Goal: Task Accomplishment & Management: Use online tool/utility

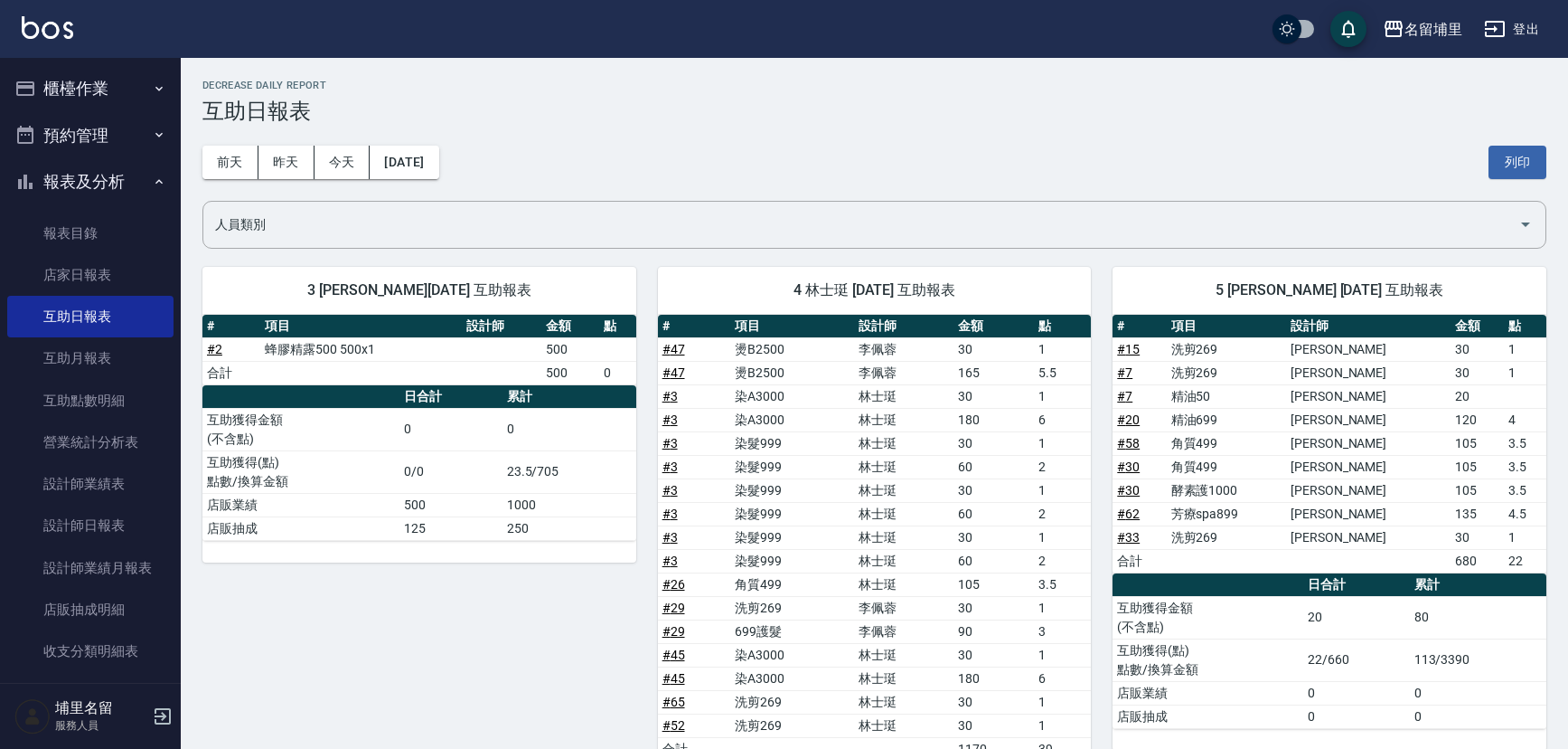
scroll to position [1226, 0]
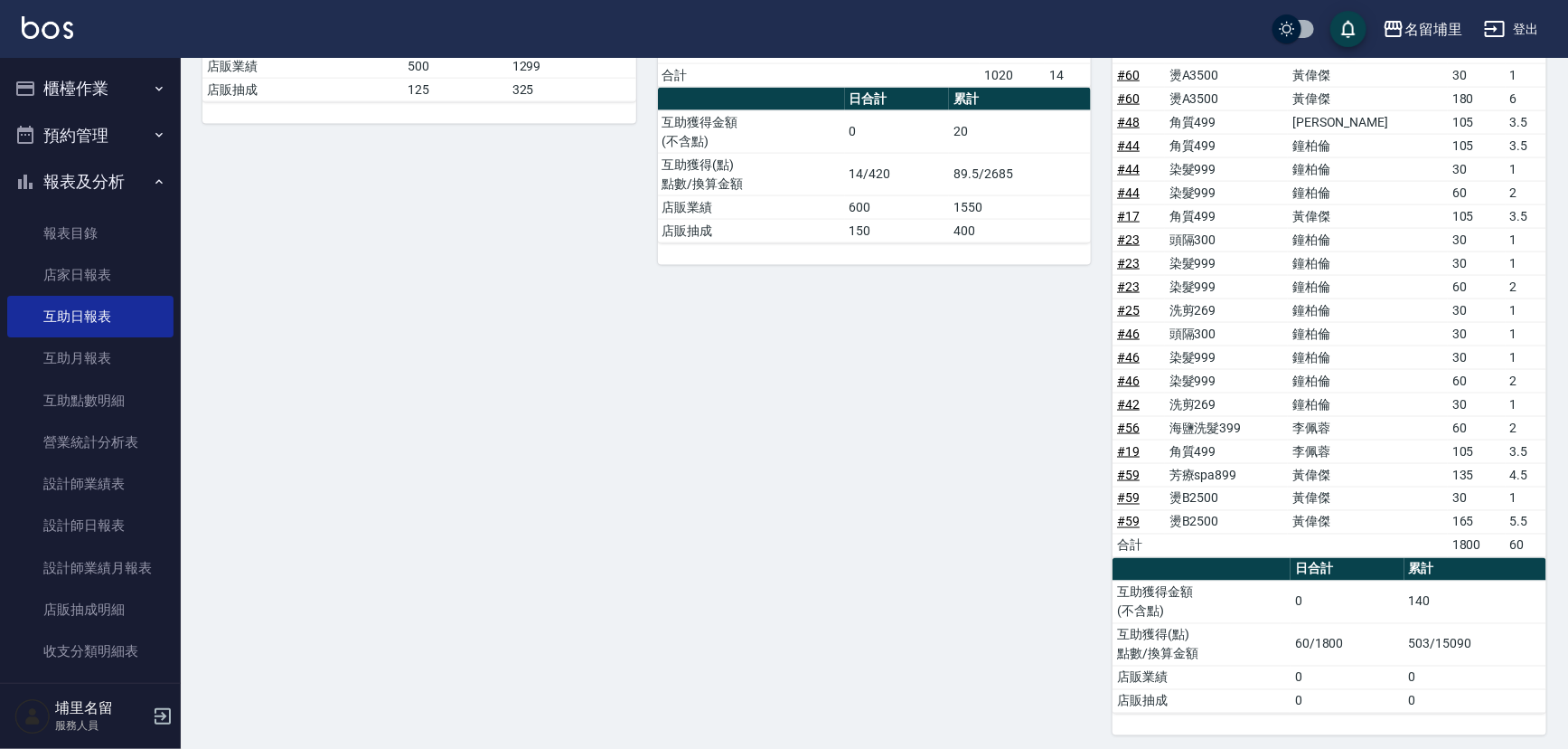
click at [82, 85] on button "櫃檯作業" at bounding box center [91, 89] width 166 height 47
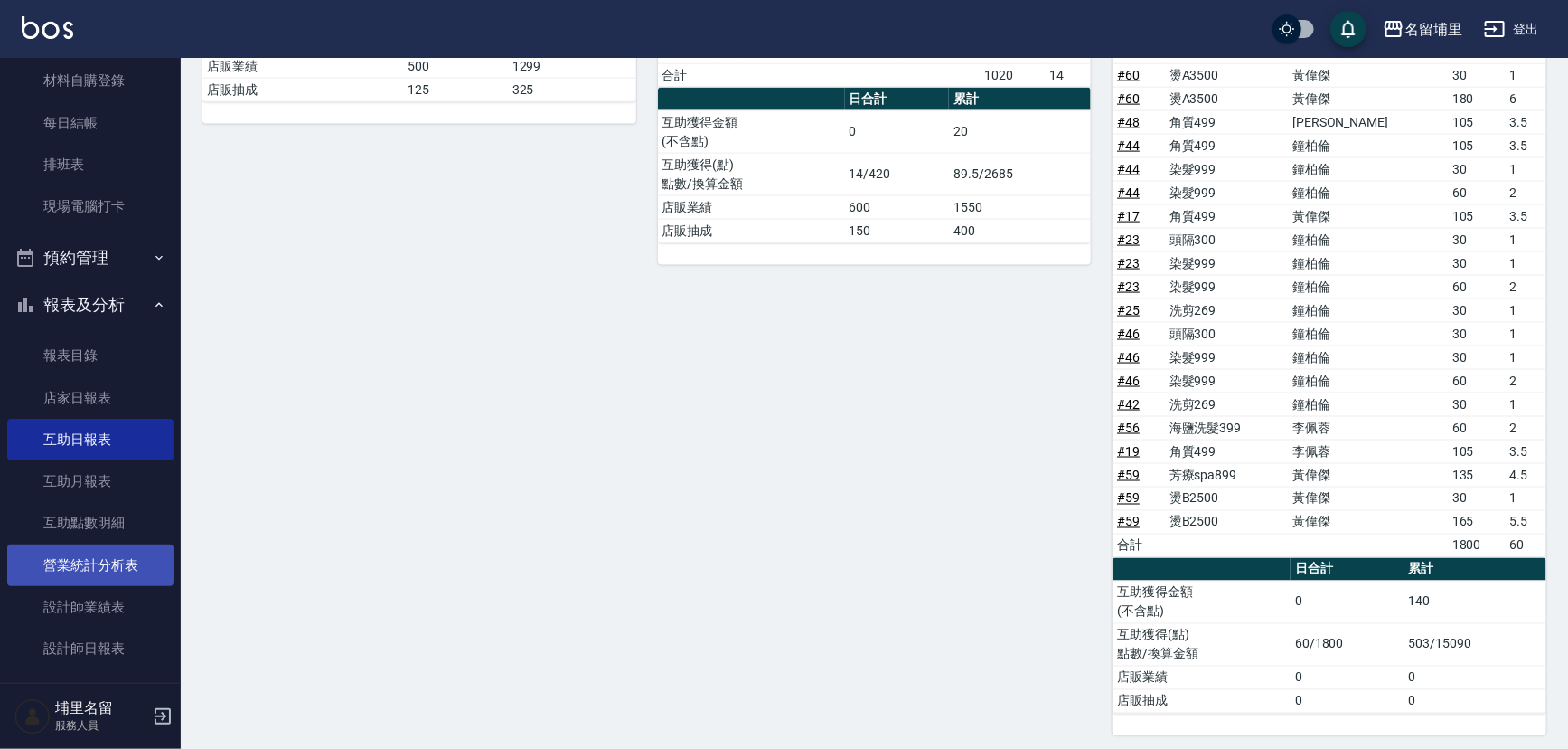
scroll to position [246, 0]
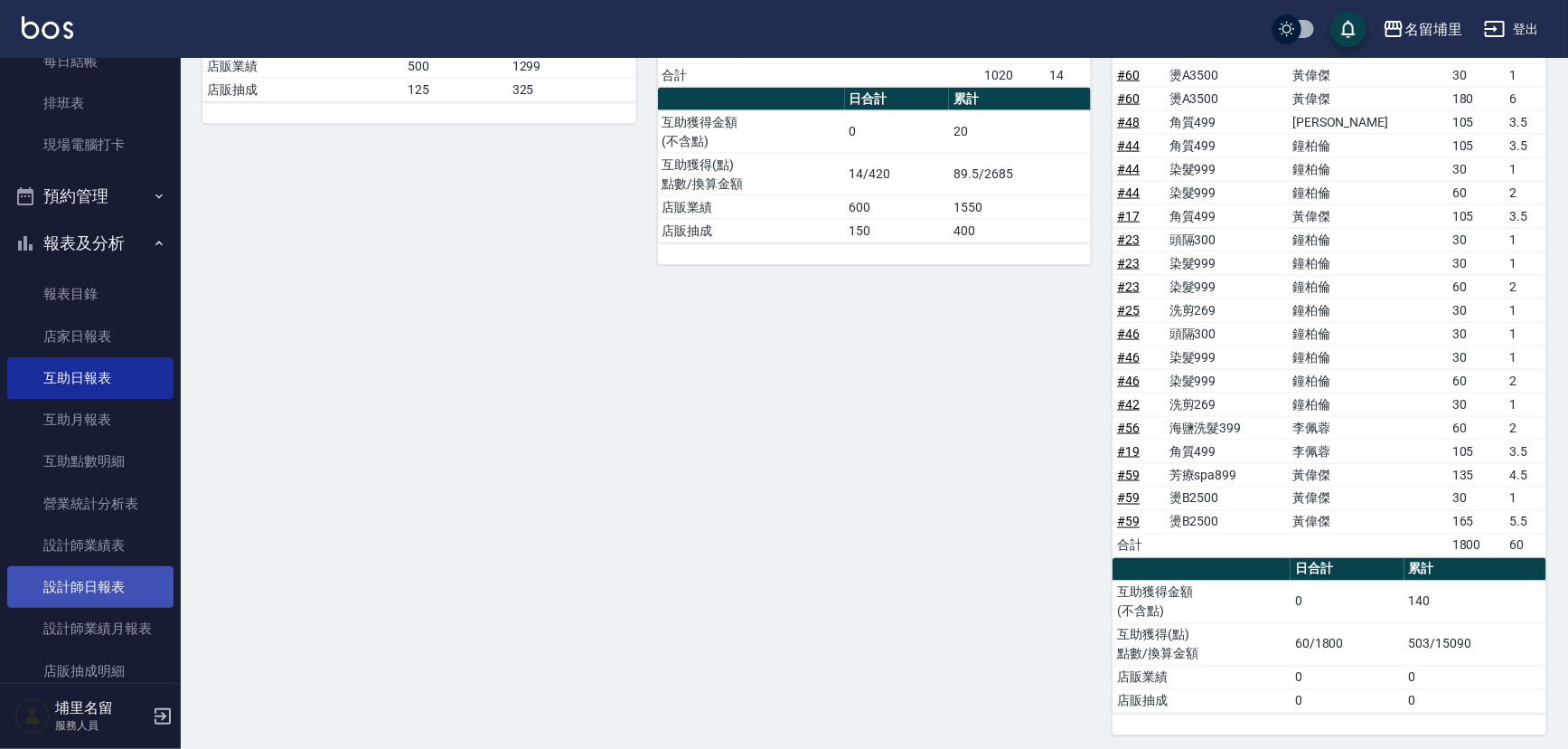
click at [104, 573] on link "設計師日報表" at bounding box center [91, 586] width 166 height 42
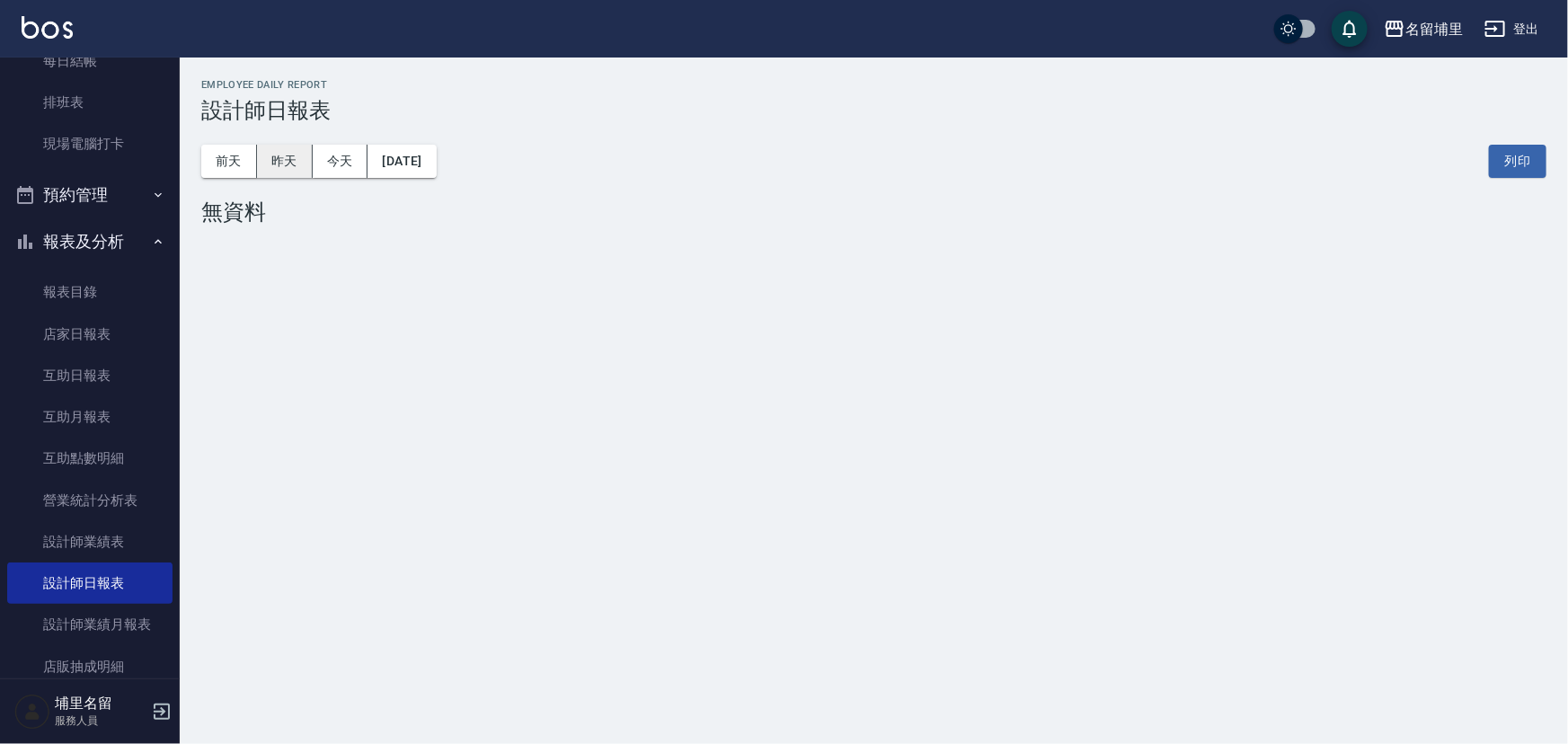
click at [297, 162] on button "昨天" at bounding box center [285, 161] width 56 height 33
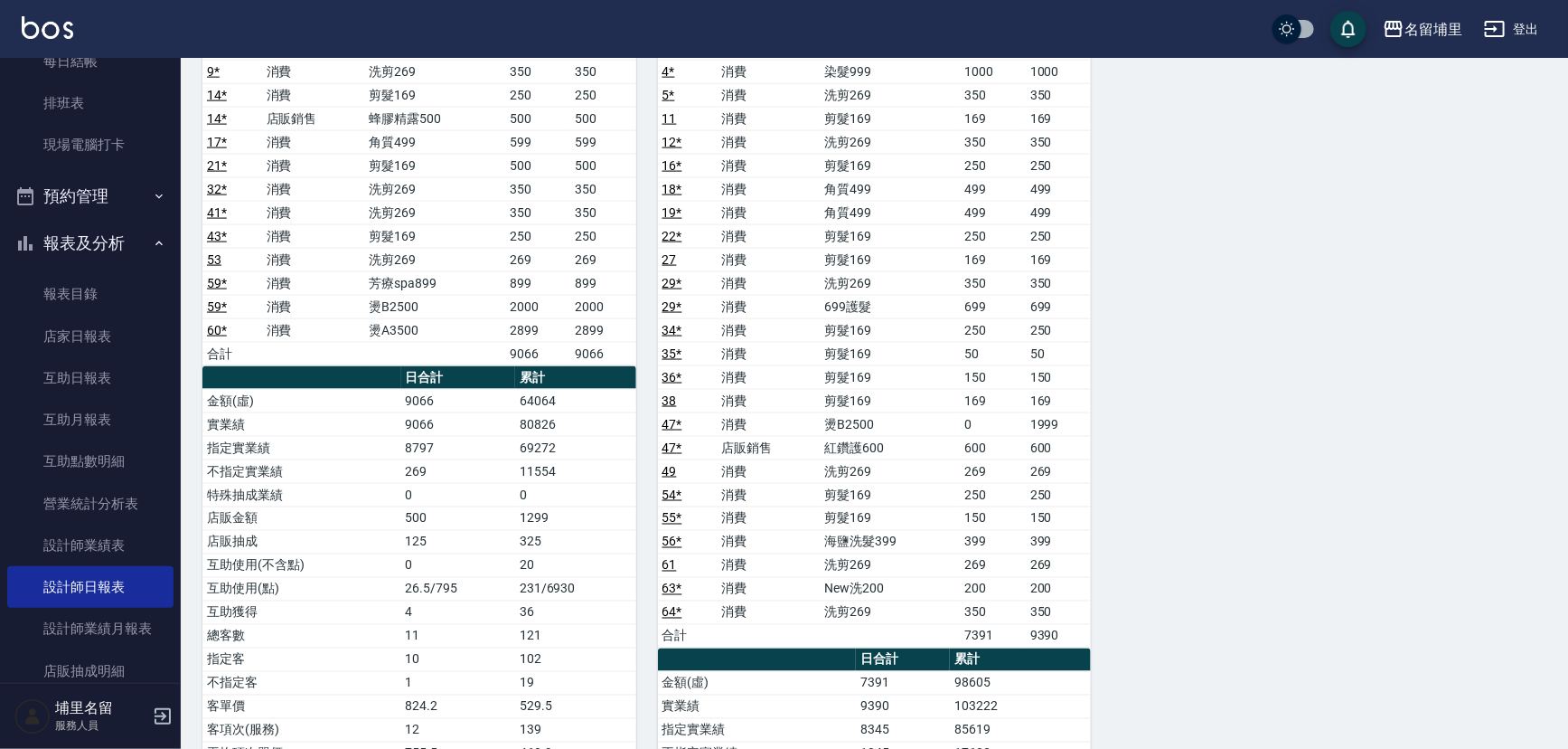
scroll to position [1233, 0]
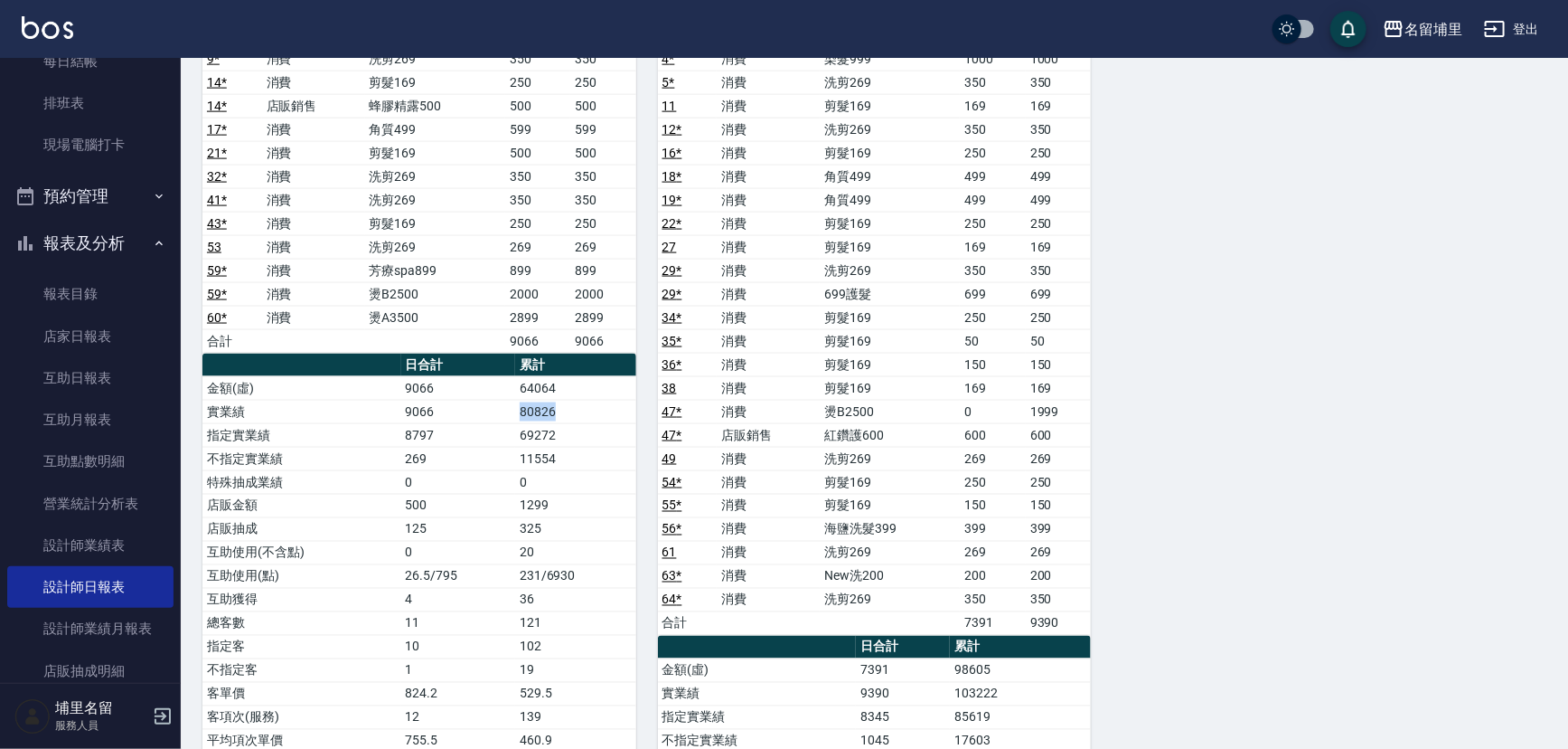
drag, startPoint x: 581, startPoint y: 415, endPoint x: 499, endPoint y: 400, distance: 83.4
click at [499, 400] on tr "實業績 9066 80826" at bounding box center [419, 411] width 434 height 23
click at [499, 400] on td "9066" at bounding box center [458, 411] width 114 height 23
drag, startPoint x: 497, startPoint y: 404, endPoint x: 595, endPoint y: 395, distance: 98.4
click at [595, 400] on tr "實業績 9066 80826" at bounding box center [419, 411] width 434 height 23
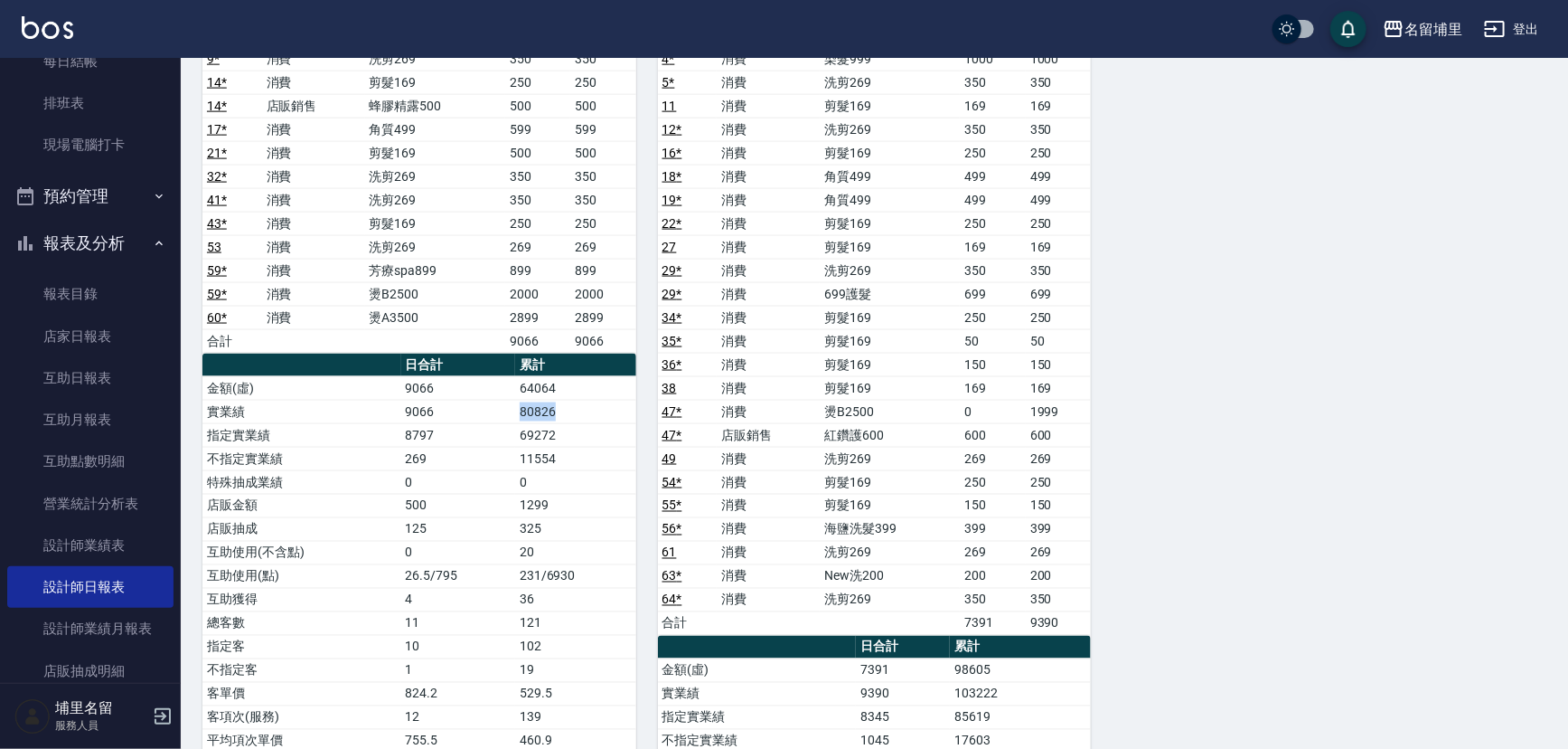
click at [595, 400] on td "80826" at bounding box center [576, 411] width 121 height 23
drag, startPoint x: 590, startPoint y: 401, endPoint x: 486, endPoint y: 406, distance: 104.1
click at [486, 406] on tr "實業績 9066 80826" at bounding box center [419, 411] width 434 height 23
click at [486, 406] on td "9066" at bounding box center [458, 411] width 114 height 23
drag, startPoint x: 486, startPoint y: 406, endPoint x: 584, endPoint y: 404, distance: 98.0
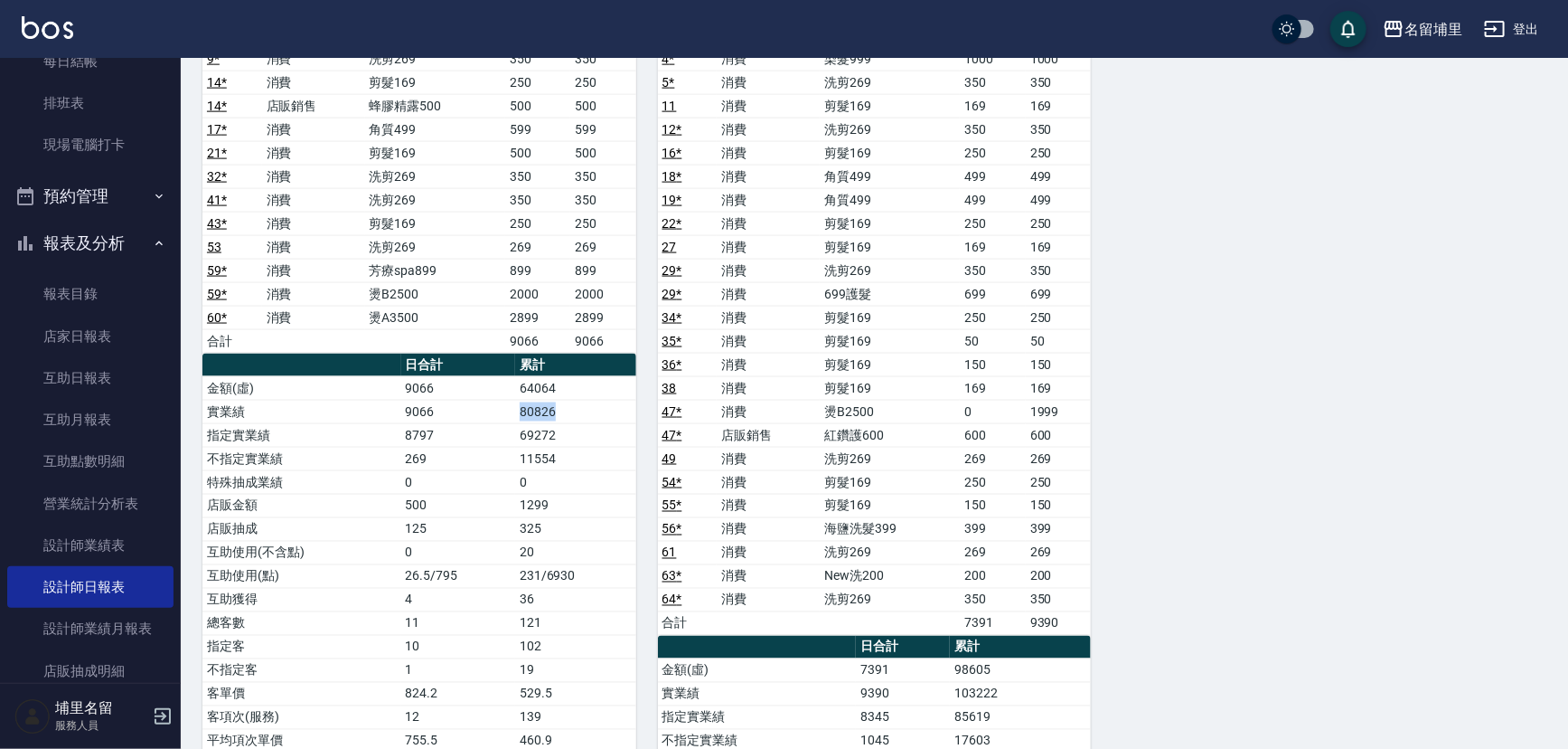
click at [584, 404] on tr "實業績 9066 80826" at bounding box center [419, 411] width 434 height 23
click at [584, 404] on td "80826" at bounding box center [576, 411] width 121 height 23
drag, startPoint x: 611, startPoint y: 413, endPoint x: 489, endPoint y: 414, distance: 122.0
click at [489, 414] on tr "實業績 9066 80826" at bounding box center [419, 411] width 434 height 23
click at [489, 413] on td "9066" at bounding box center [458, 411] width 114 height 23
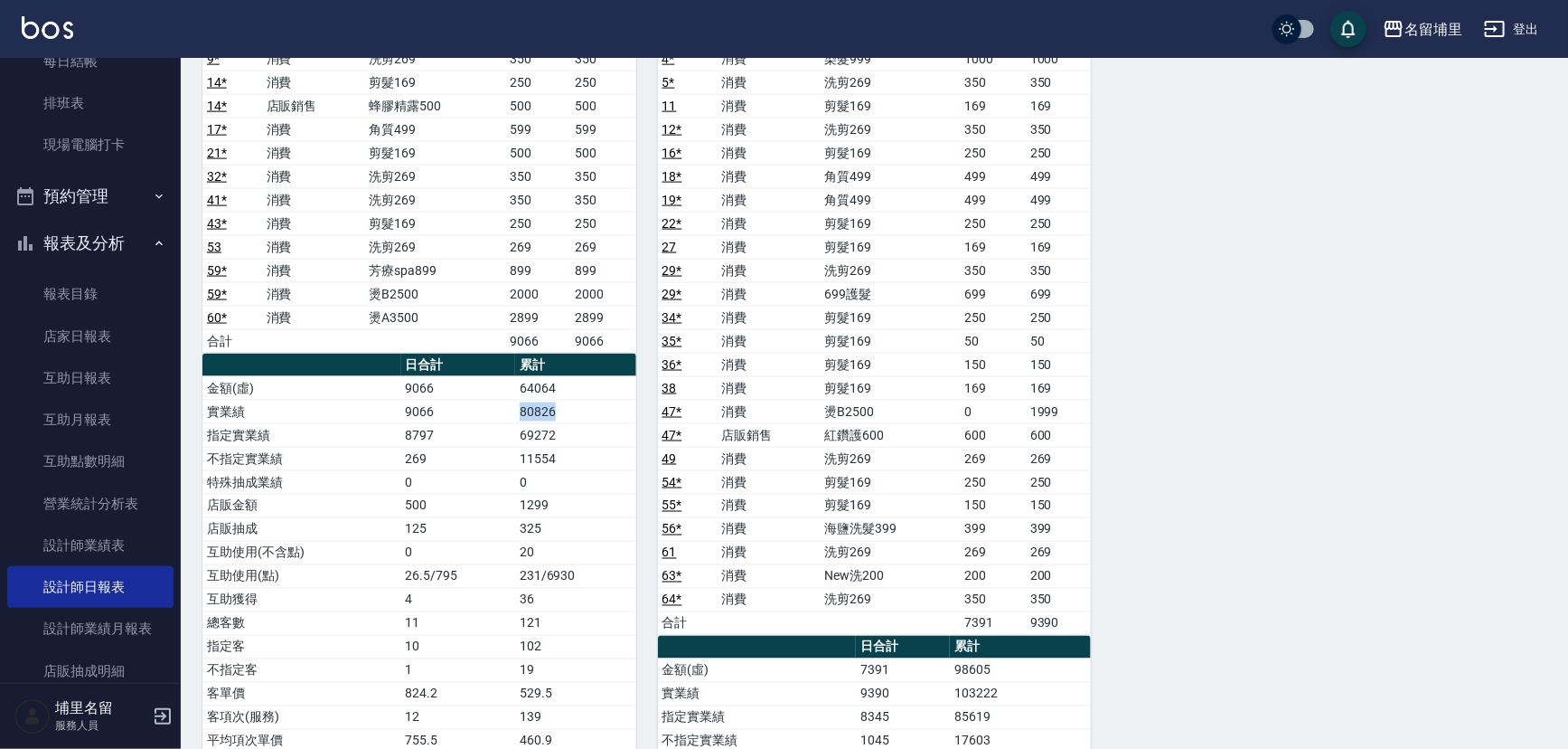
drag, startPoint x: 587, startPoint y: 403, endPoint x: 496, endPoint y: 406, distance: 91.0
click at [496, 406] on tr "實業績 9066 80826" at bounding box center [419, 411] width 434 height 23
click at [496, 406] on td "9066" at bounding box center [458, 411] width 114 height 23
click at [577, 414] on td "80826" at bounding box center [576, 411] width 121 height 23
drag, startPoint x: 1012, startPoint y: 685, endPoint x: 912, endPoint y: 666, distance: 101.8
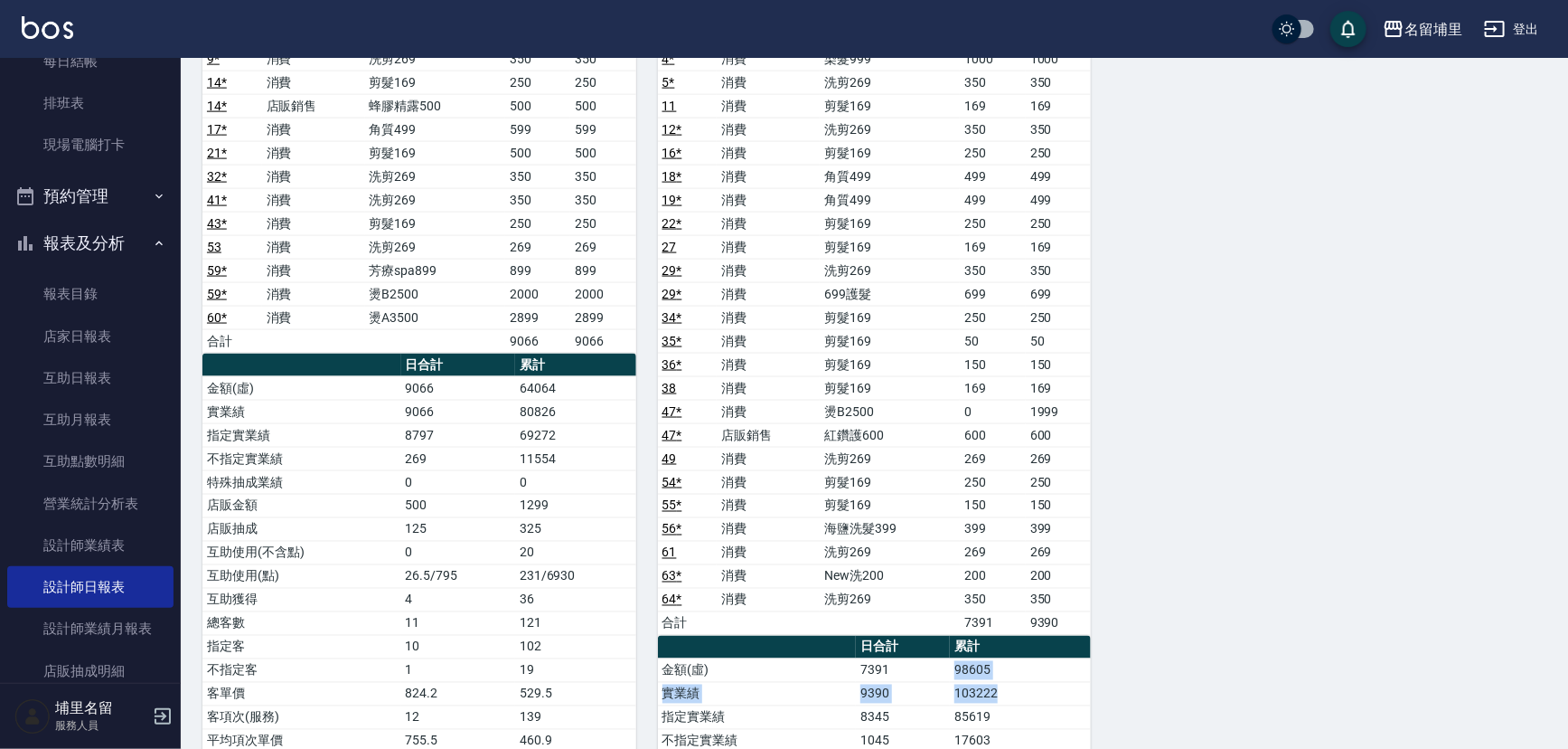
click at [912, 666] on td "7391" at bounding box center [903, 670] width 94 height 23
drag, startPoint x: 586, startPoint y: 409, endPoint x: 489, endPoint y: 407, distance: 97.0
click at [489, 407] on tr "實業績 9066 80826" at bounding box center [419, 411] width 434 height 23
click at [489, 407] on td "9066" at bounding box center [458, 411] width 114 height 23
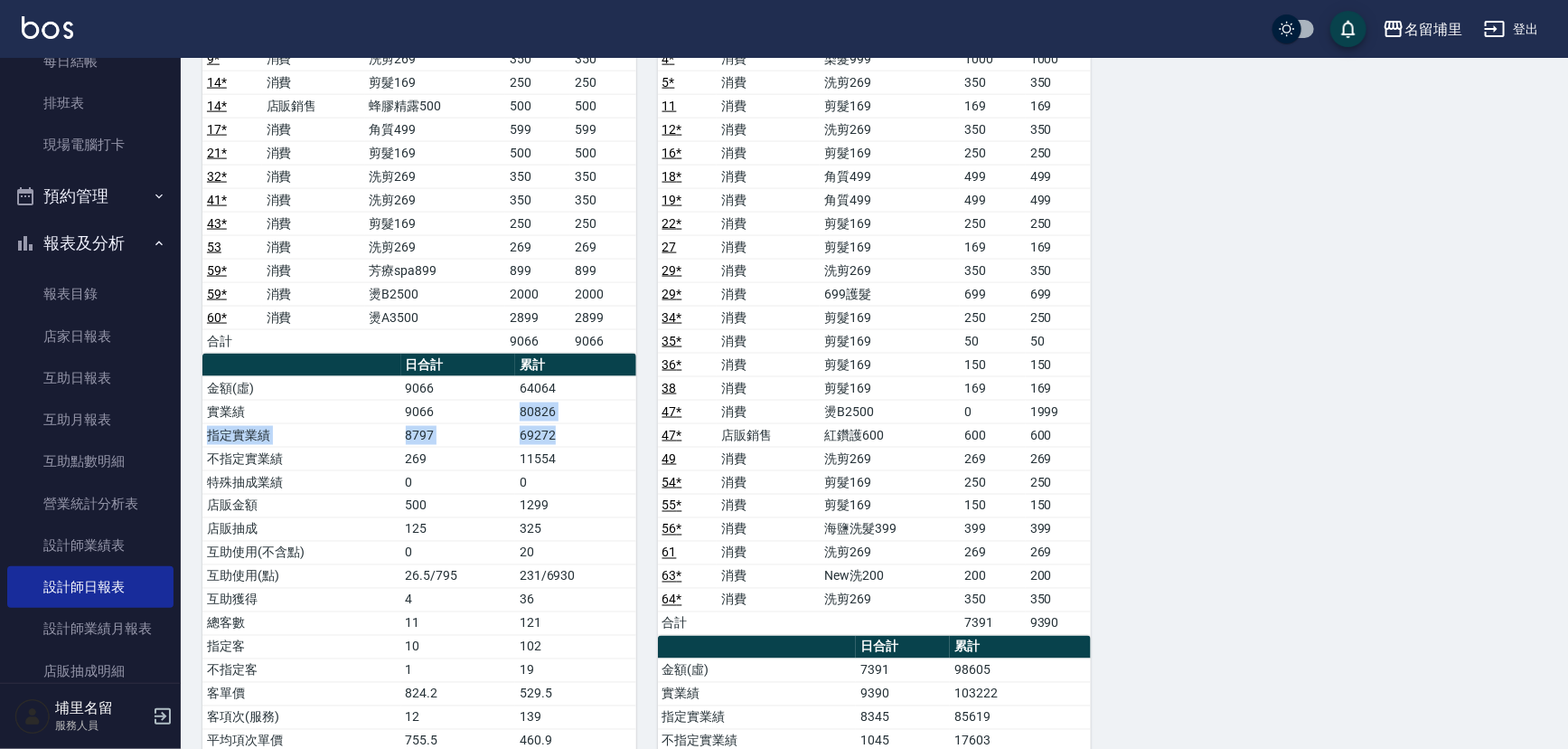
click at [631, 420] on tbody "金額(虛) 9066 64064 實業績 9066 80826 指定實業績 8797 69272 不指定實業績 269 11554 特殊抽成業績 0 0 店販…" at bounding box center [419, 564] width 434 height 376
click at [631, 423] on td "69272" at bounding box center [576, 434] width 121 height 23
drag, startPoint x: 585, startPoint y: 398, endPoint x: 481, endPoint y: 387, distance: 104.6
click at [481, 387] on tbody "金額(虛) 9066 64064 實業績 9066 80826 指定實業績 8797 69272 不指定實業績 269 11554 特殊抽成業績 0 0 店販…" at bounding box center [419, 564] width 434 height 376
click at [481, 387] on td "9066" at bounding box center [458, 388] width 114 height 23
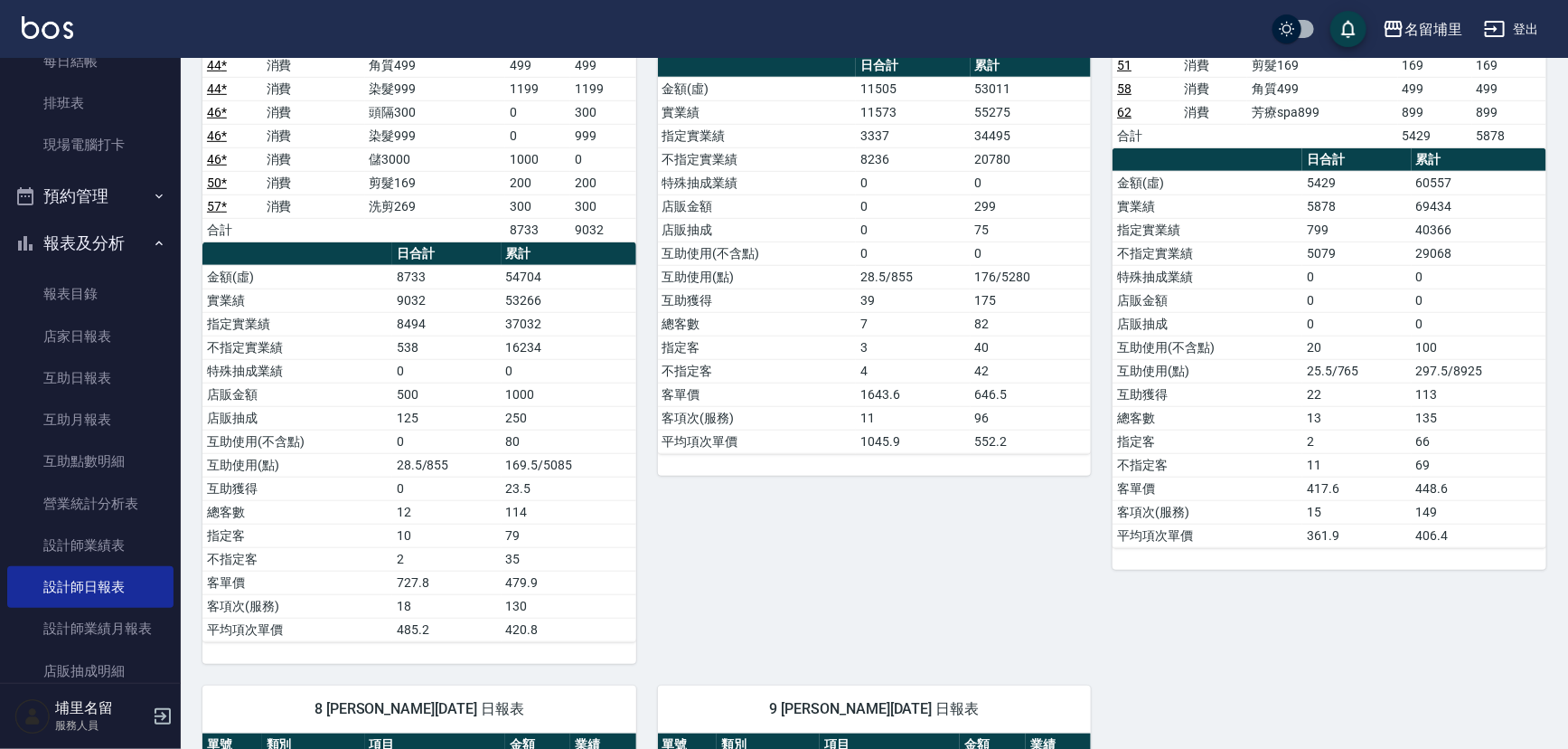
scroll to position [493, 0]
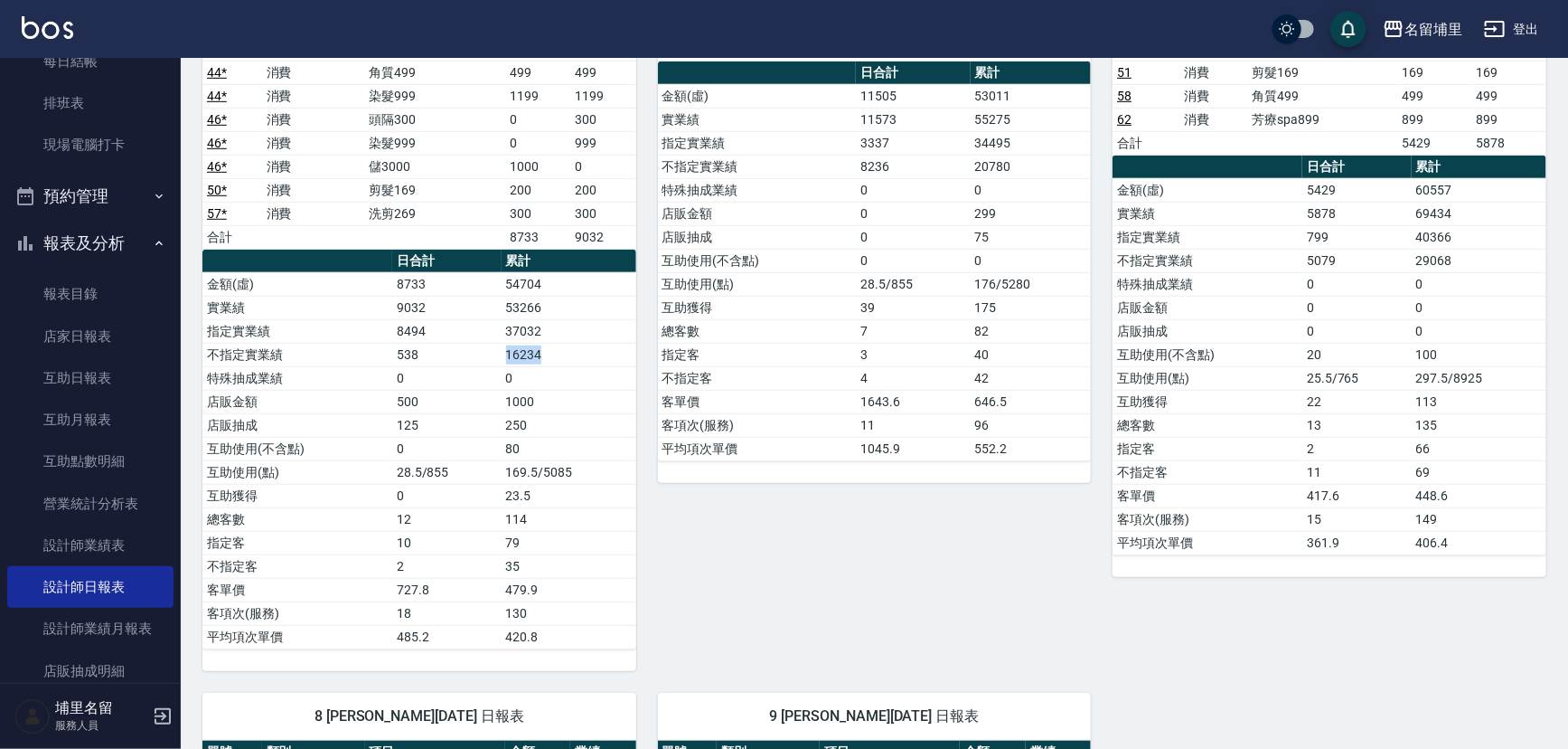
drag, startPoint x: 553, startPoint y: 349, endPoint x: 470, endPoint y: 341, distance: 83.4
click at [470, 343] on tr "不指定實業績 538 16234" at bounding box center [419, 354] width 434 height 23
click at [470, 343] on td "538" at bounding box center [446, 354] width 109 height 23
drag, startPoint x: 980, startPoint y: 170, endPoint x: 1014, endPoint y: 158, distance: 36.1
click at [1014, 158] on td "20780" at bounding box center [1031, 166] width 121 height 23
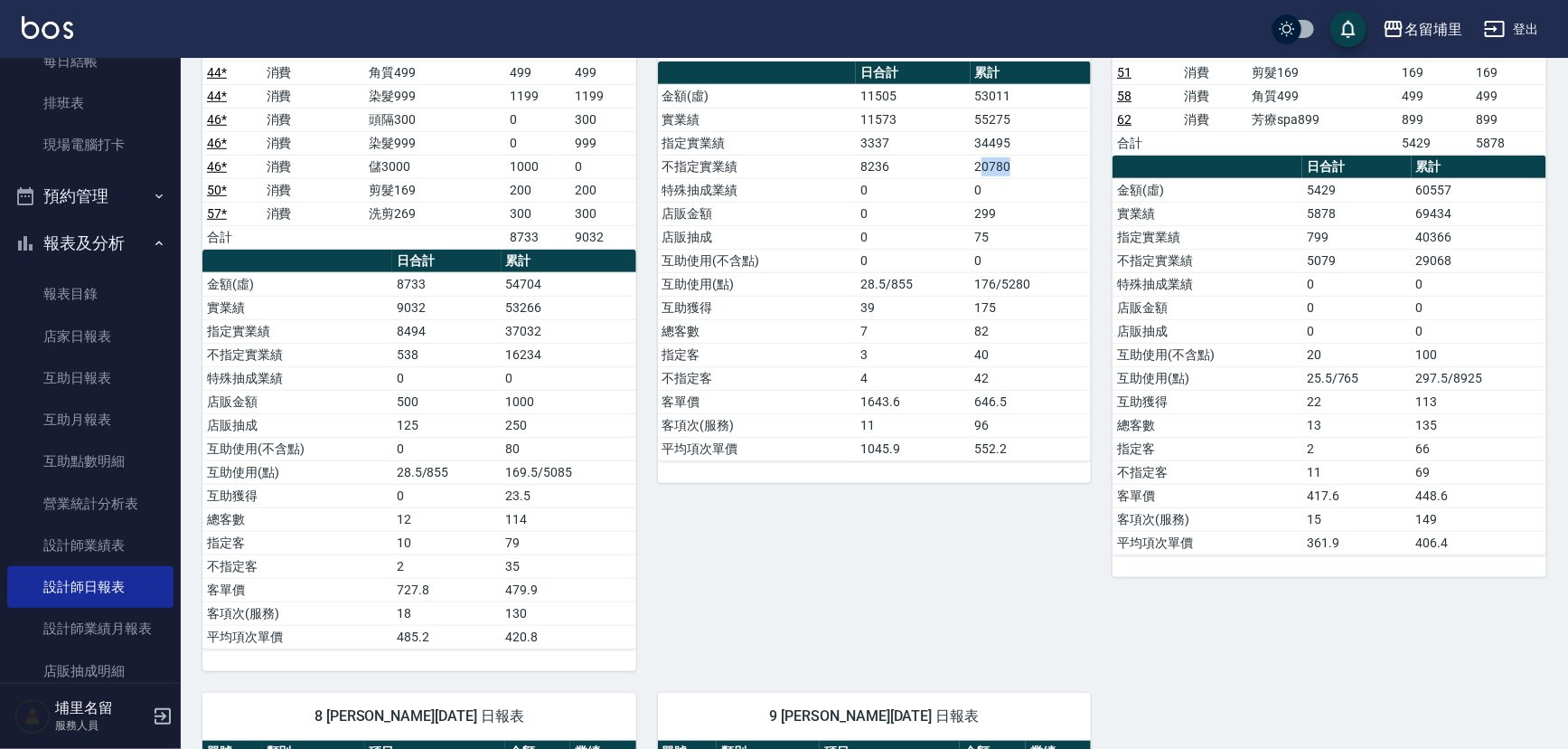
click at [1014, 158] on td "20780" at bounding box center [1031, 166] width 121 height 23
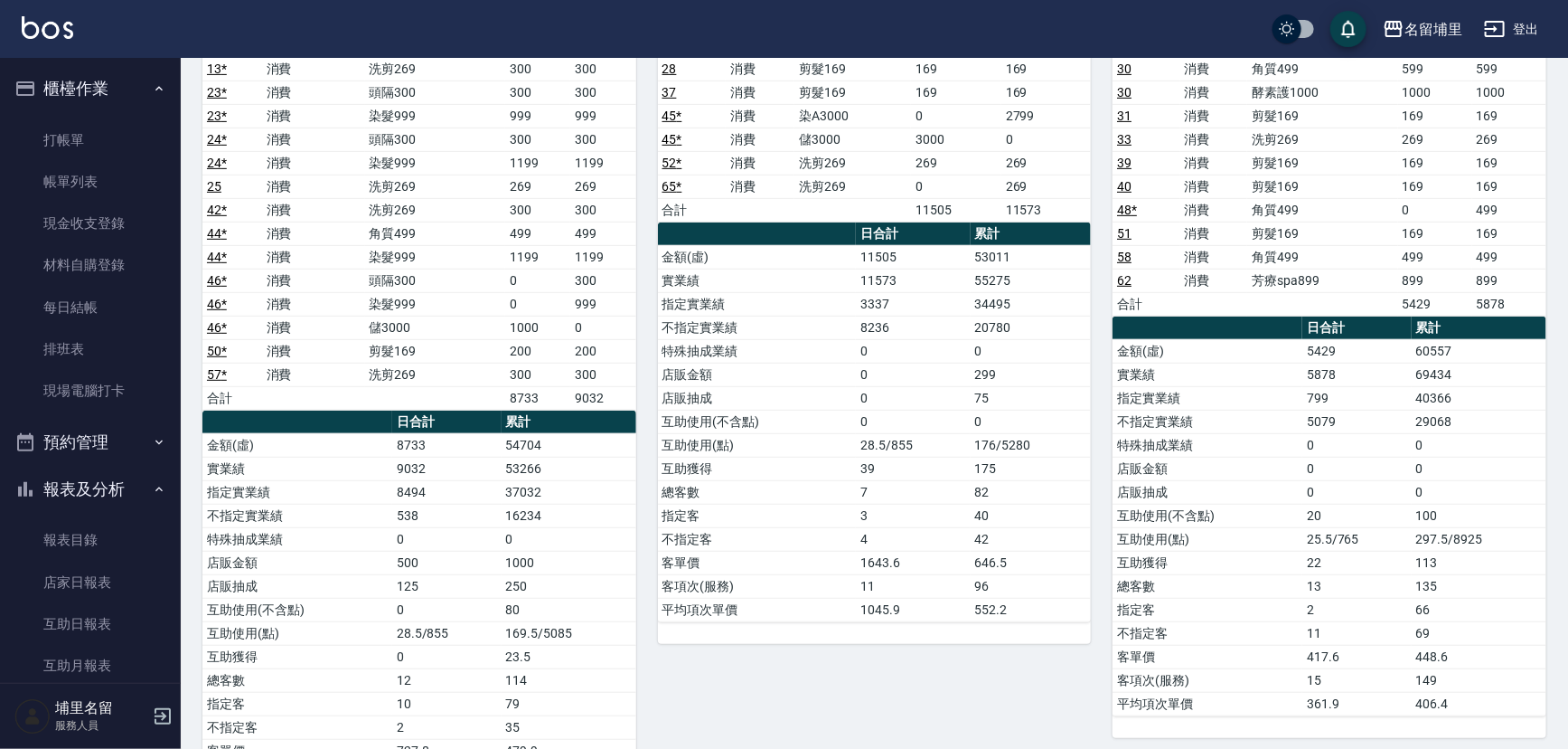
scroll to position [328, 0]
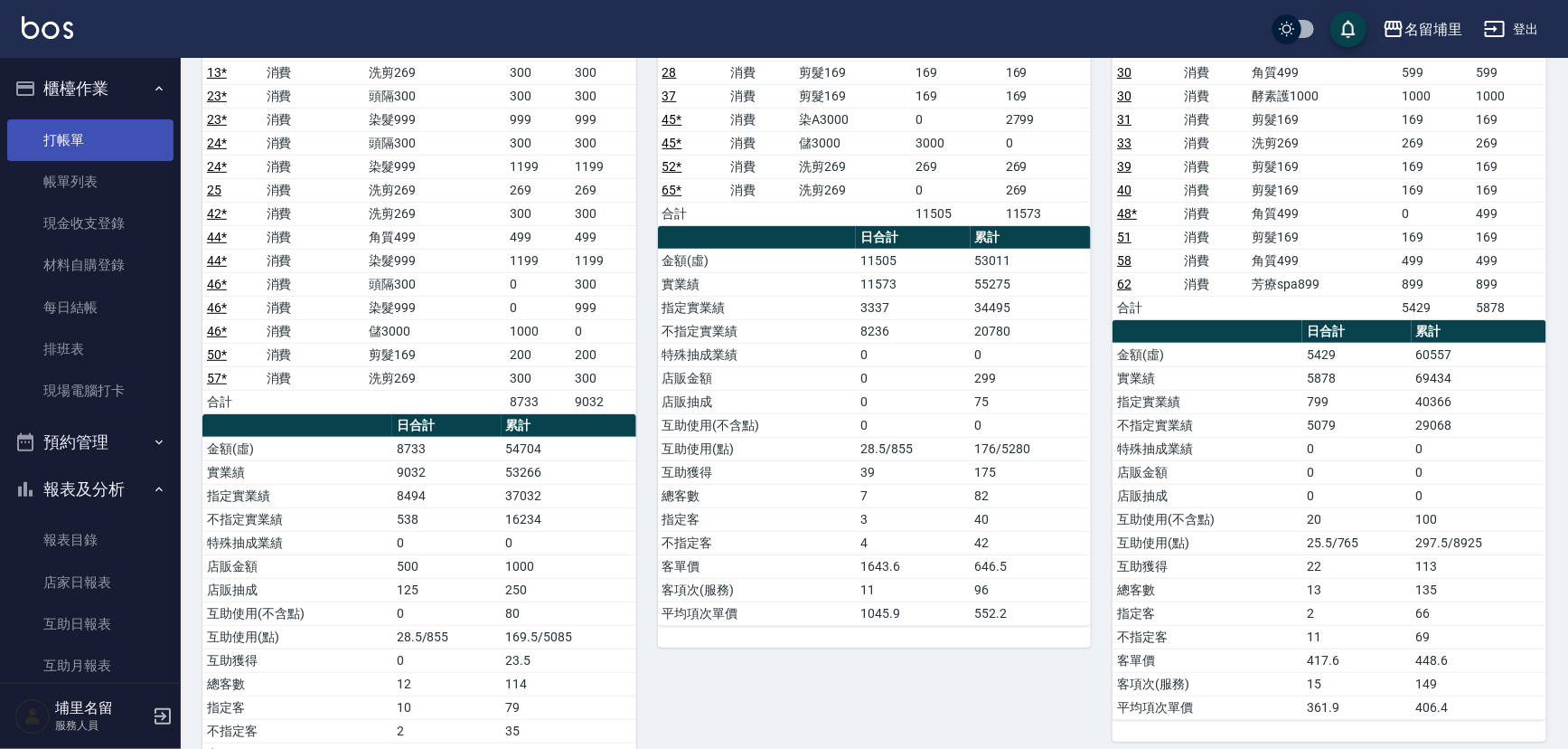
click at [49, 127] on link "打帳單" at bounding box center [91, 140] width 166 height 42
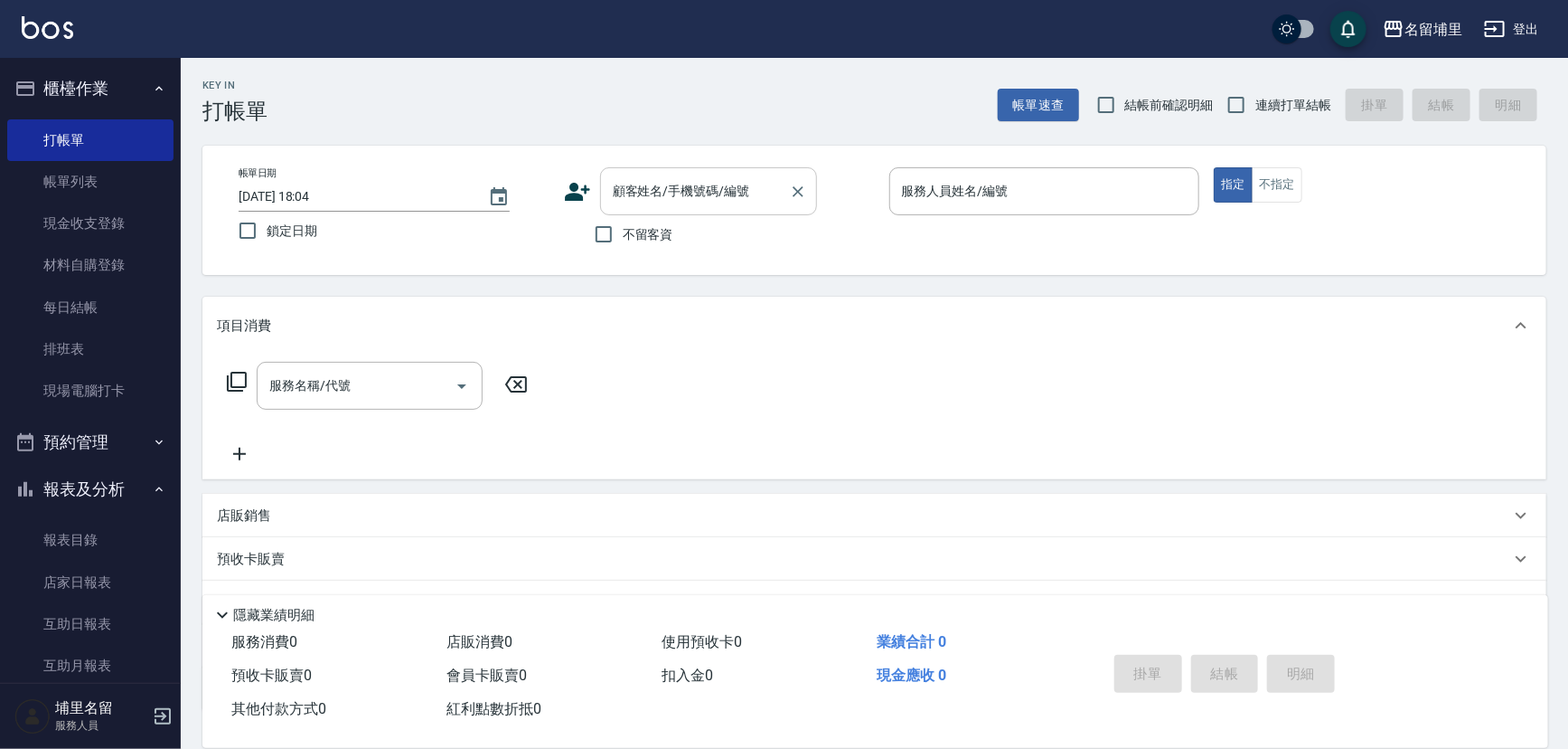
drag, startPoint x: 625, startPoint y: 237, endPoint x: 784, endPoint y: 177, distance: 169.9
click at [624, 237] on span "不留客資" at bounding box center [648, 234] width 50 height 19
click at [623, 237] on input "不留客資" at bounding box center [603, 233] width 38 height 38
checkbox input "true"
click at [1264, 107] on span "連續打單結帳" at bounding box center [1293, 106] width 76 height 19
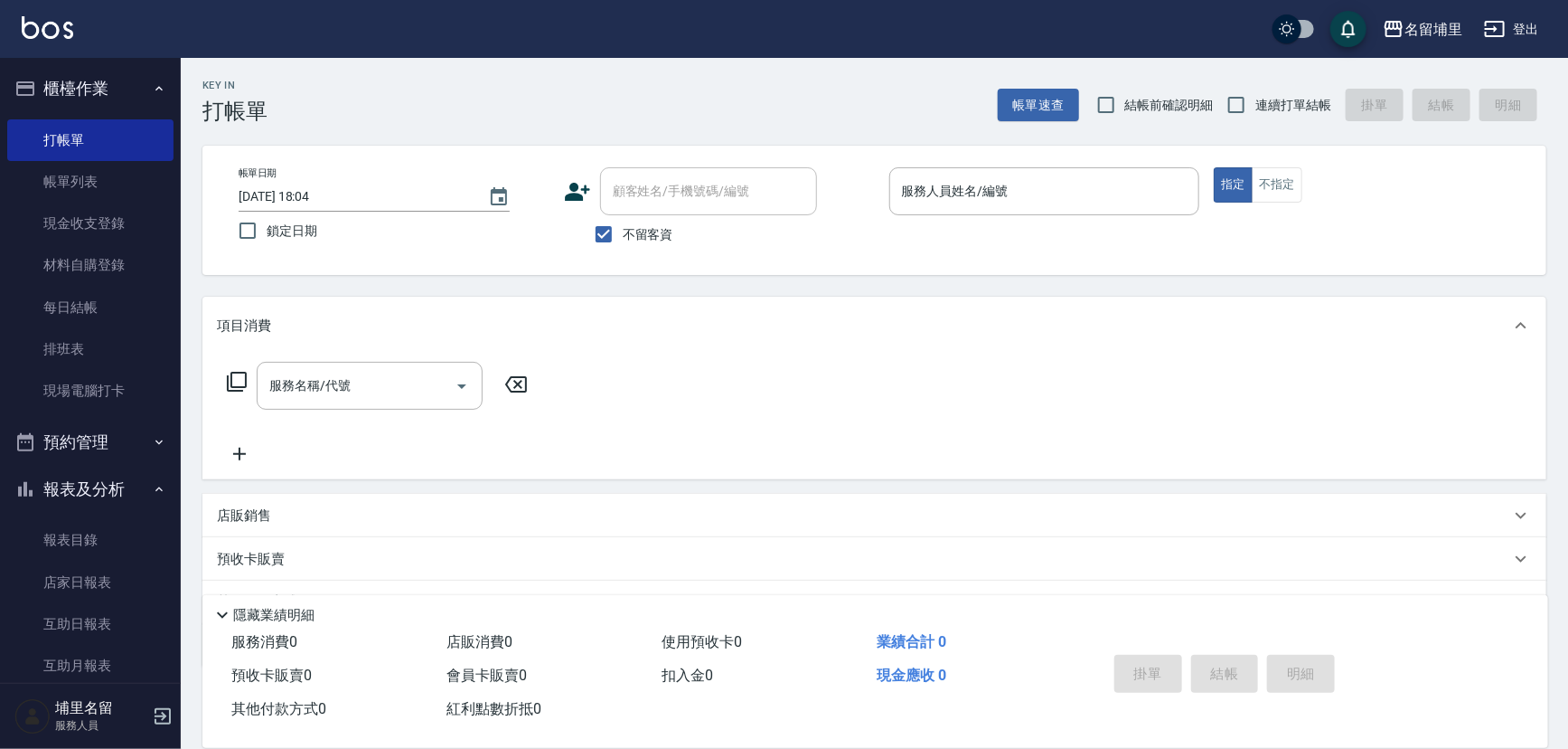
click at [1255, 107] on input "連續打單結帳" at bounding box center [1236, 105] width 38 height 38
checkbox input "true"
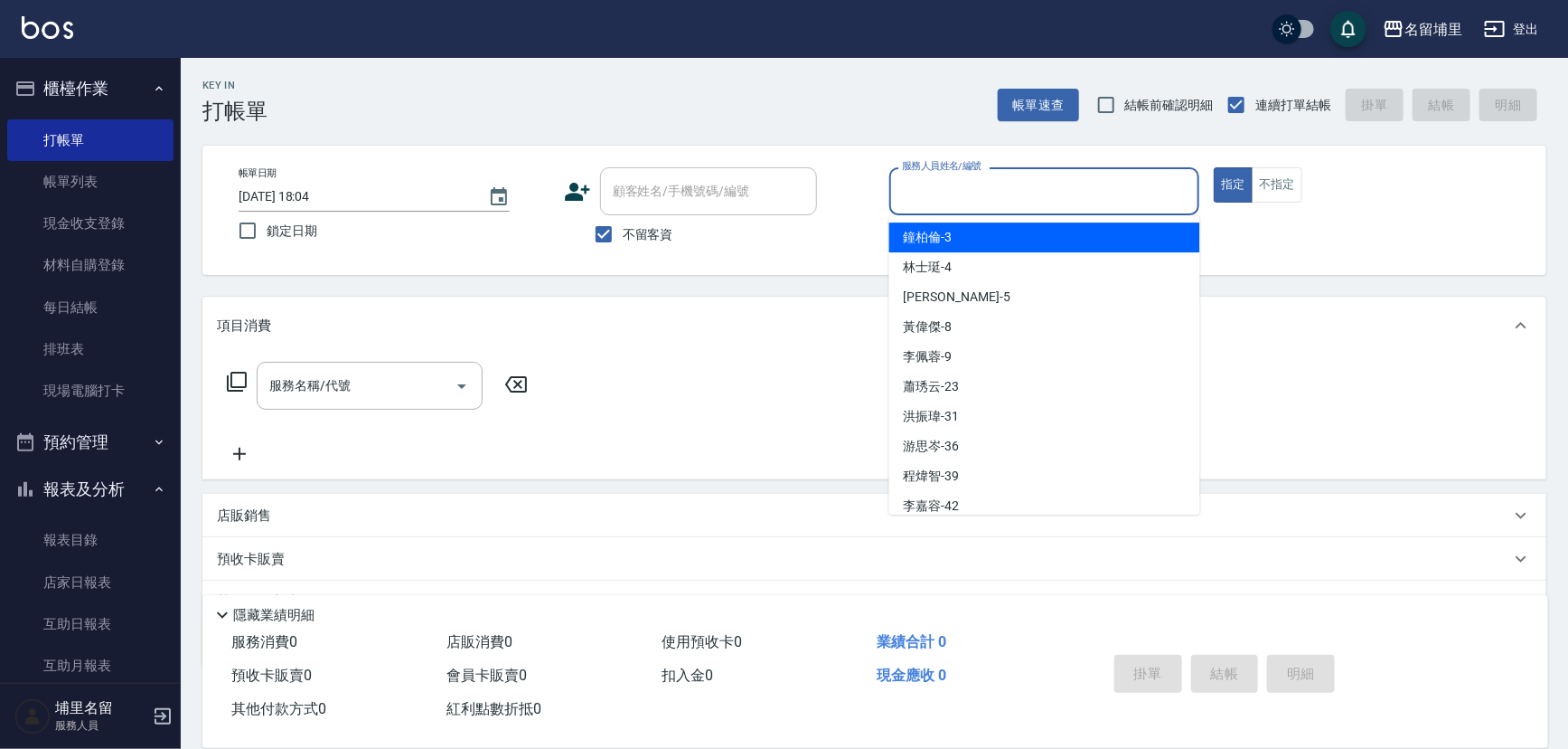
drag, startPoint x: 1057, startPoint y: 185, endPoint x: 1079, endPoint y: 180, distance: 22.6
click at [1064, 184] on input "服務人員姓名/編號" at bounding box center [1045, 191] width 295 height 32
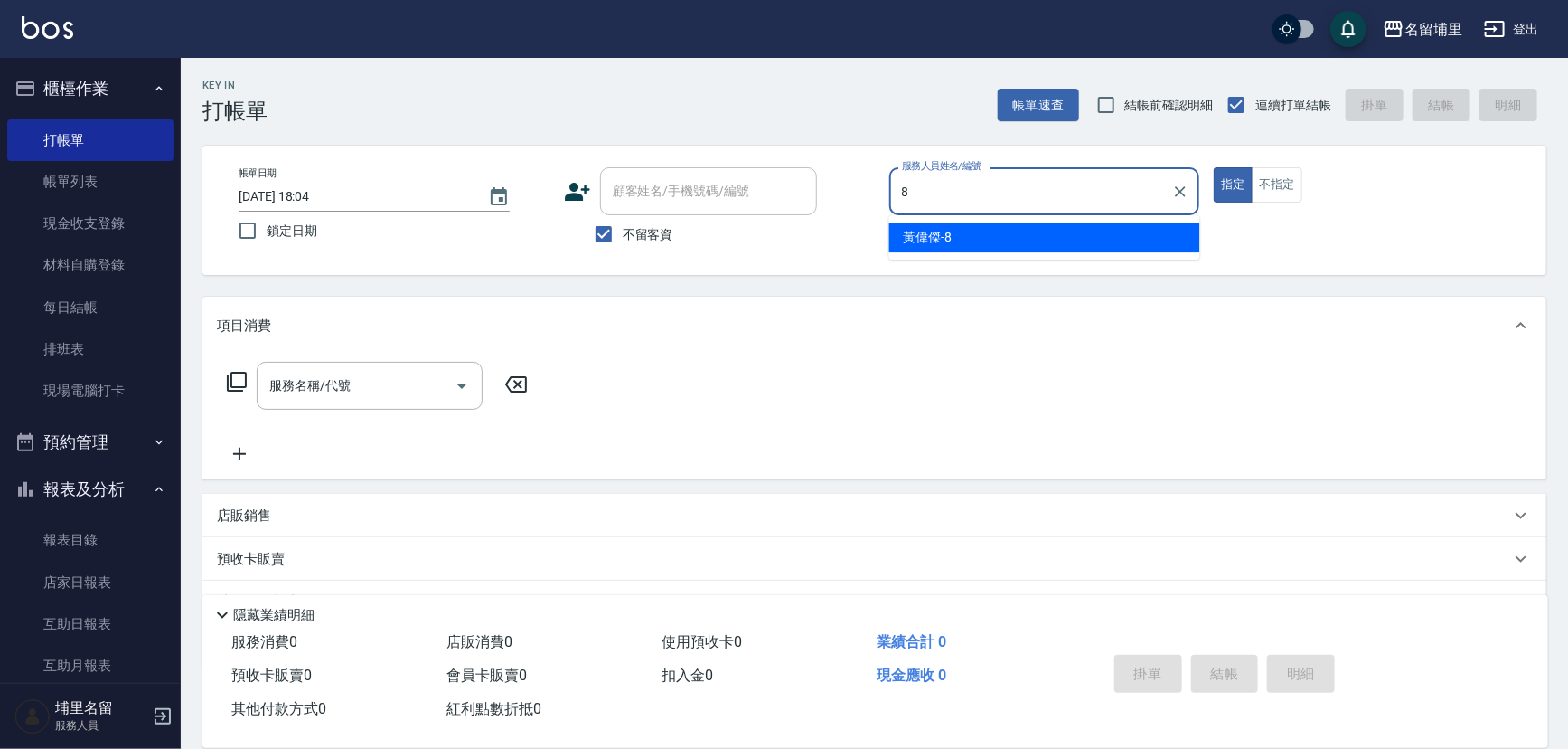
type input "[PERSON_NAME]-8"
type button "true"
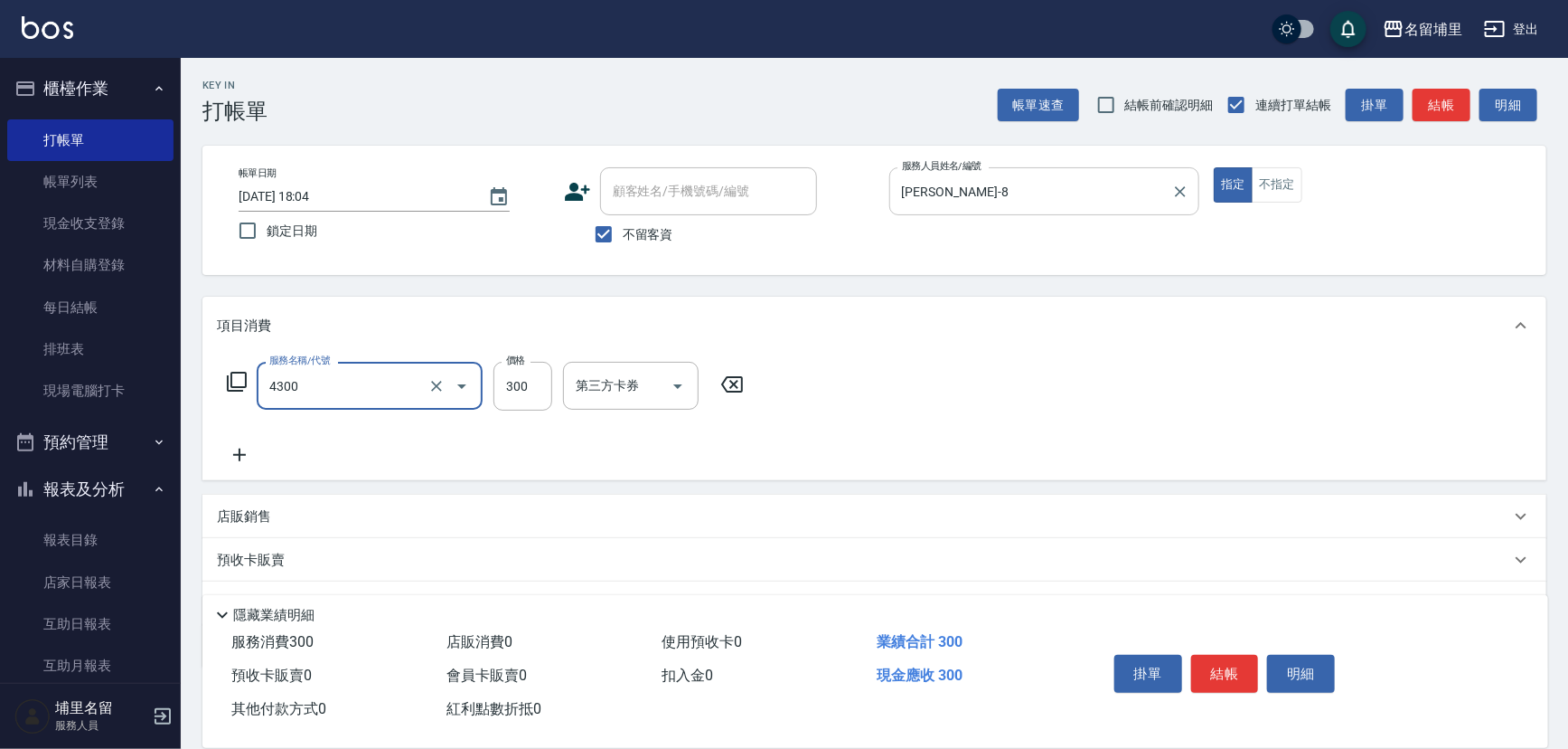
type input "頭隔300(4300)"
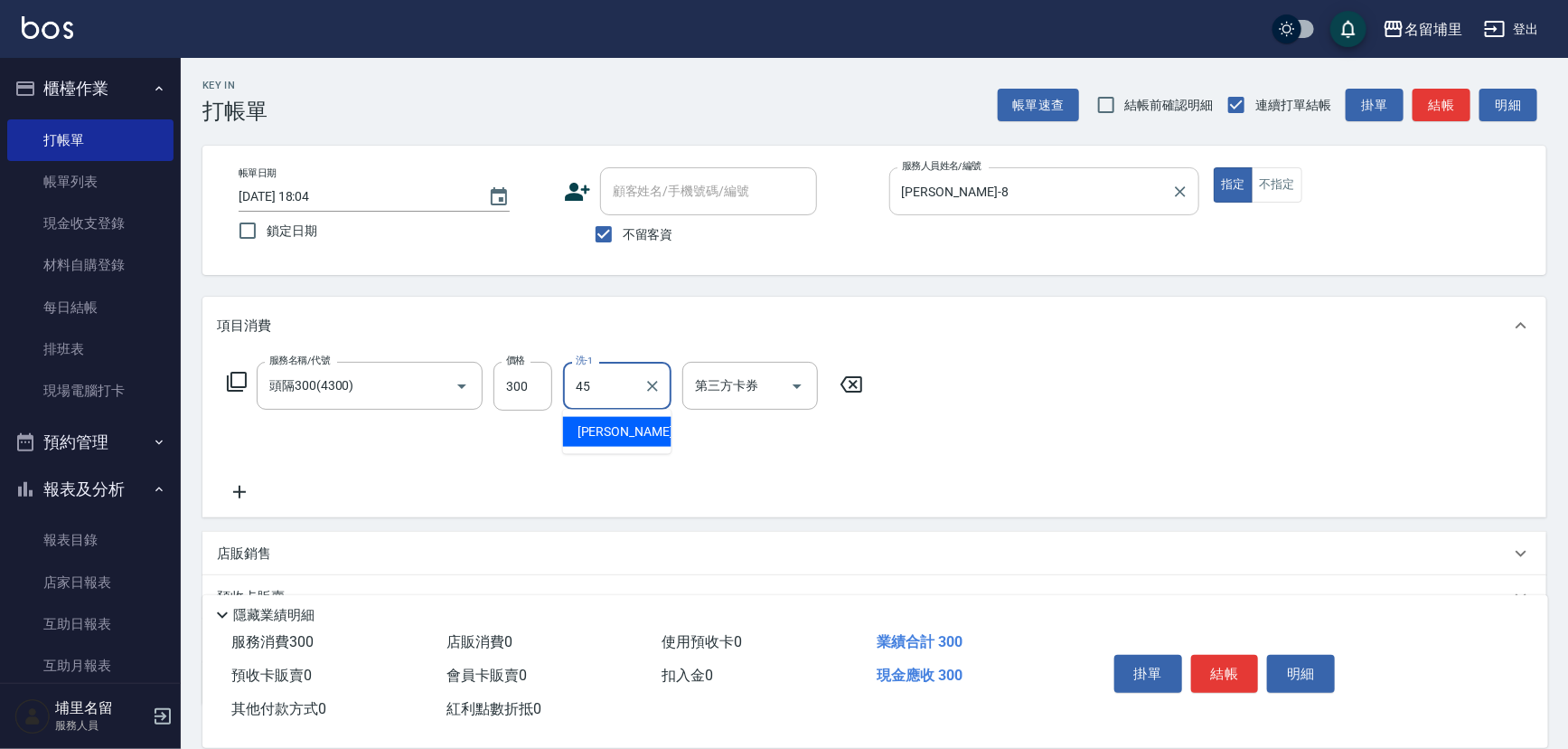
type input "[PERSON_NAME]-45"
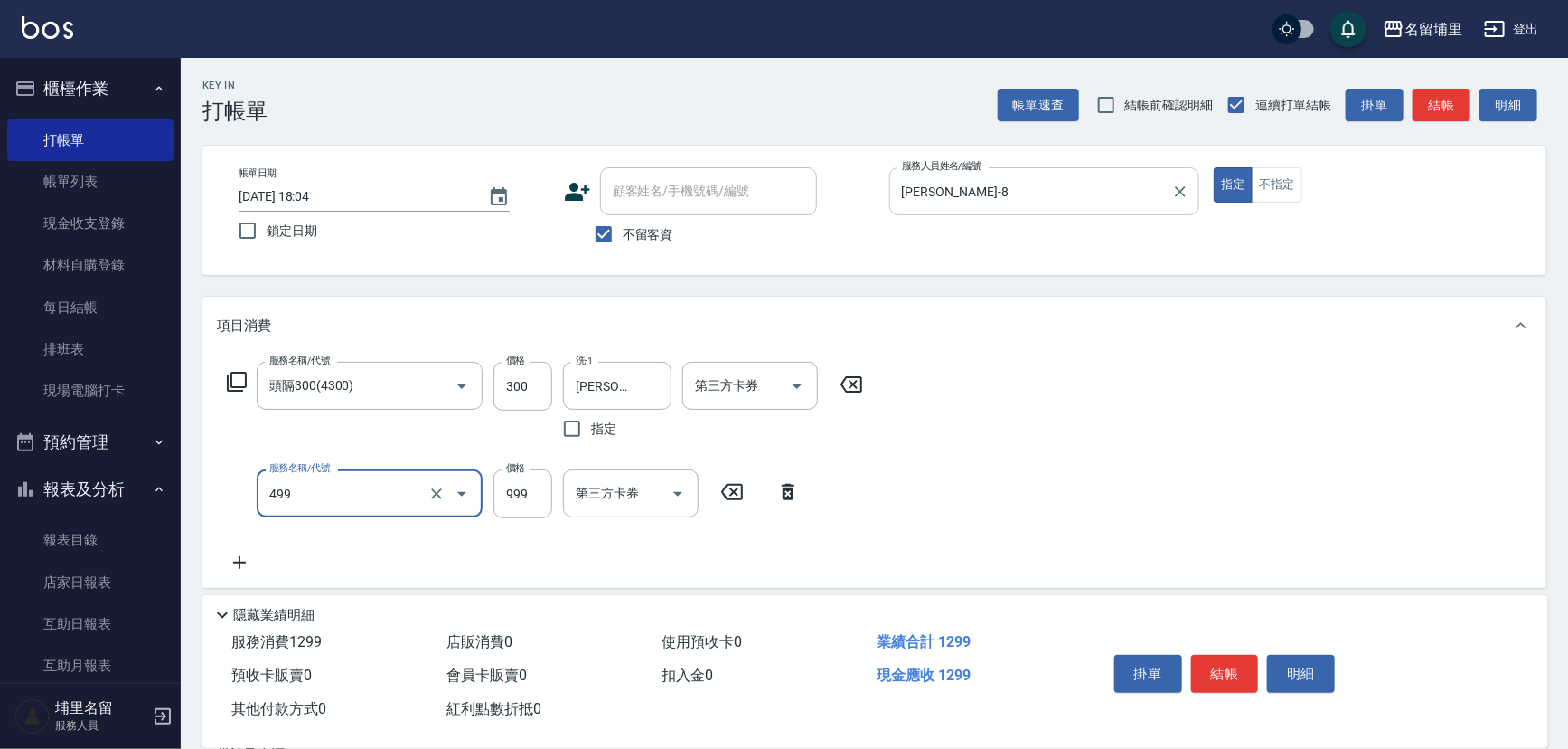
type input "染髮999(499)"
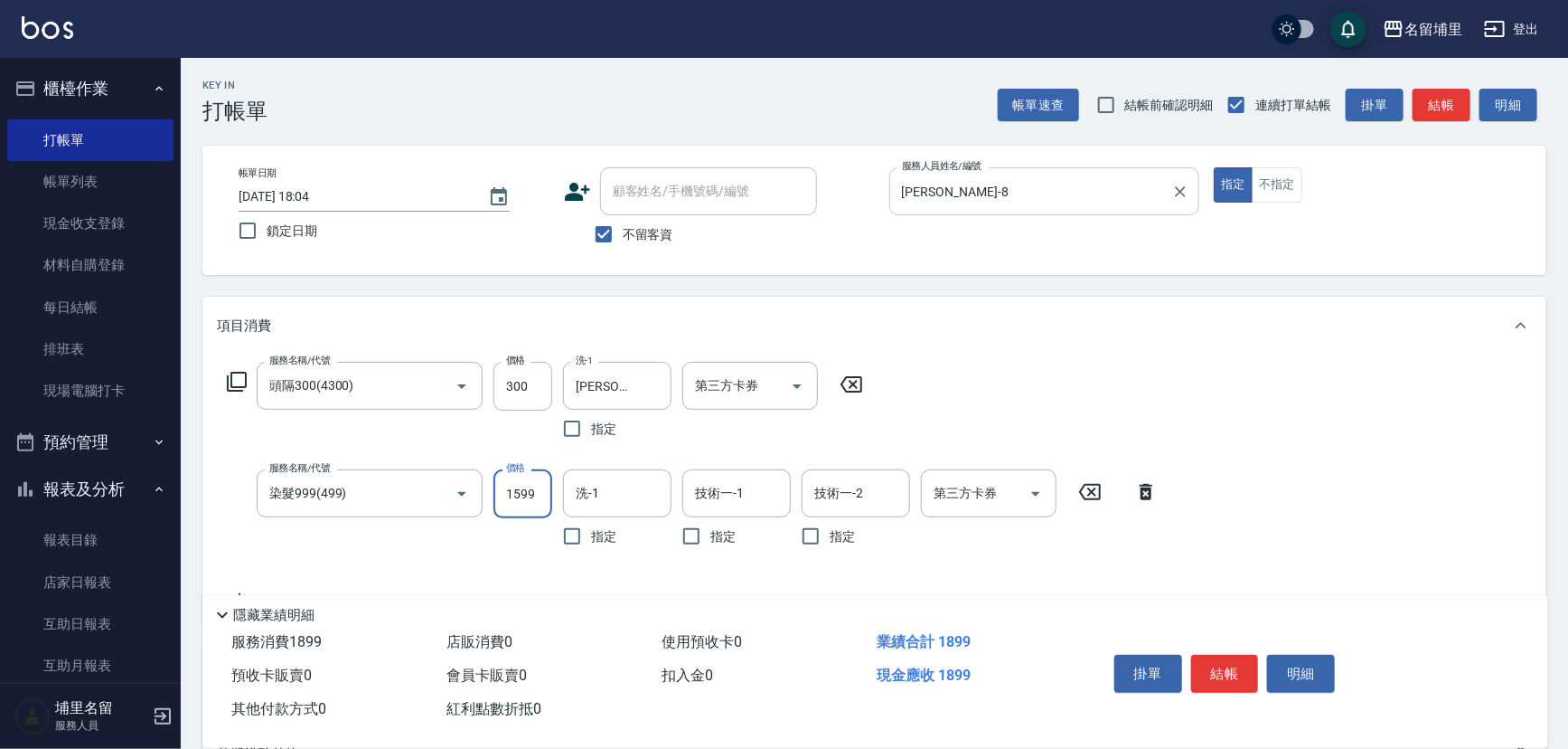
type input "1599"
type input "[PERSON_NAME]-45"
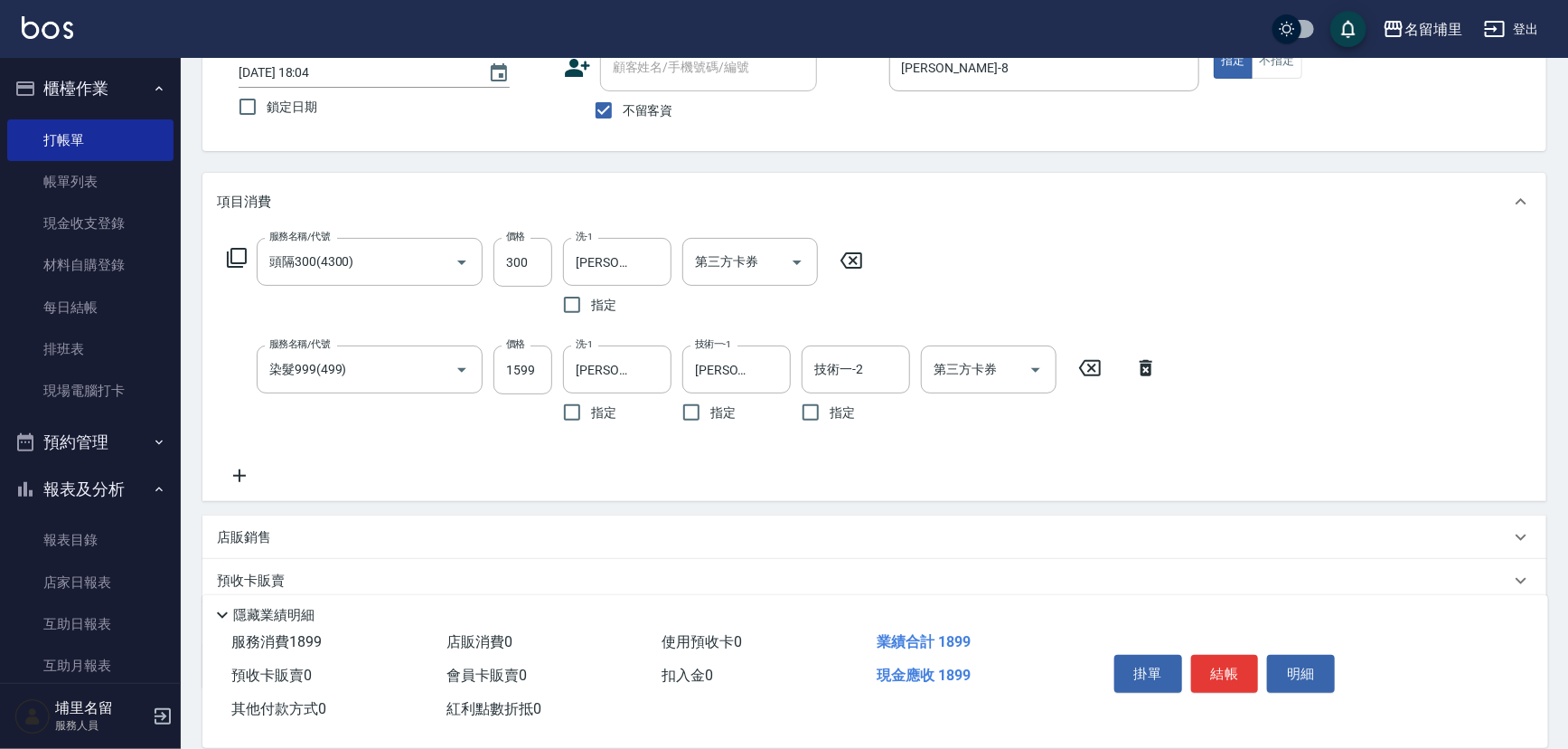
scroll to position [163, 0]
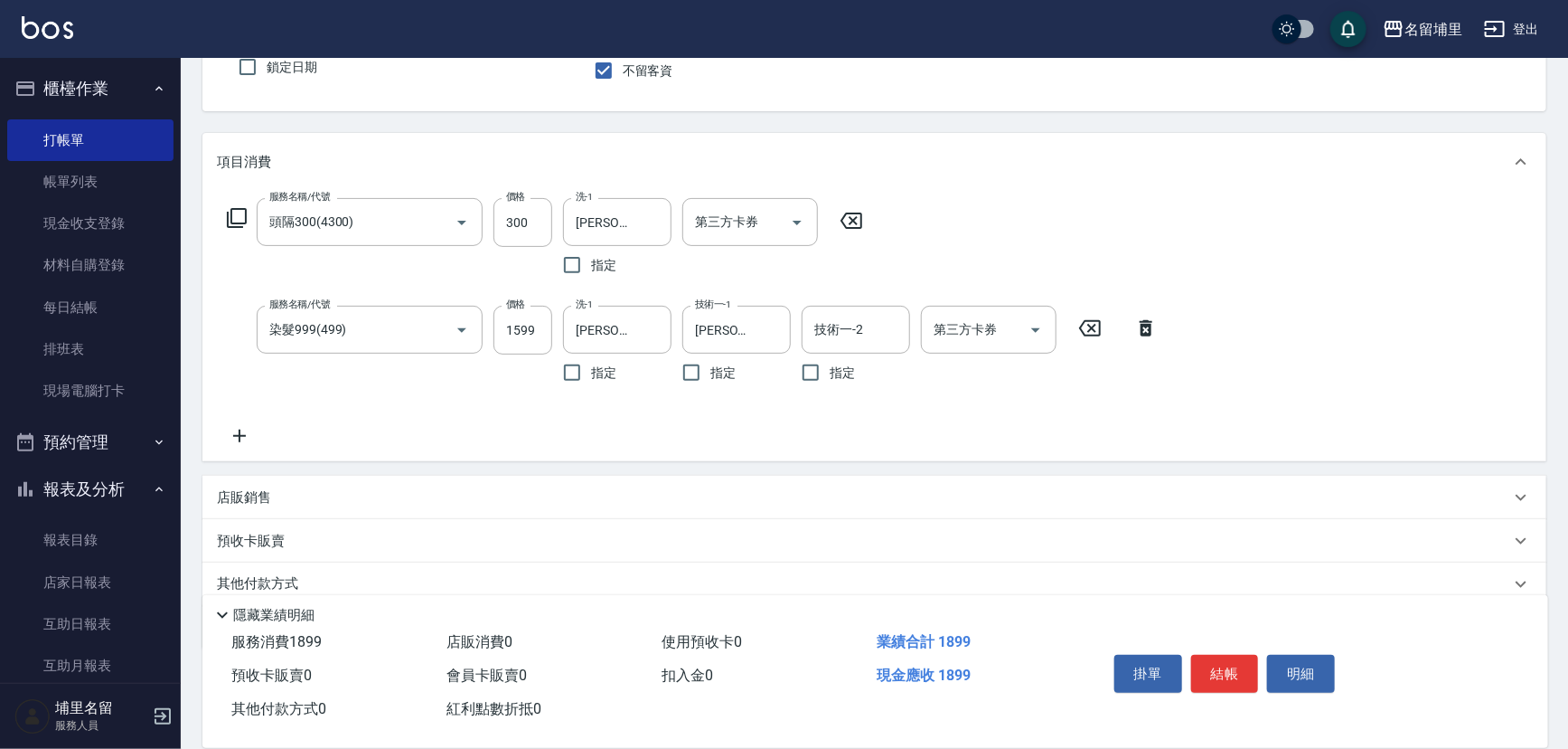
click at [252, 433] on icon at bounding box center [239, 435] width 45 height 21
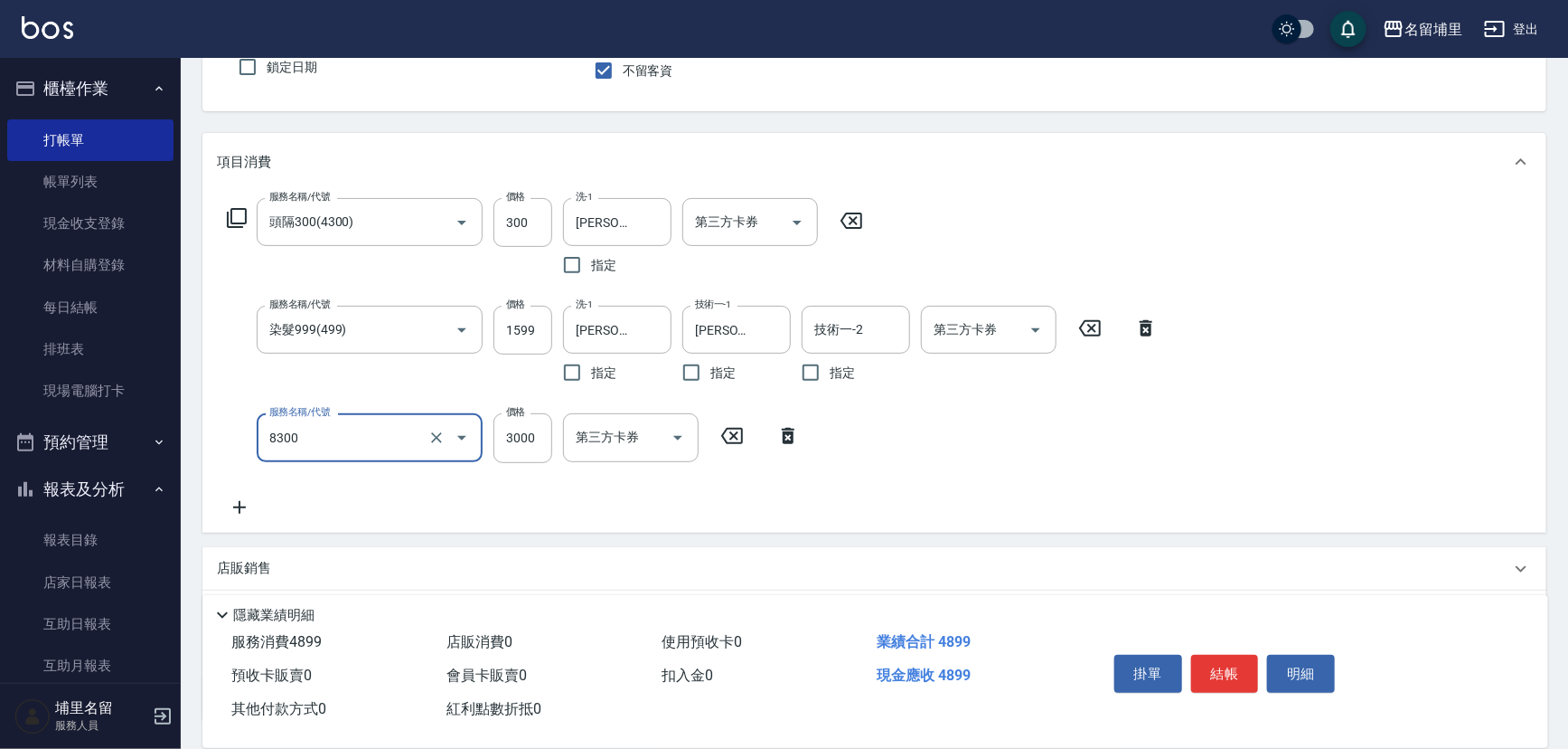
type input "儲3000(8300)"
type input "1000"
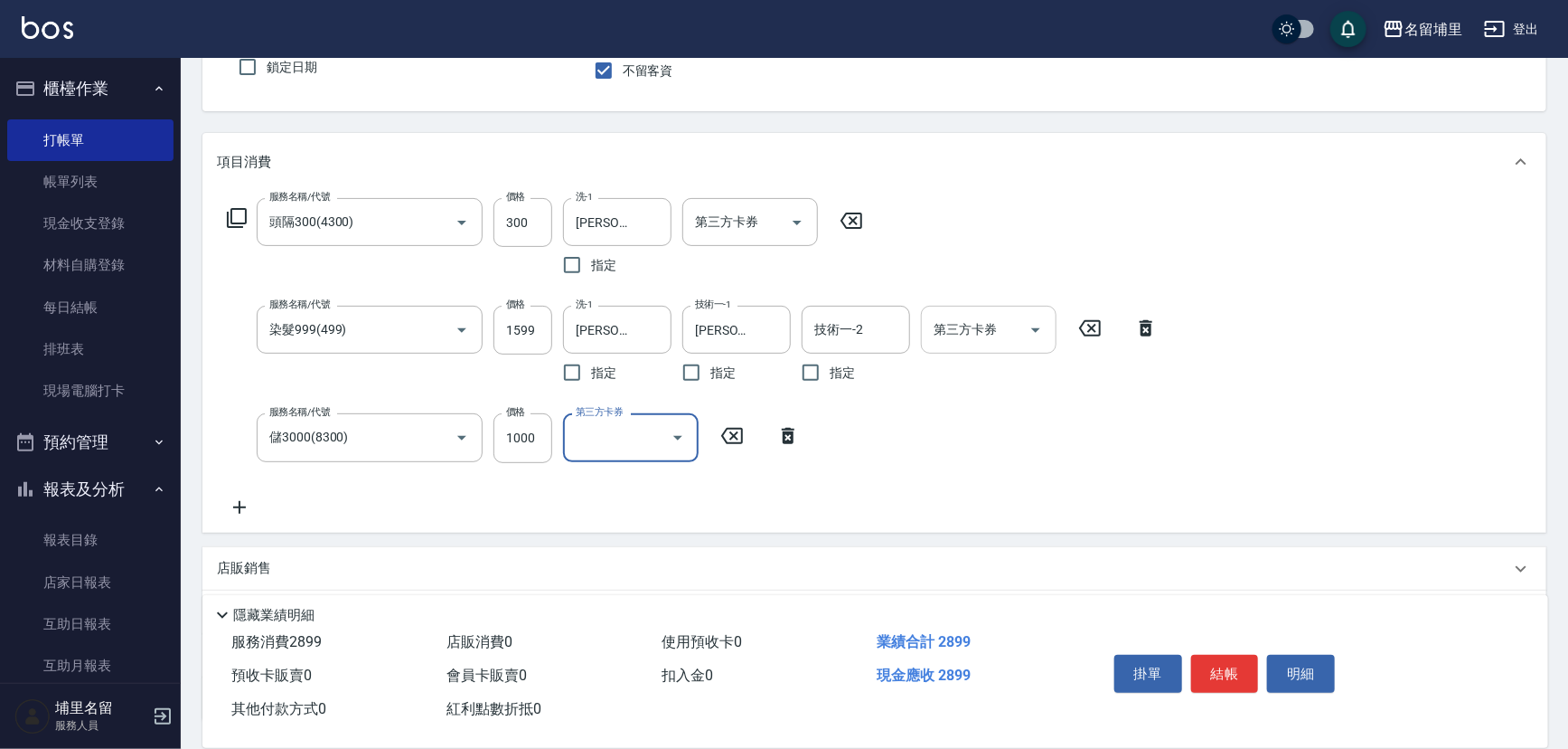
click at [1041, 332] on icon "Open" at bounding box center [1035, 330] width 21 height 21
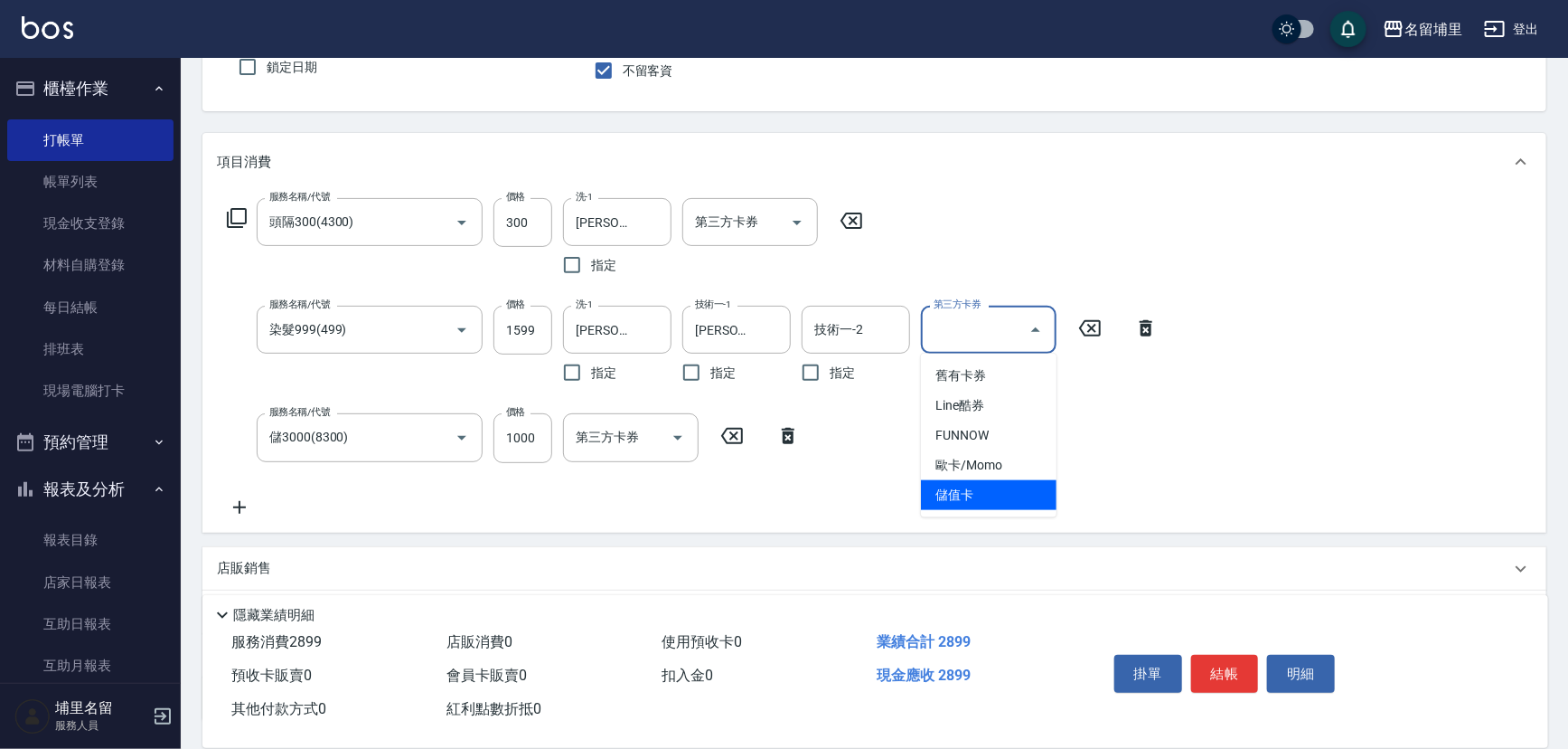
drag, startPoint x: 972, startPoint y: 490, endPoint x: 953, endPoint y: 467, distance: 29.8
click at [970, 489] on span "儲值卡" at bounding box center [988, 495] width 135 height 30
type input "儲值卡"
click at [797, 229] on icon "Open" at bounding box center [796, 222] width 21 height 21
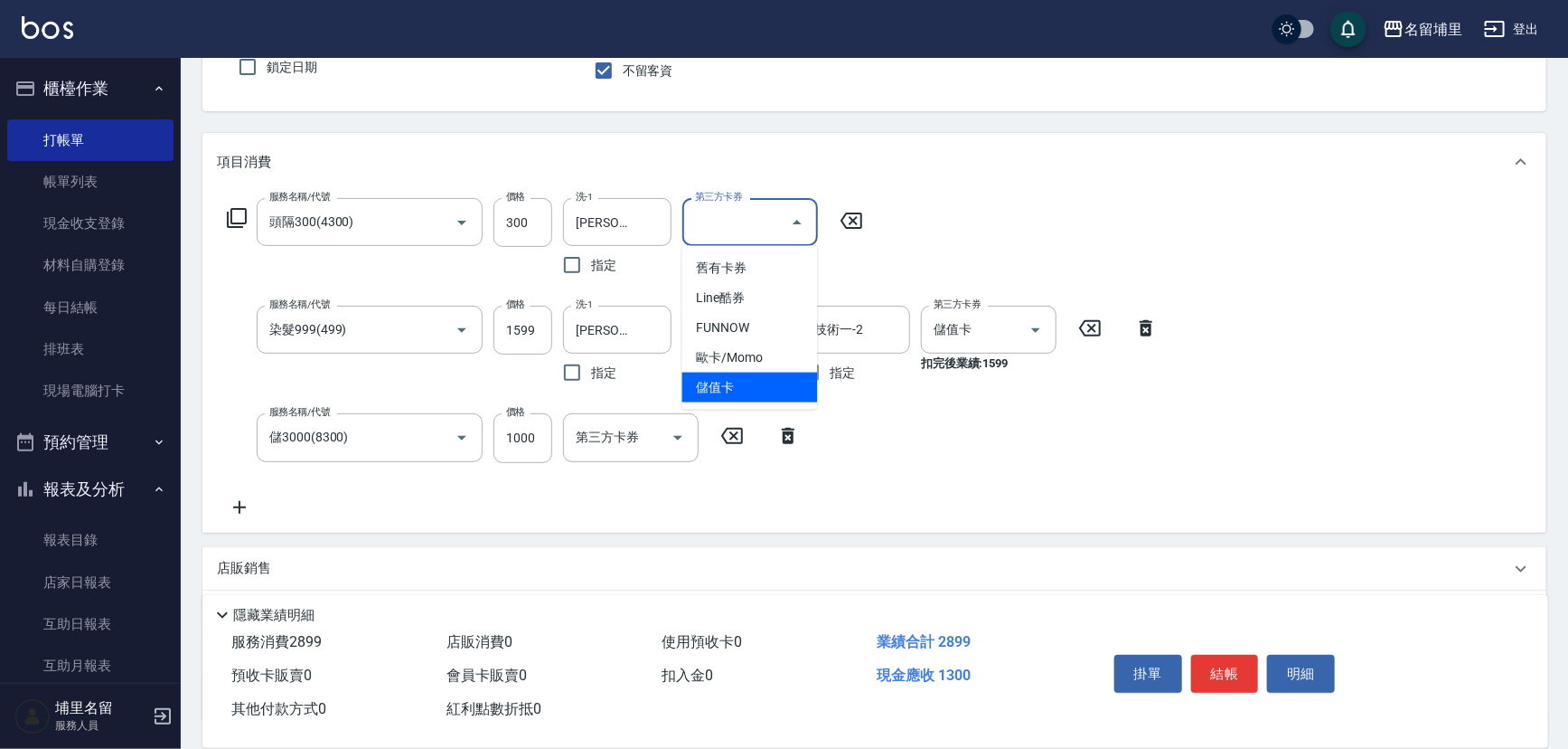
click at [789, 385] on span "儲值卡" at bounding box center [749, 388] width 135 height 30
type input "儲值卡"
click at [1236, 657] on button "結帳" at bounding box center [1225, 673] width 68 height 38
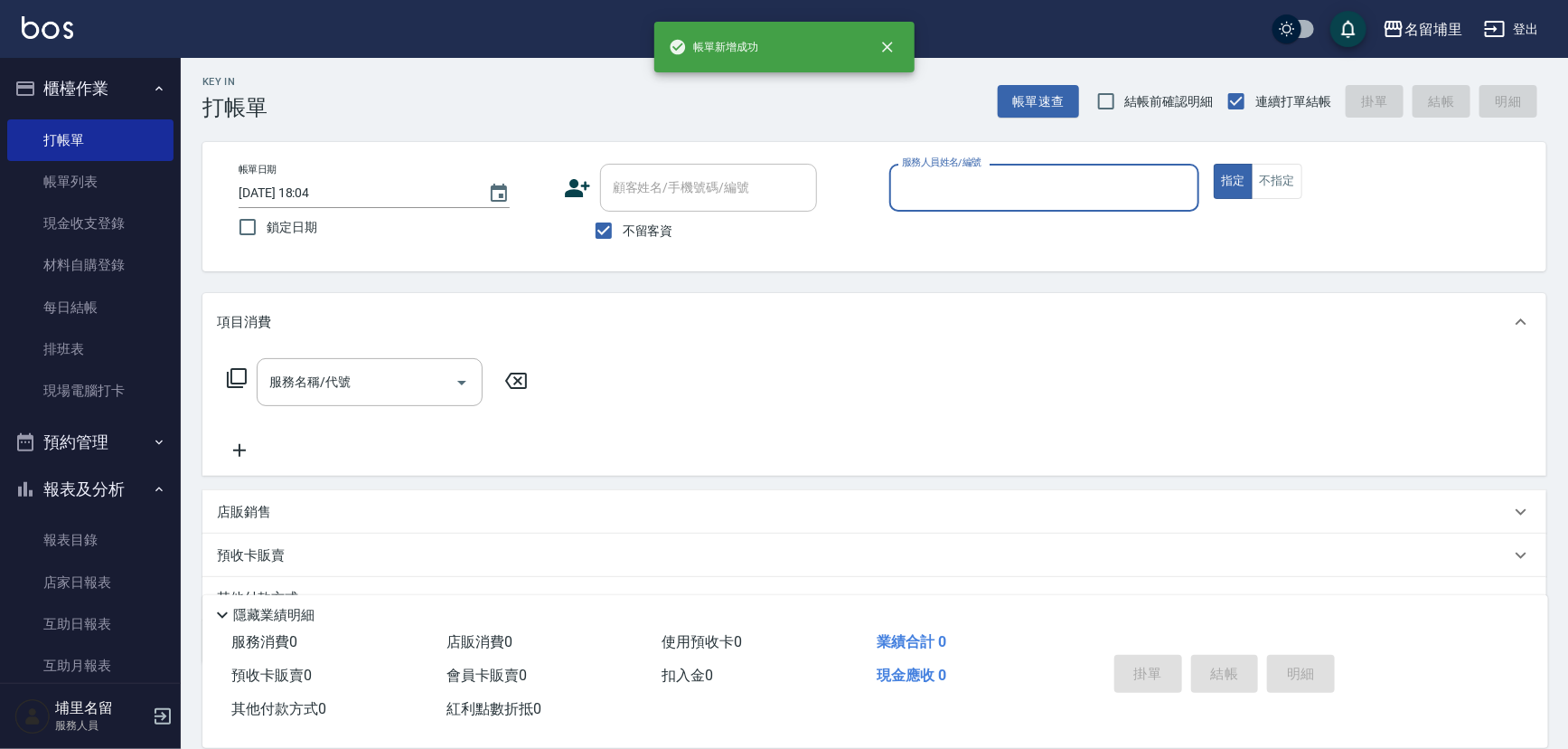
scroll to position [0, 0]
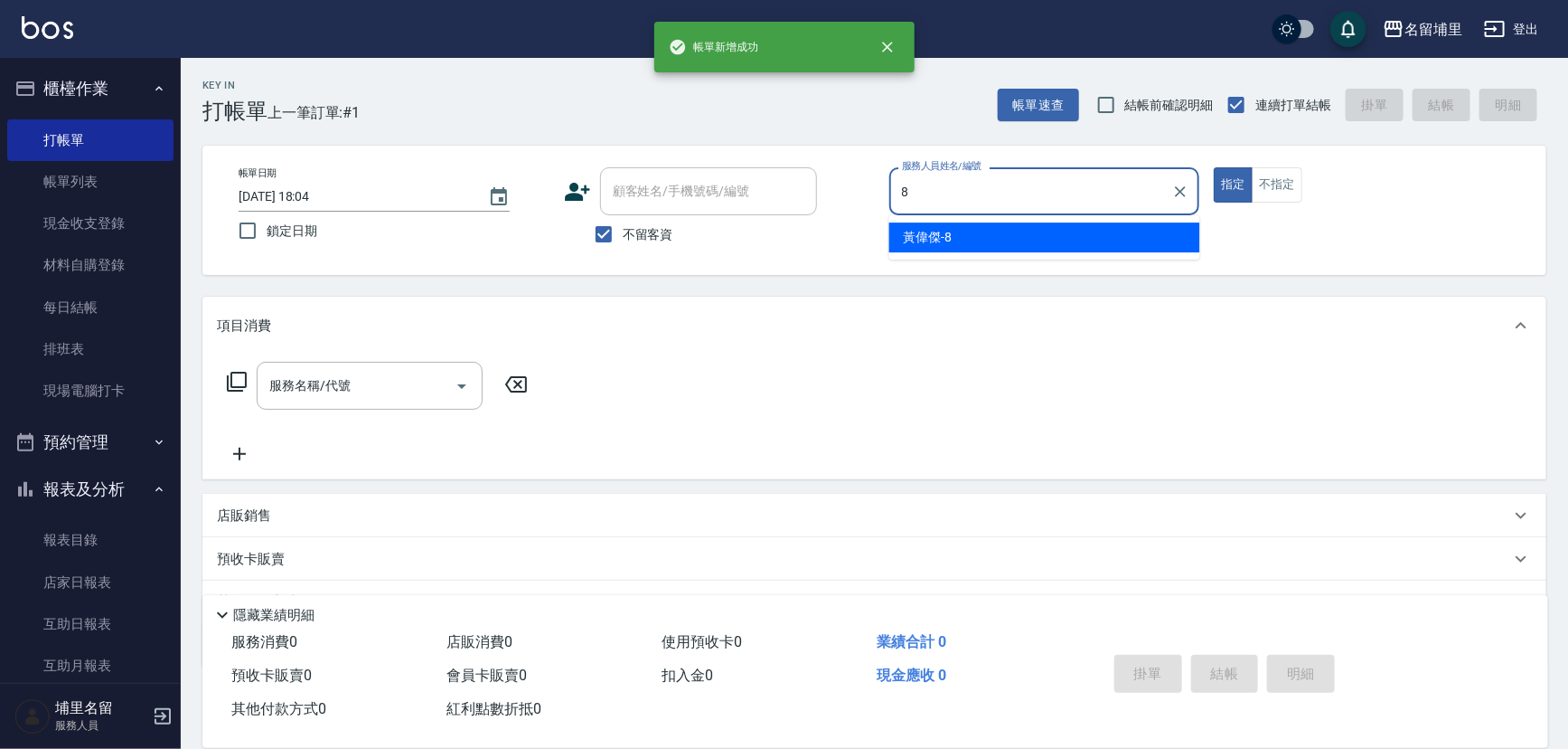
type input "[PERSON_NAME]-8"
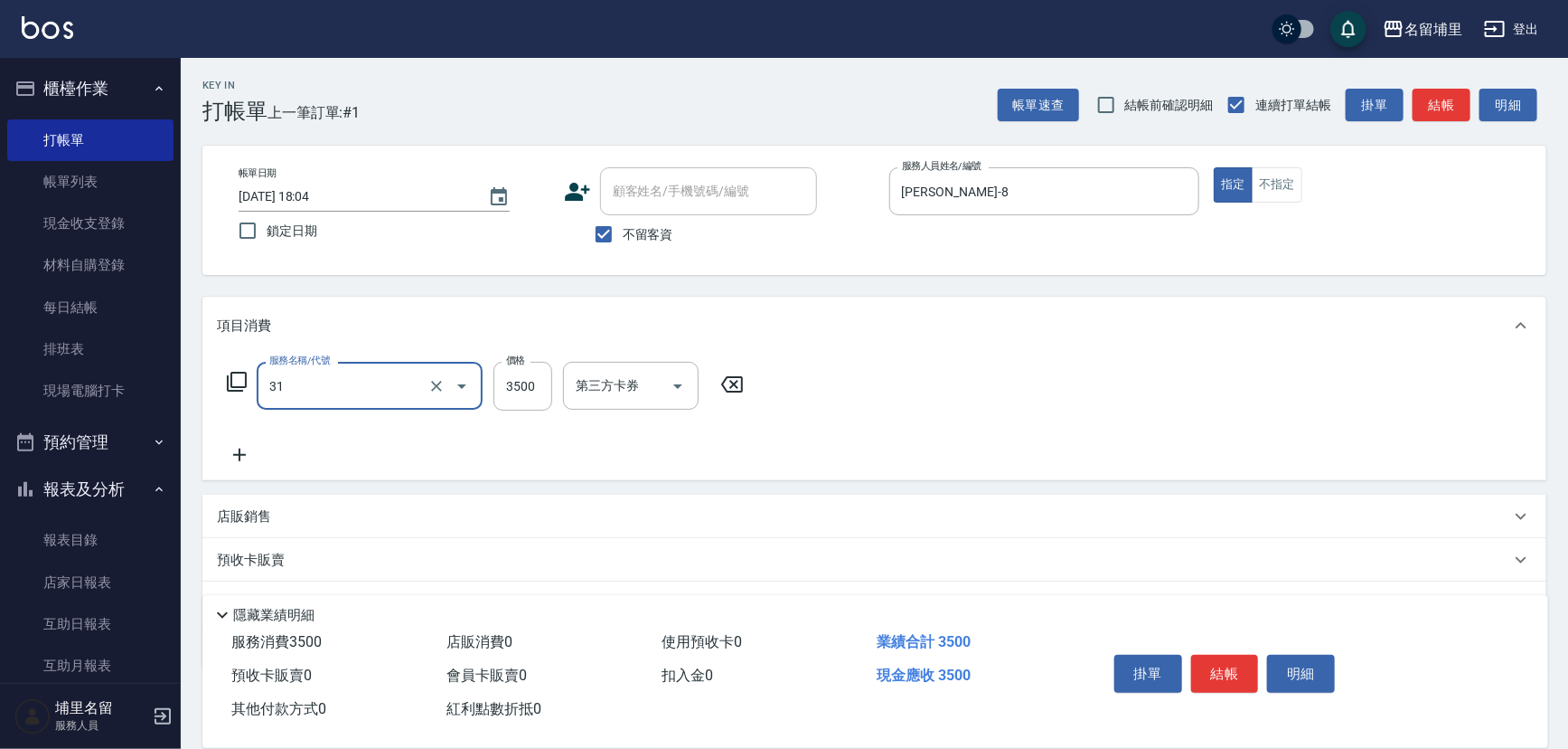
type input "燙A3500(31)"
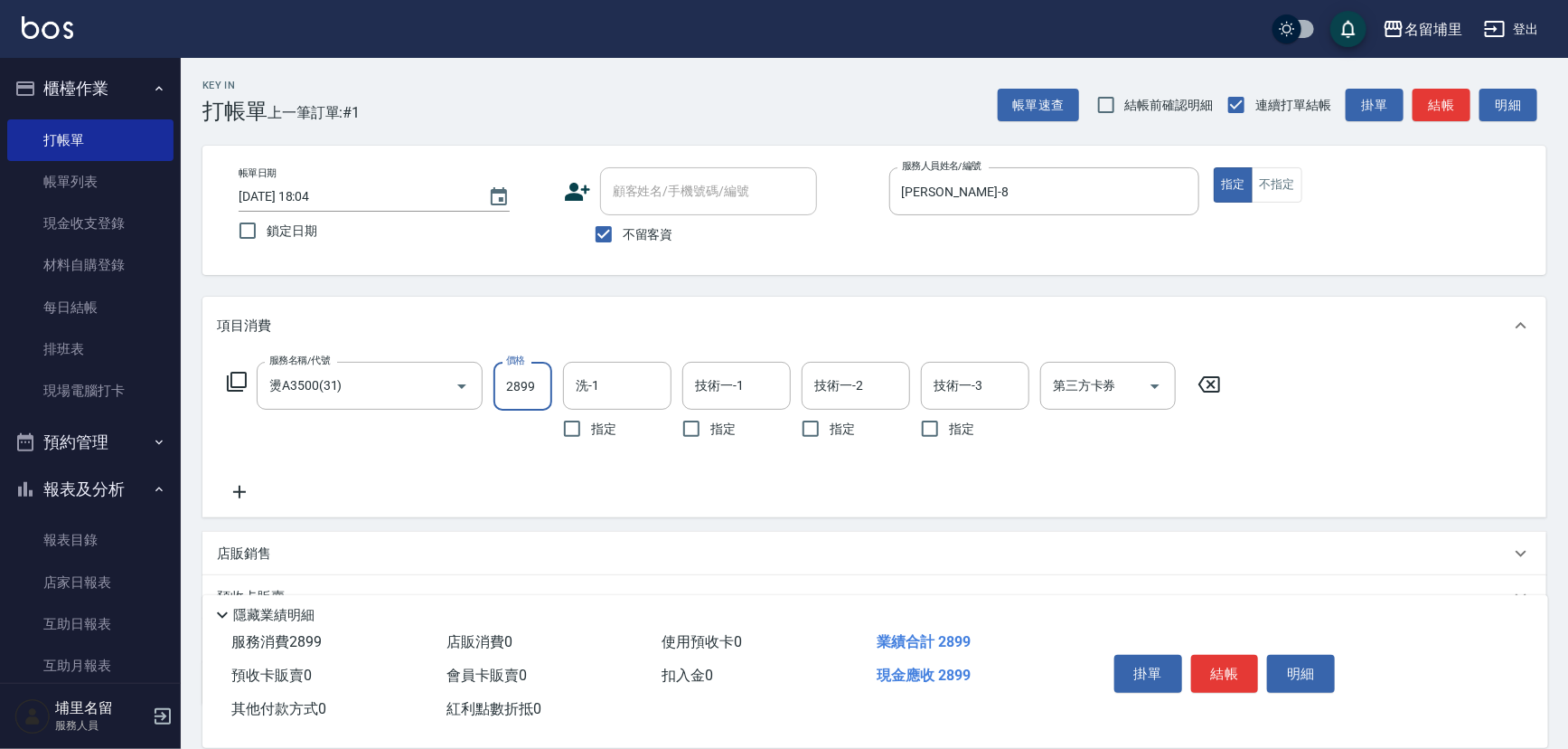
type input "2899"
type input "[PERSON_NAME]-45"
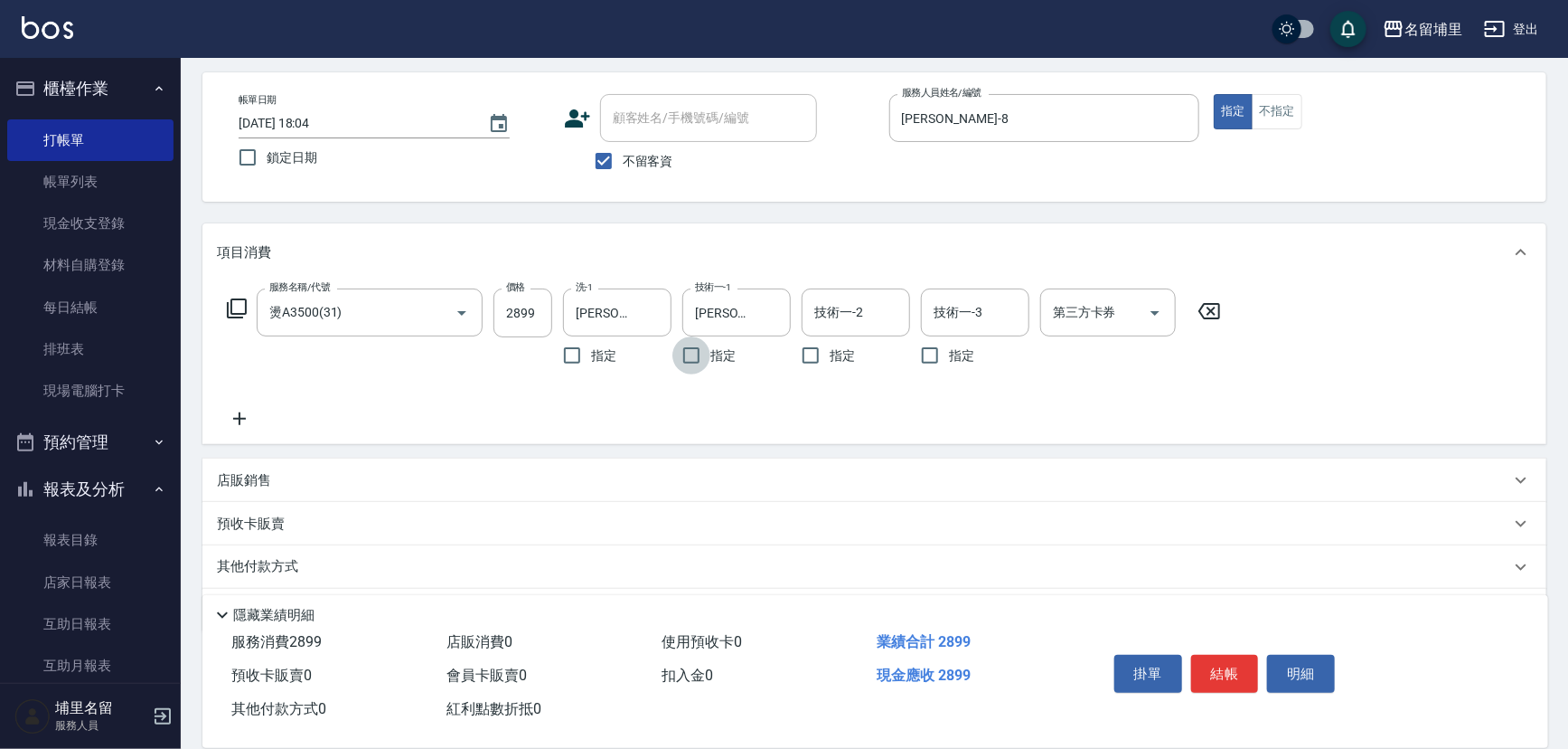
scroll to position [127, 0]
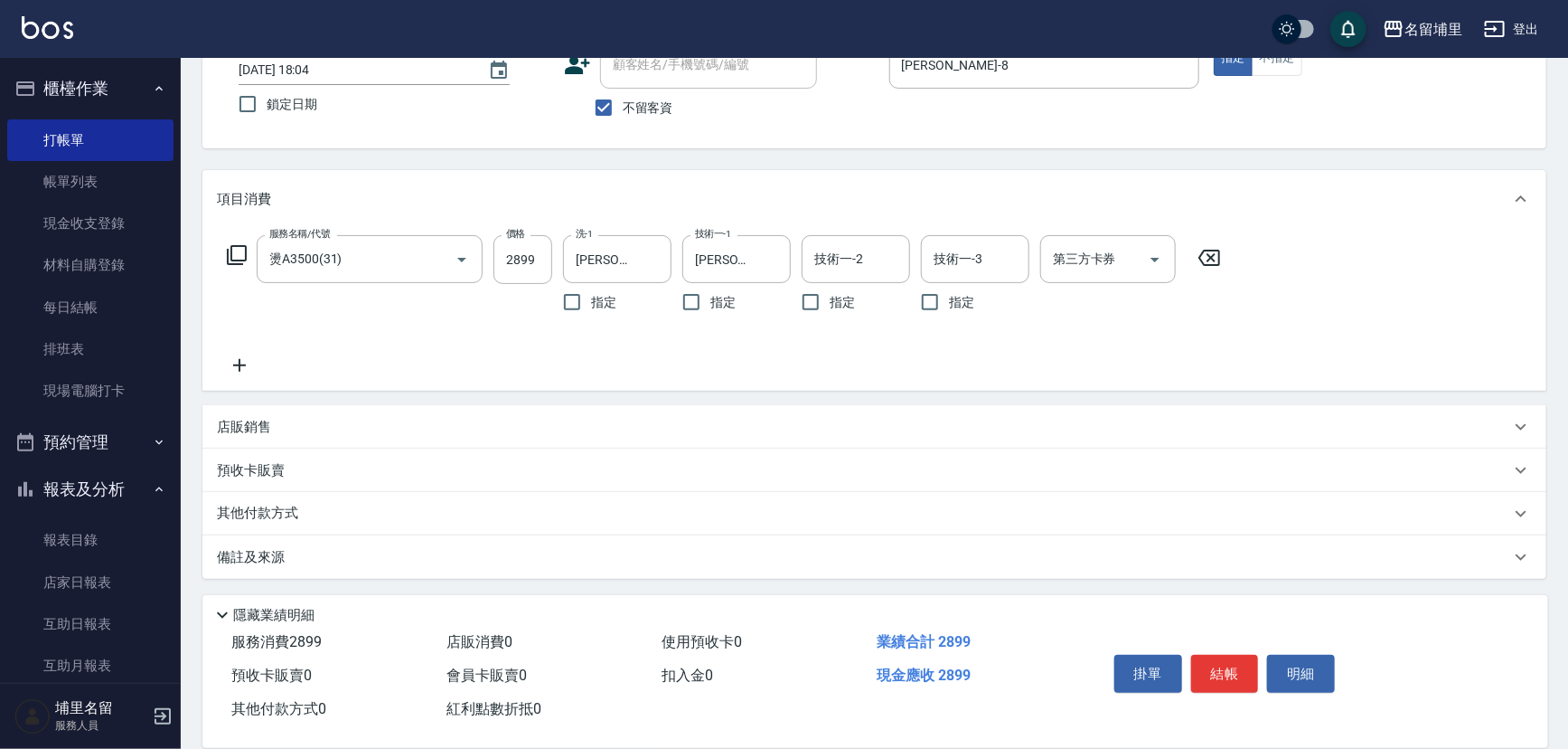
drag, startPoint x: 330, startPoint y: 507, endPoint x: 343, endPoint y: 509, distance: 13.2
click at [332, 507] on div "其他付款方式" at bounding box center [863, 513] width 1294 height 20
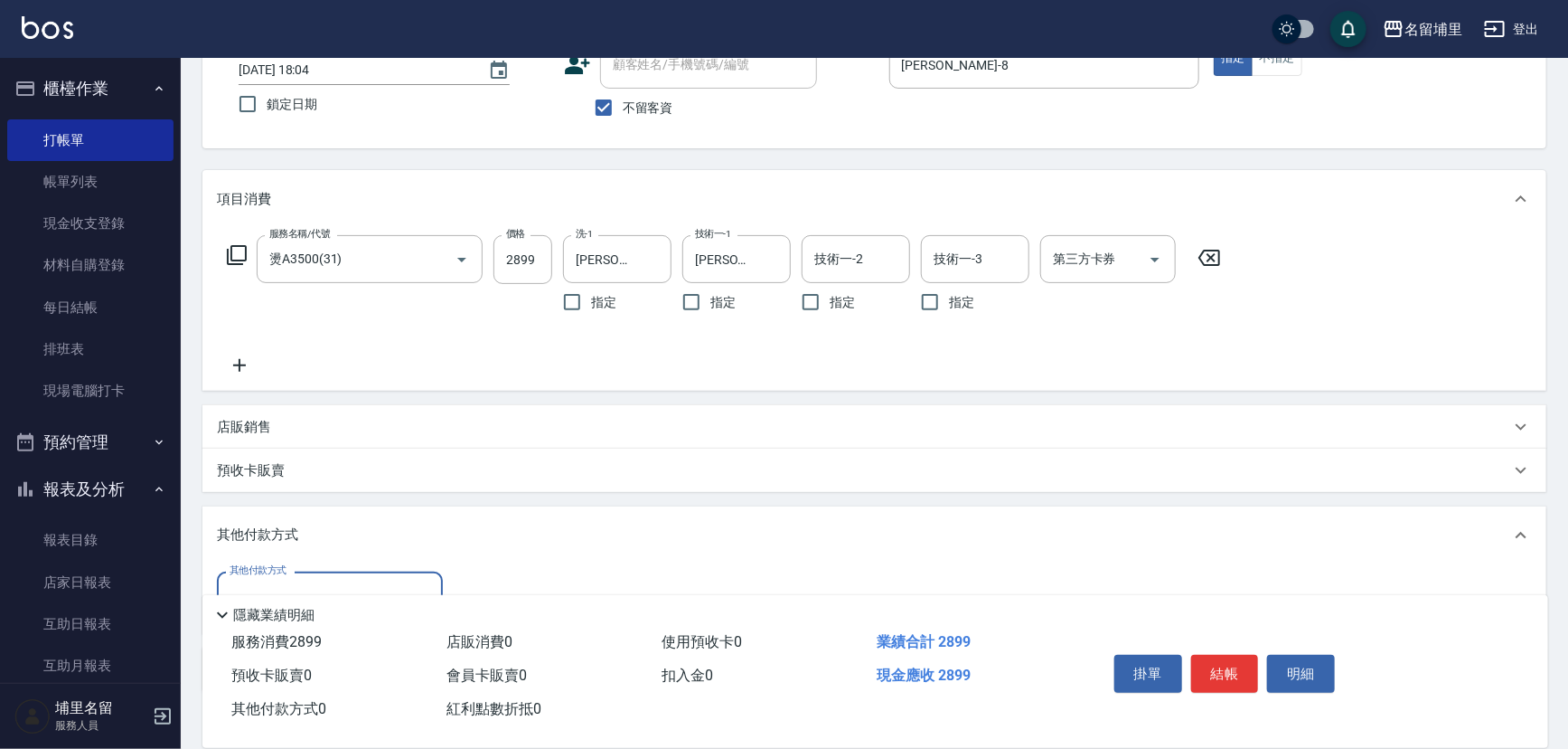
scroll to position [0, 0]
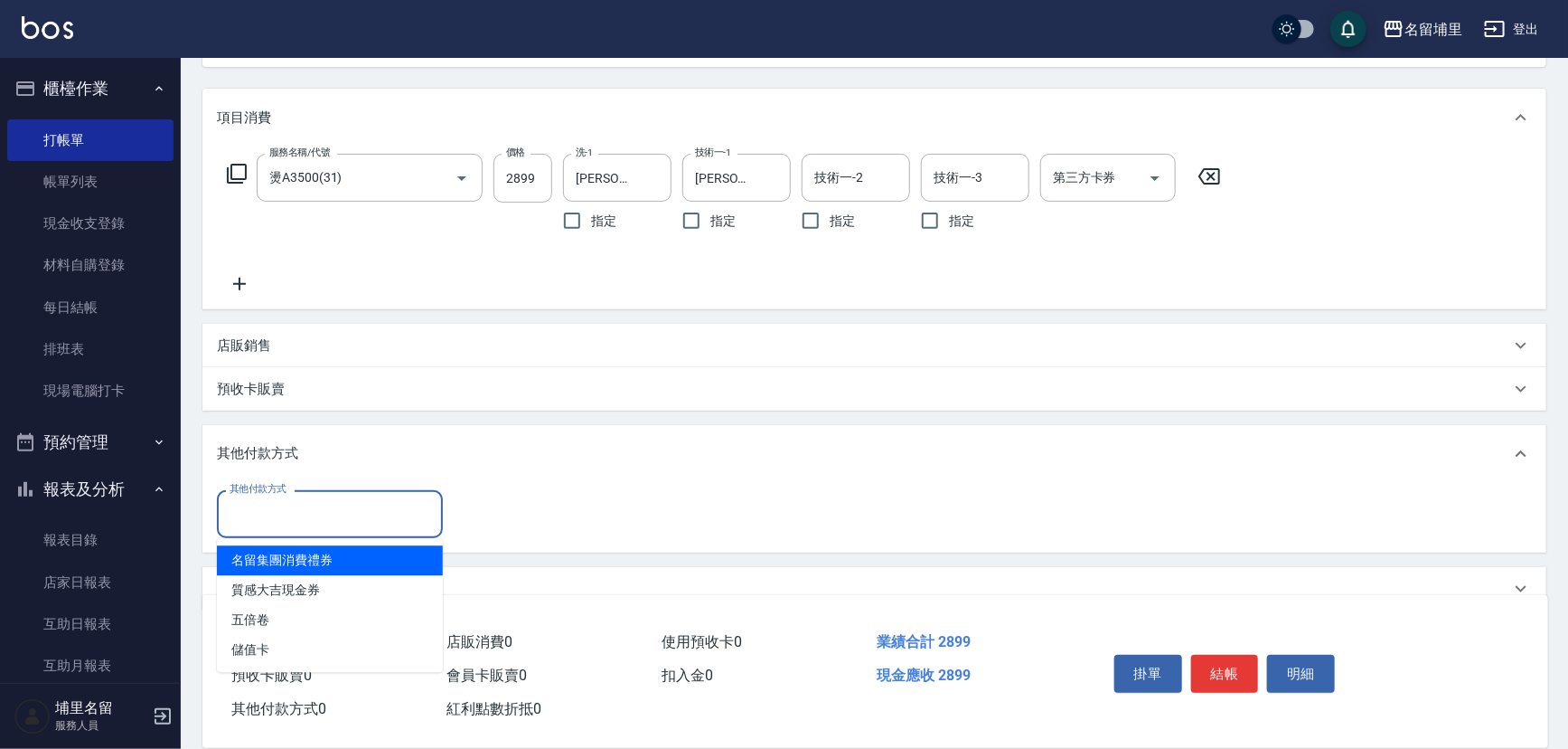
click at [328, 506] on input "其他付款方式" at bounding box center [329, 515] width 210 height 32
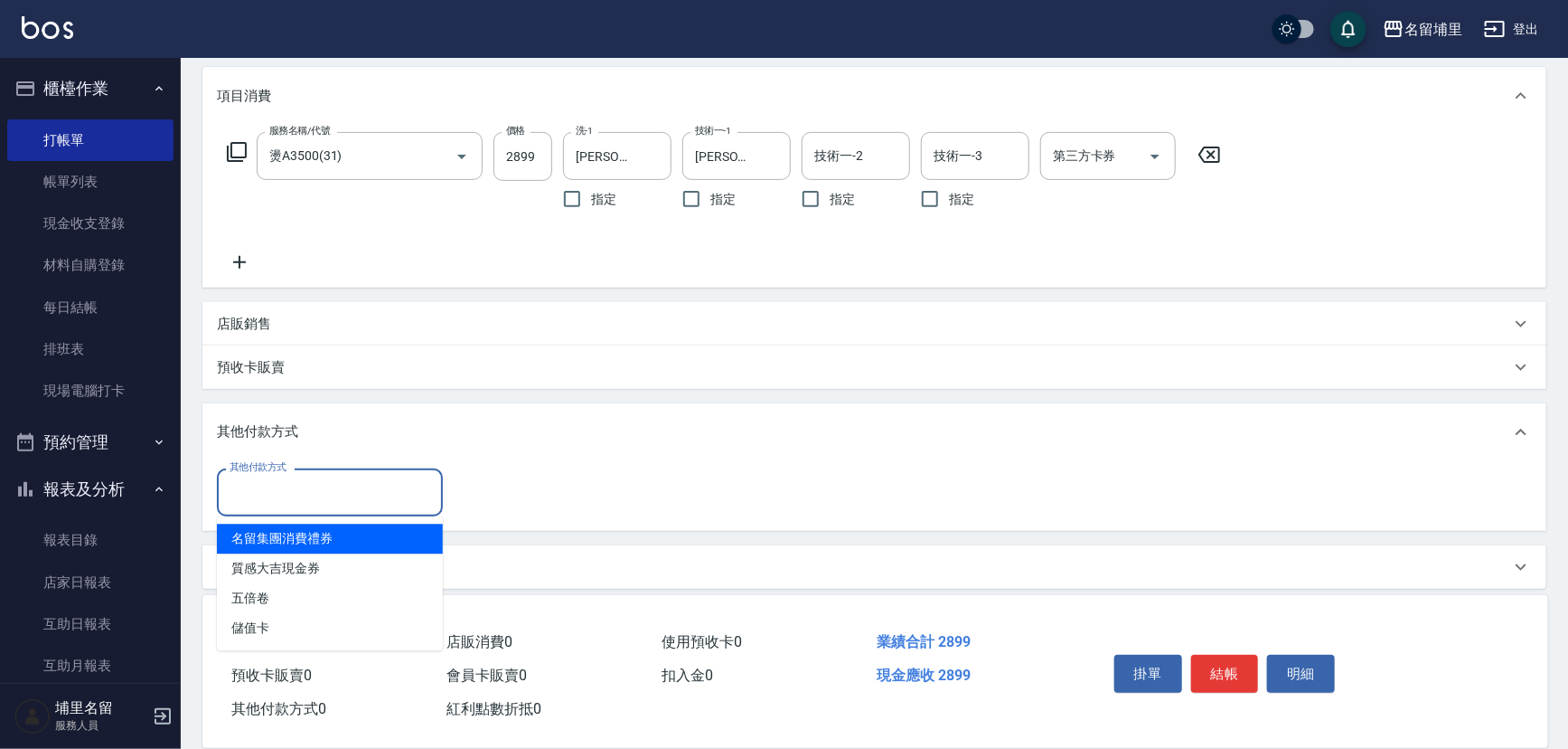
scroll to position [239, 0]
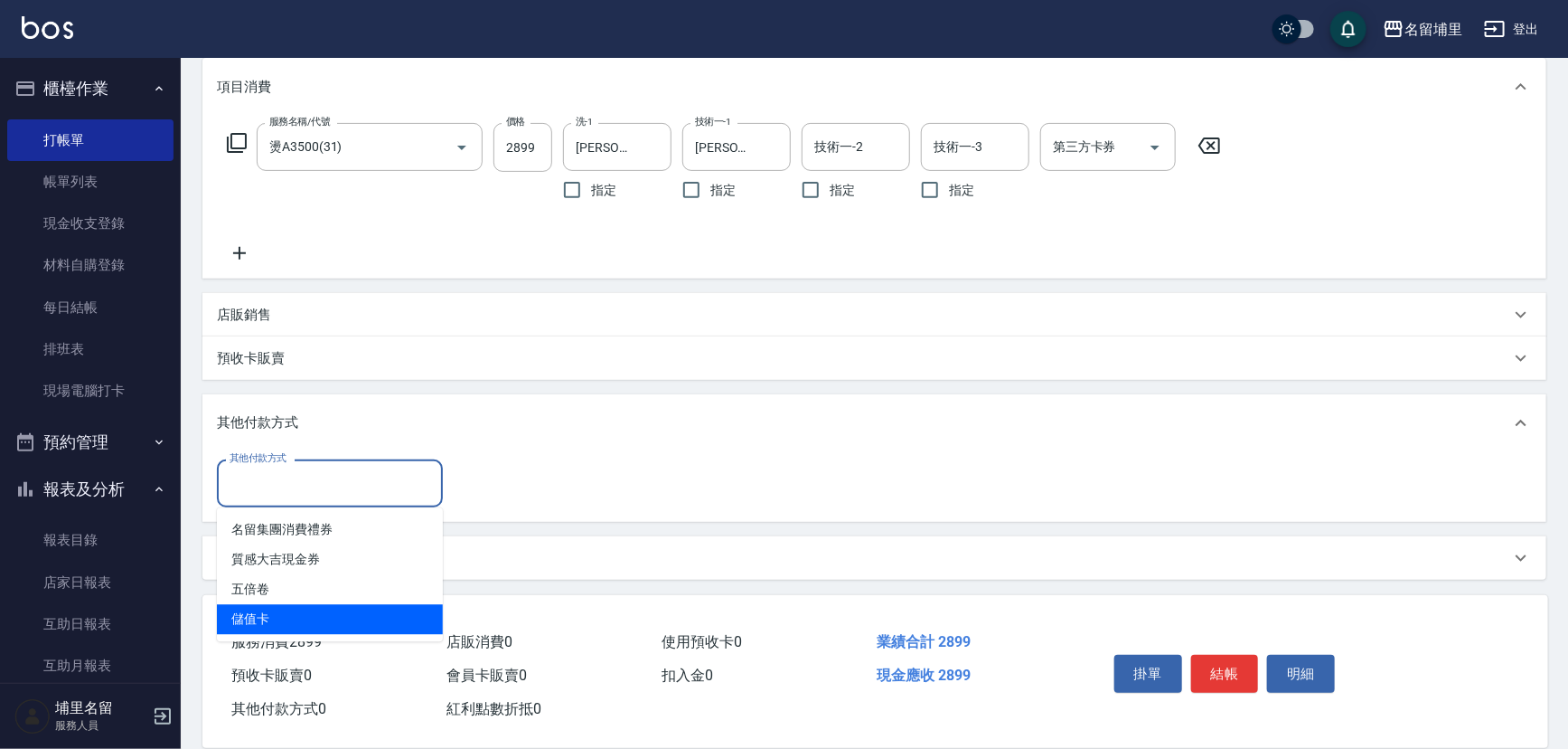
click at [316, 606] on span "儲值卡" at bounding box center [329, 619] width 226 height 30
type input "儲值卡"
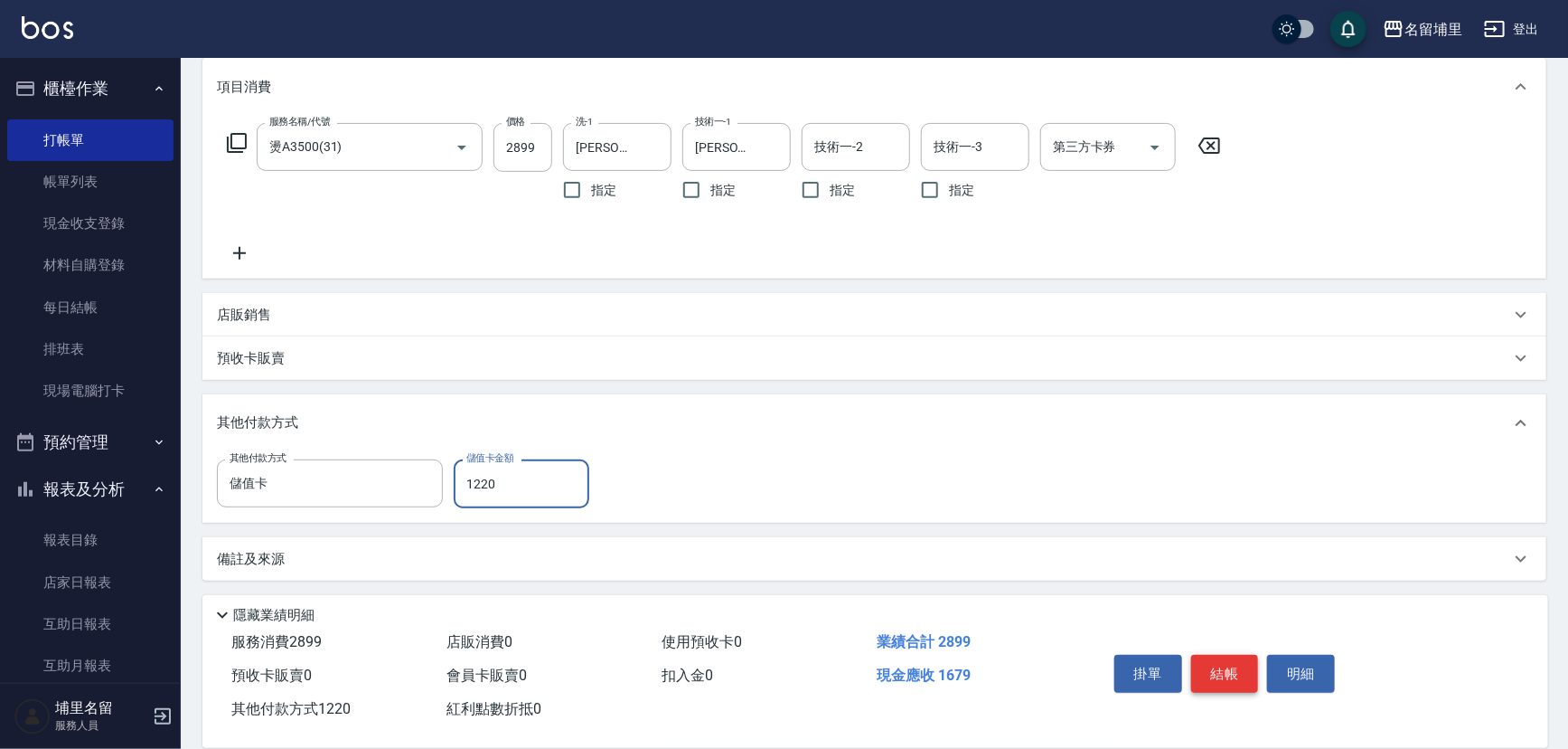
type input "1220"
click at [1217, 670] on button "結帳" at bounding box center [1225, 673] width 68 height 38
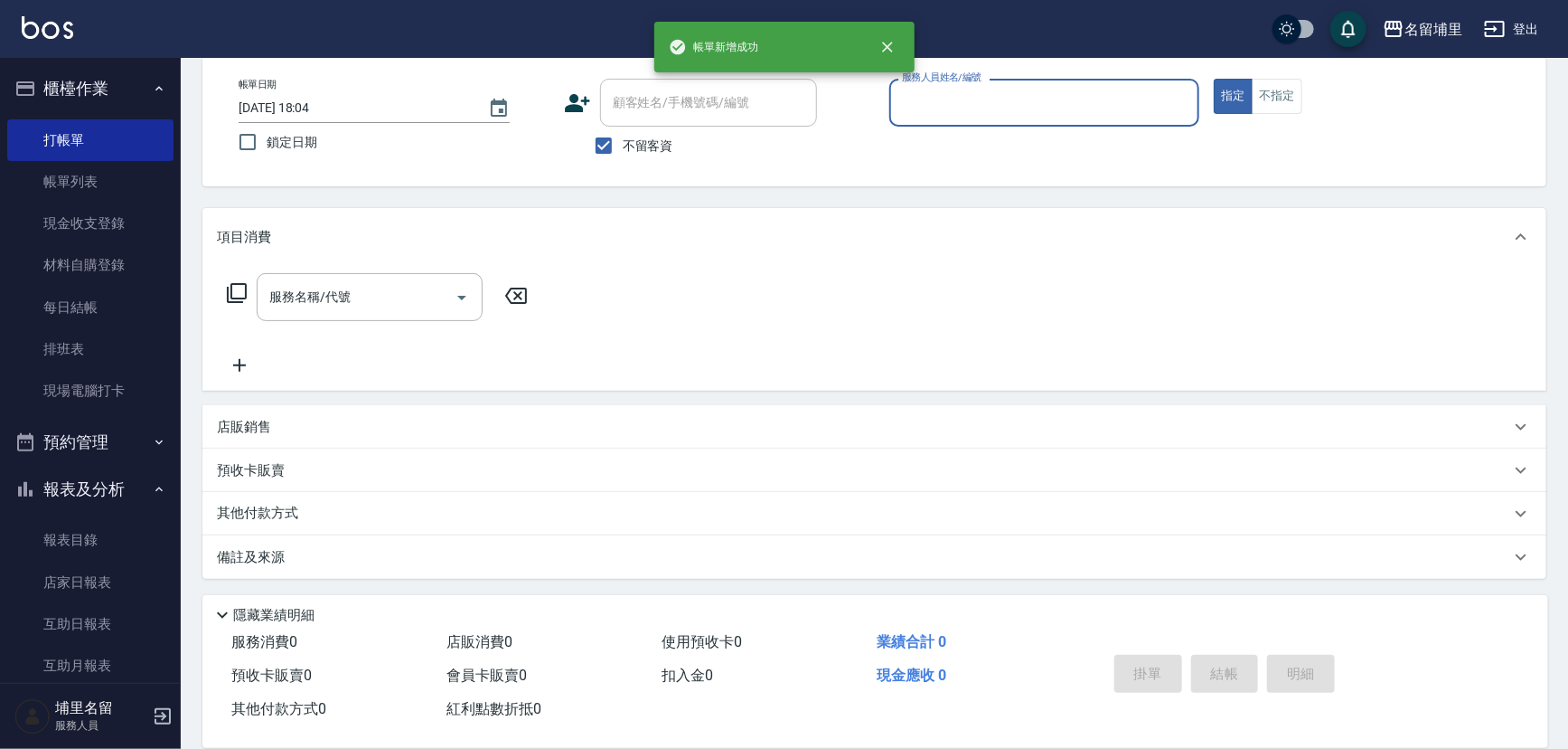
scroll to position [89, 0]
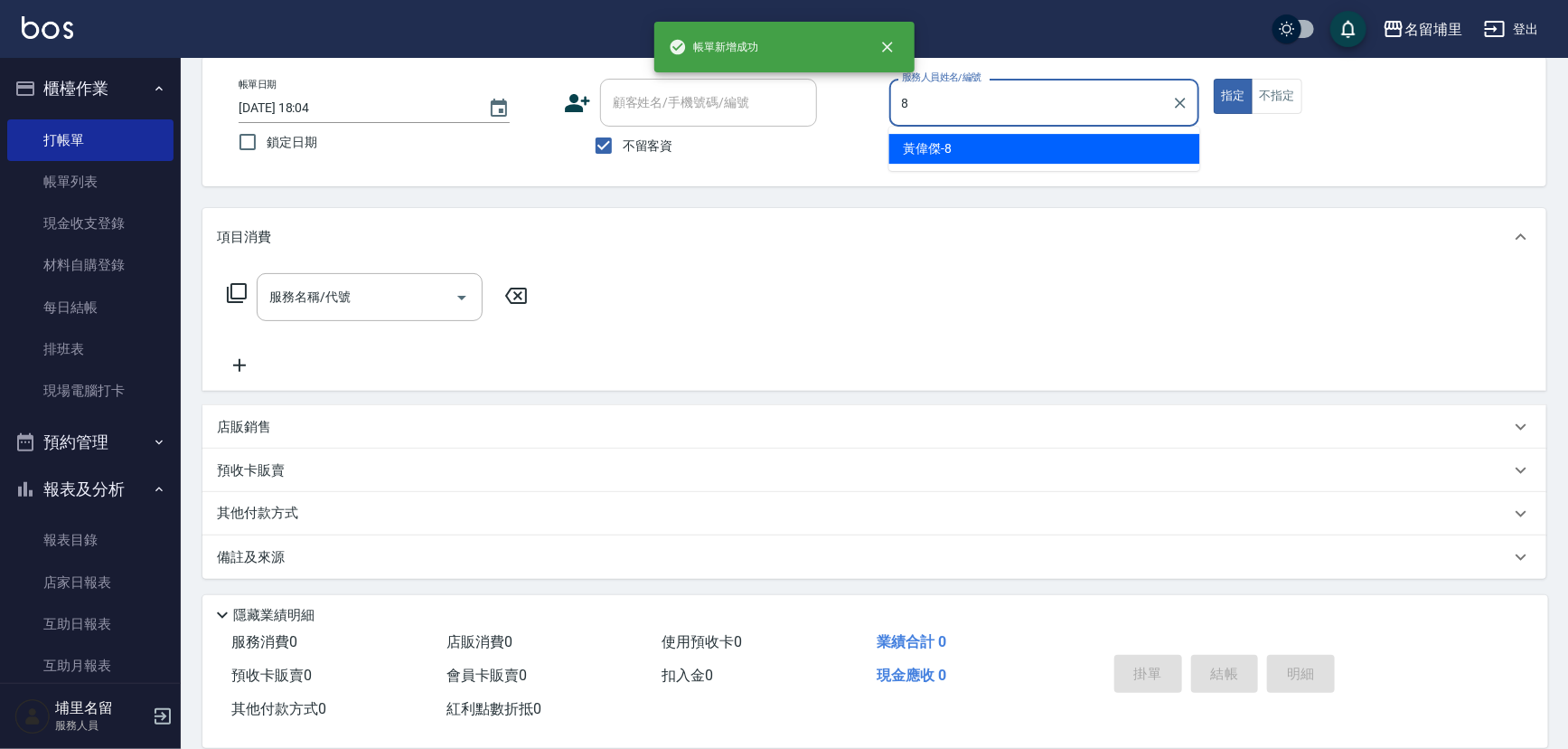
type input "[PERSON_NAME]-8"
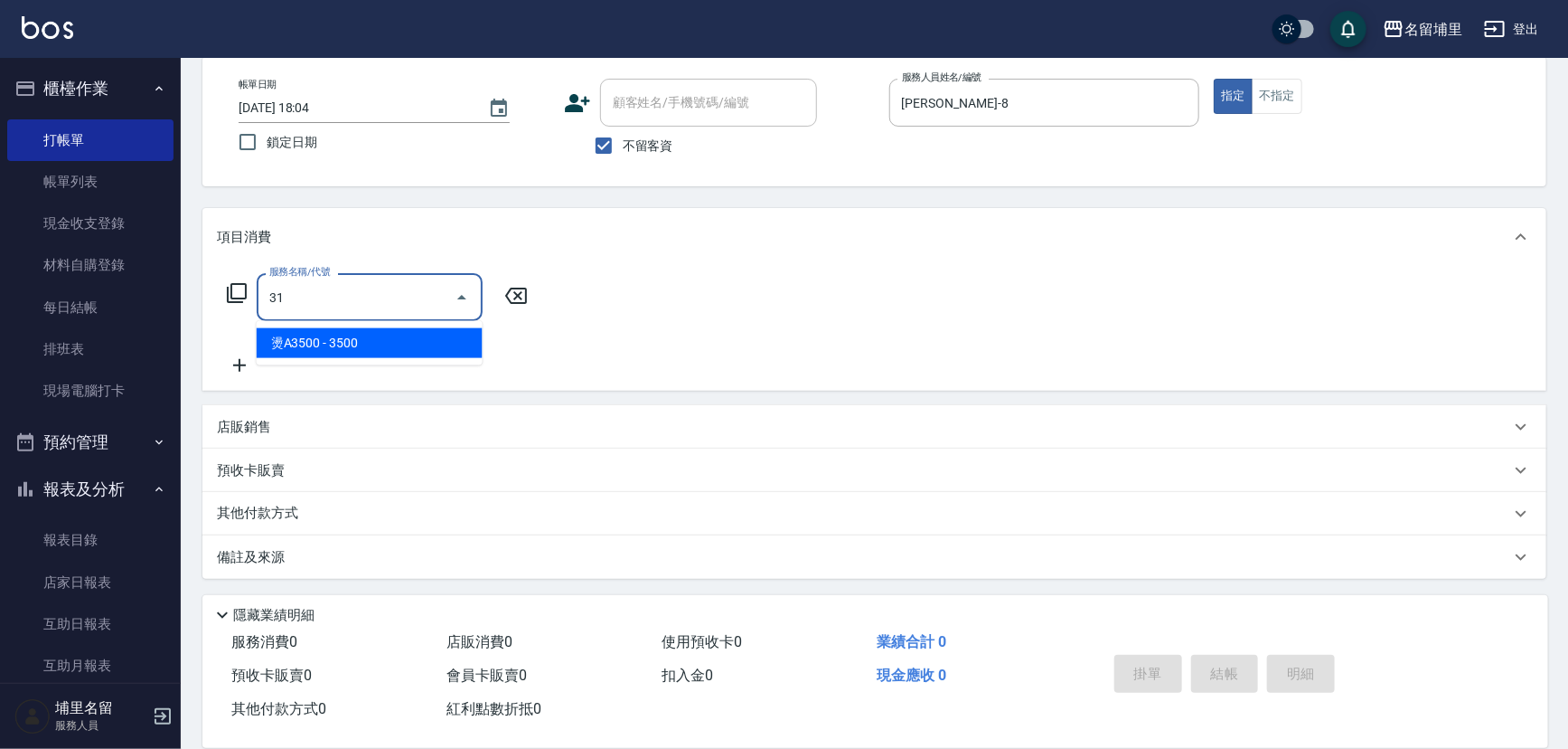
type input "燙A3500(31)"
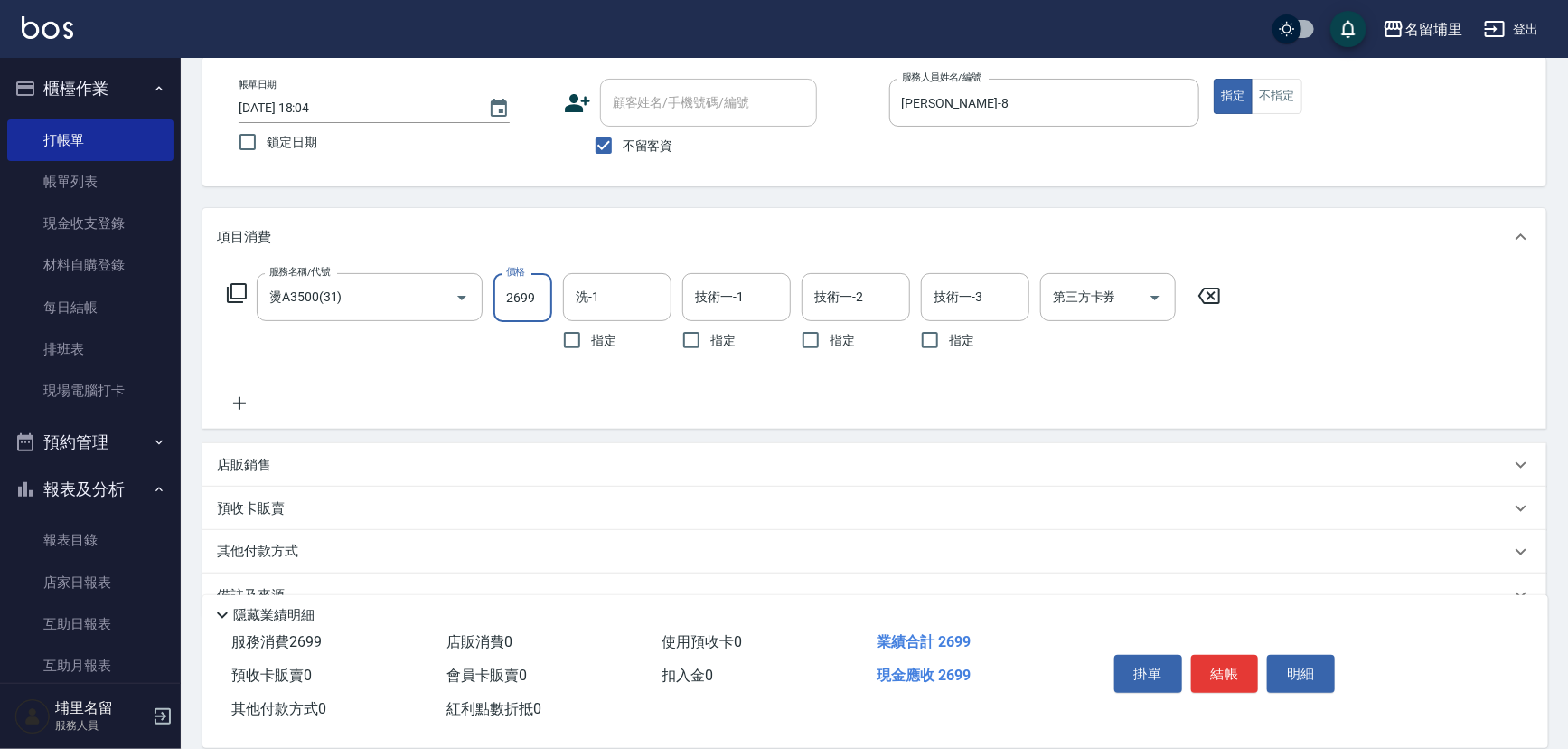
type input "2699"
type input "[PERSON_NAME]-45"
click at [1156, 290] on icon "Open" at bounding box center [1155, 297] width 21 height 21
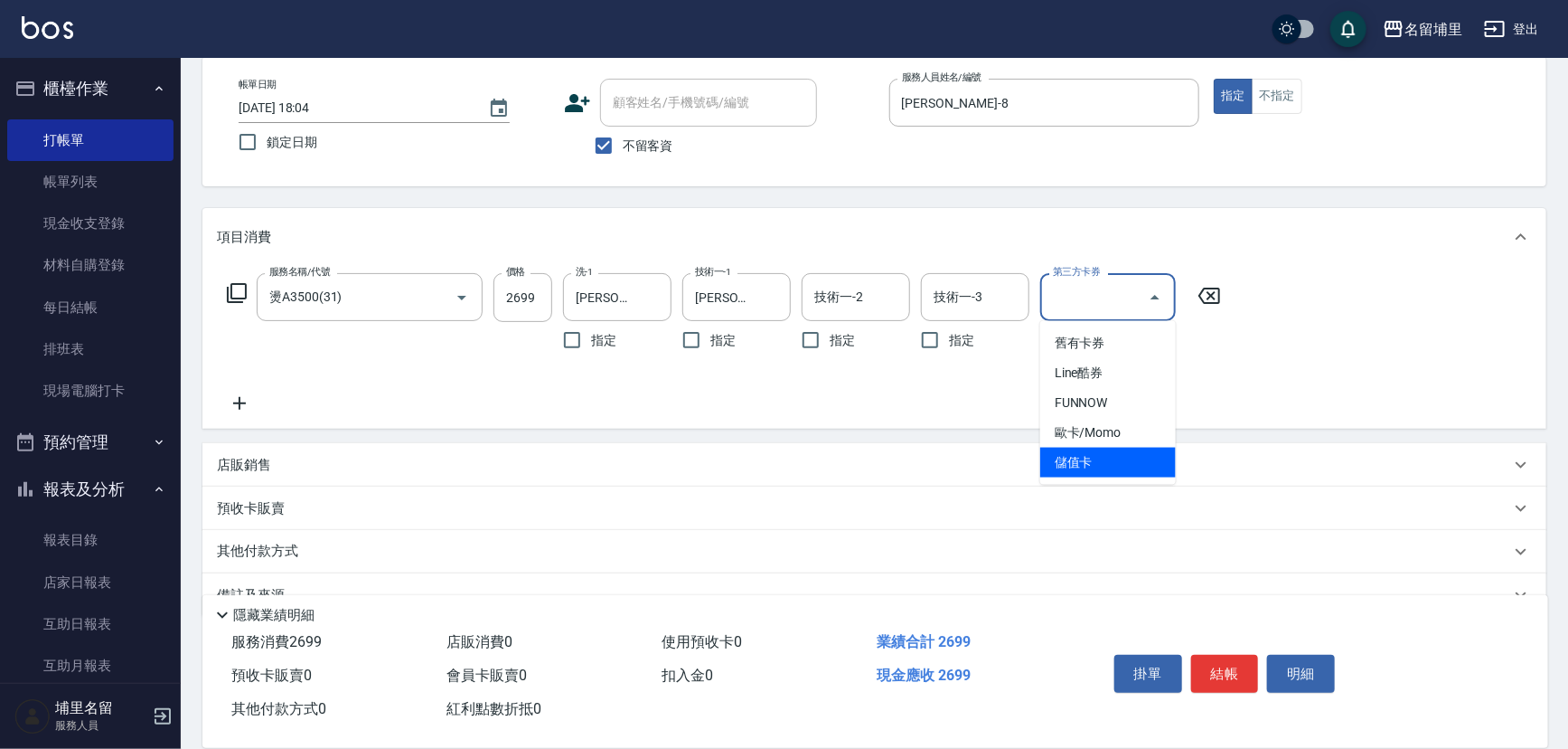
click at [1143, 457] on span "儲值卡" at bounding box center [1108, 462] width 135 height 30
type input "儲值卡"
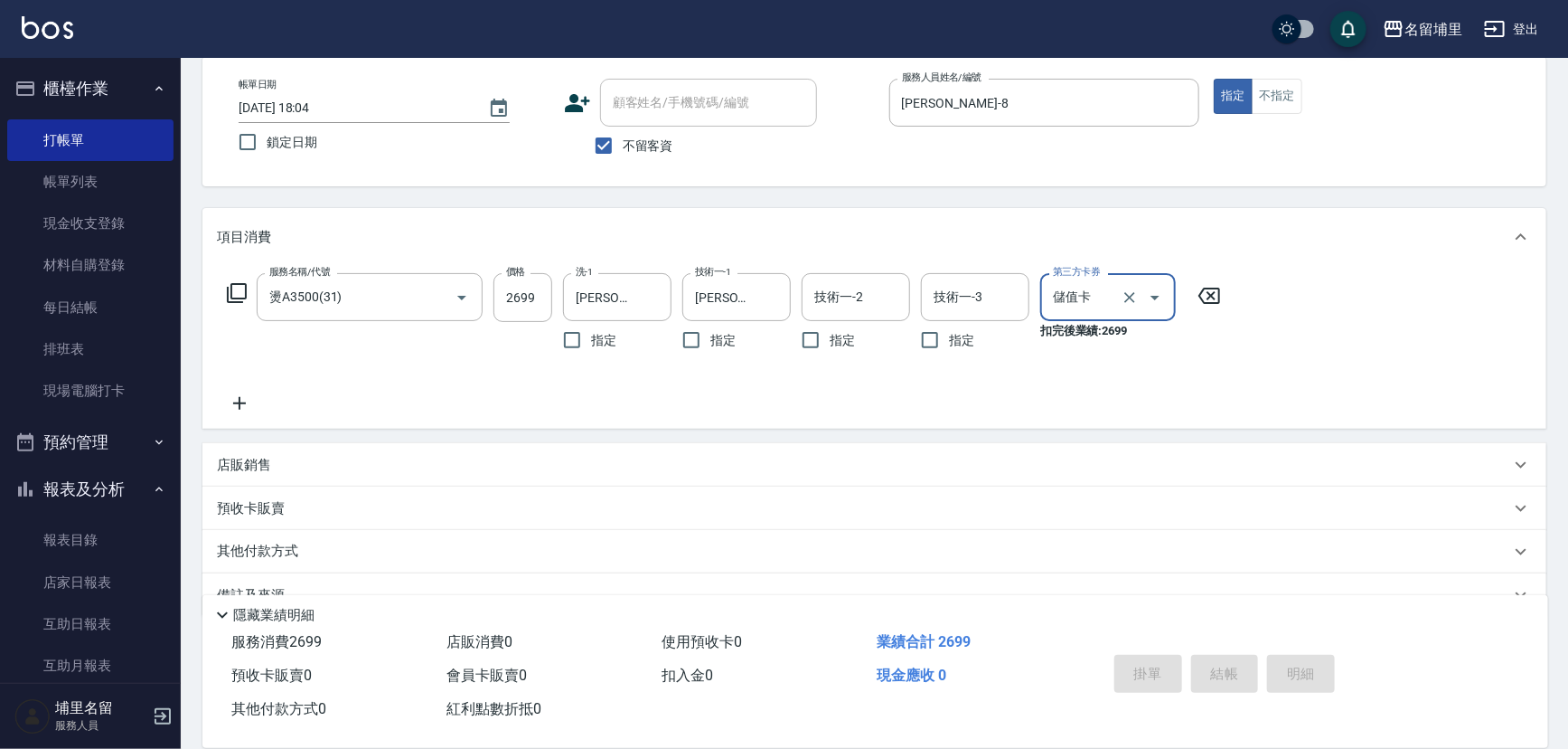
type input "[DATE] 18:05"
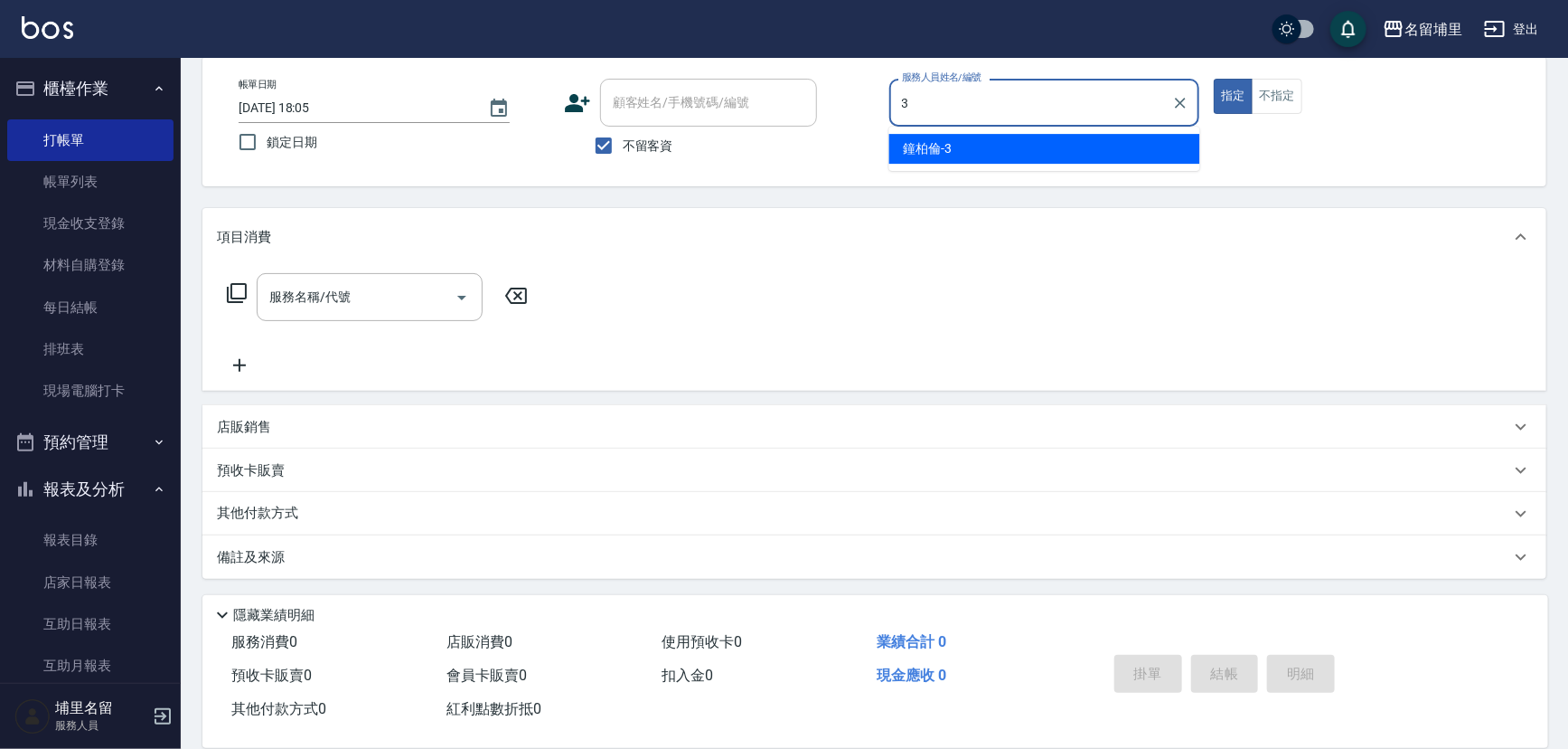
type input "[PERSON_NAME]-3"
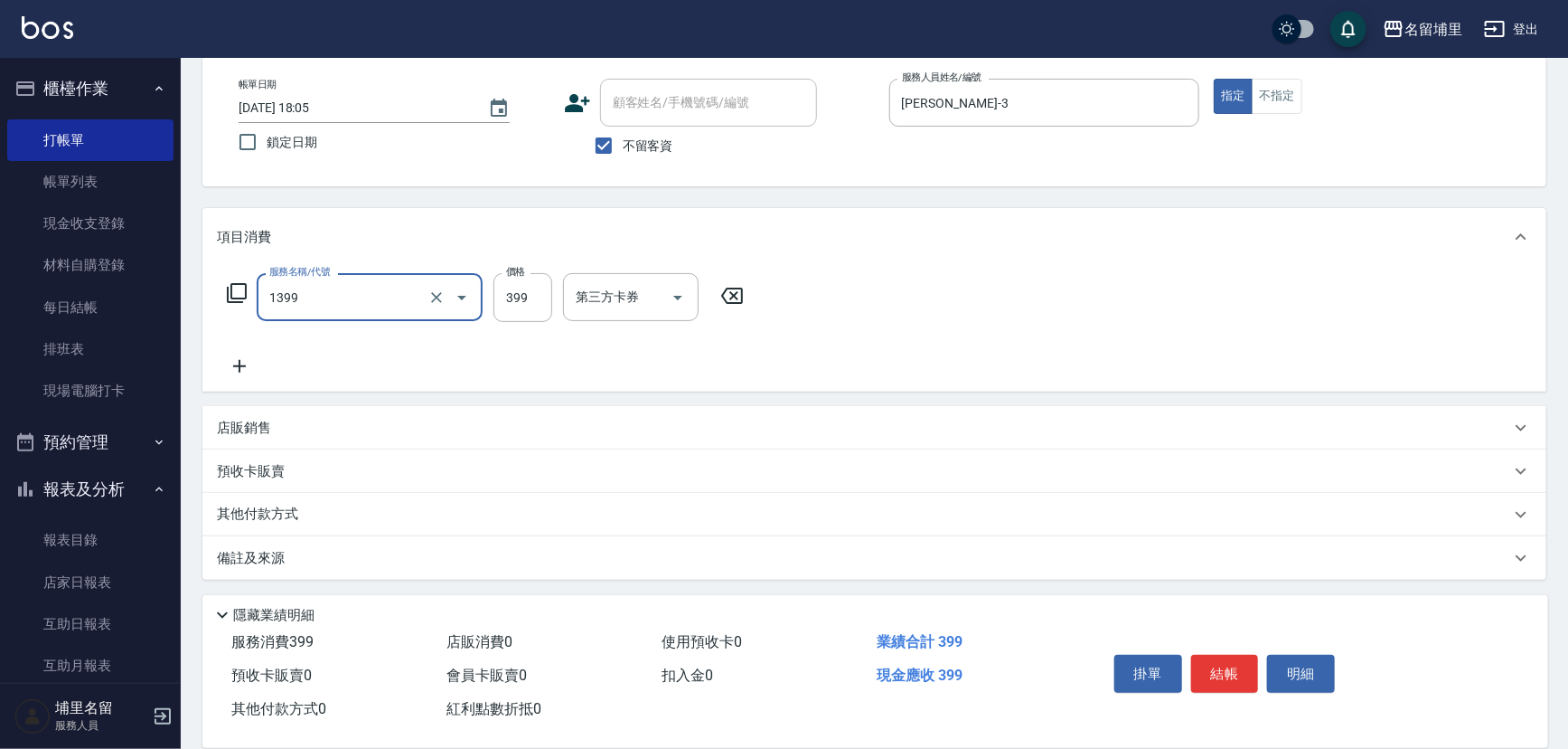
type input "海鹽洗髮399(1399)"
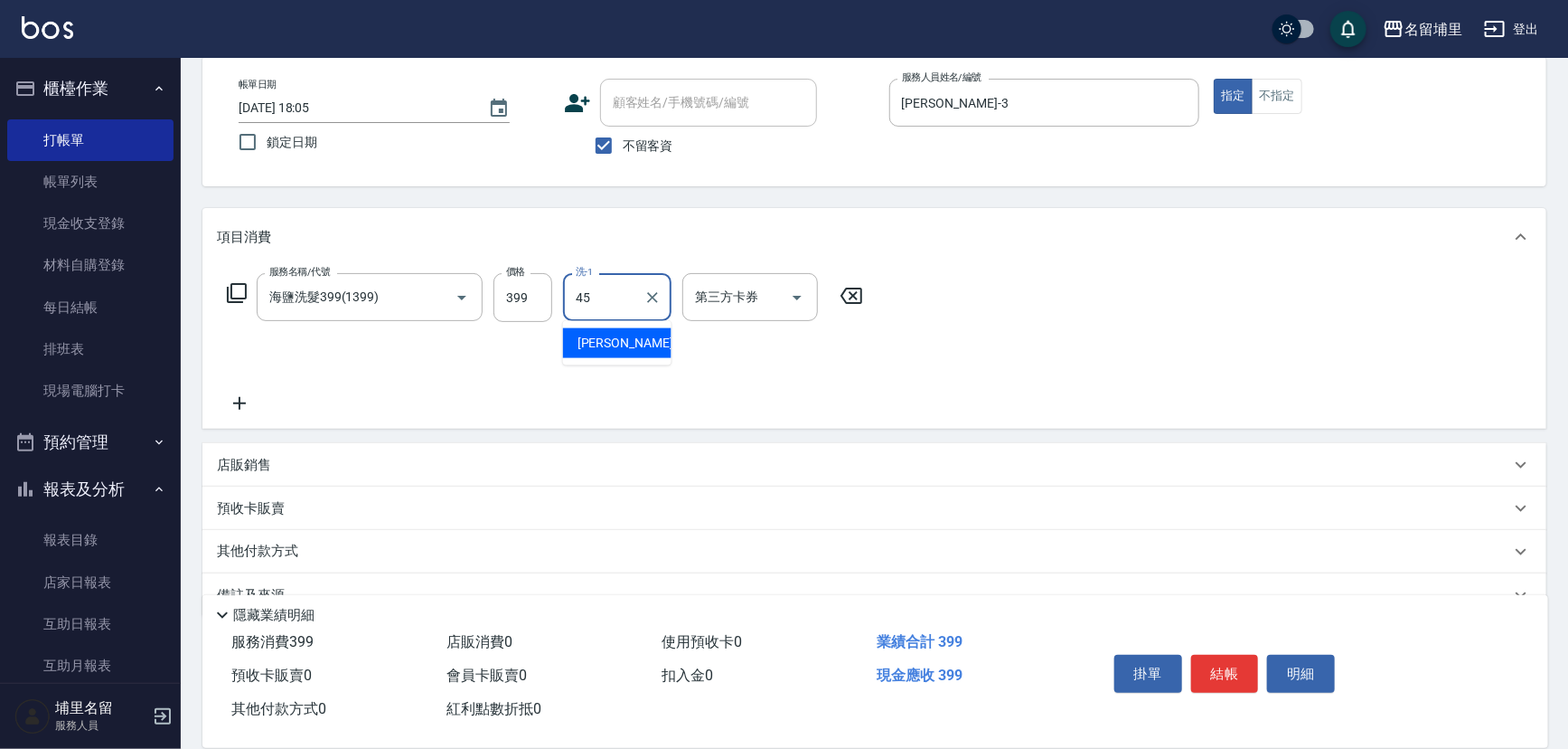
type input "[PERSON_NAME]-45"
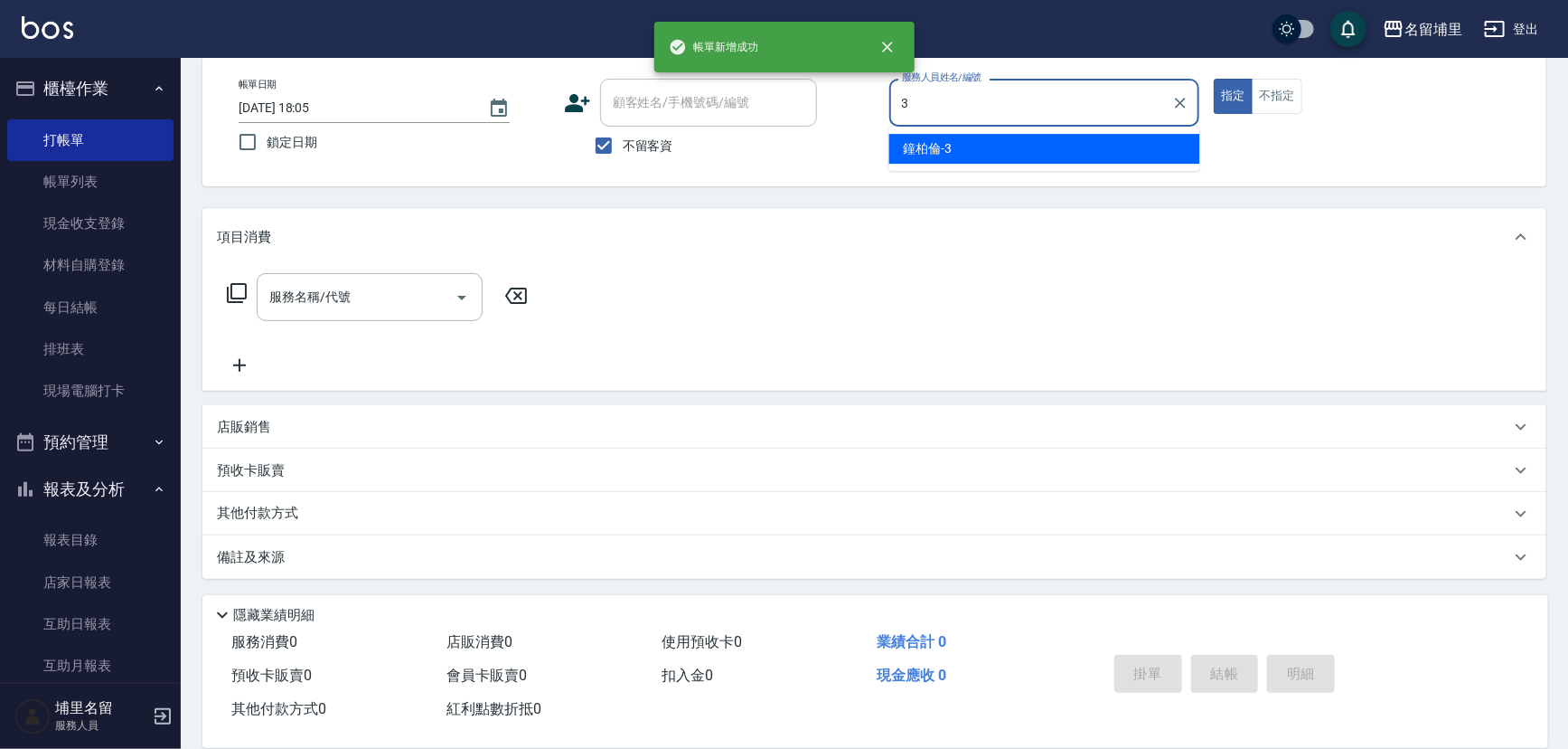
type input "[PERSON_NAME]-3"
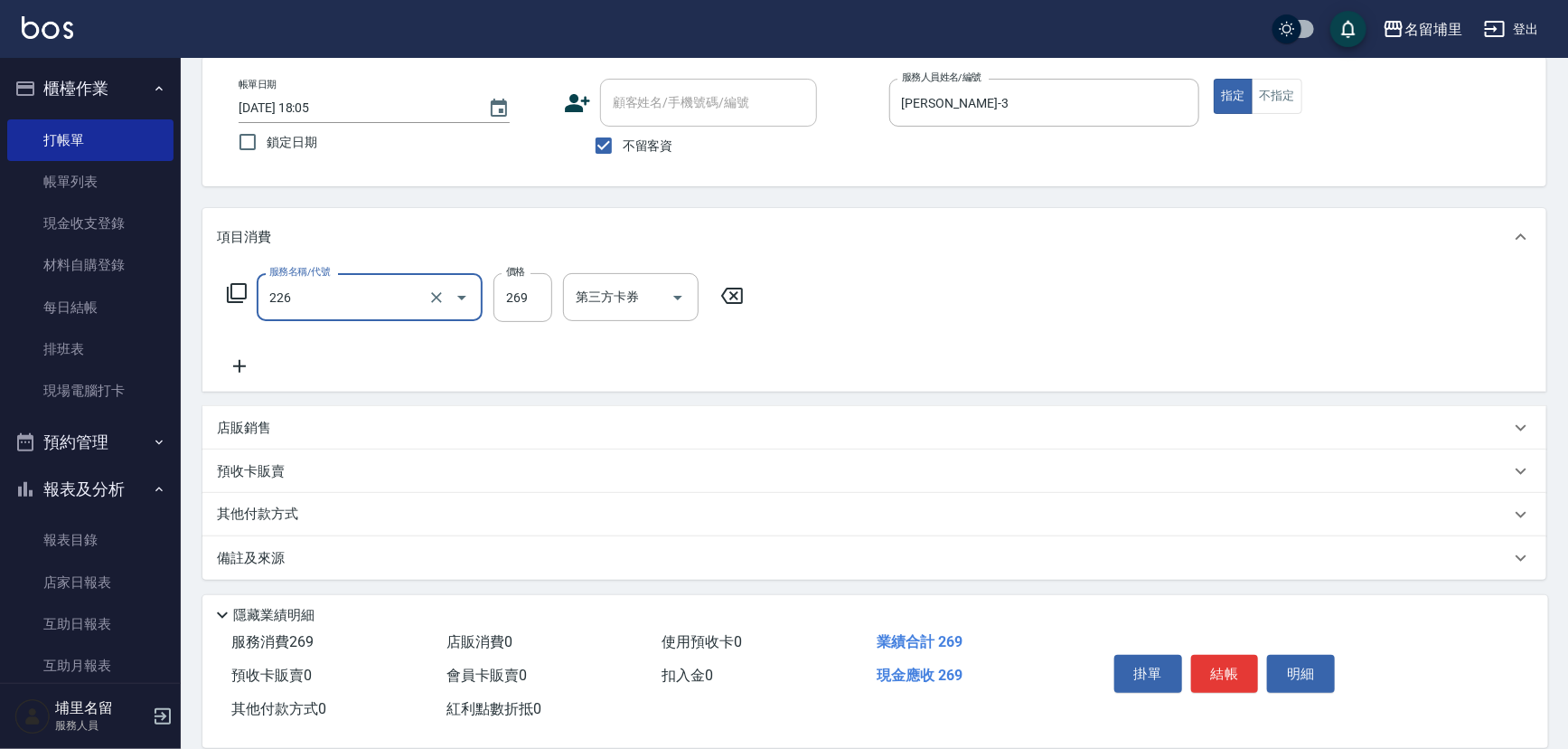
type input "洗剪269(226)"
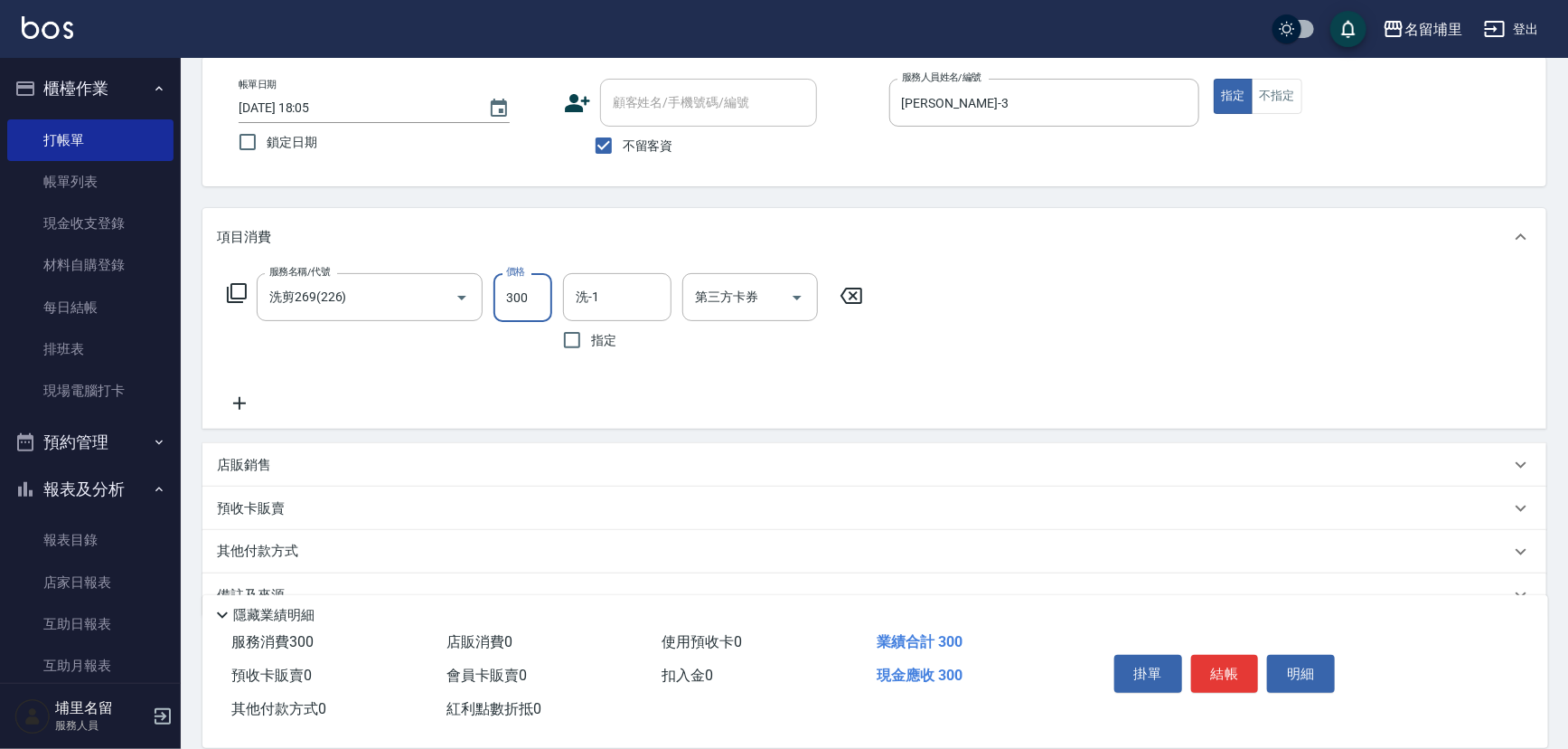
type input "300"
type input "[PERSON_NAME]-45"
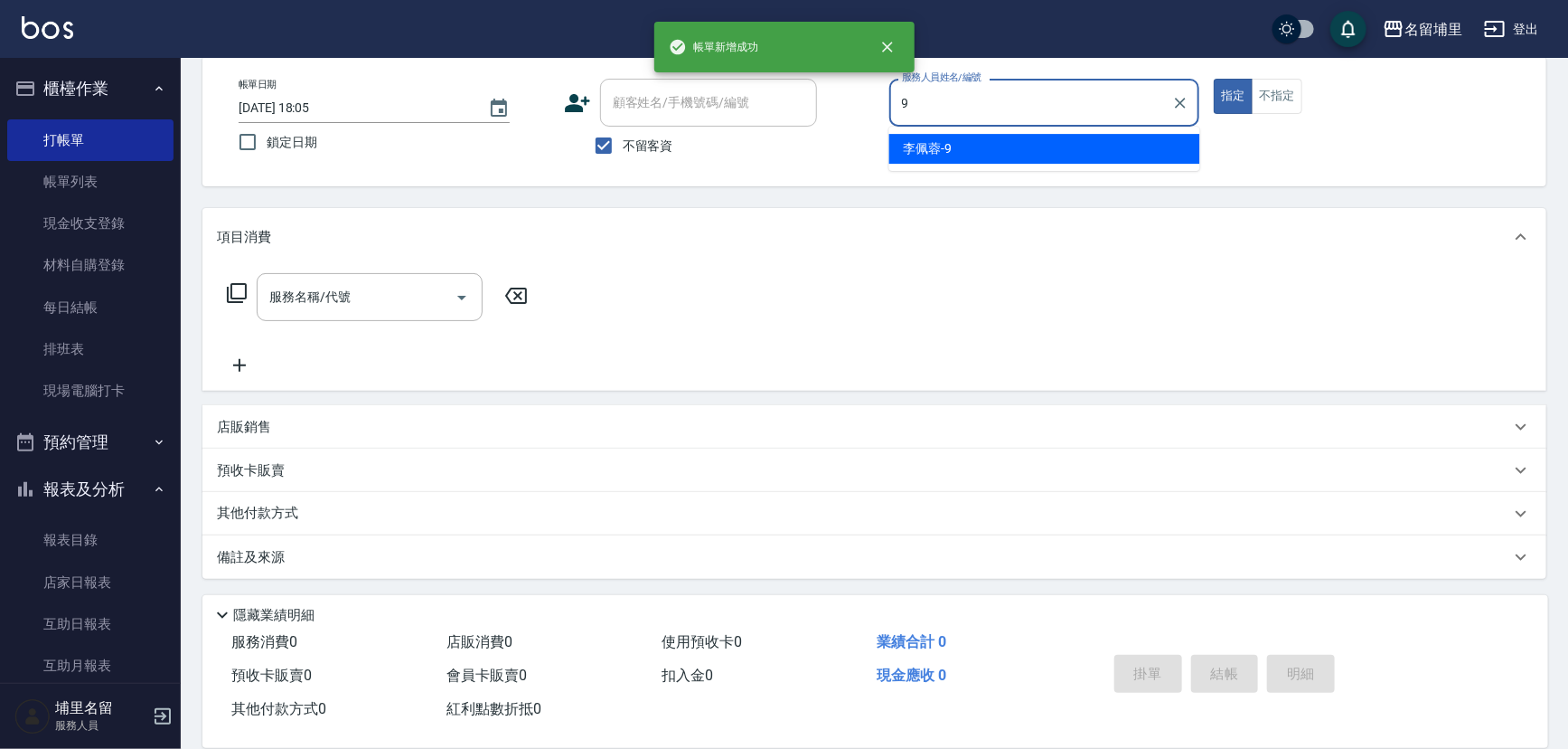
type input "[PERSON_NAME]-9"
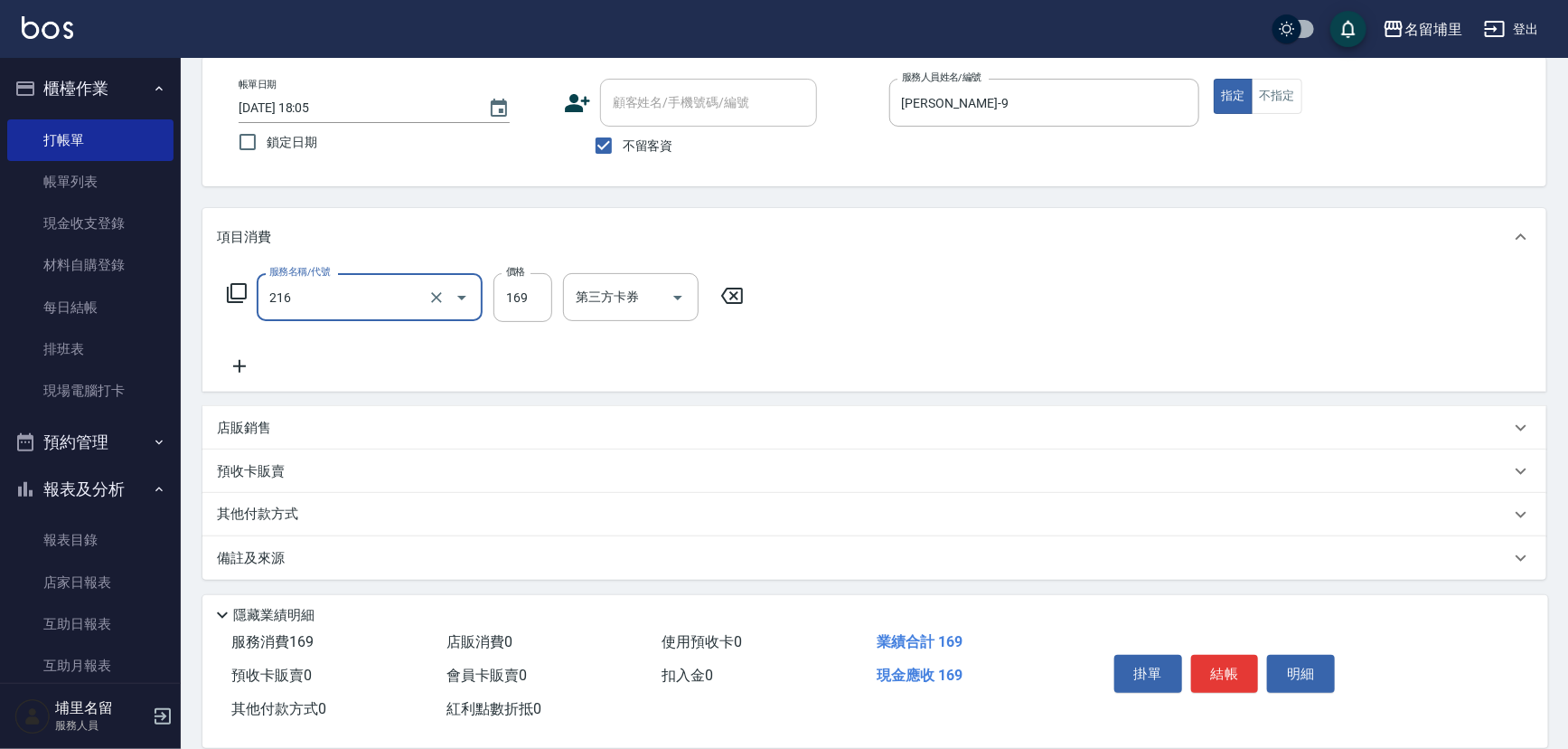
type input "剪髮169(216)"
type input "250"
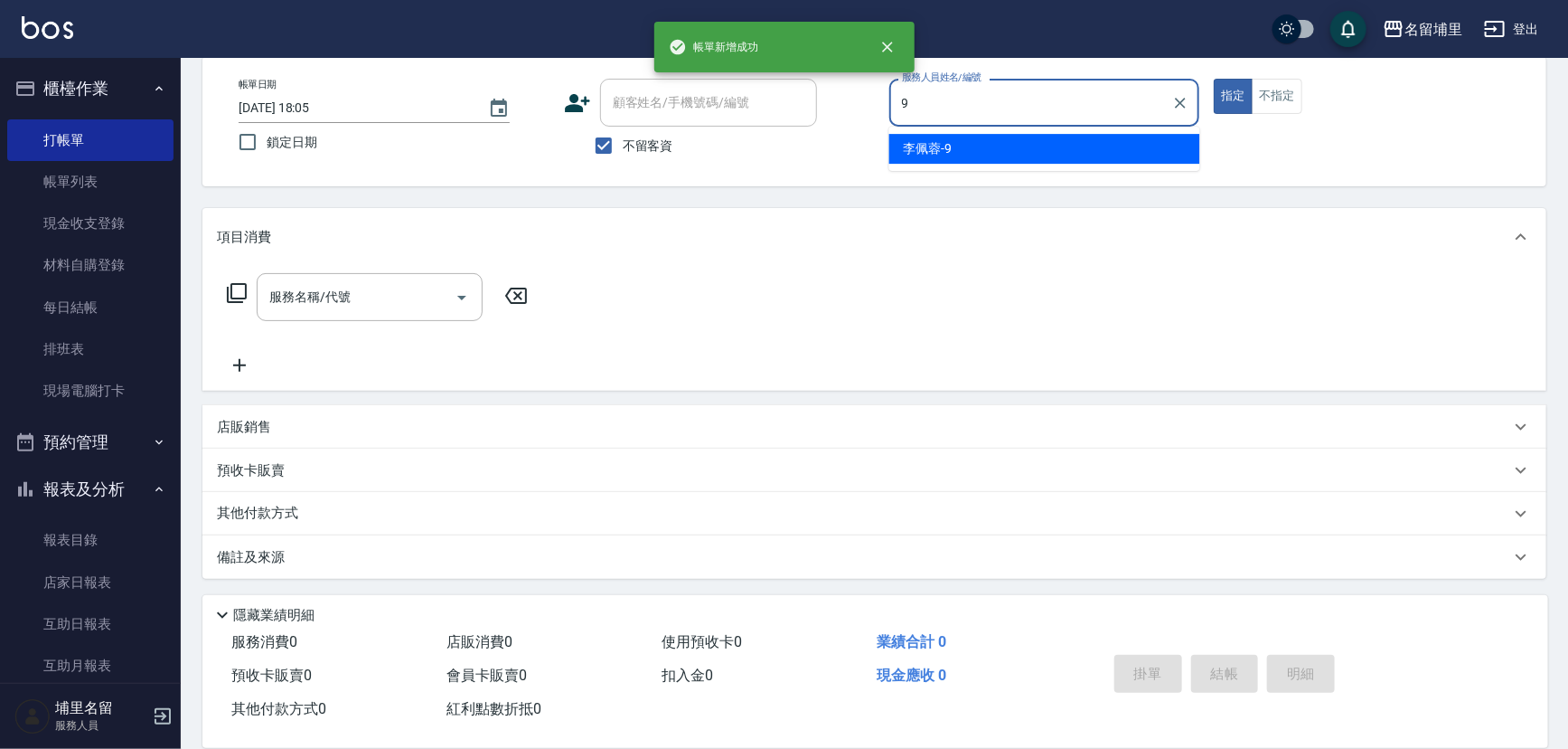
type input "[PERSON_NAME]-9"
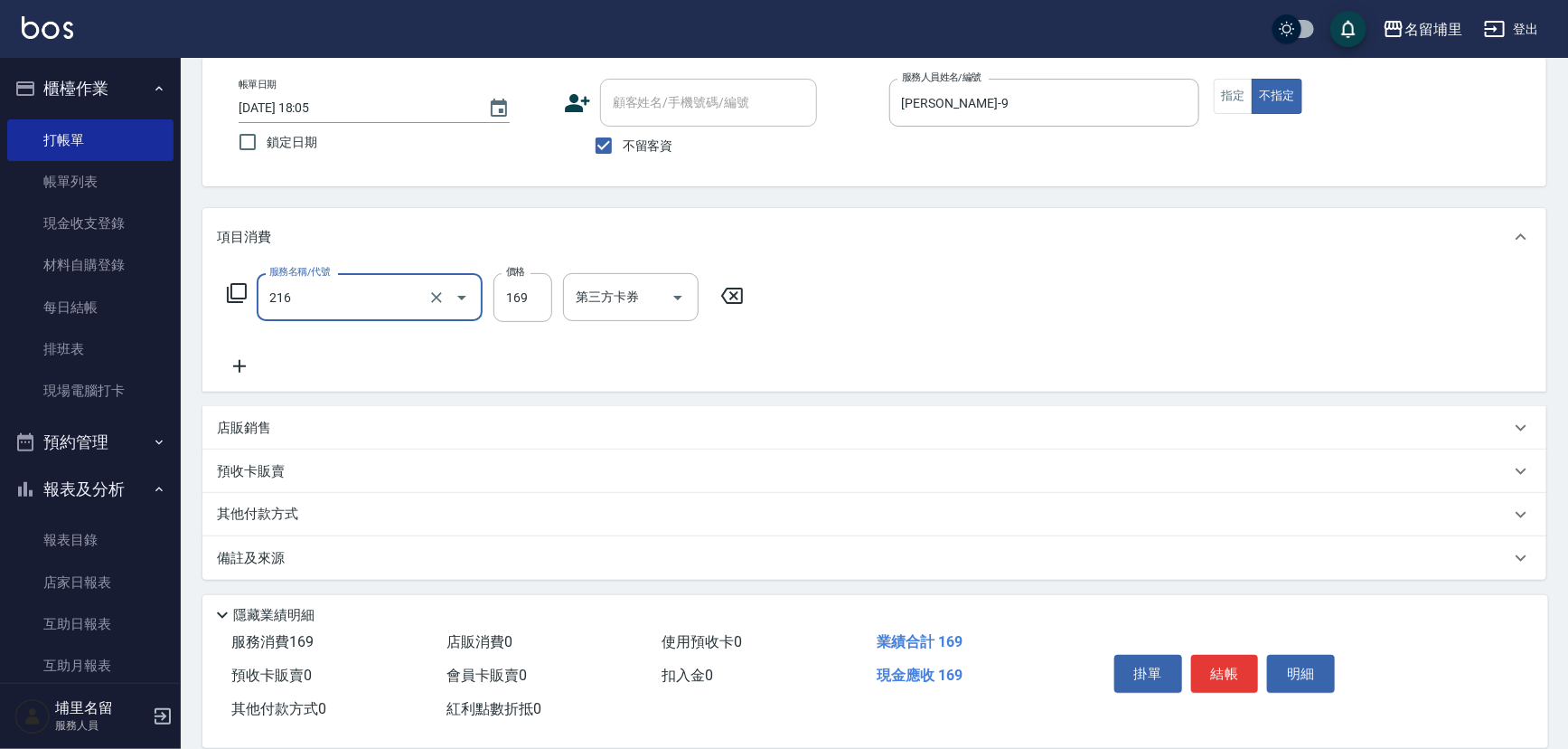
type input "剪髮169(216)"
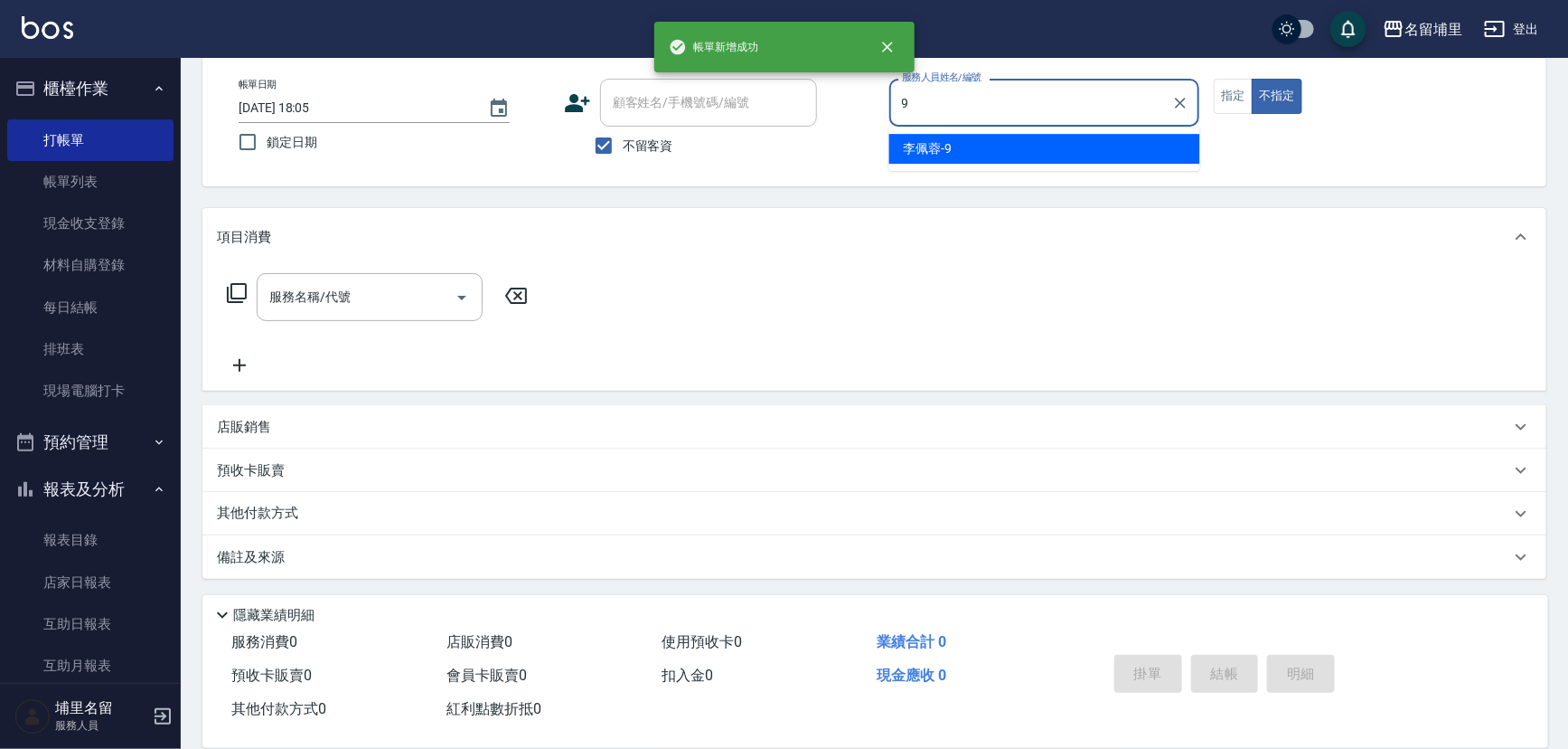
type input "[PERSON_NAME]-9"
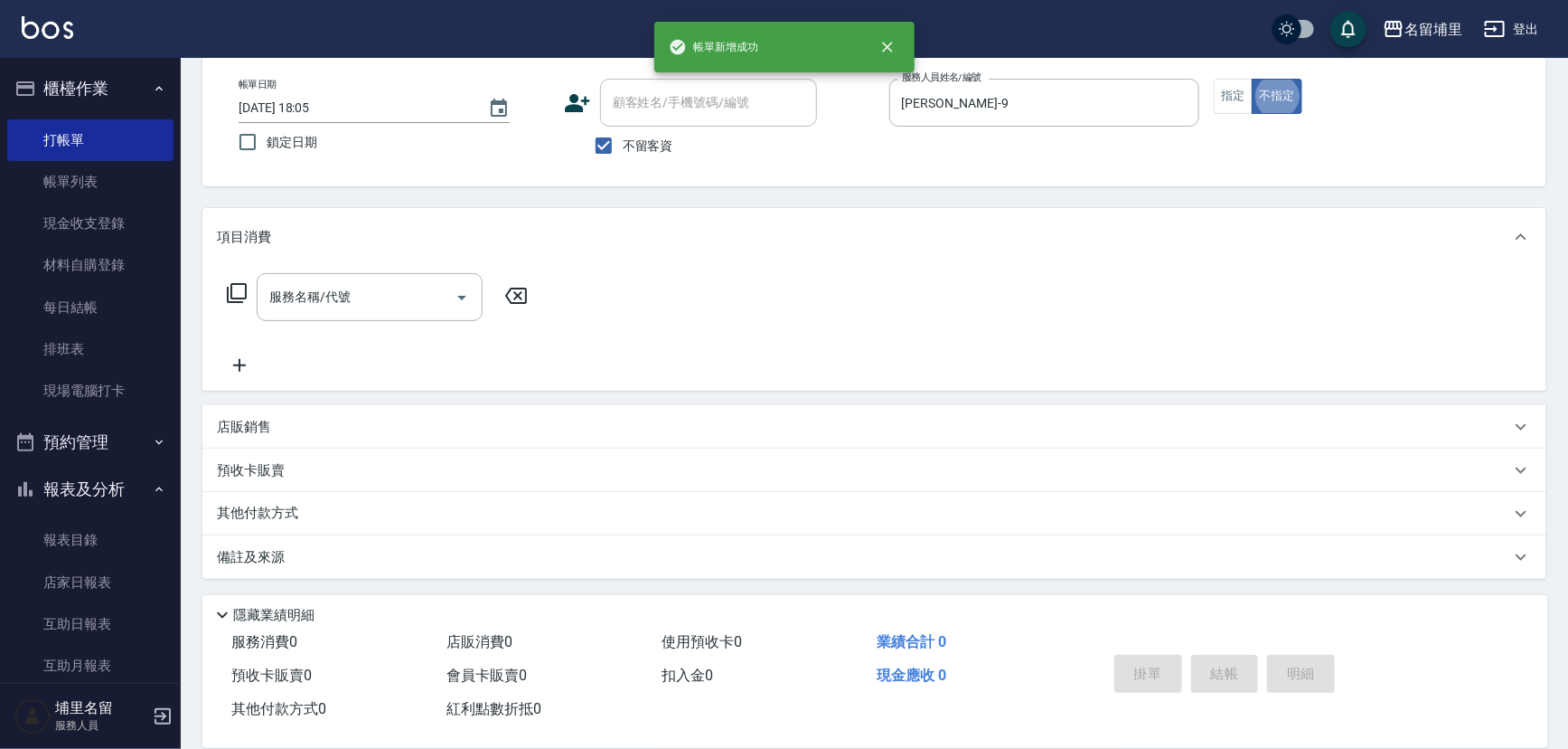
type button "false"
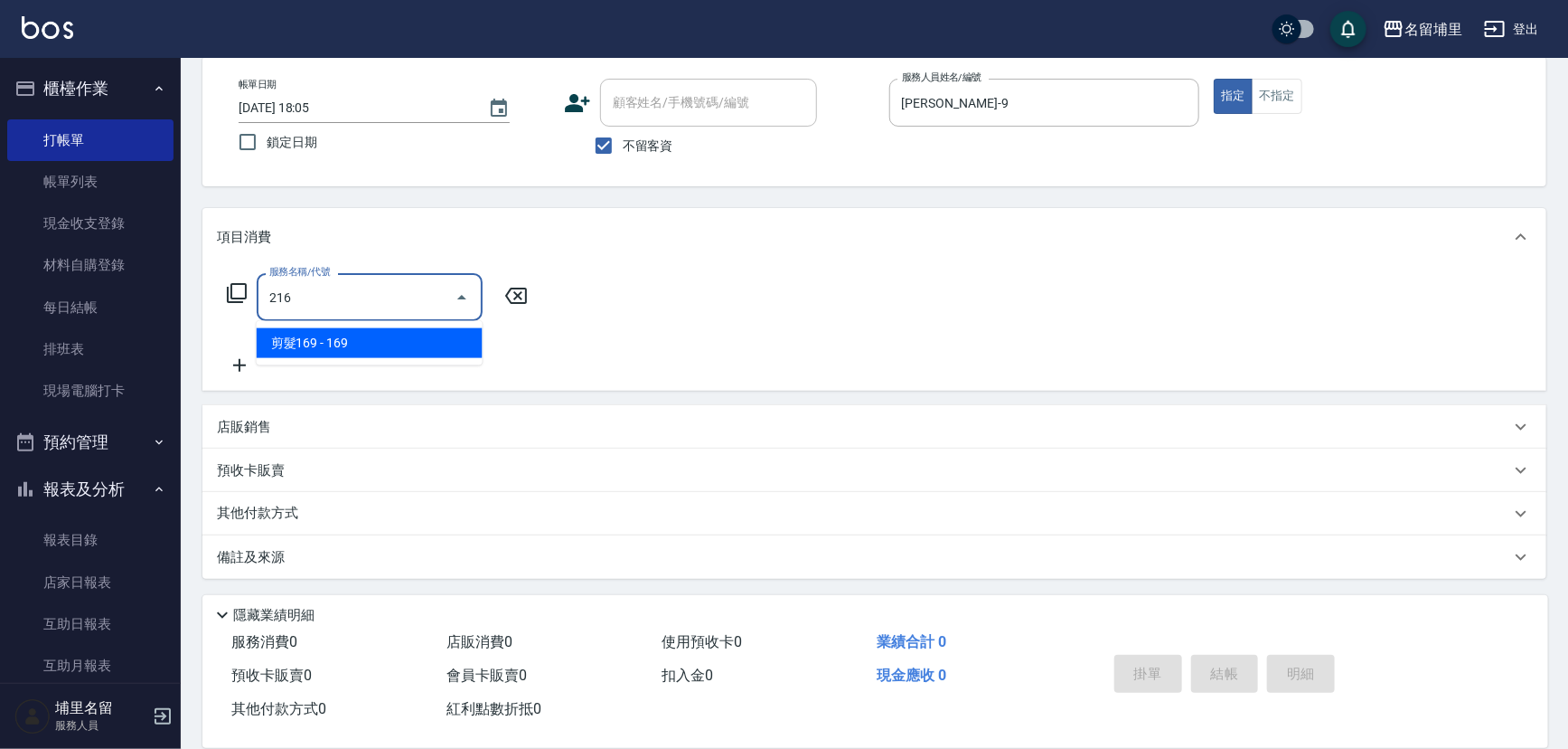
type input "剪髮169(216)"
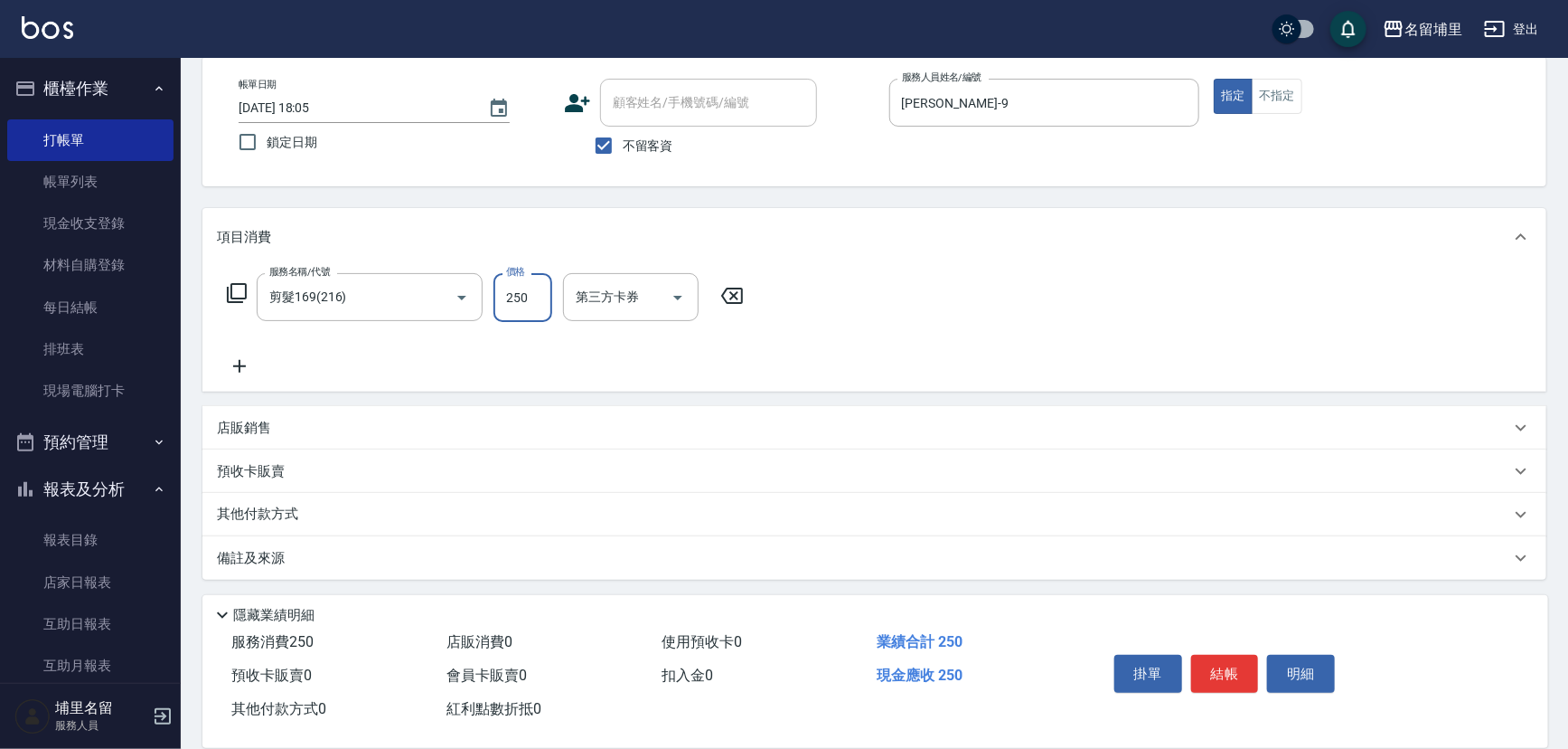
type input "250"
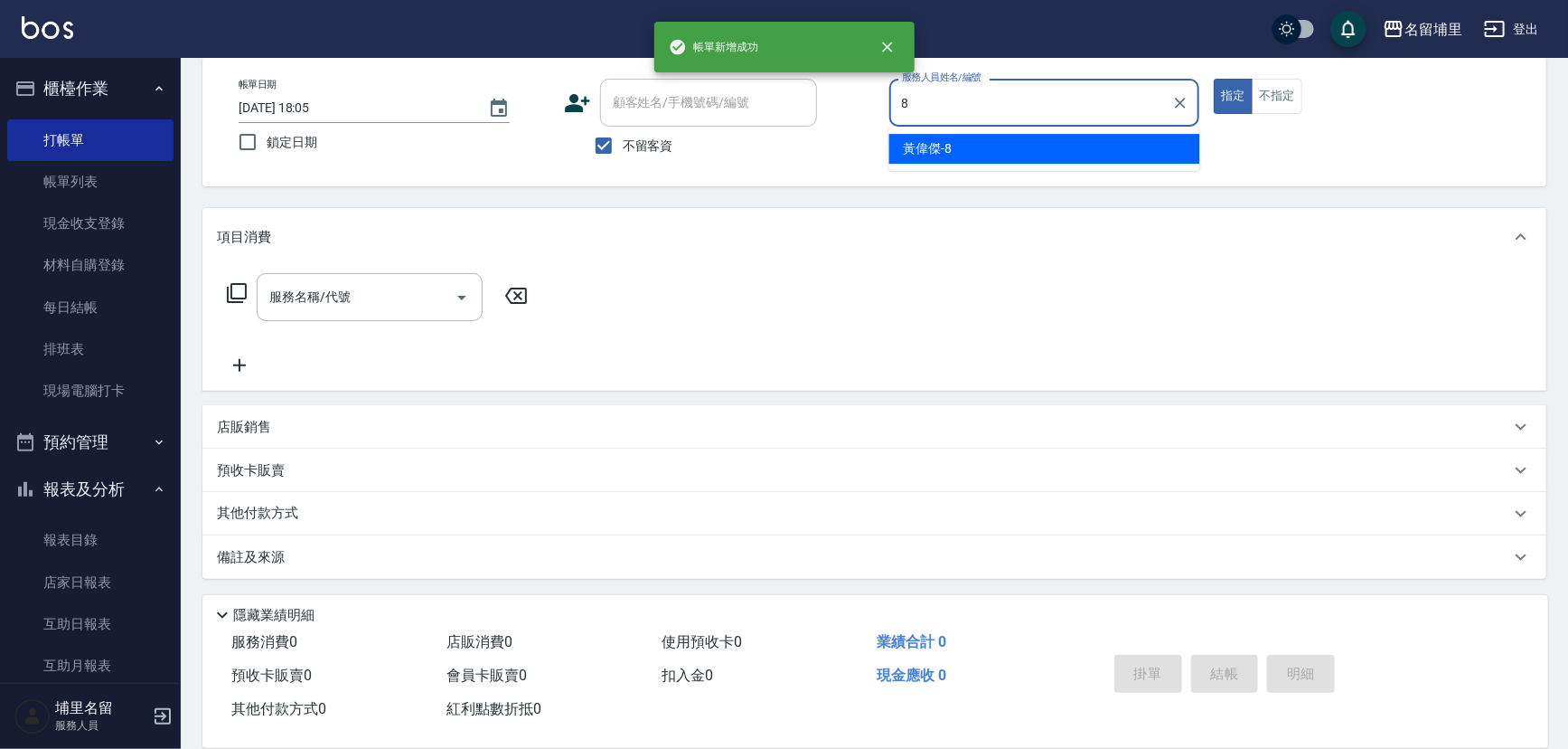
type input "[PERSON_NAME]-8"
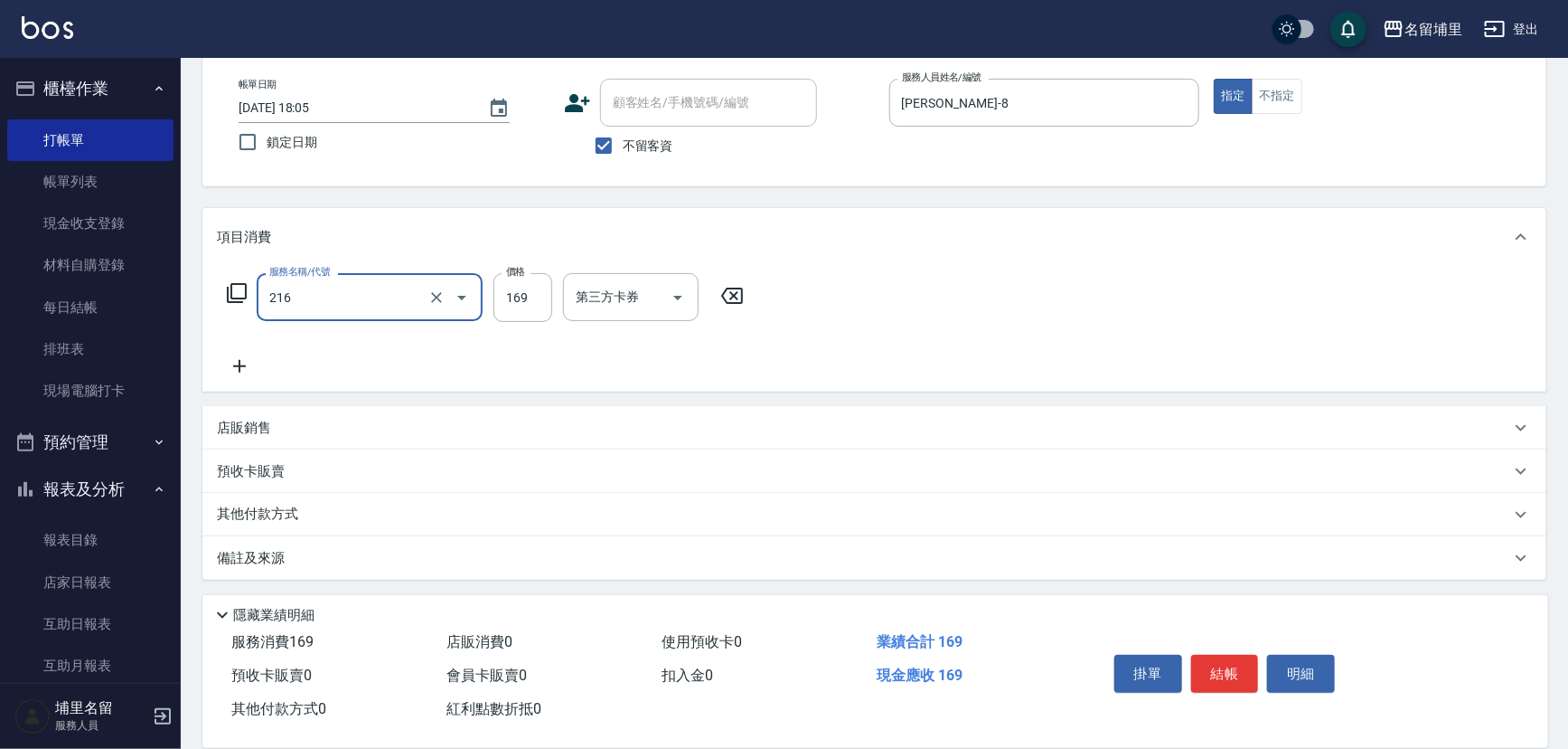
type input "剪髮169(216)"
type input "250"
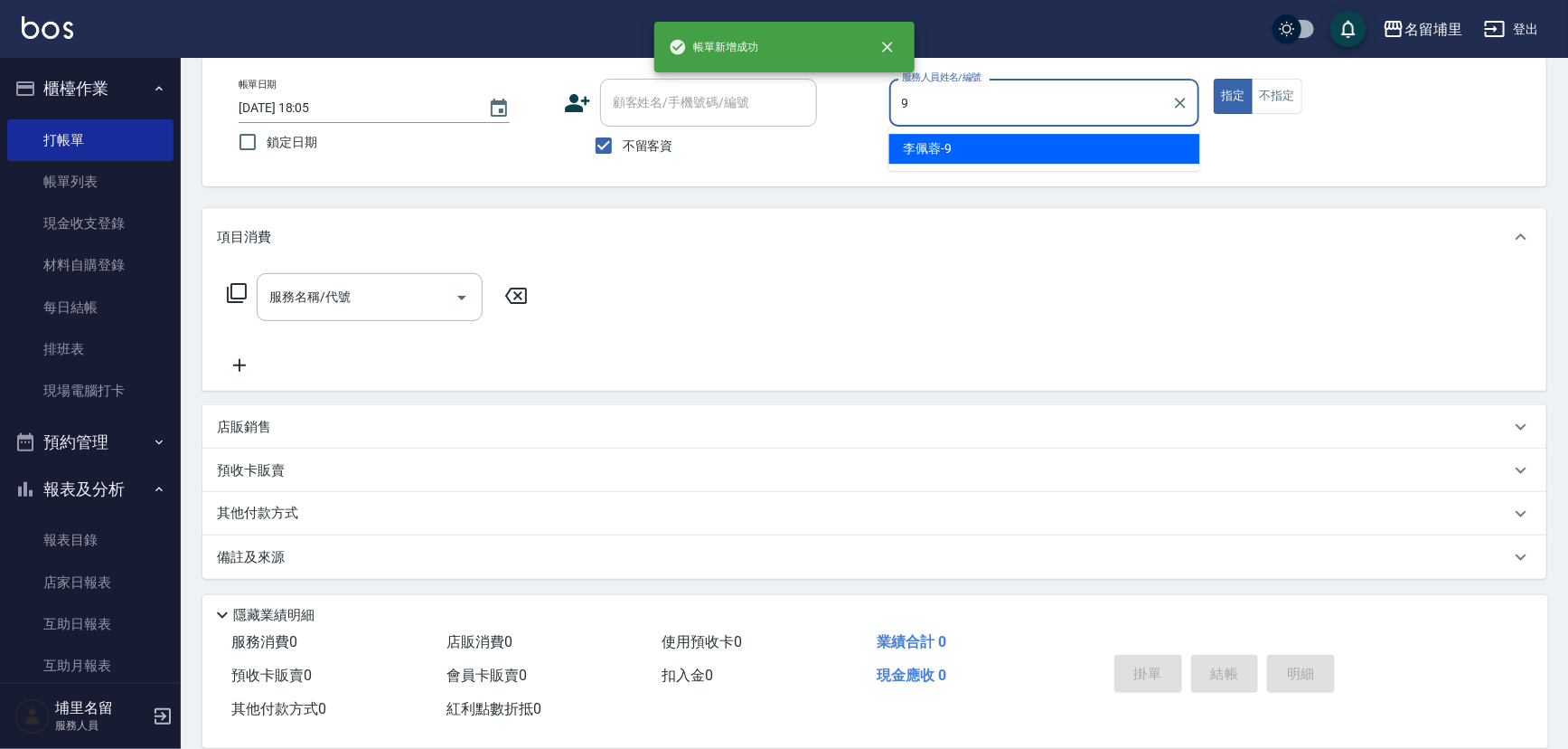
type input "[PERSON_NAME]-9"
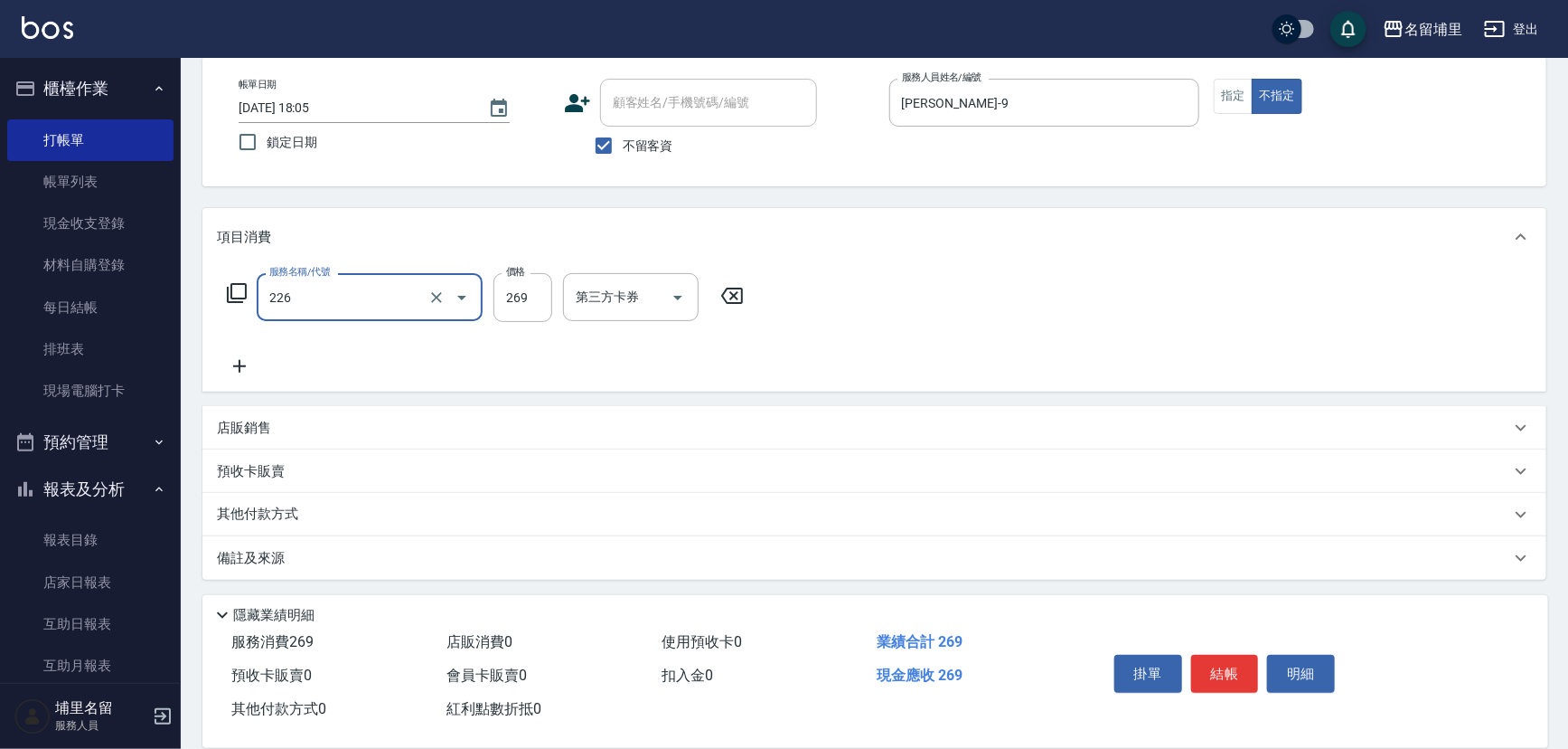
type input "洗剪269(226)"
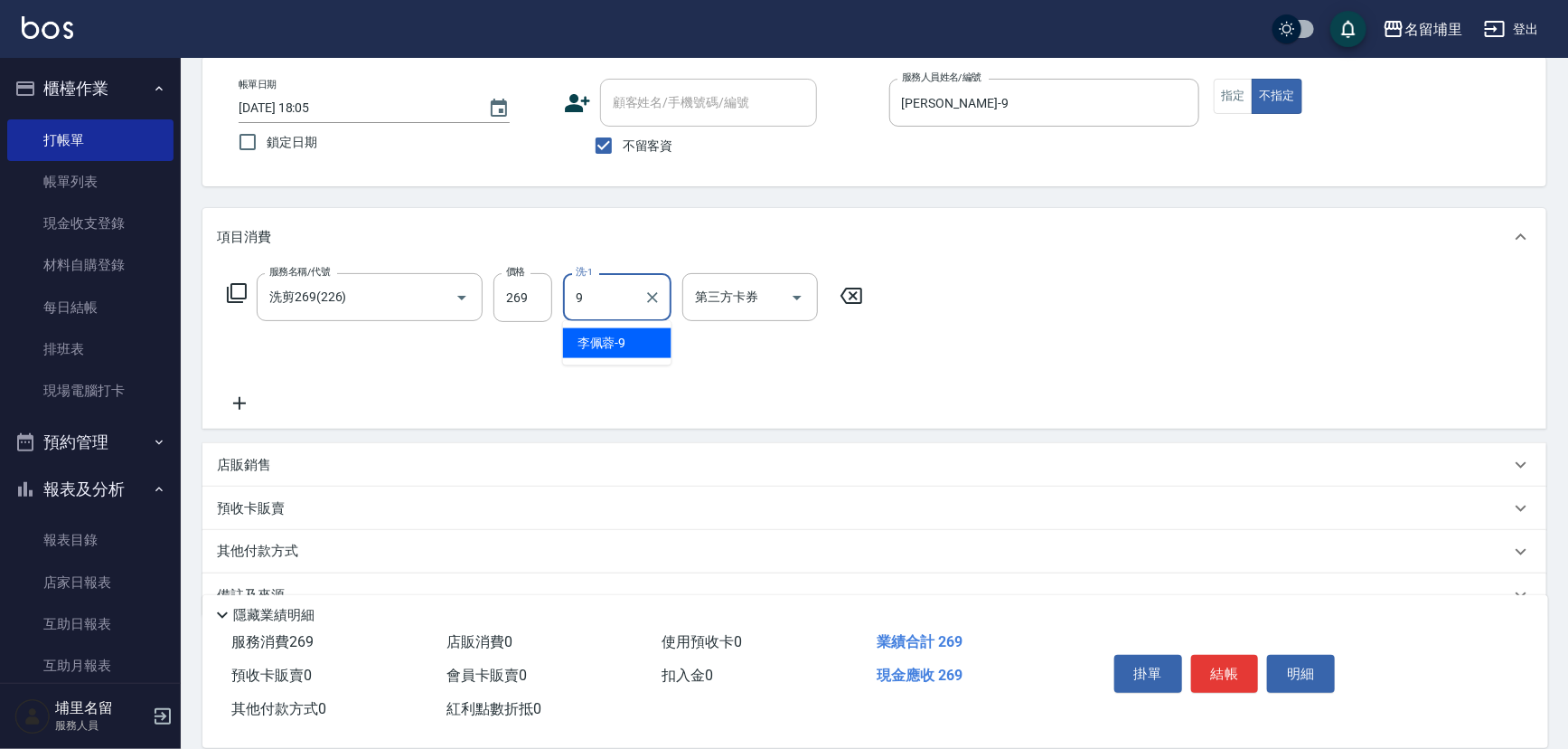
type input "[PERSON_NAME]-9"
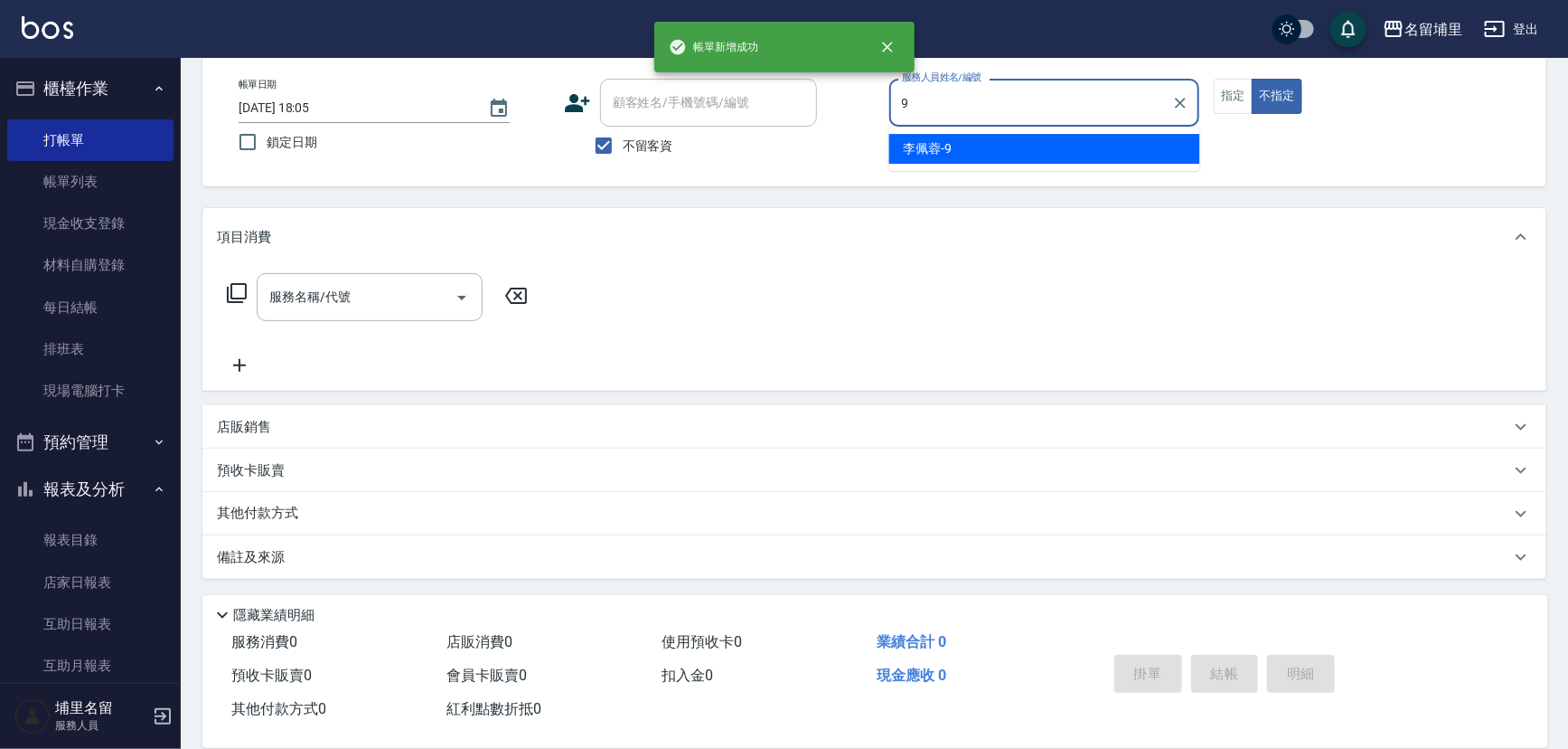
type input "[PERSON_NAME]-9"
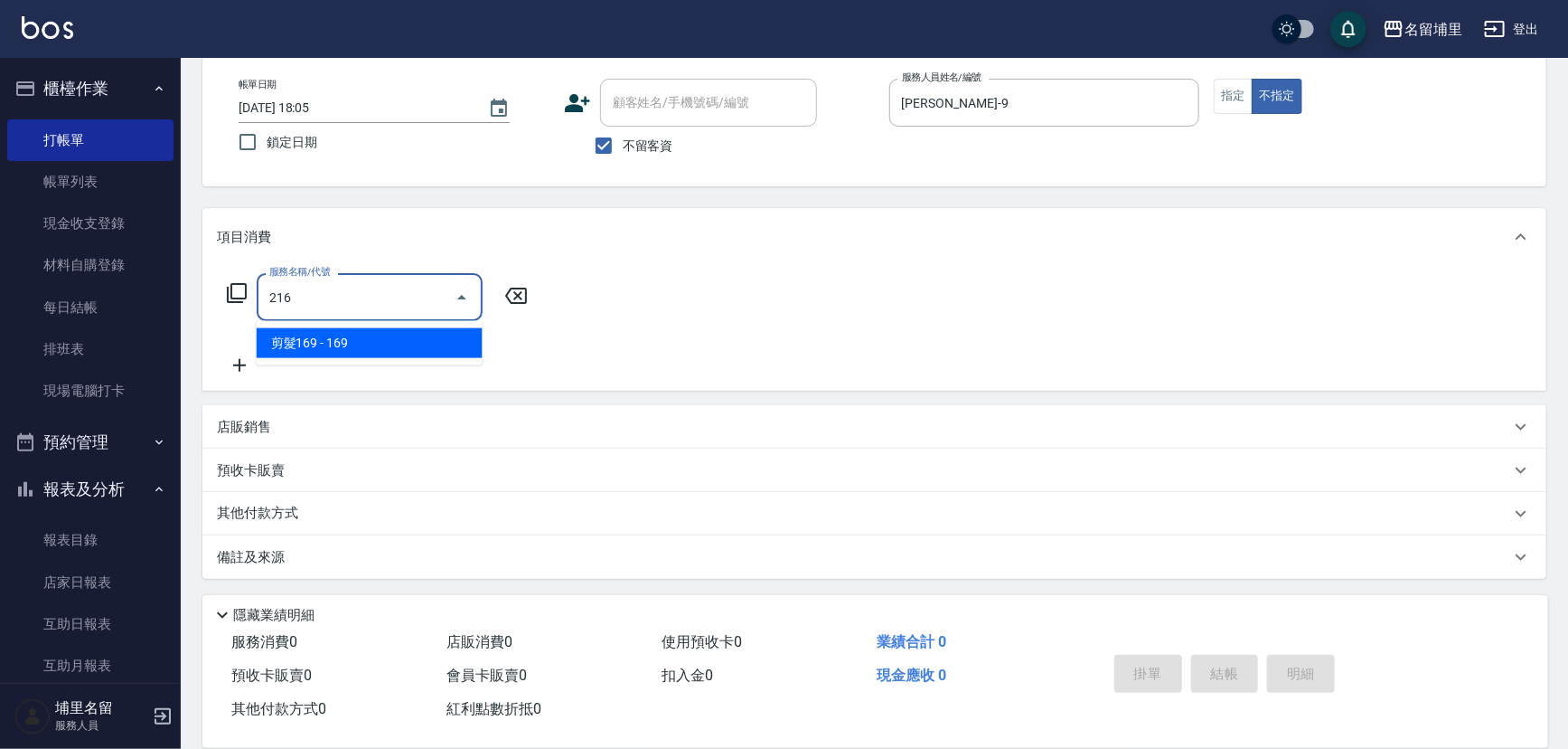
type input "剪髮169(216)"
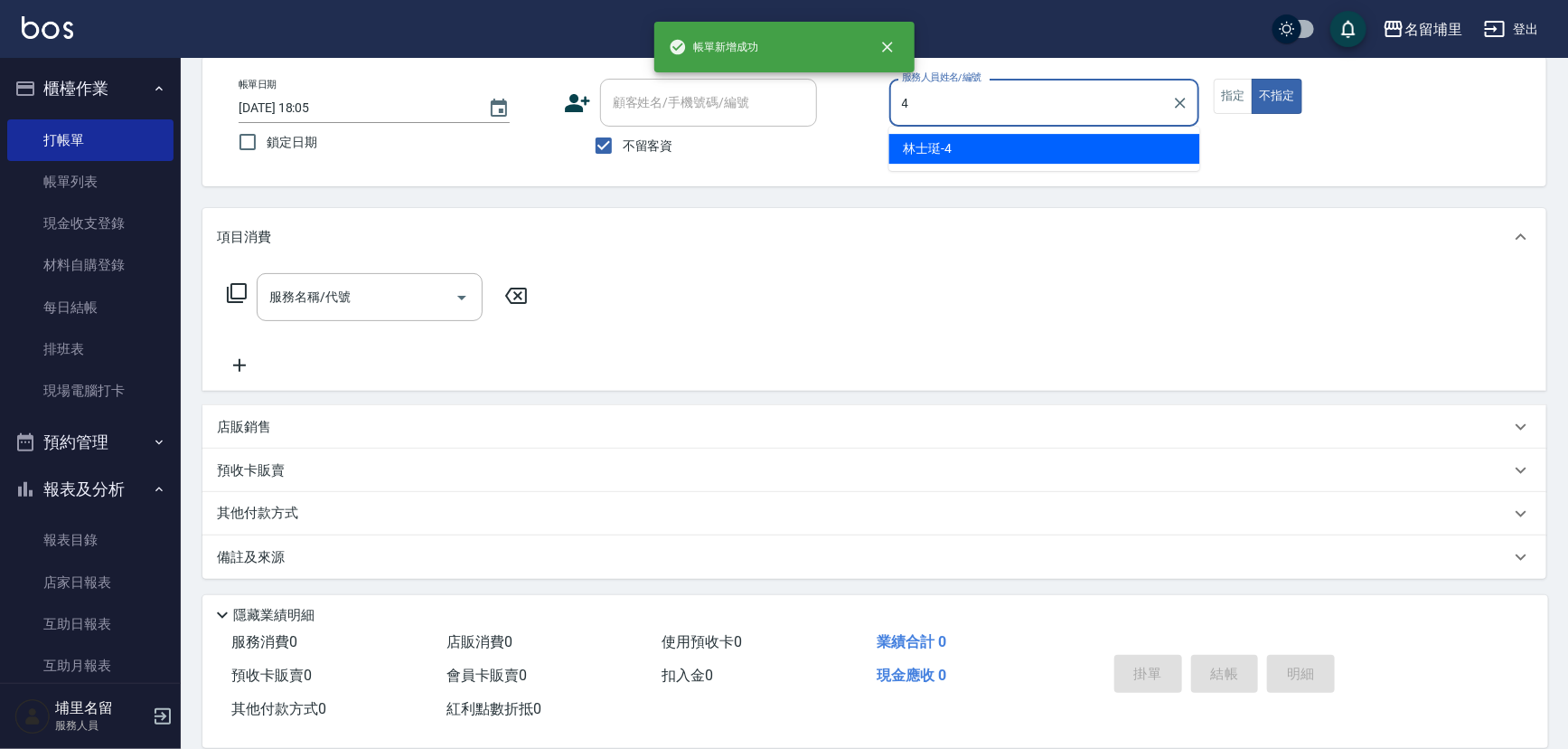
type input "林士珽-4"
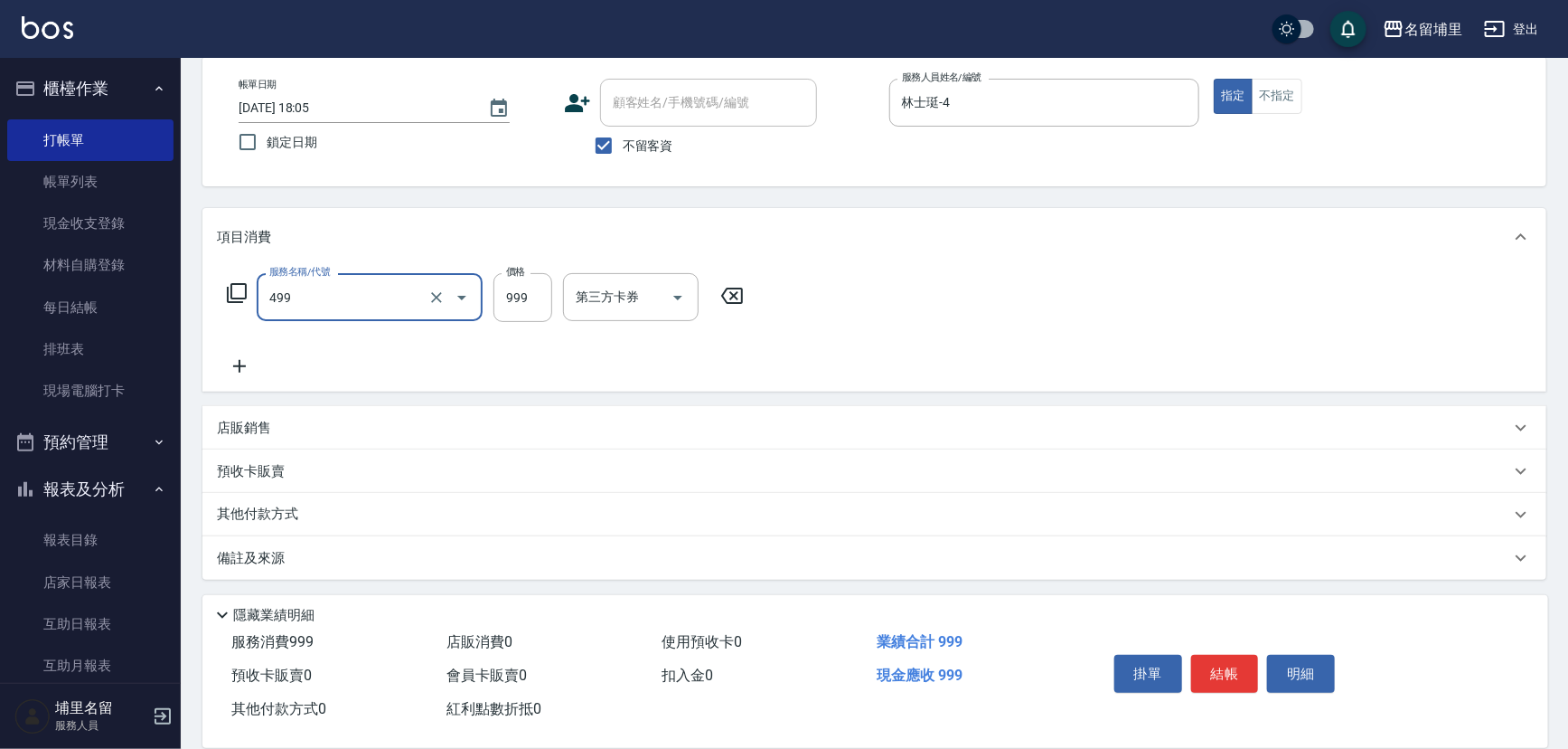
type input "染髮999(499)"
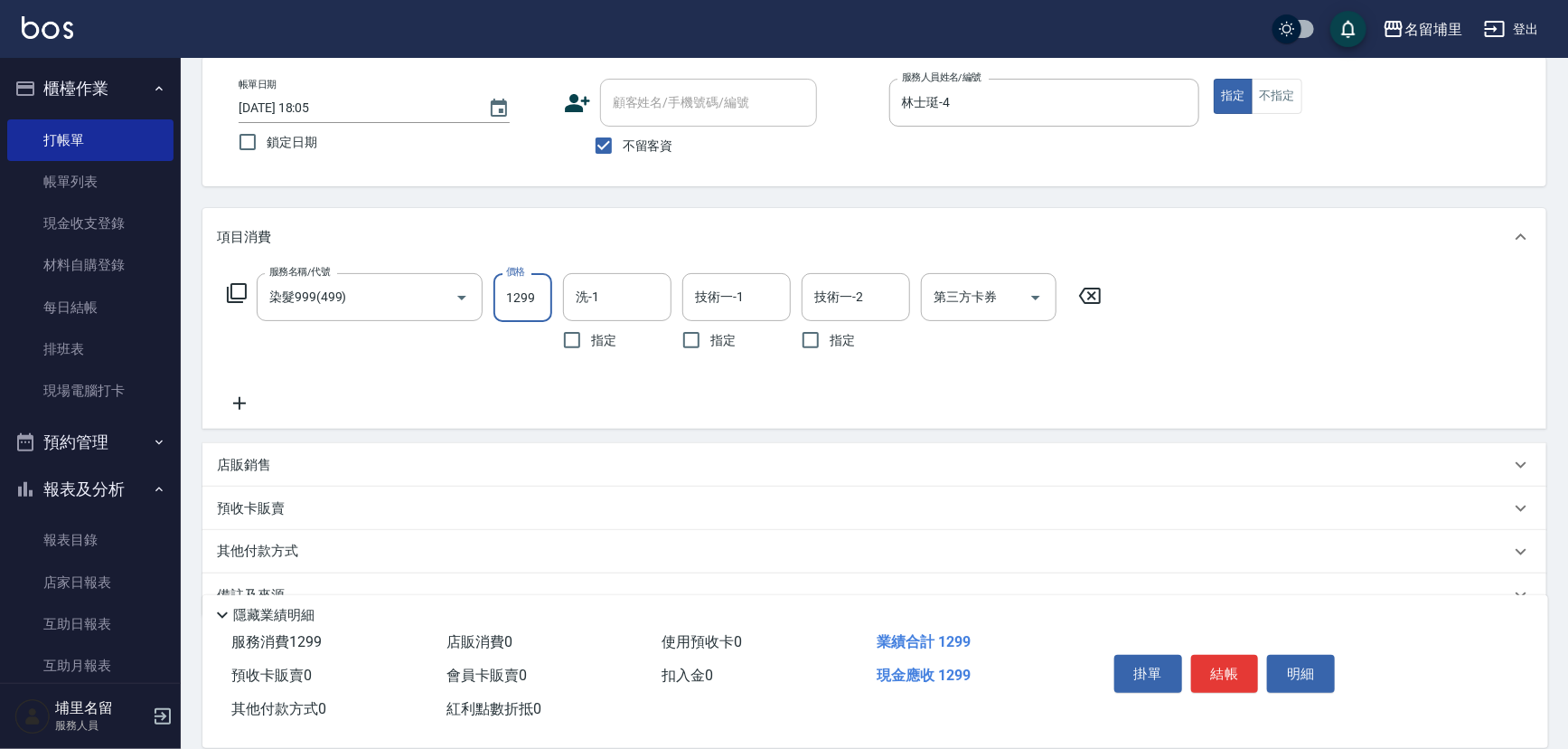
type input "1299"
type input "林士珽-4"
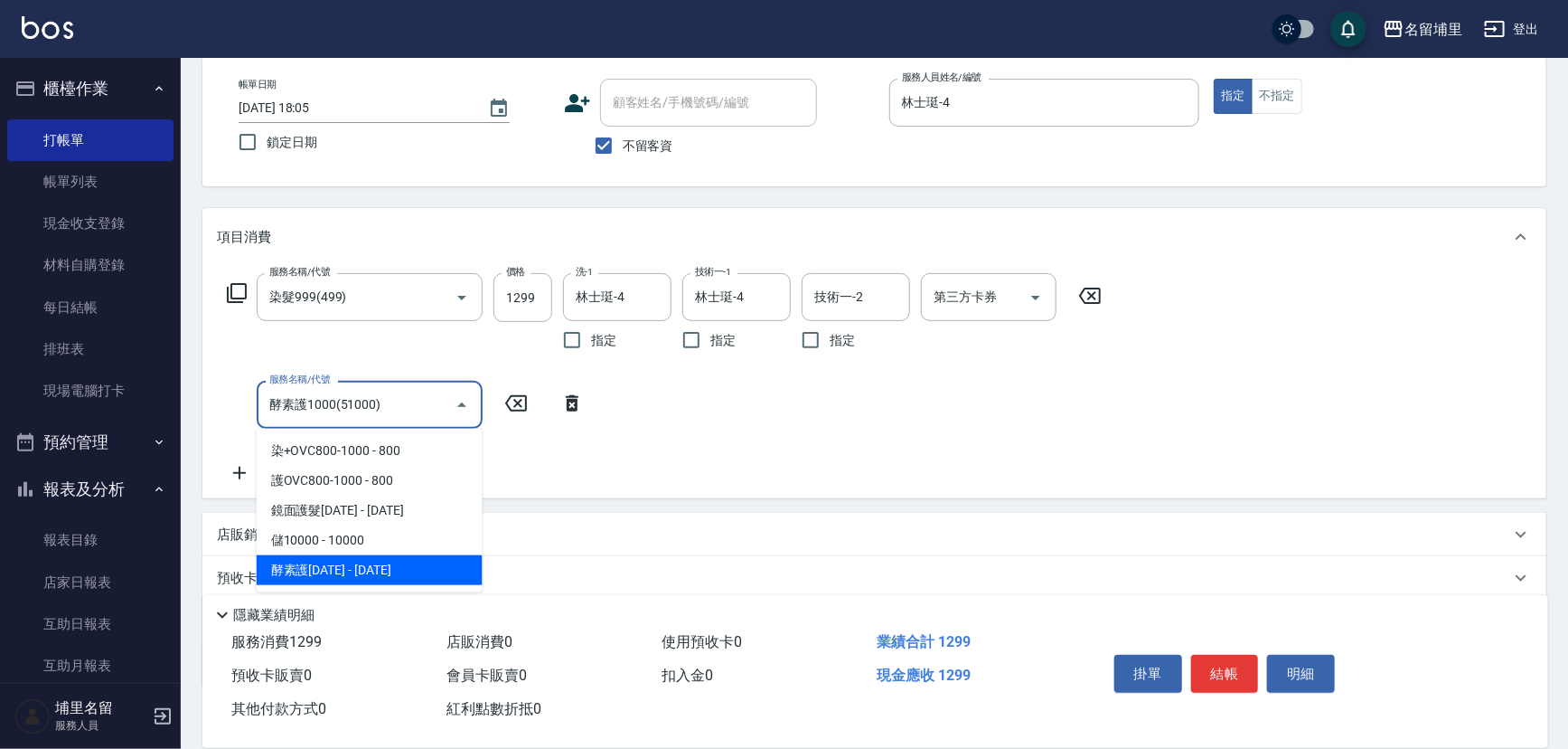
type input "酵素護1000(51000)"
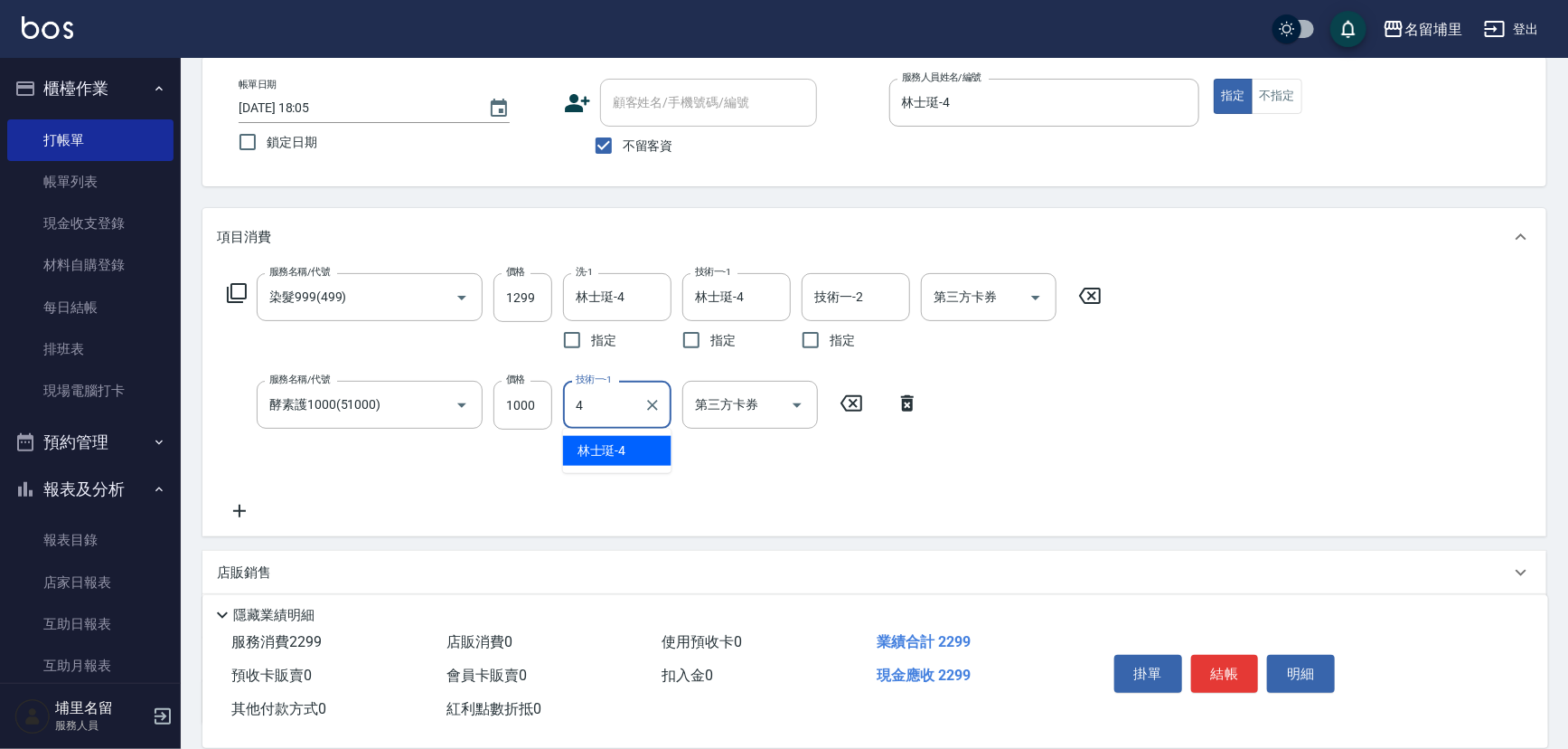
type input "林士珽-4"
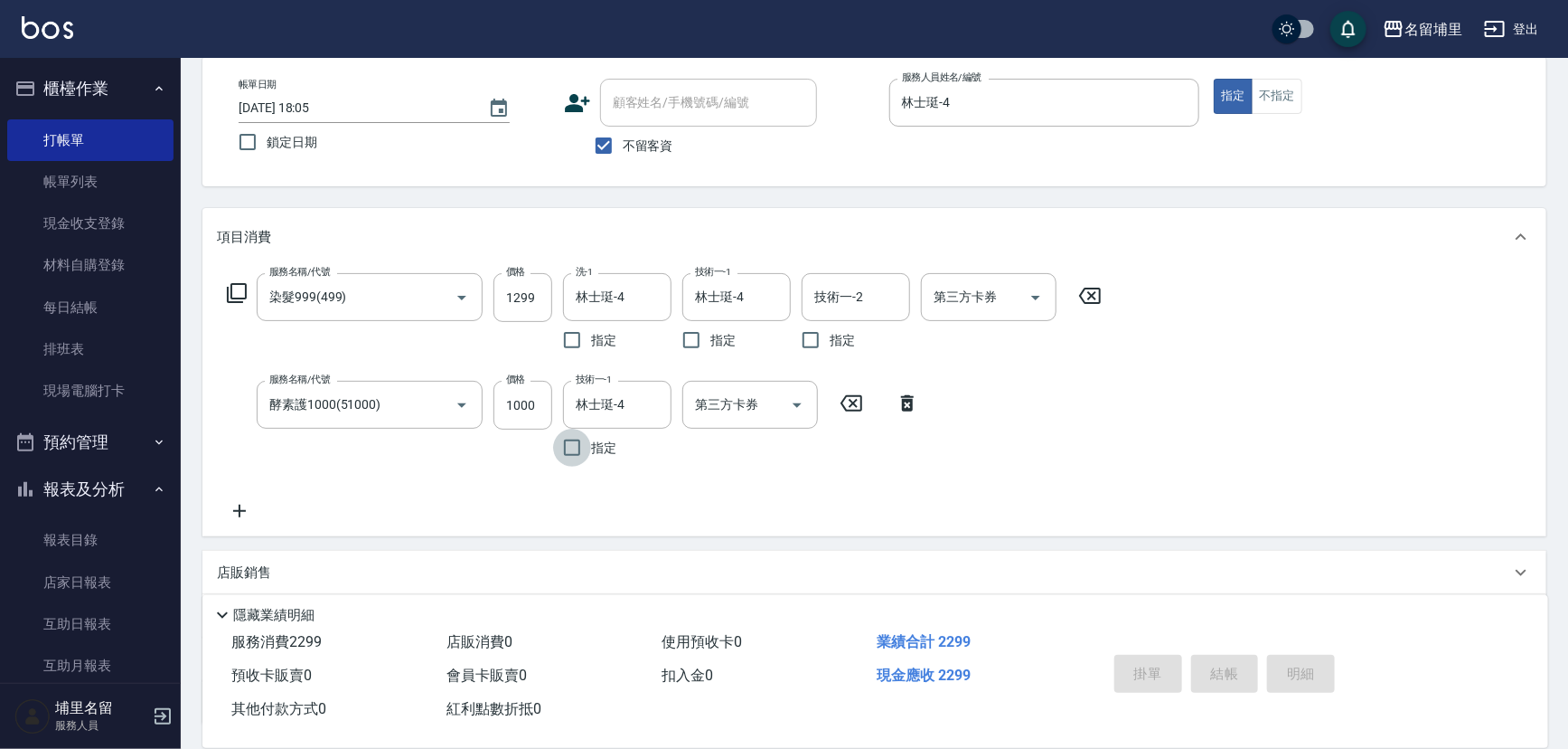
type input "[DATE] 18:06"
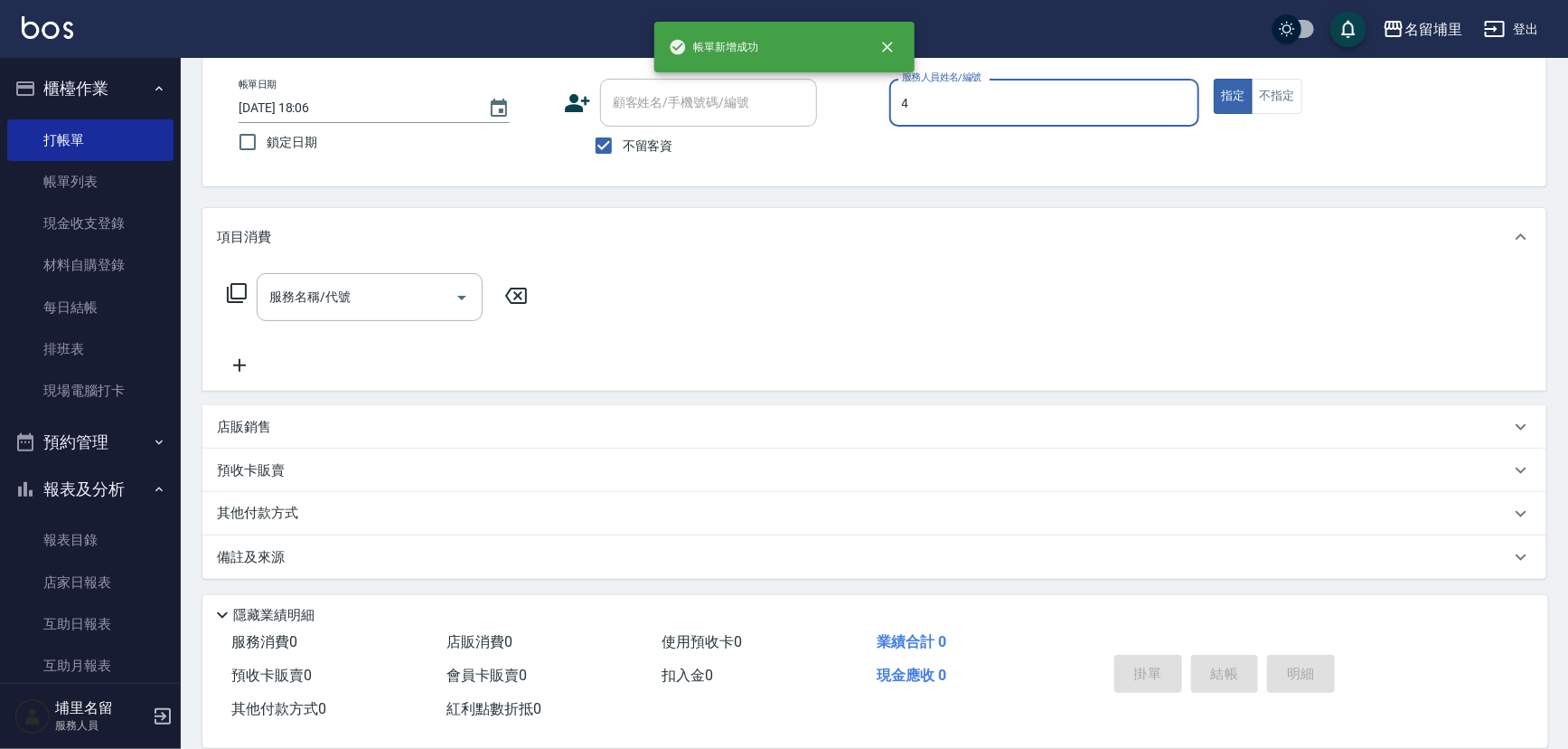
type input "林士珽-4"
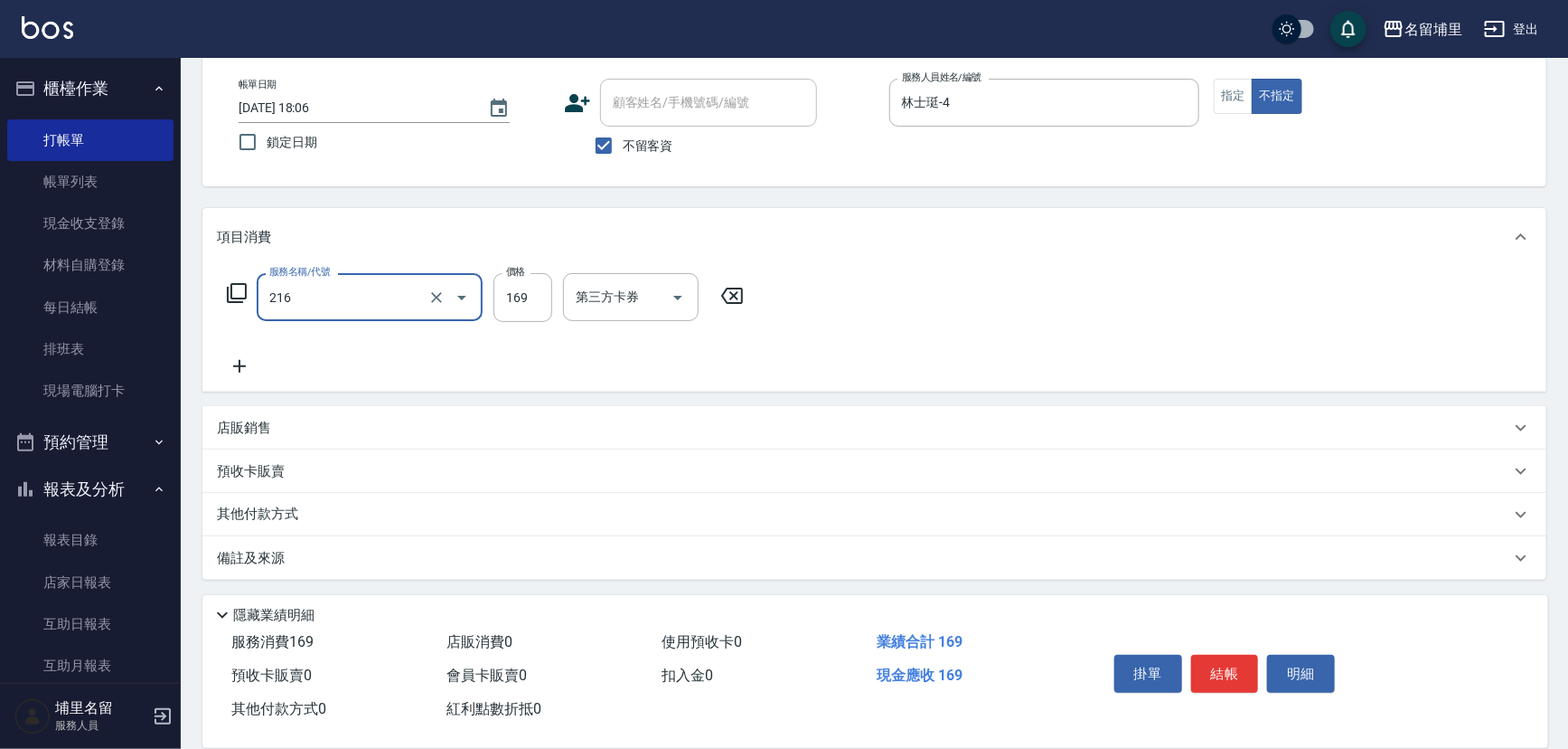
type input "剪髮169(216)"
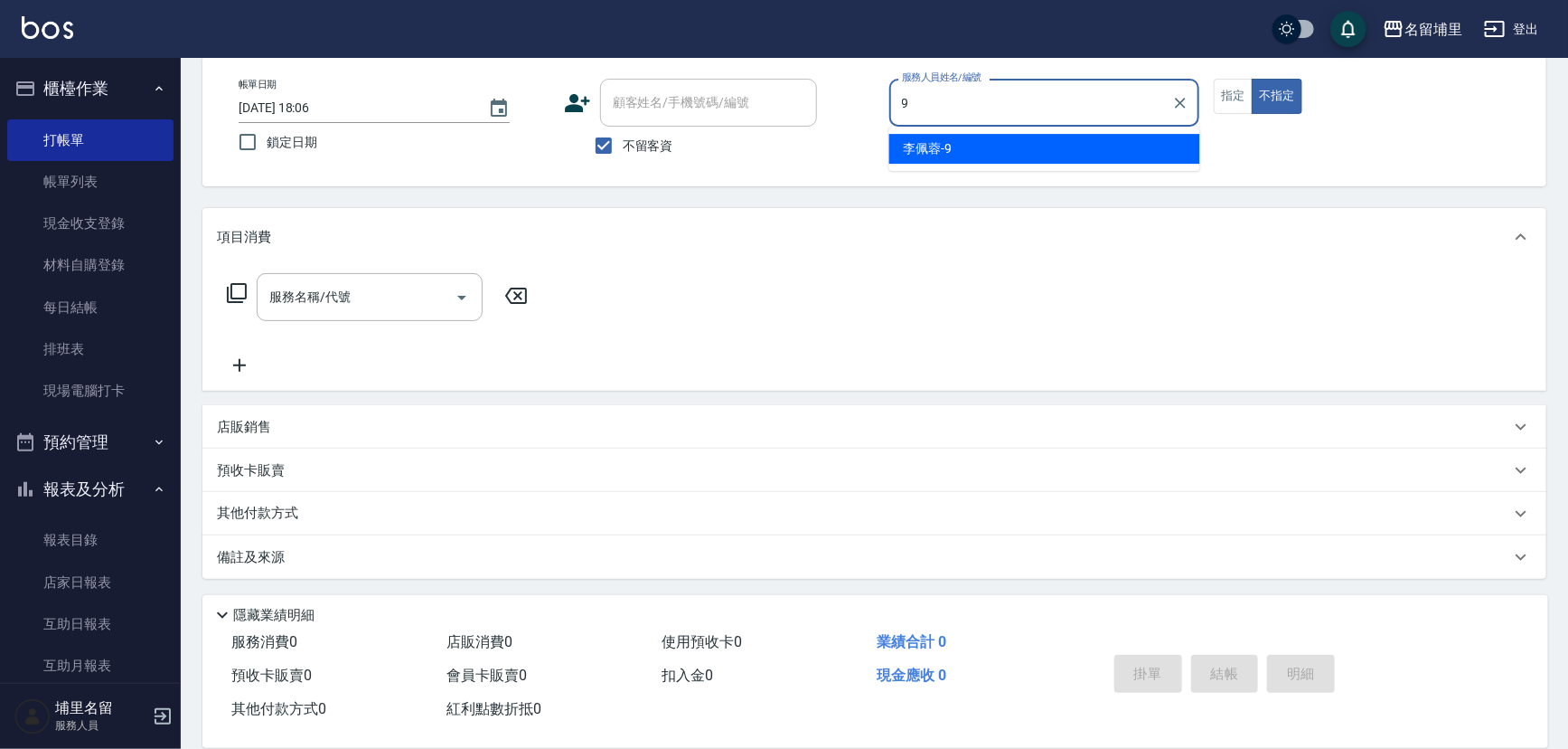
type input "[PERSON_NAME]-9"
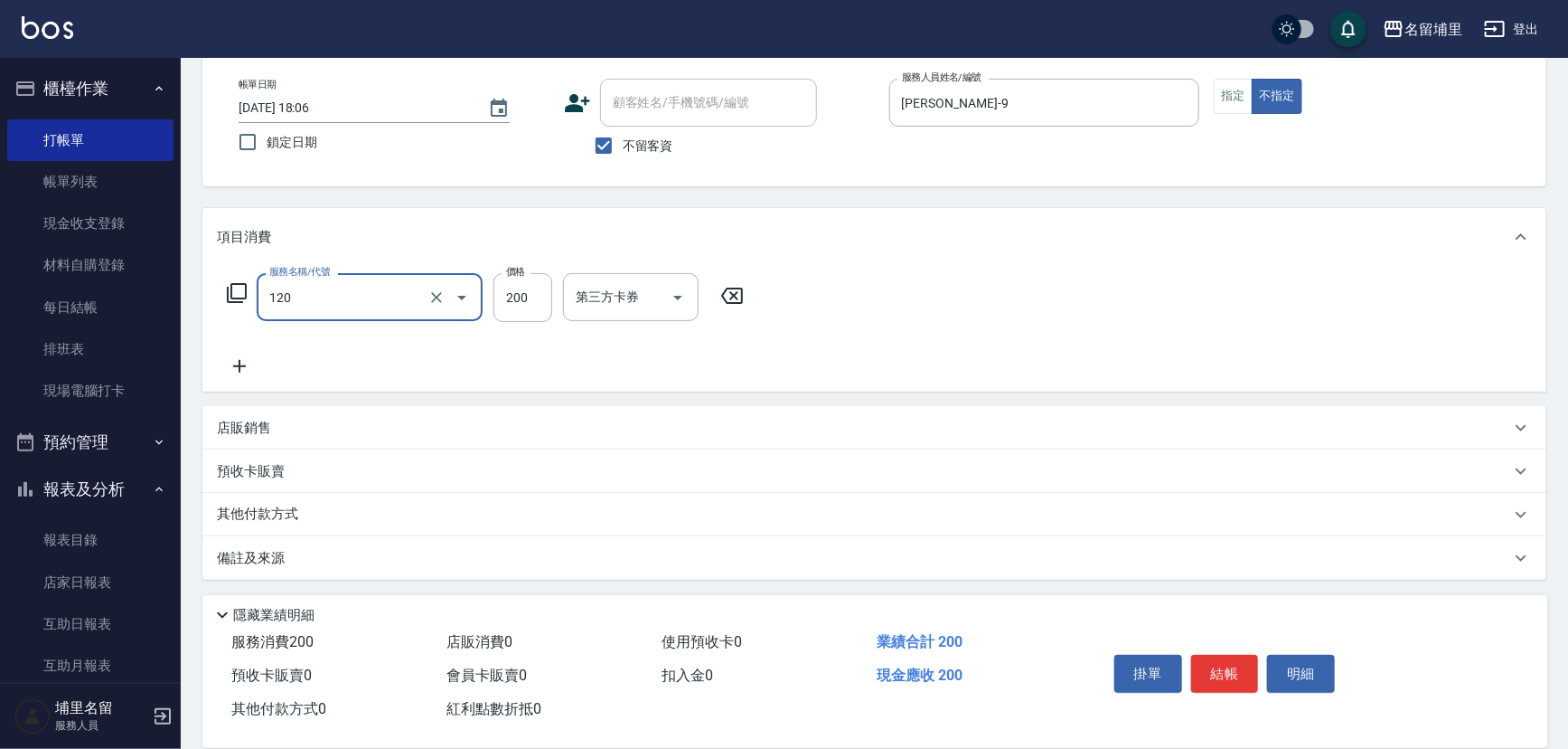
type input "New洗200(120)"
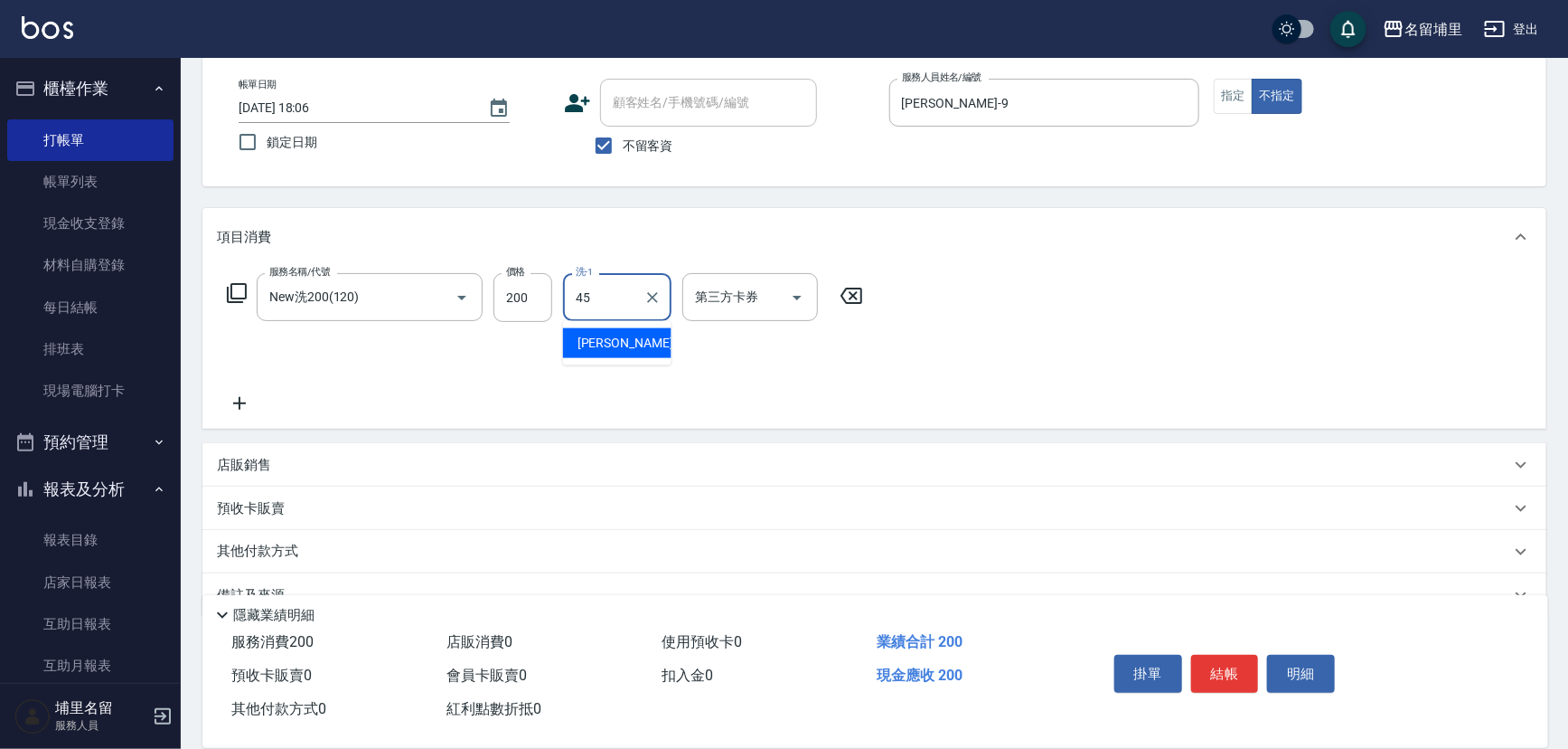
type input "[PERSON_NAME]-45"
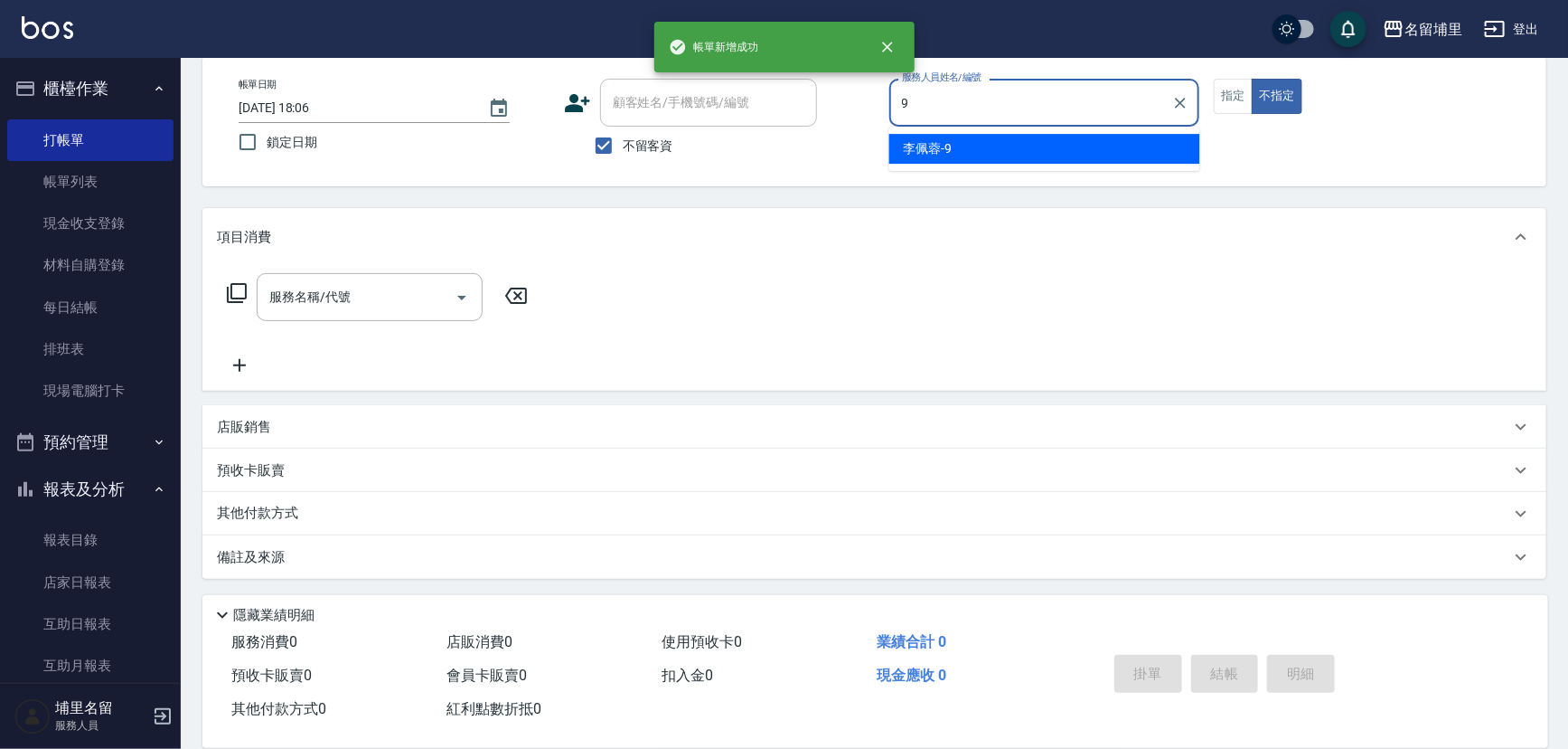
type input "[PERSON_NAME]-9"
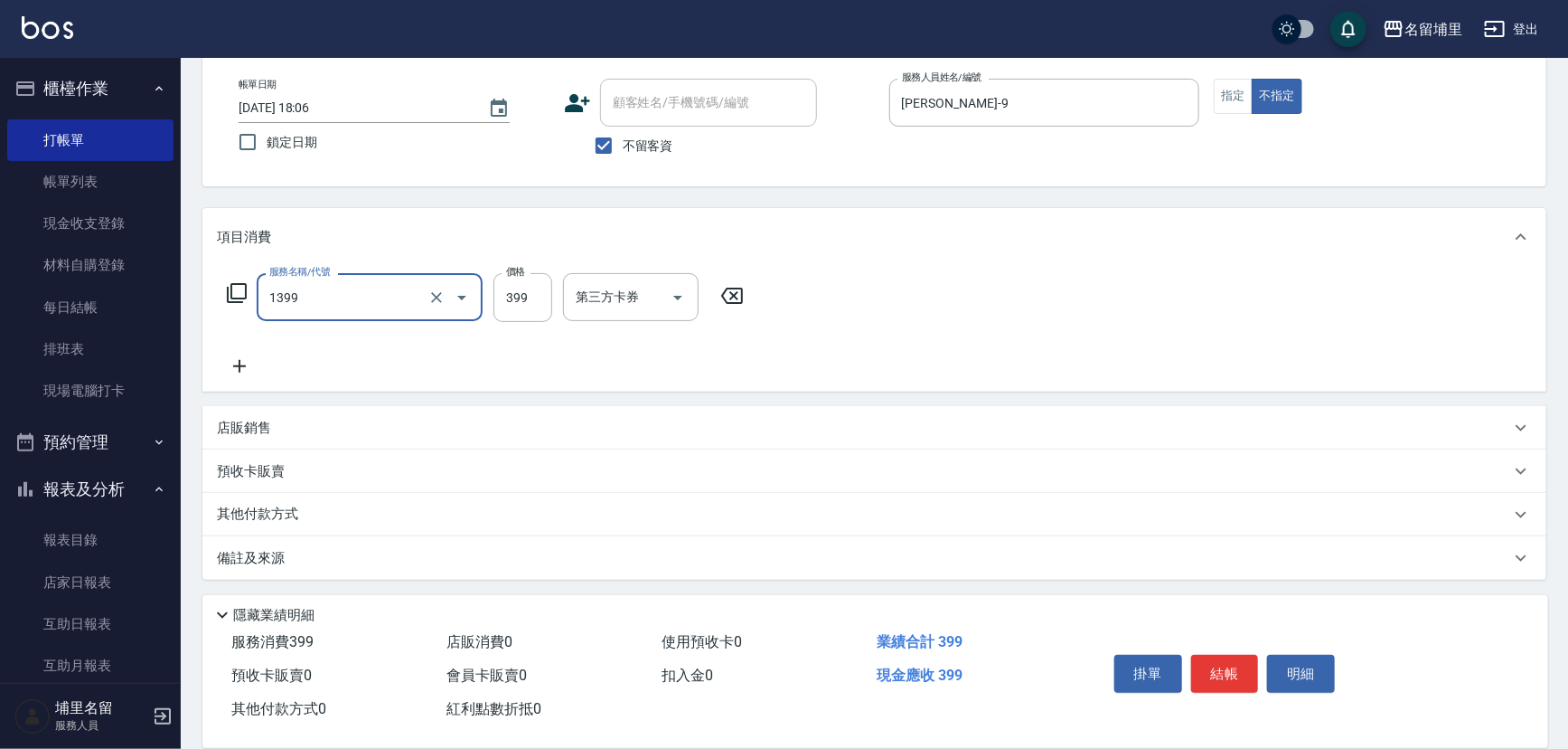
type input "海鹽洗髮399(1399)"
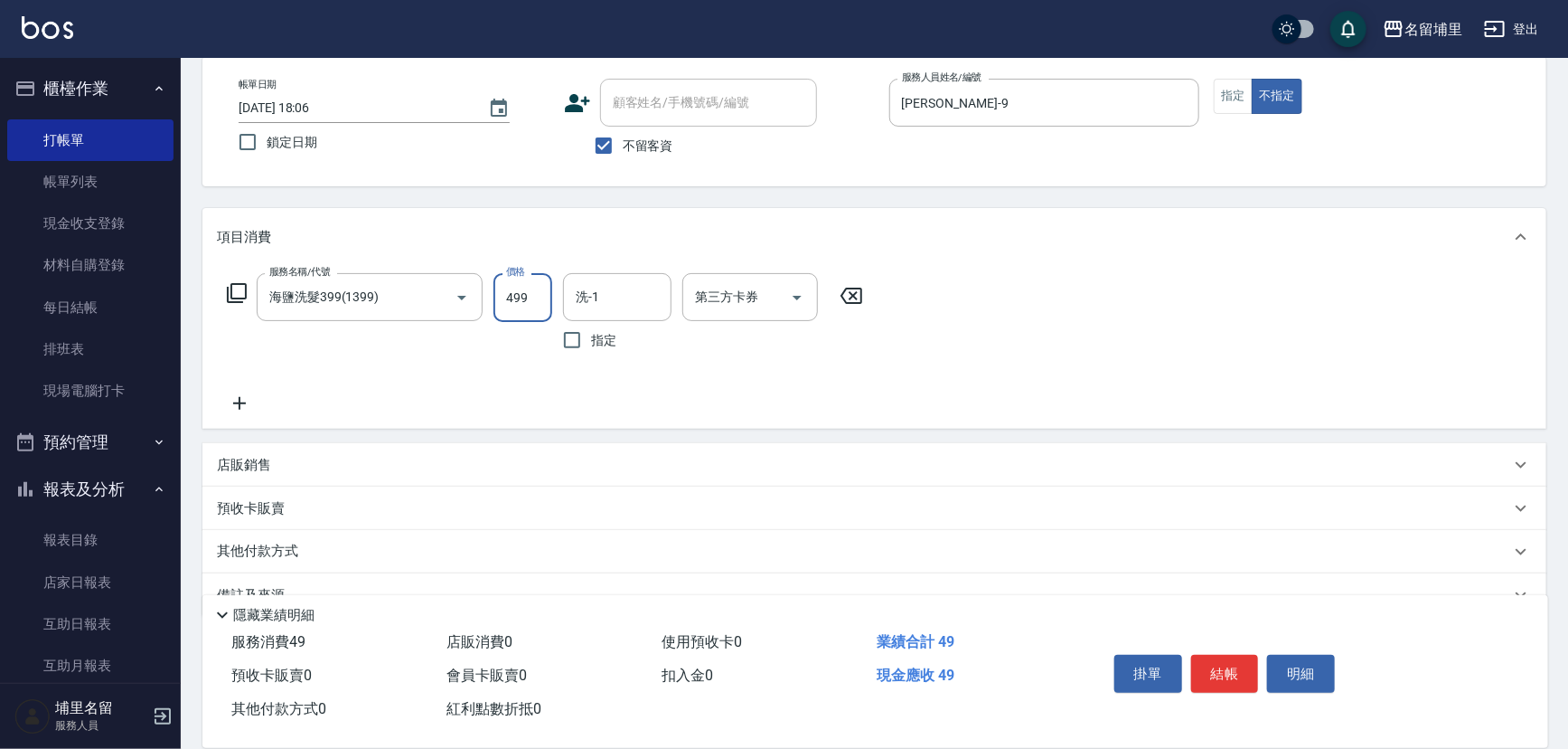
type input "499"
type input "[PERSON_NAME]-45"
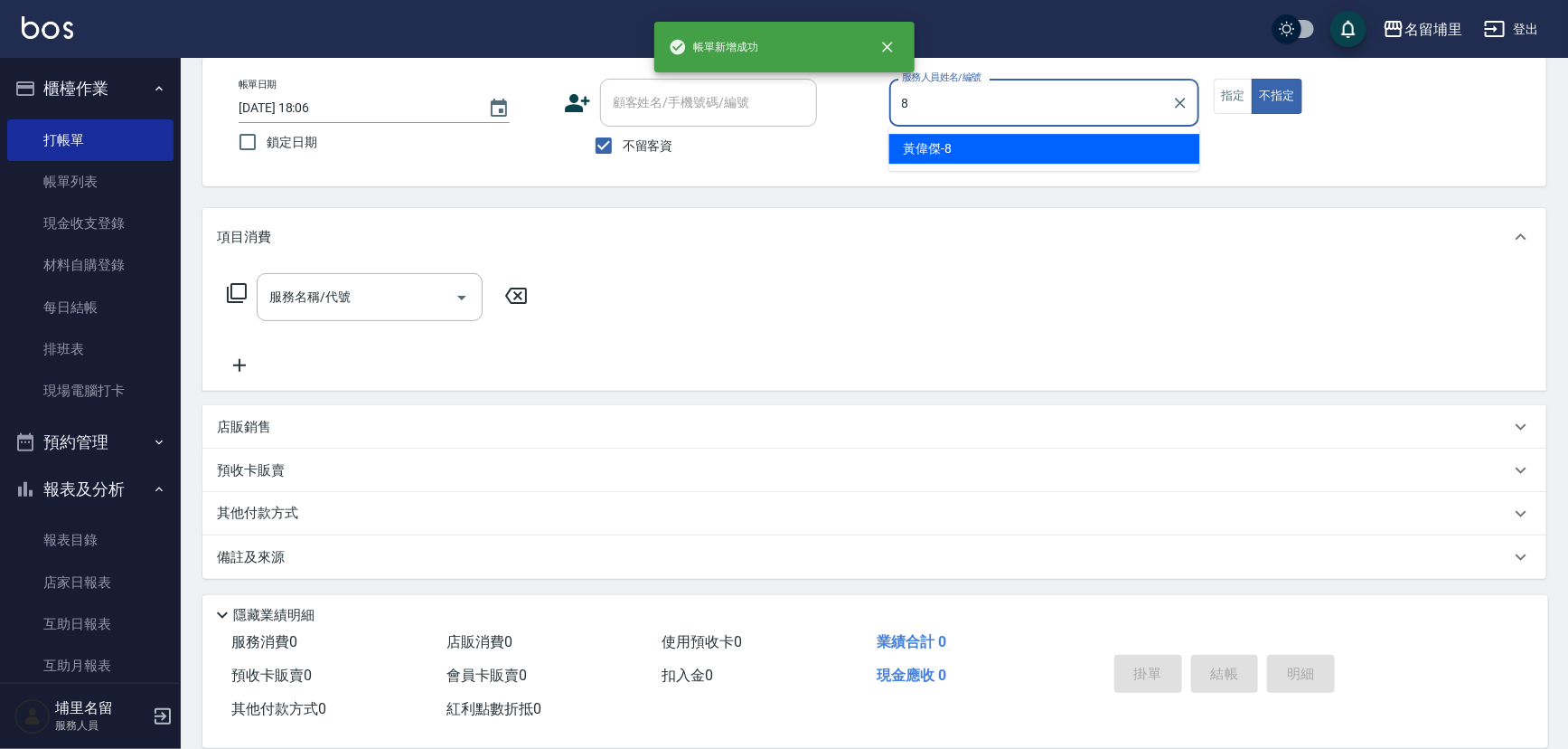
type input "[PERSON_NAME]-8"
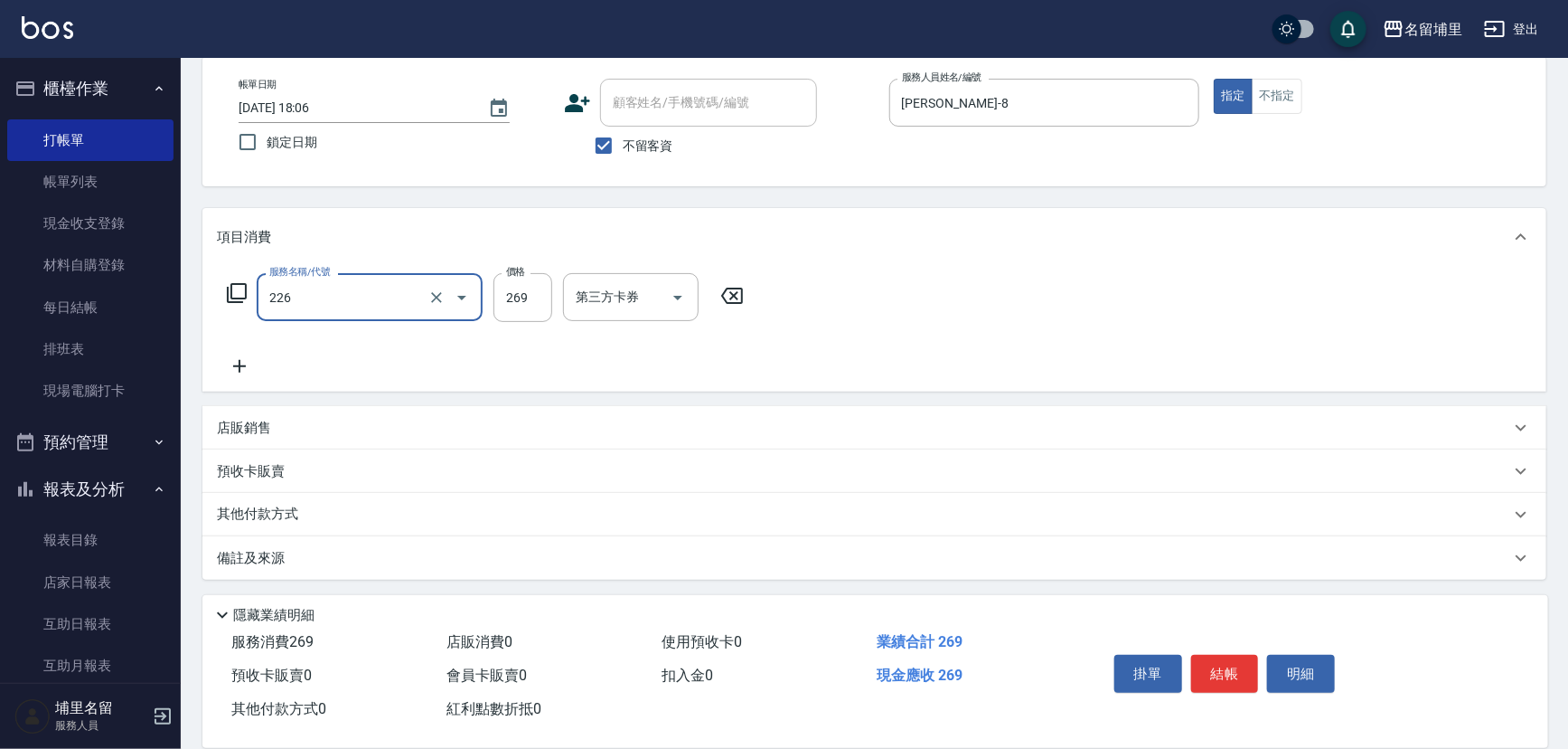
type input "洗剪269(226)"
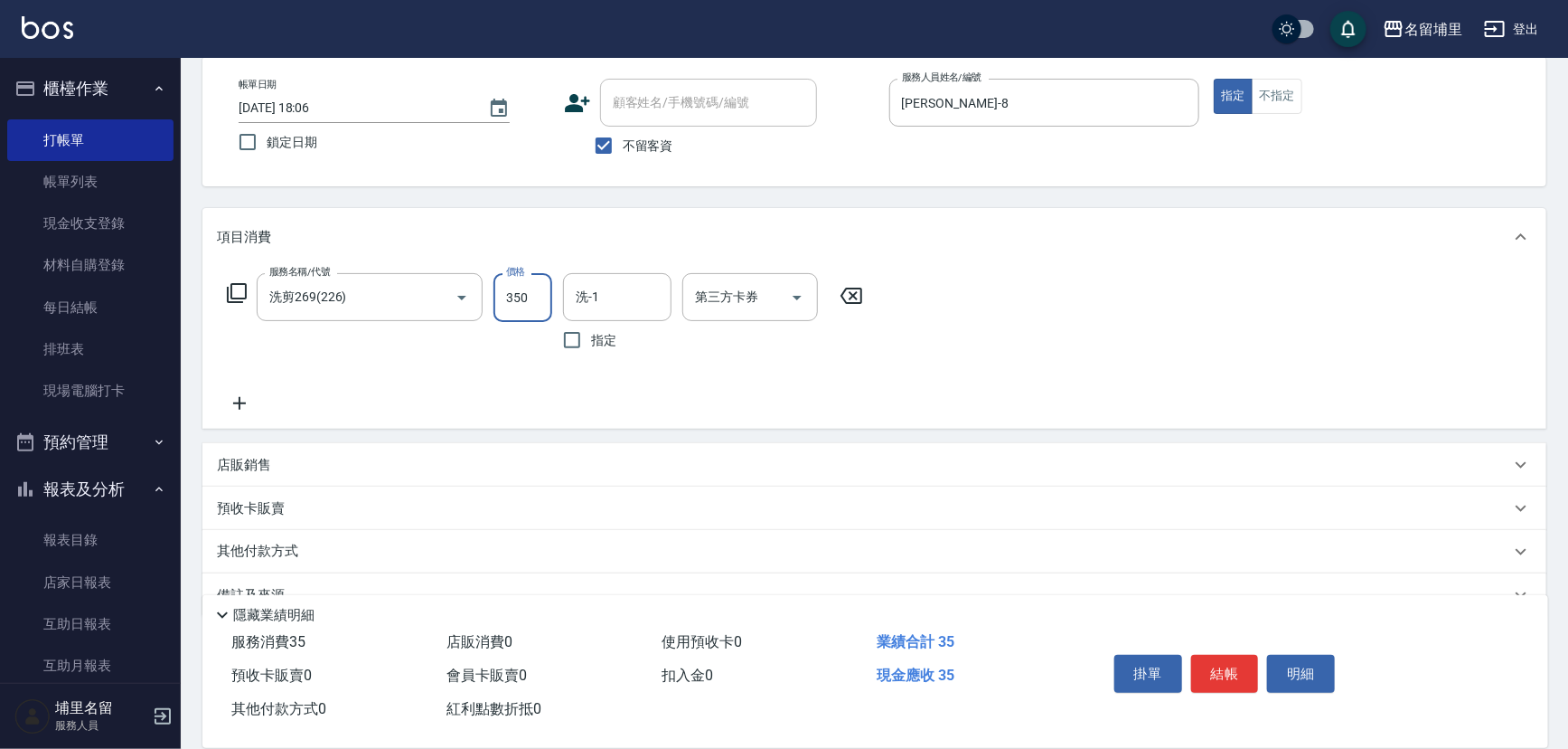
type input "350"
type input "[PERSON_NAME]-8"
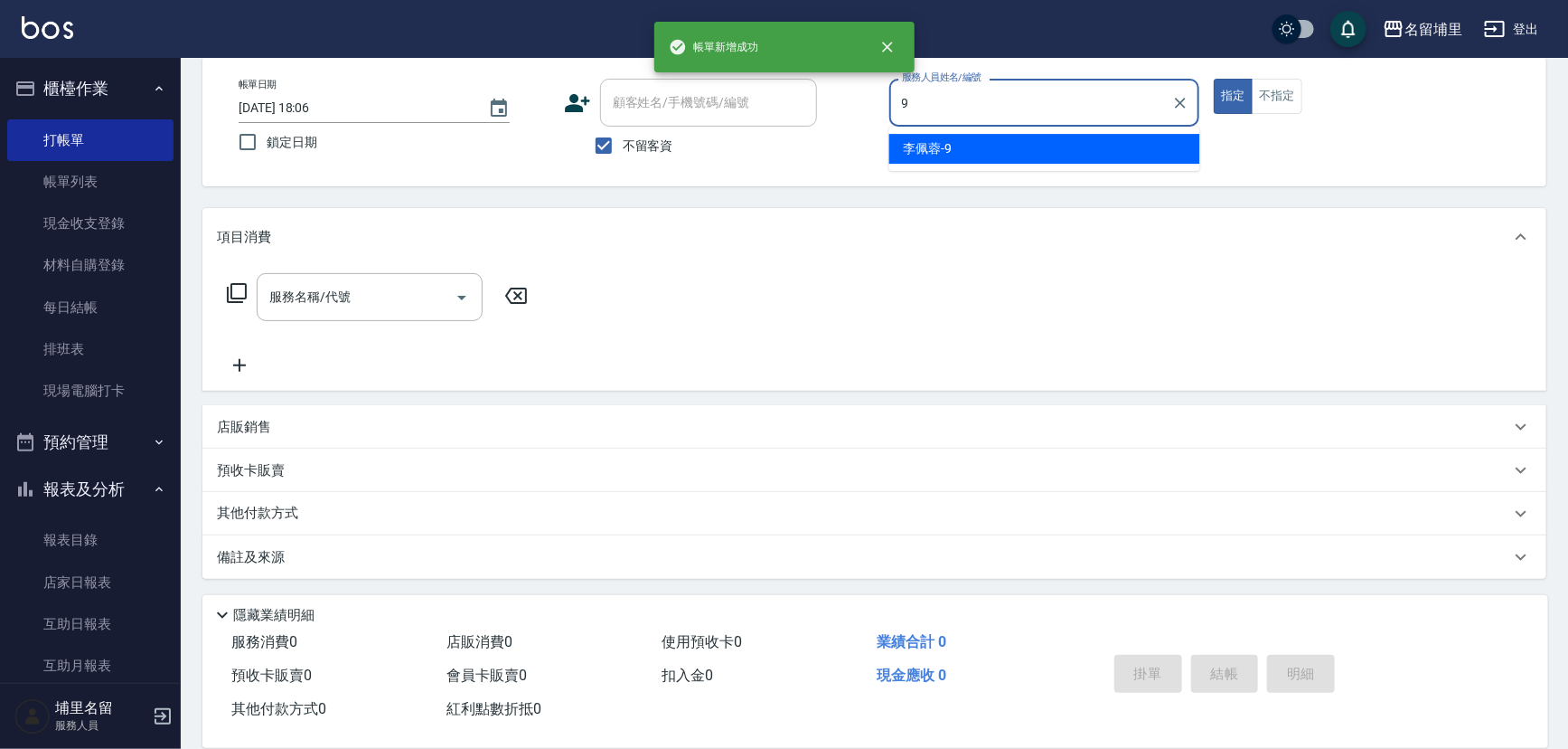
type input "[PERSON_NAME]-9"
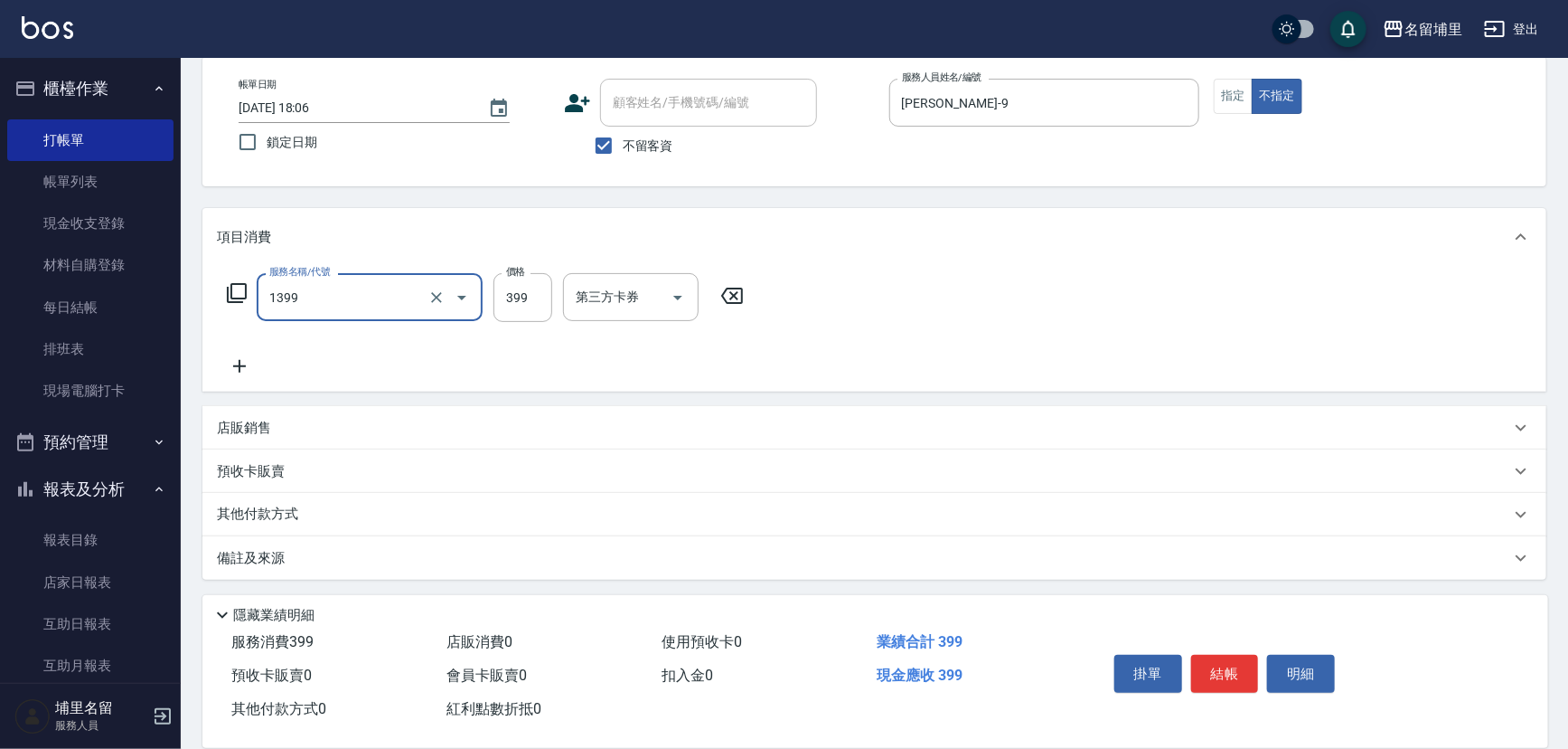
type input "海鹽洗髮399(1399)"
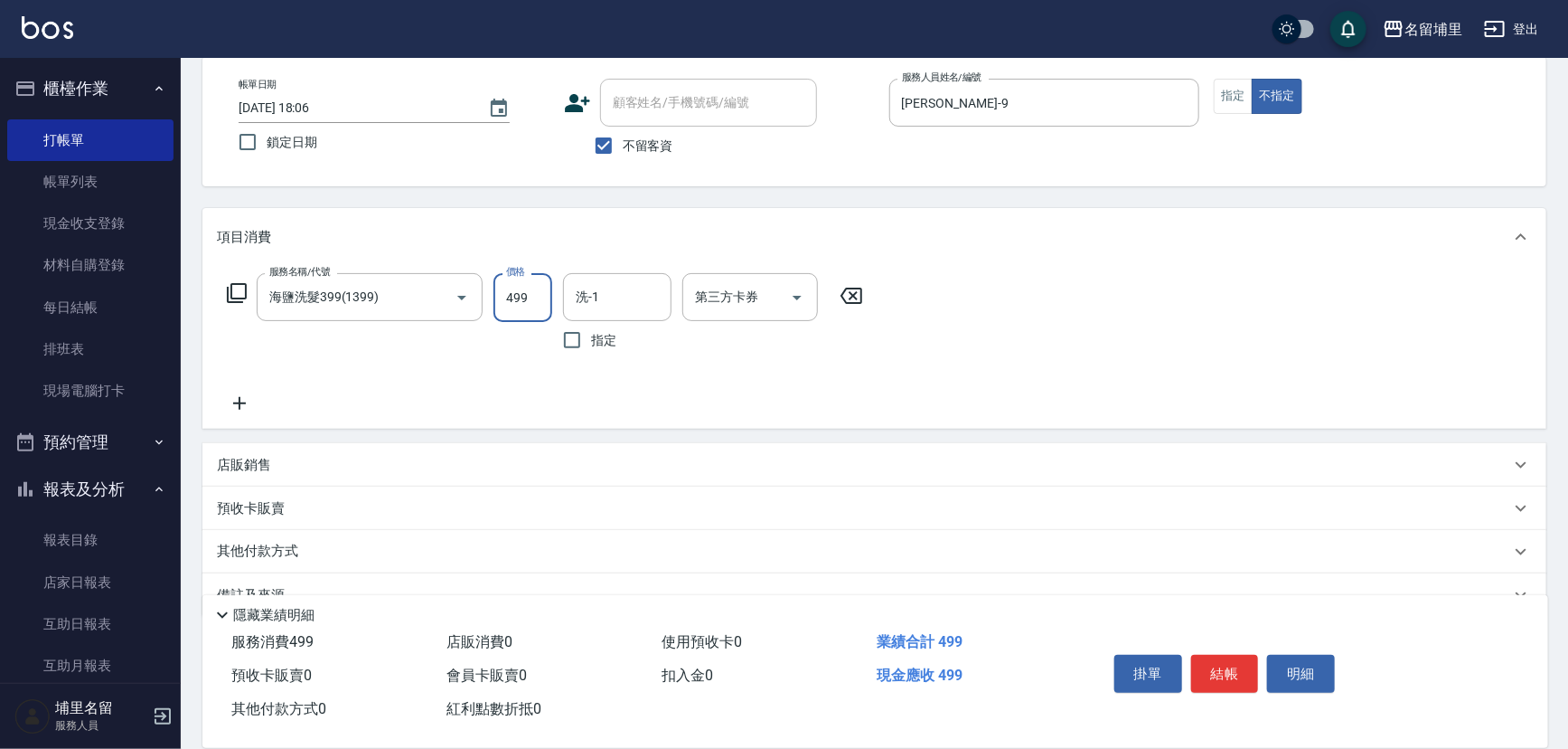
type input "499"
type input "[PERSON_NAME]-9"
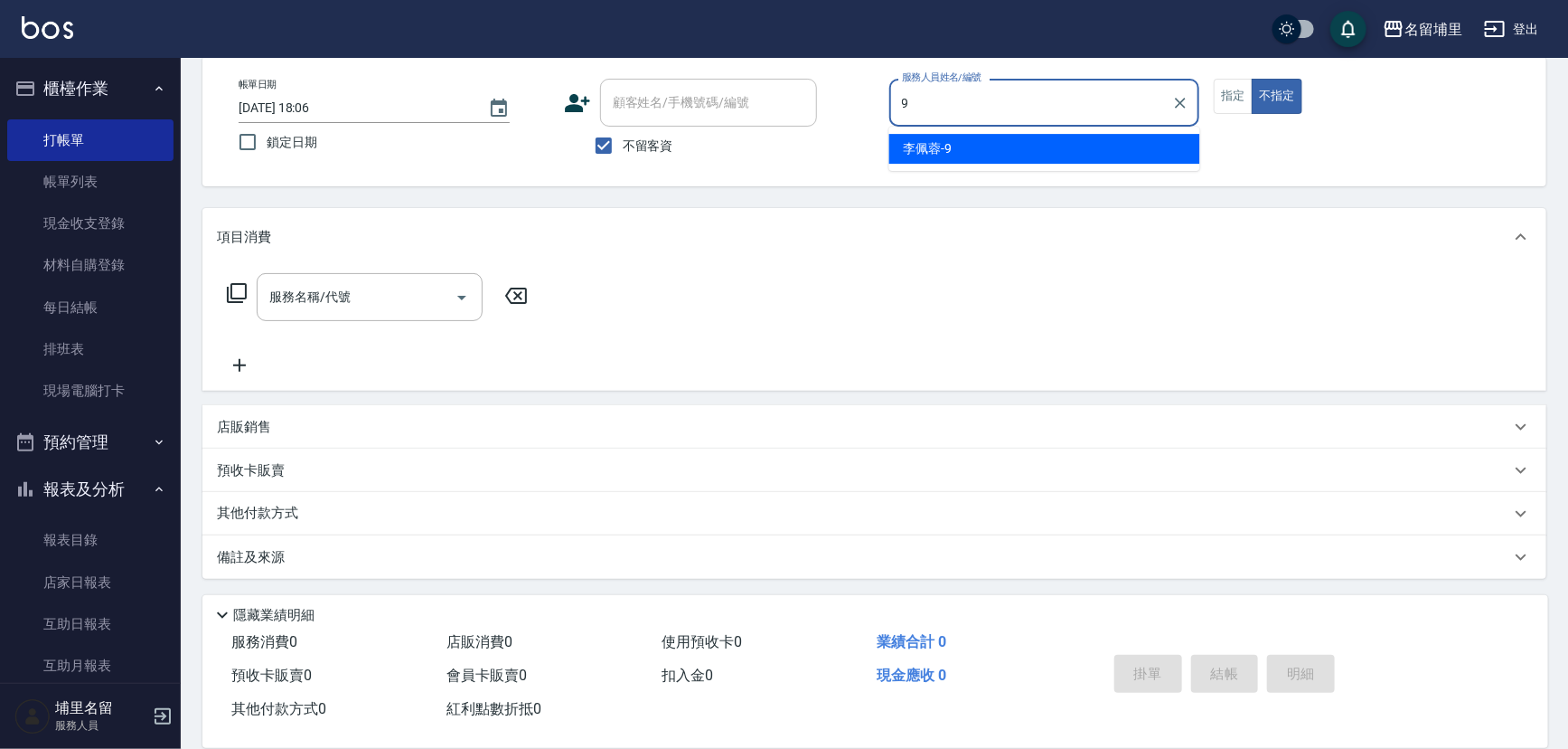
type input "[PERSON_NAME]-9"
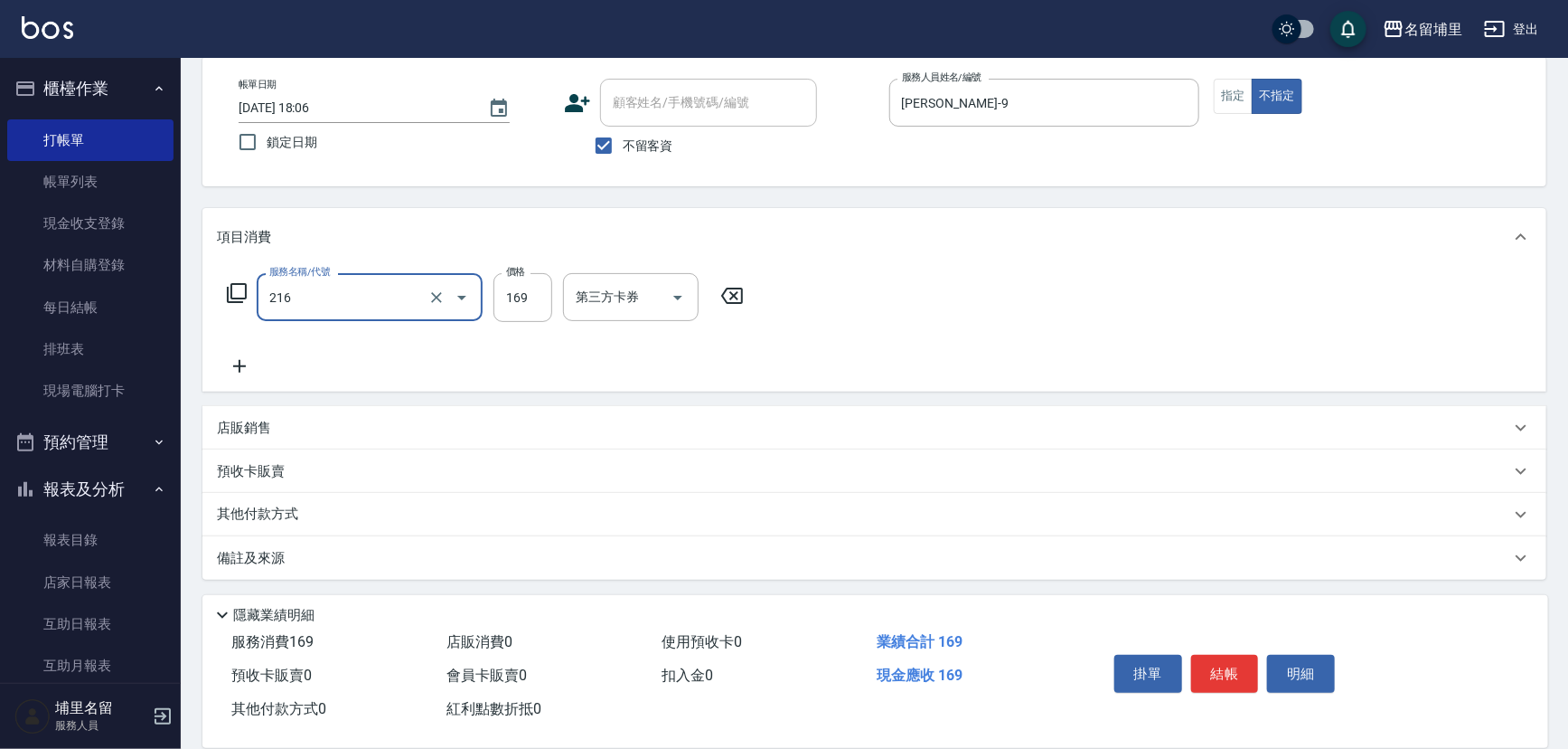
type input "剪髮169(216)"
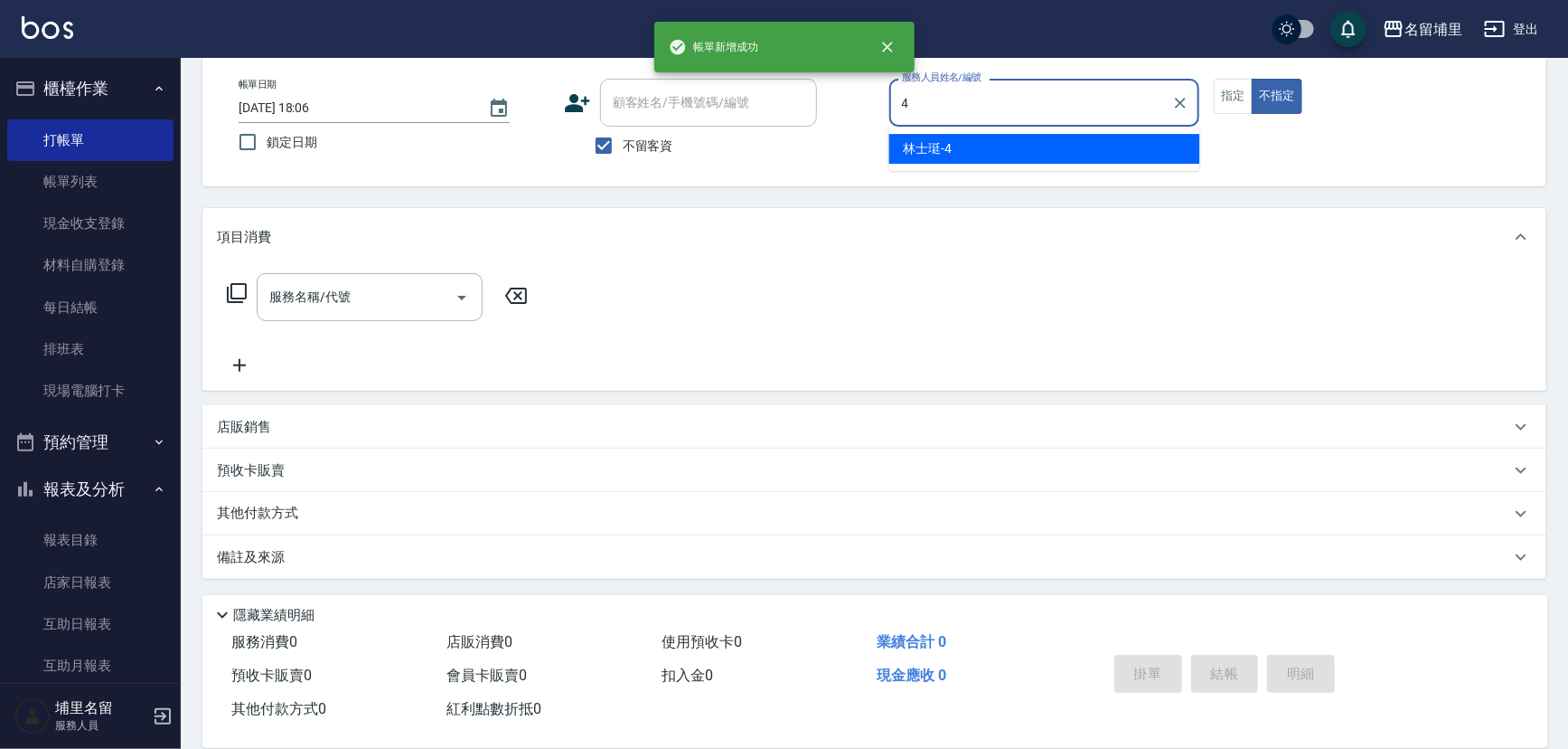
type input "林士珽-4"
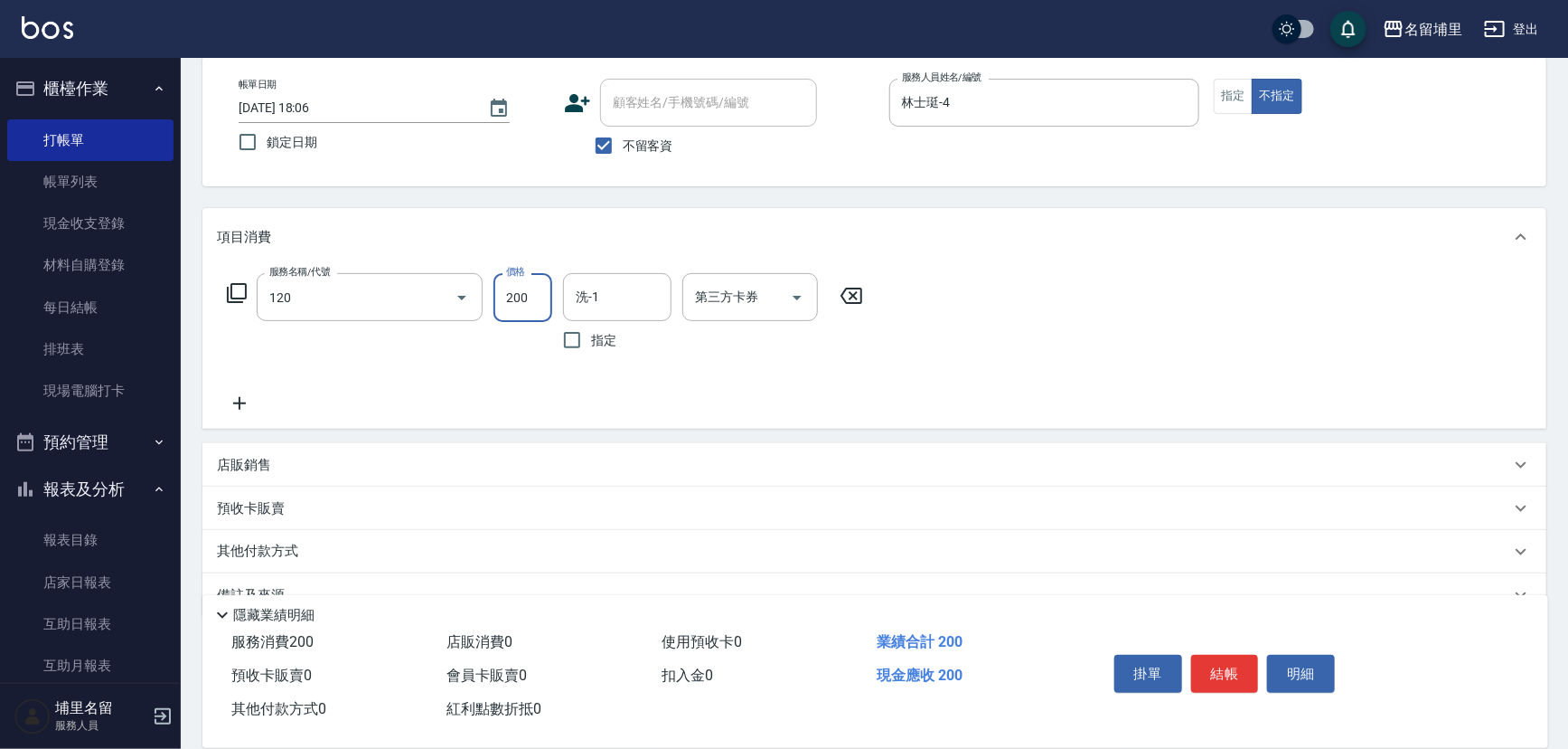
type input "New洗200(120)"
type input "林士珽-4"
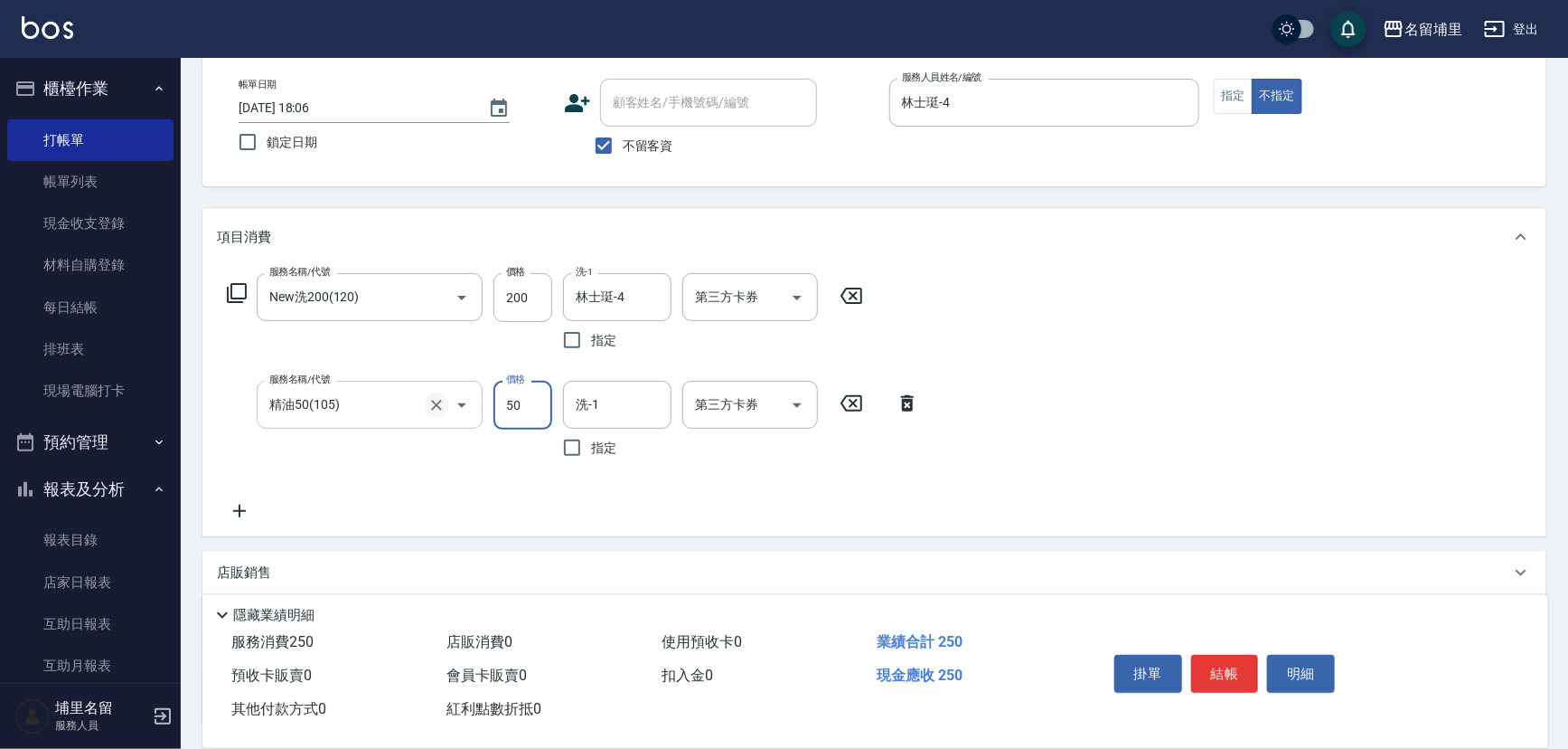
click at [435, 404] on icon "Clear" at bounding box center [437, 405] width 11 height 11
type input "精油50(105)"
click at [447, 400] on button "Open" at bounding box center [461, 404] width 29 height 29
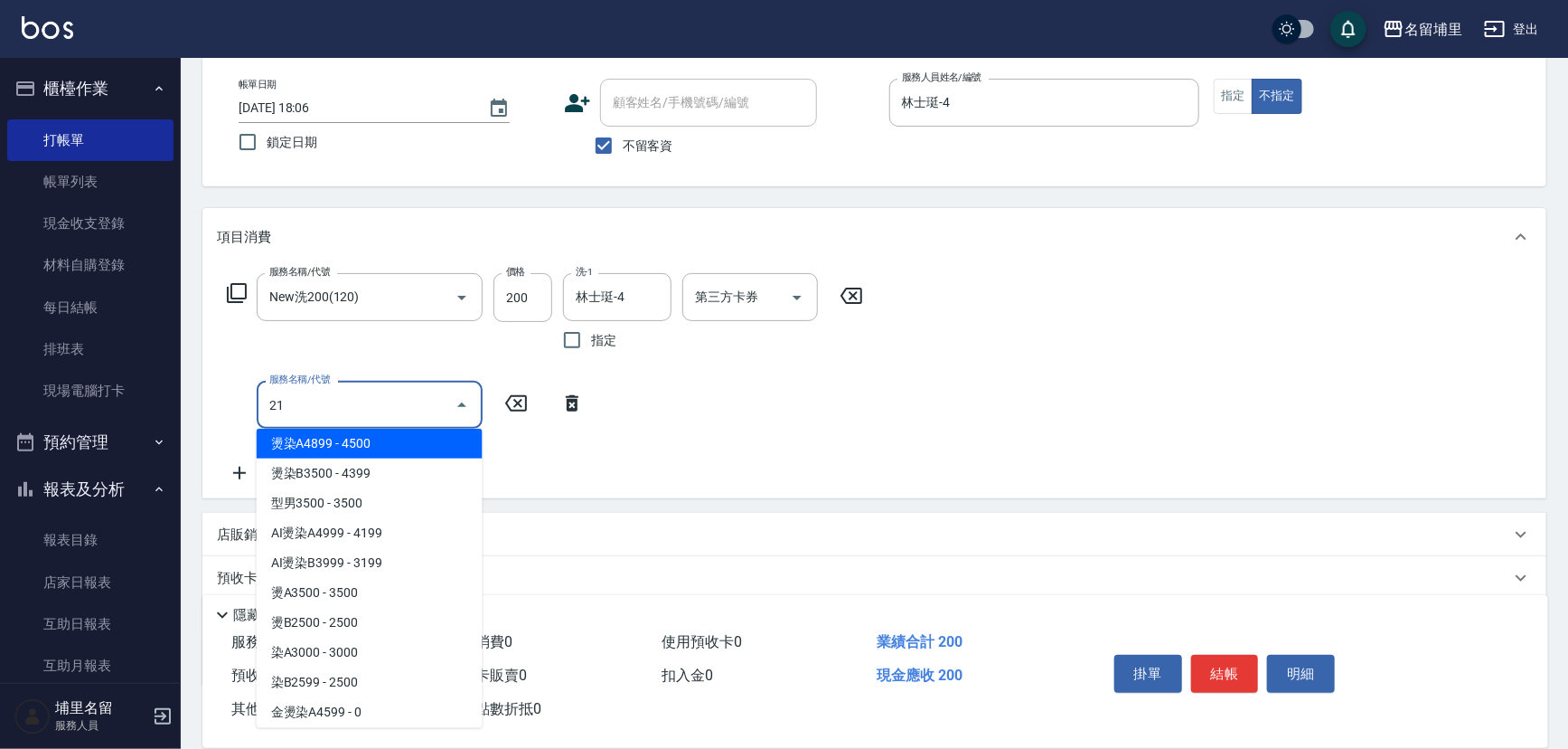
scroll to position [0, 0]
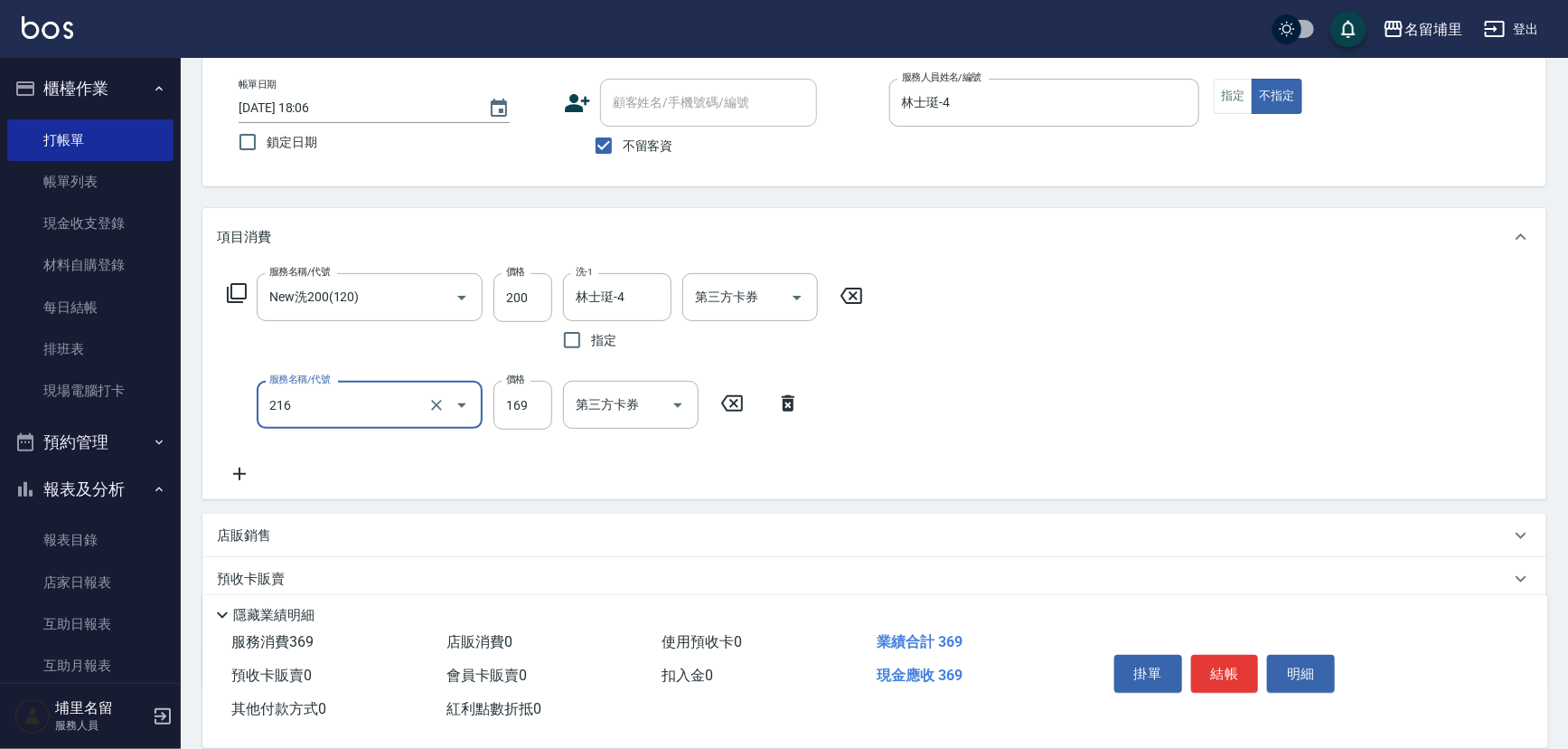
type input "剪髮169(216)"
type input "50"
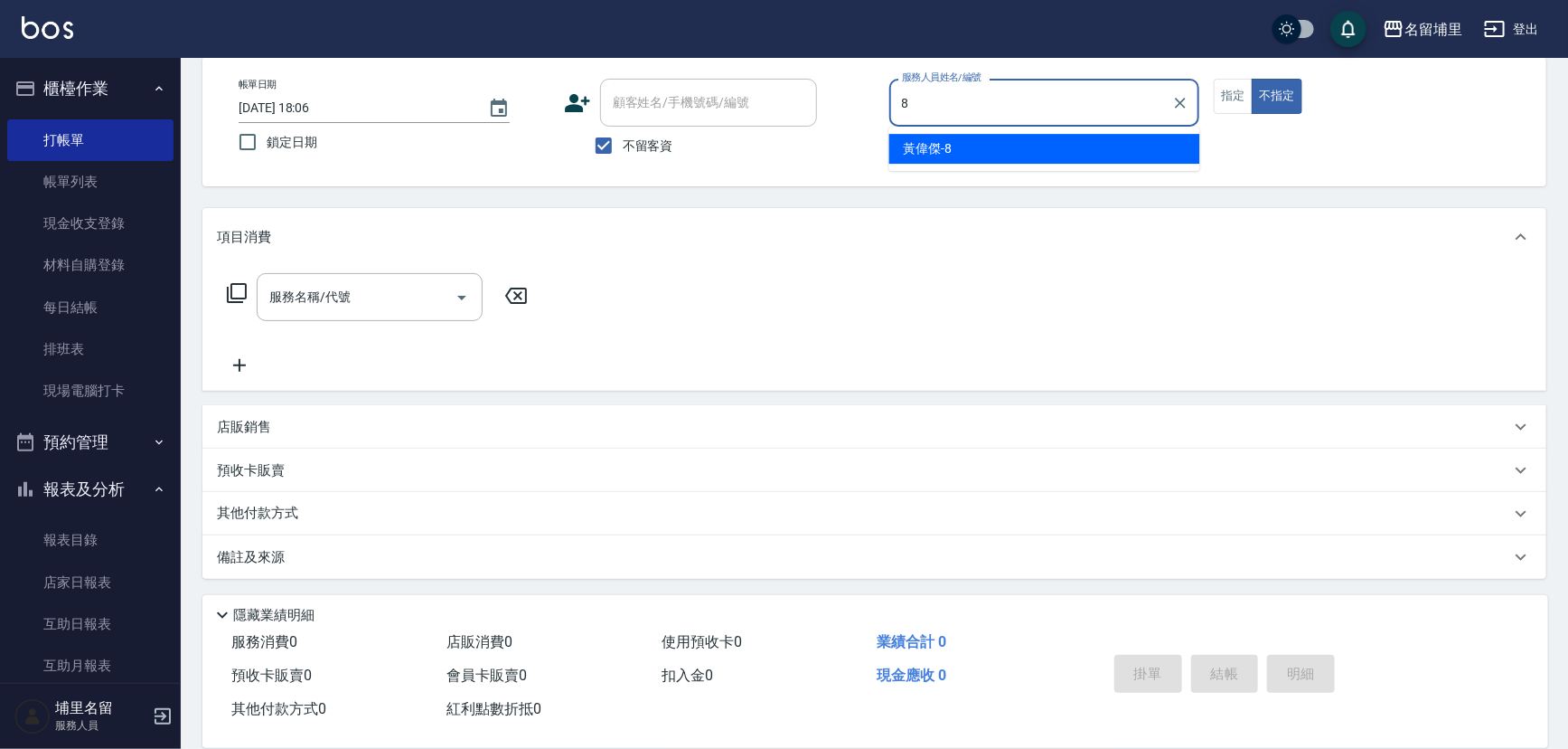
type input "[PERSON_NAME]-8"
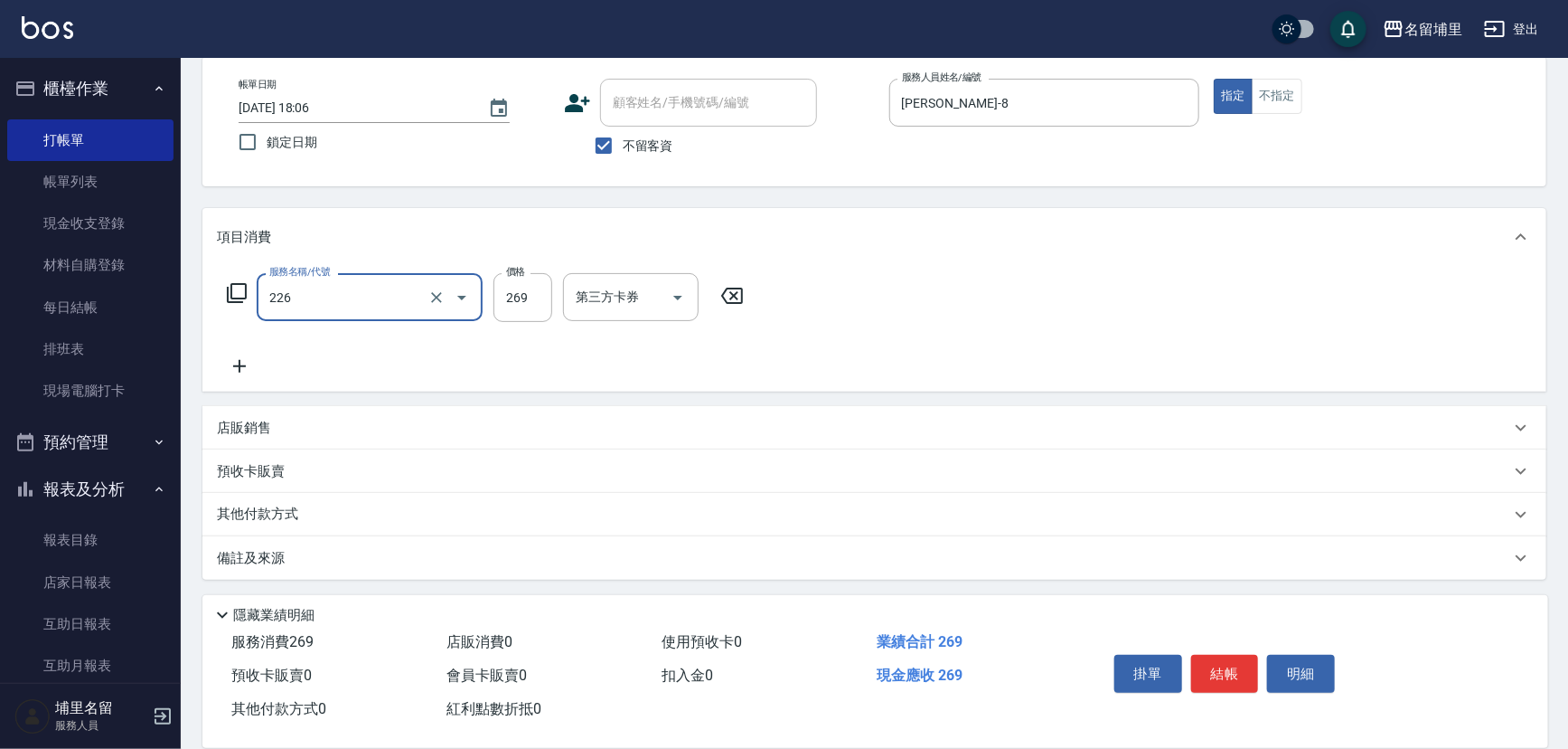
type input "洗剪269(226)"
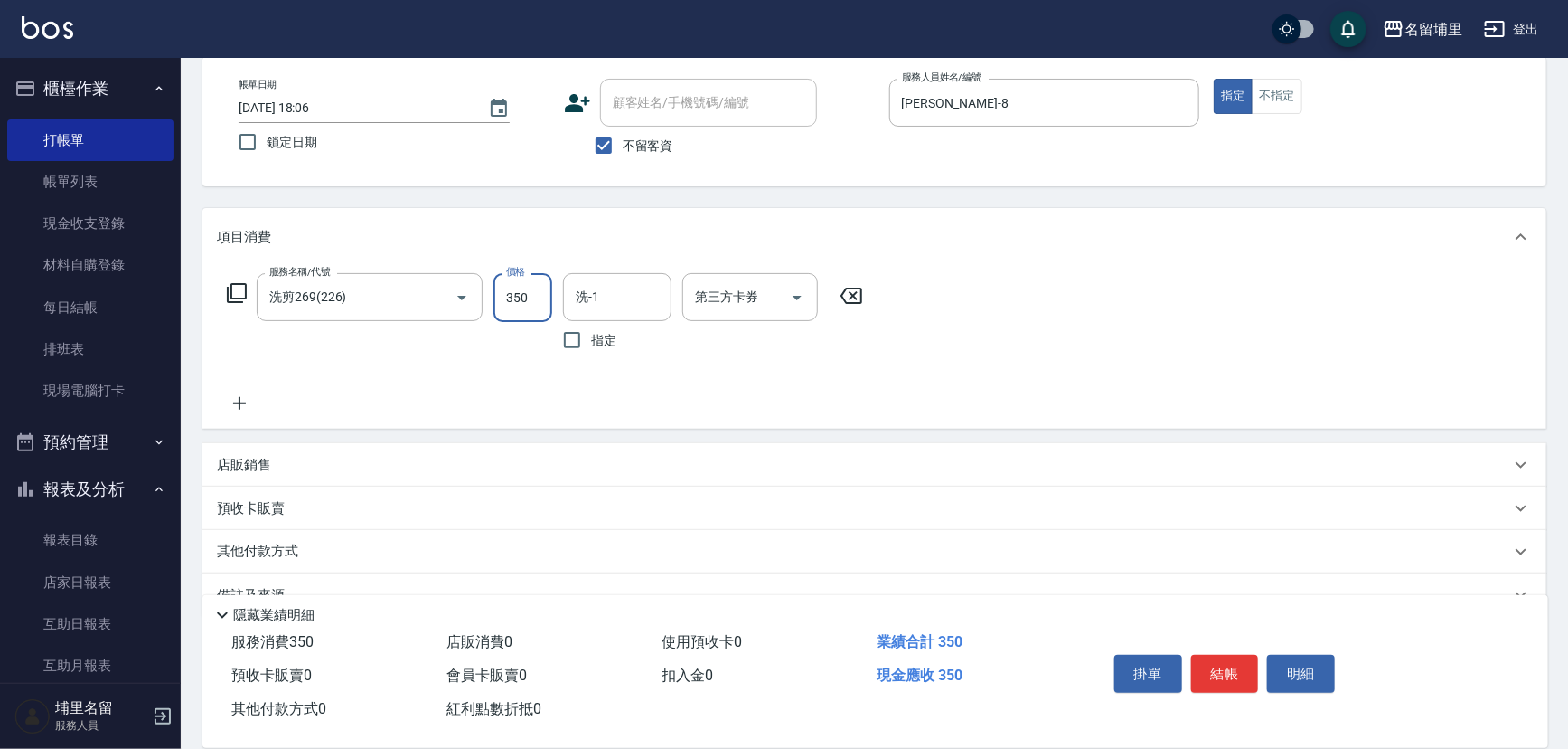
type input "350"
type input "[PERSON_NAME]-45"
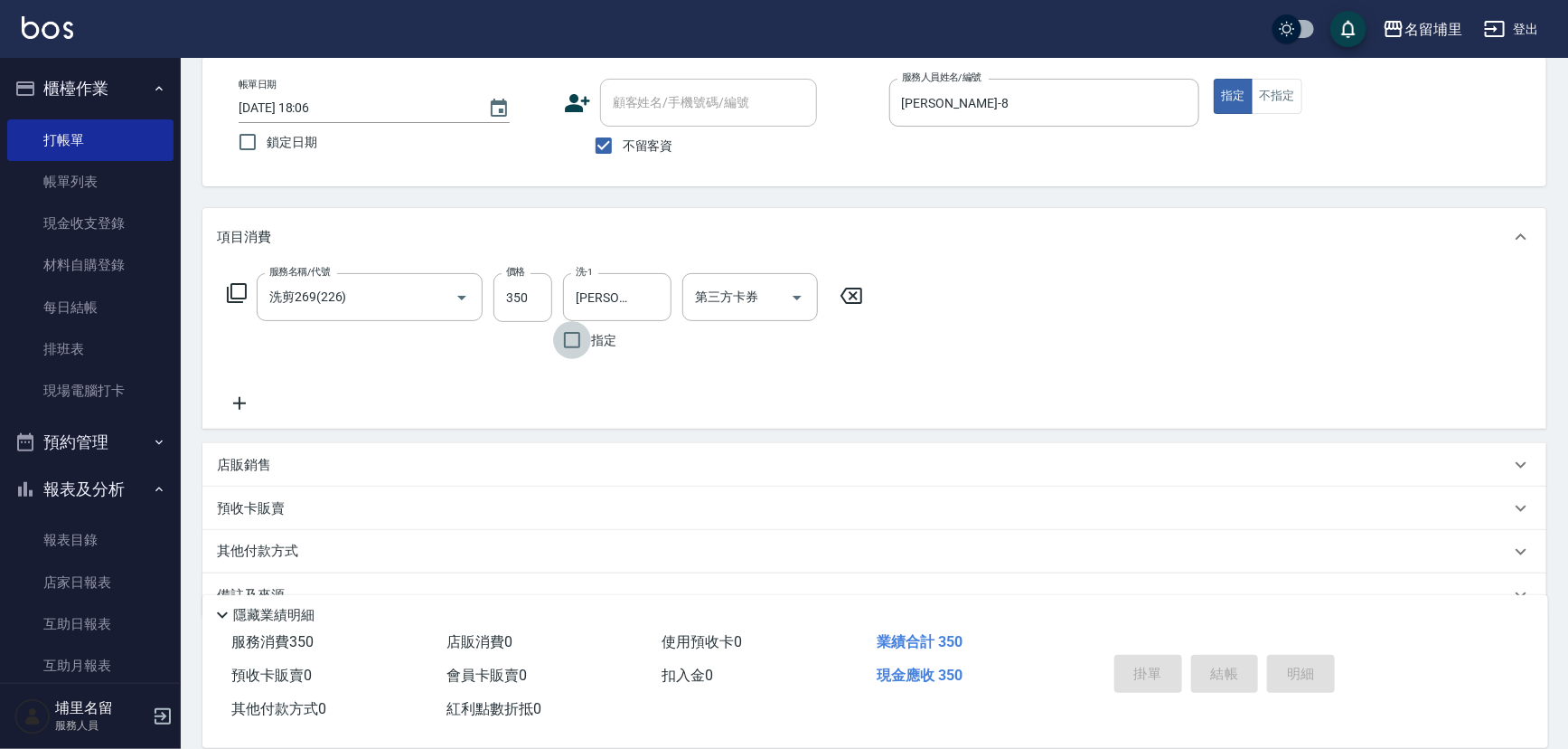
type input "[DATE] 18:07"
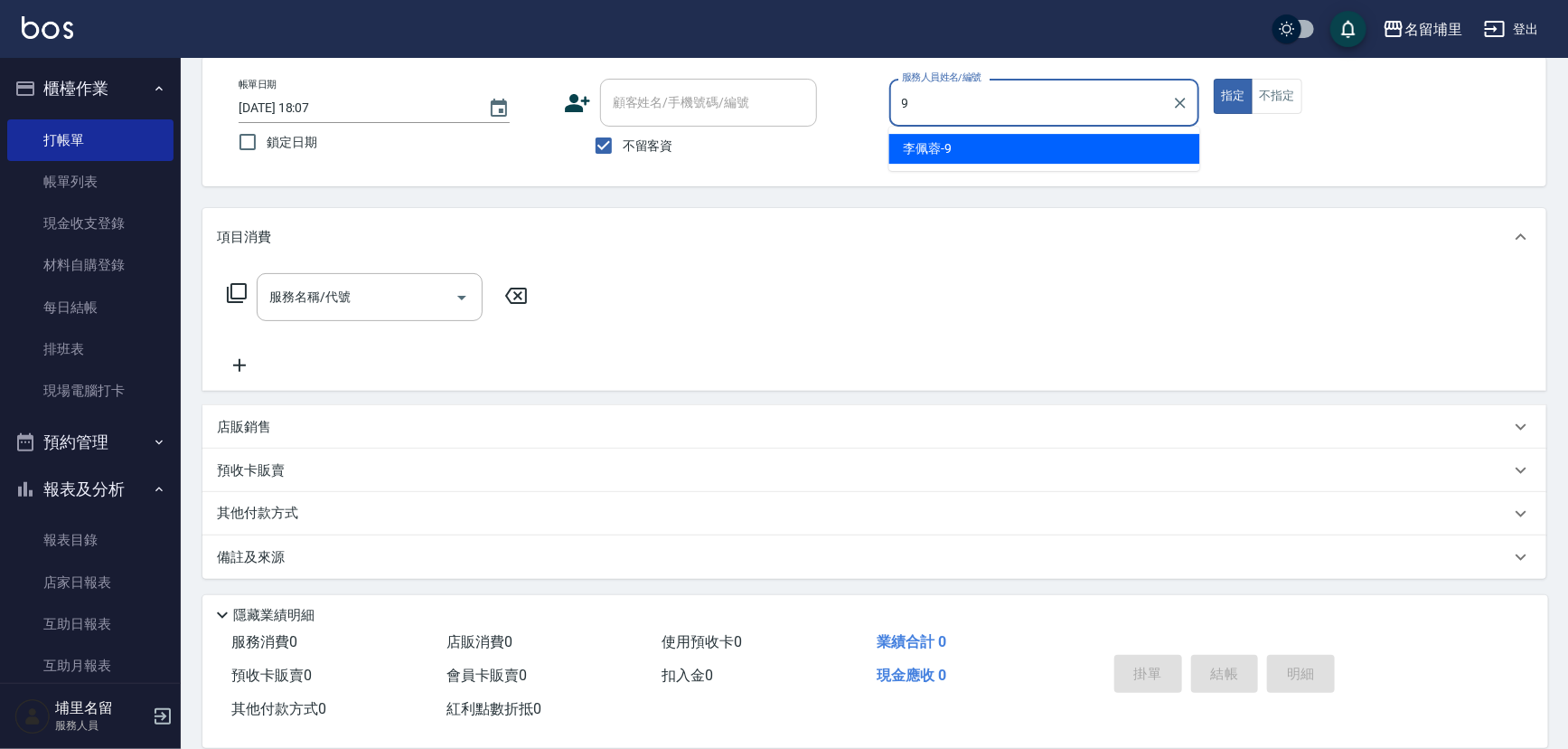
type input "[PERSON_NAME]-9"
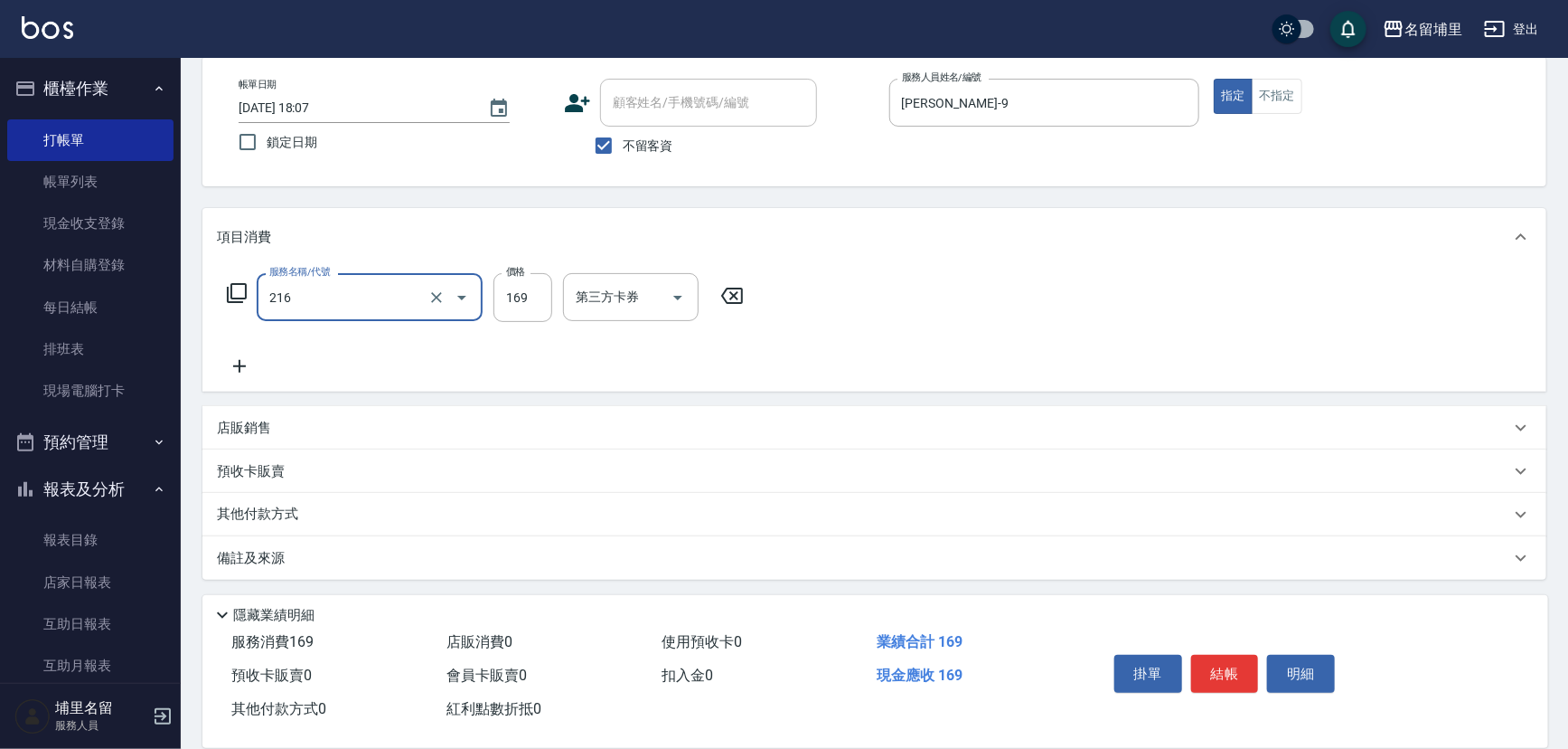
type input "剪髮169(216)"
type input "250"
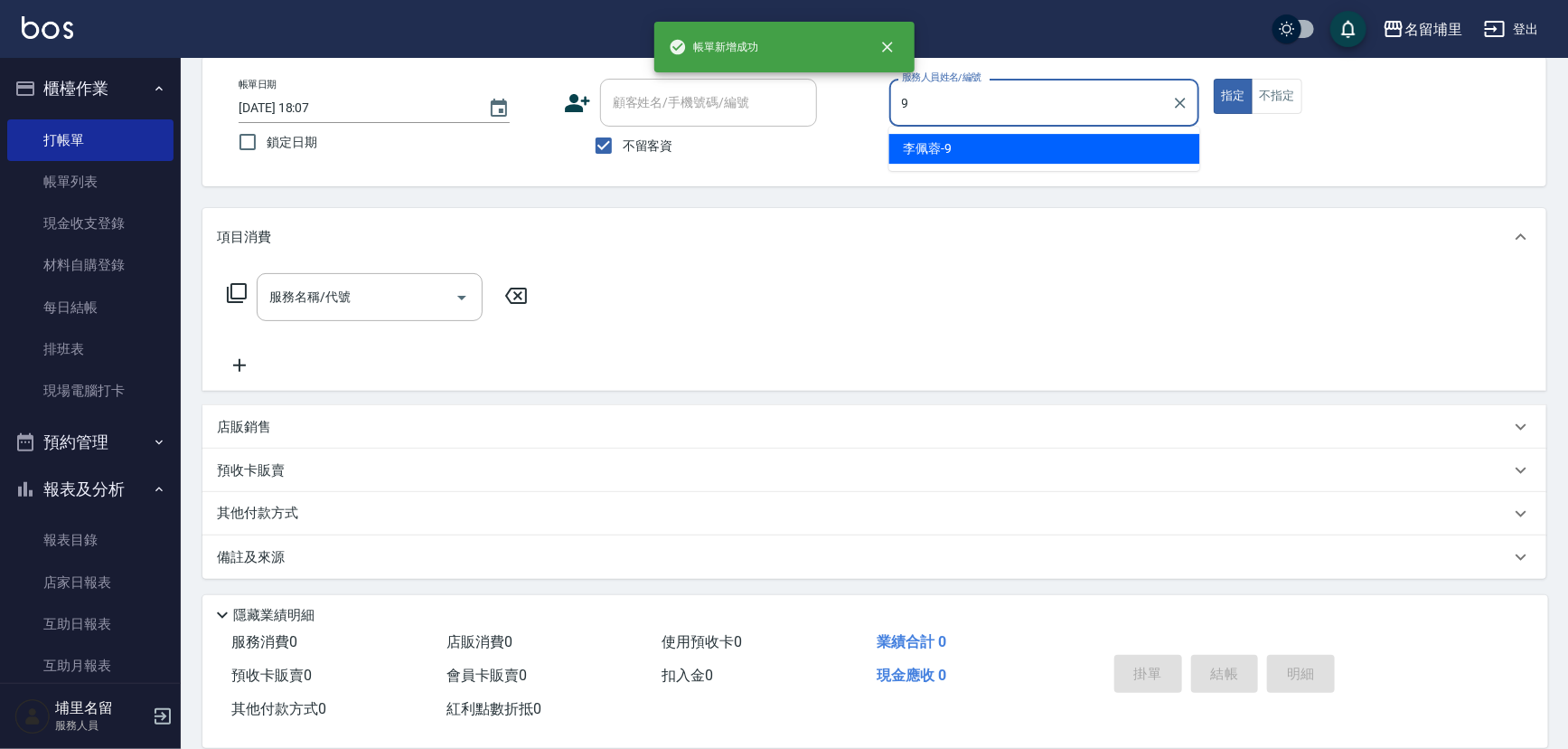
type input "[PERSON_NAME]-9"
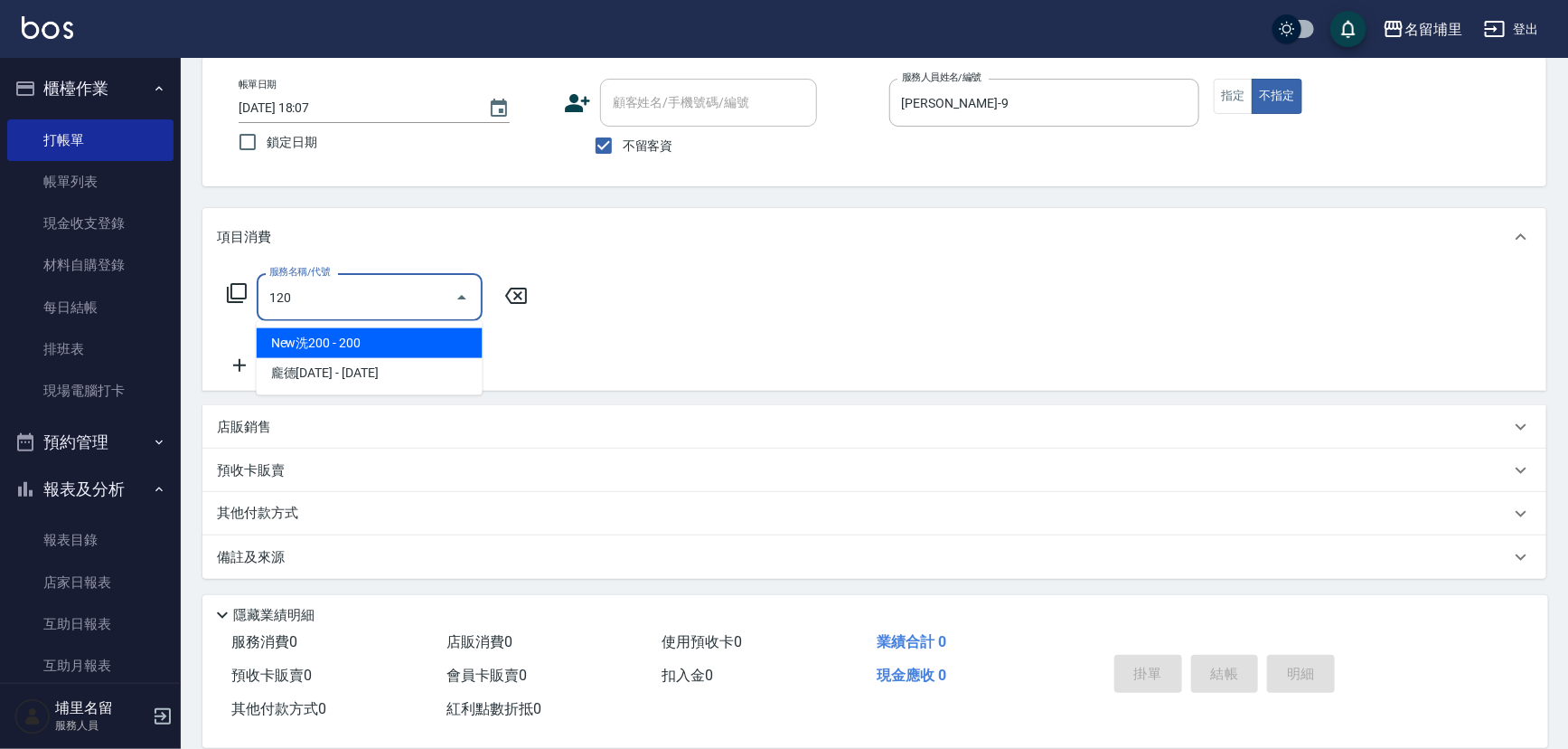
type input "New洗200(120)"
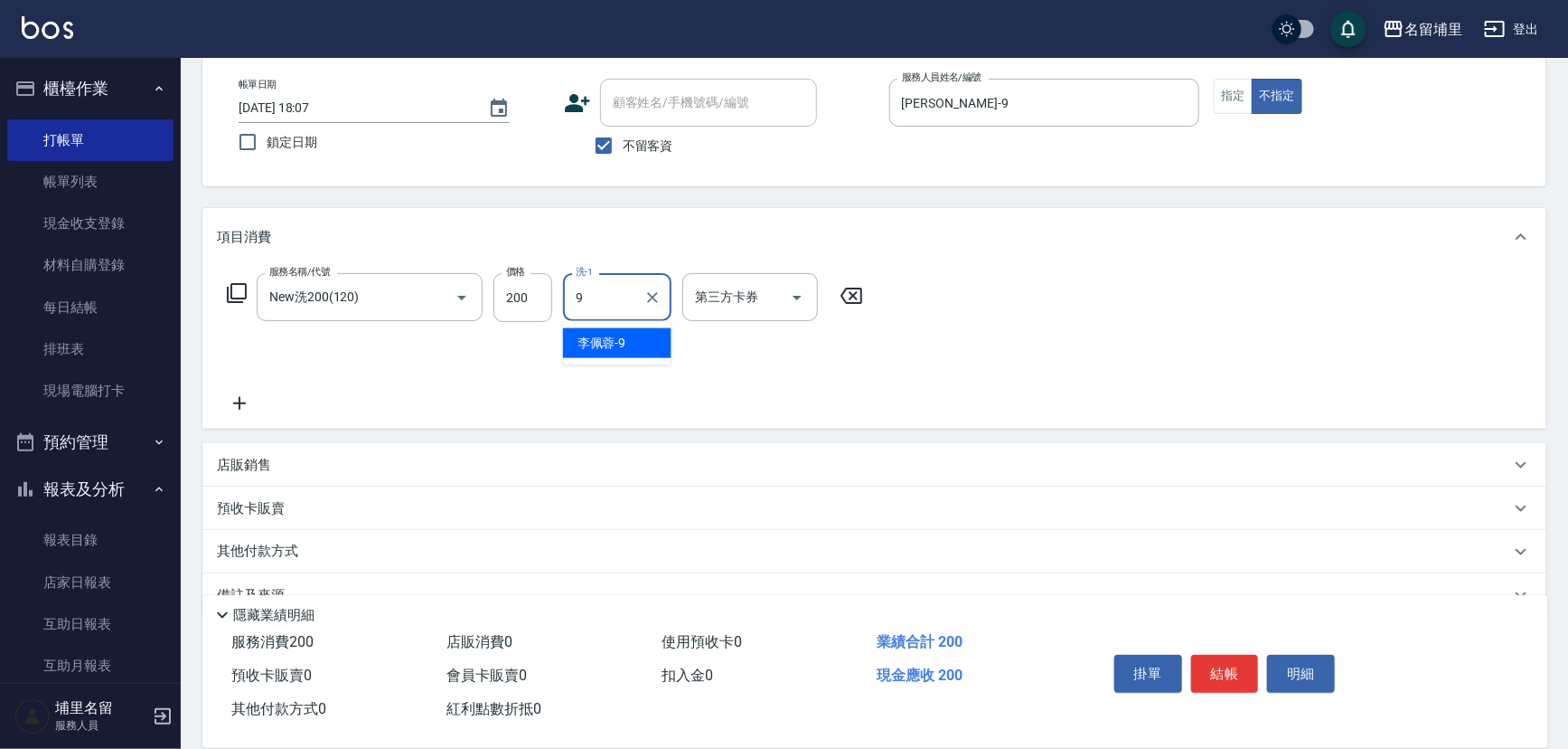
type input "[PERSON_NAME]-9"
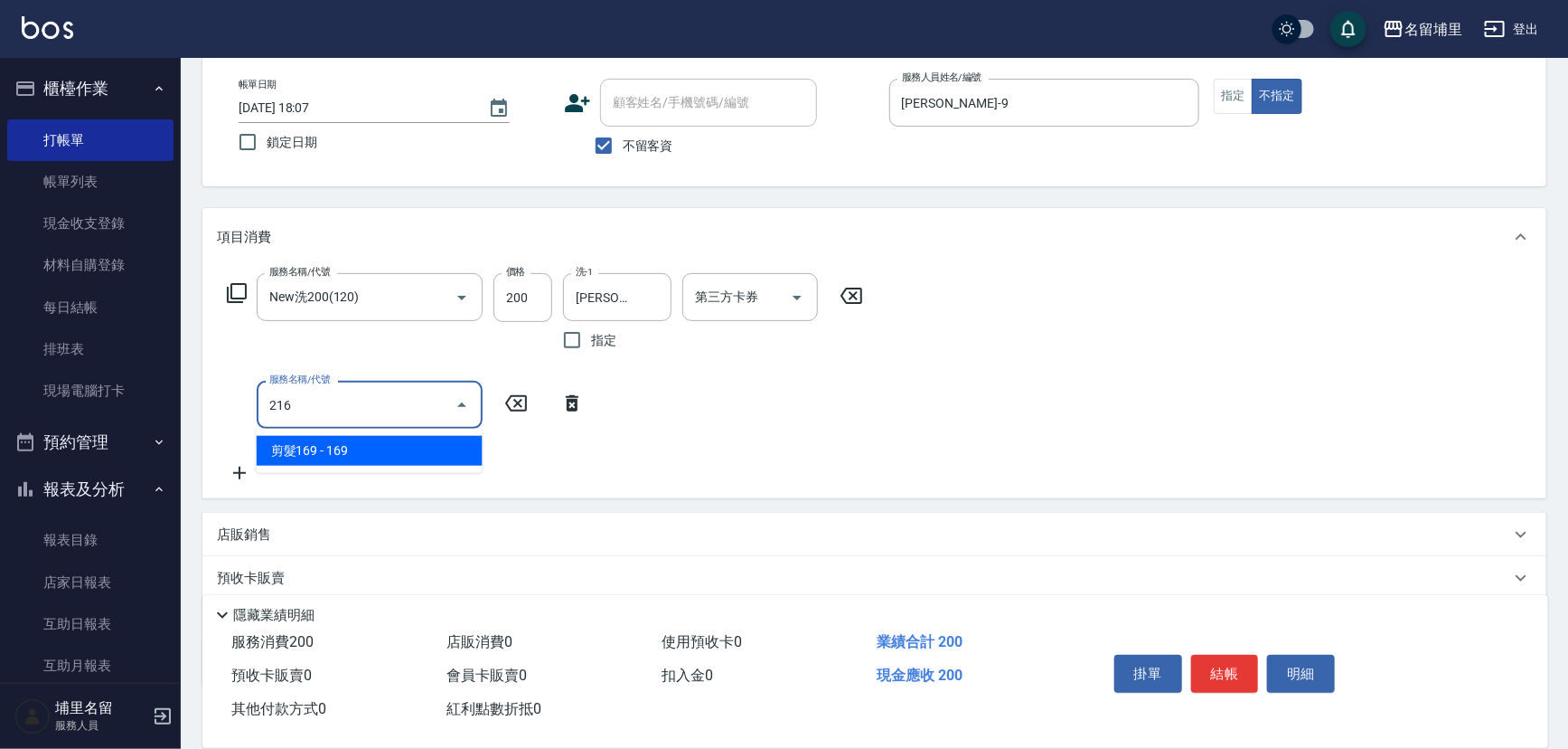
type input "剪髮169(216)"
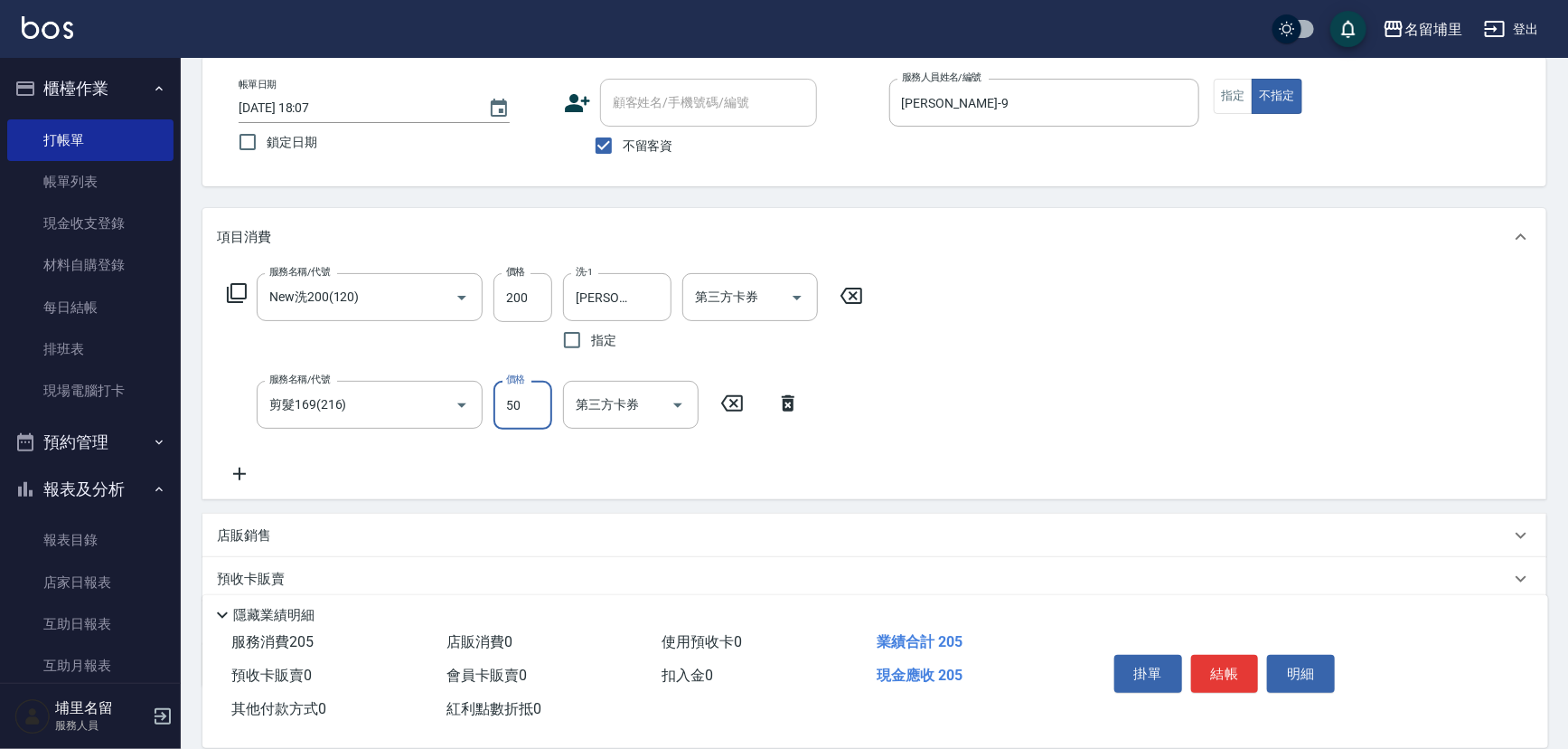
type input "50"
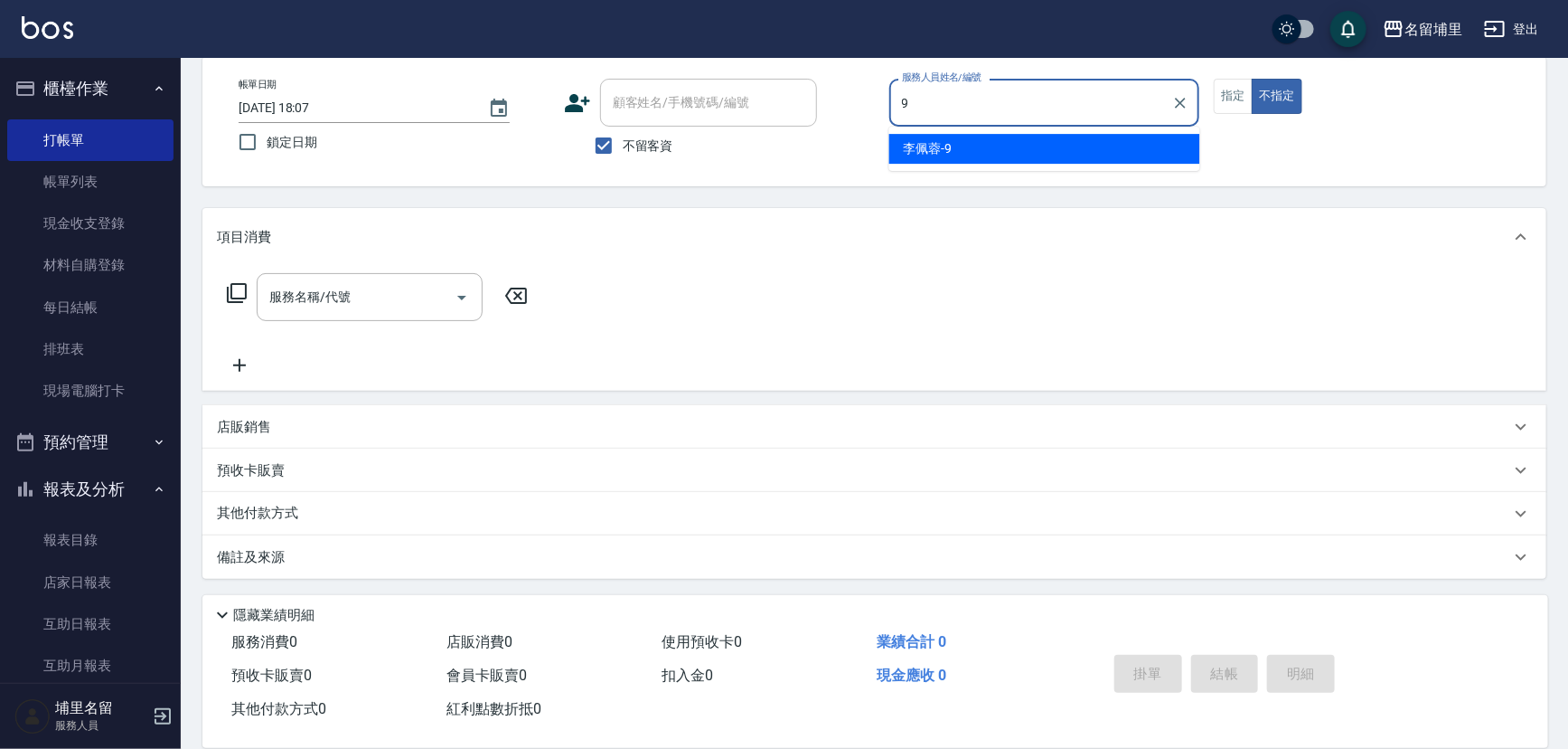
type input "[PERSON_NAME]-9"
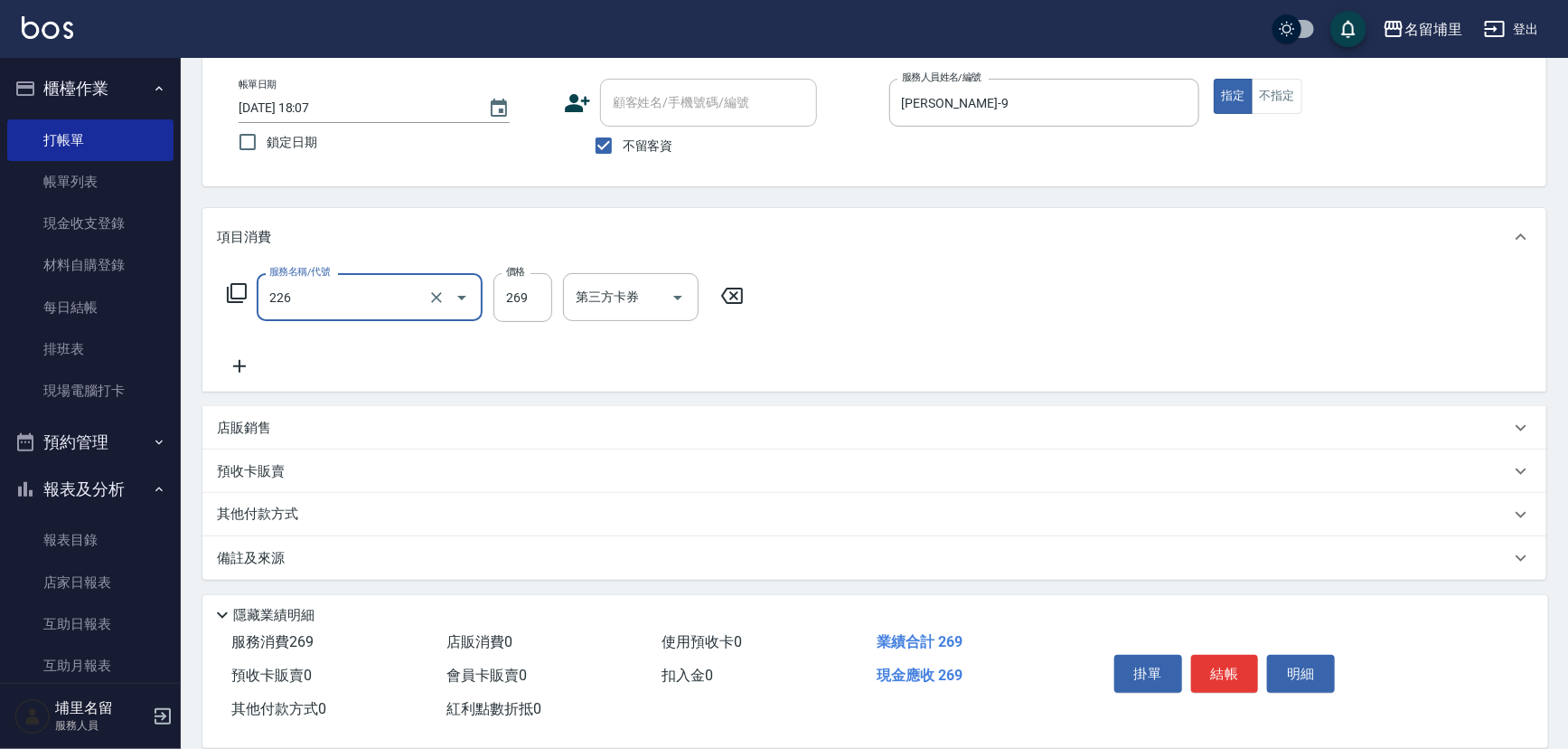
type input "洗剪269(226)"
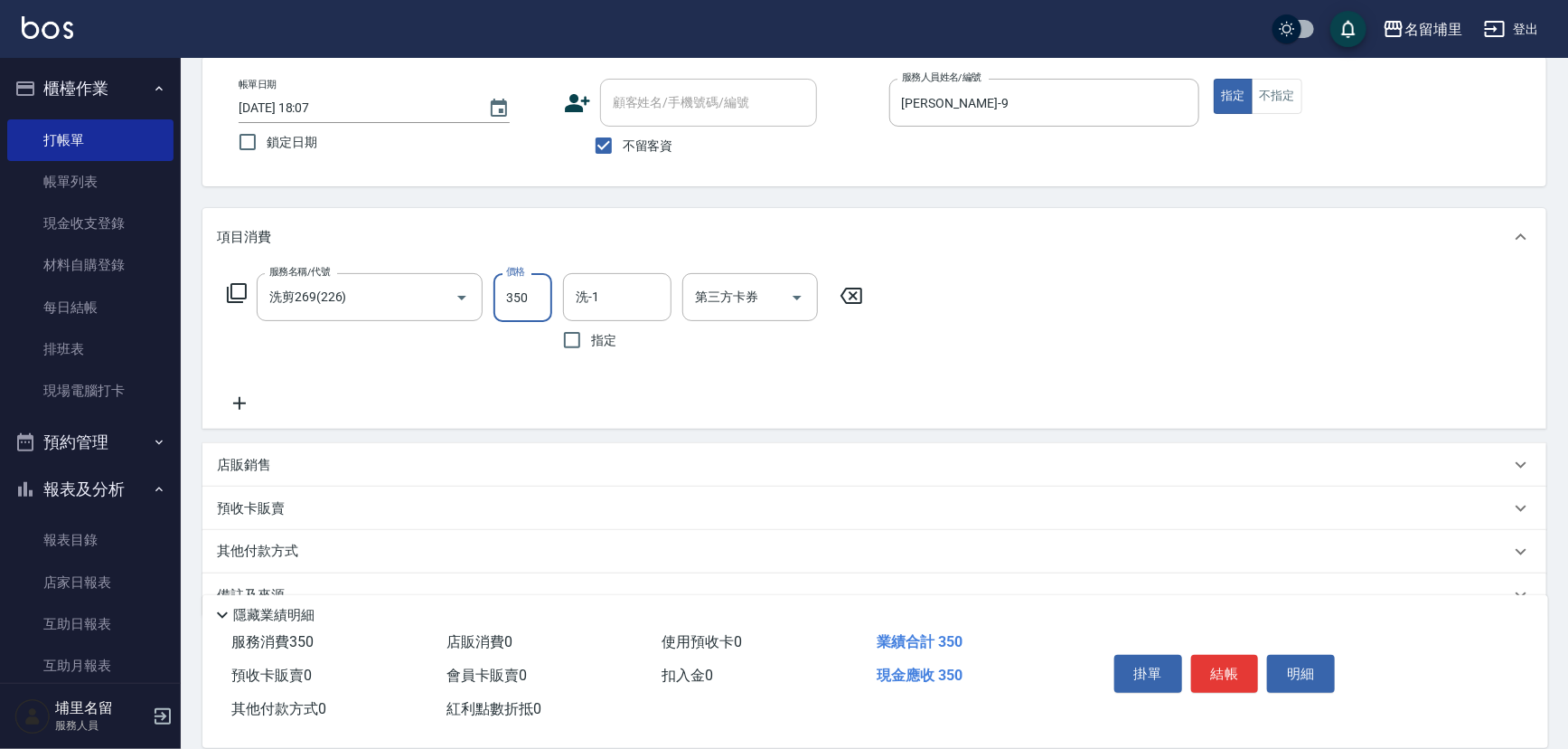
type input "350"
type input "[PERSON_NAME]-9"
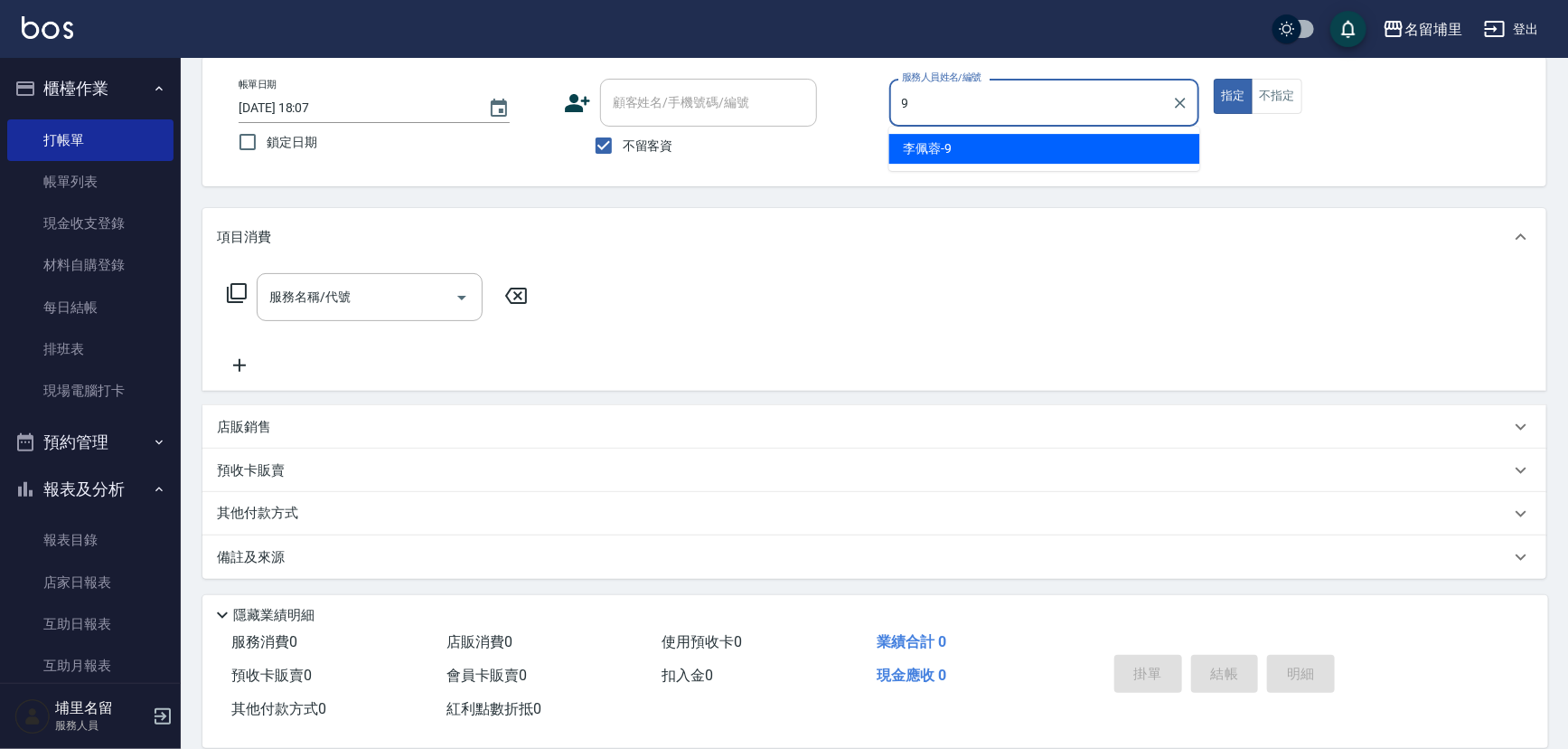
type input "[PERSON_NAME]-9"
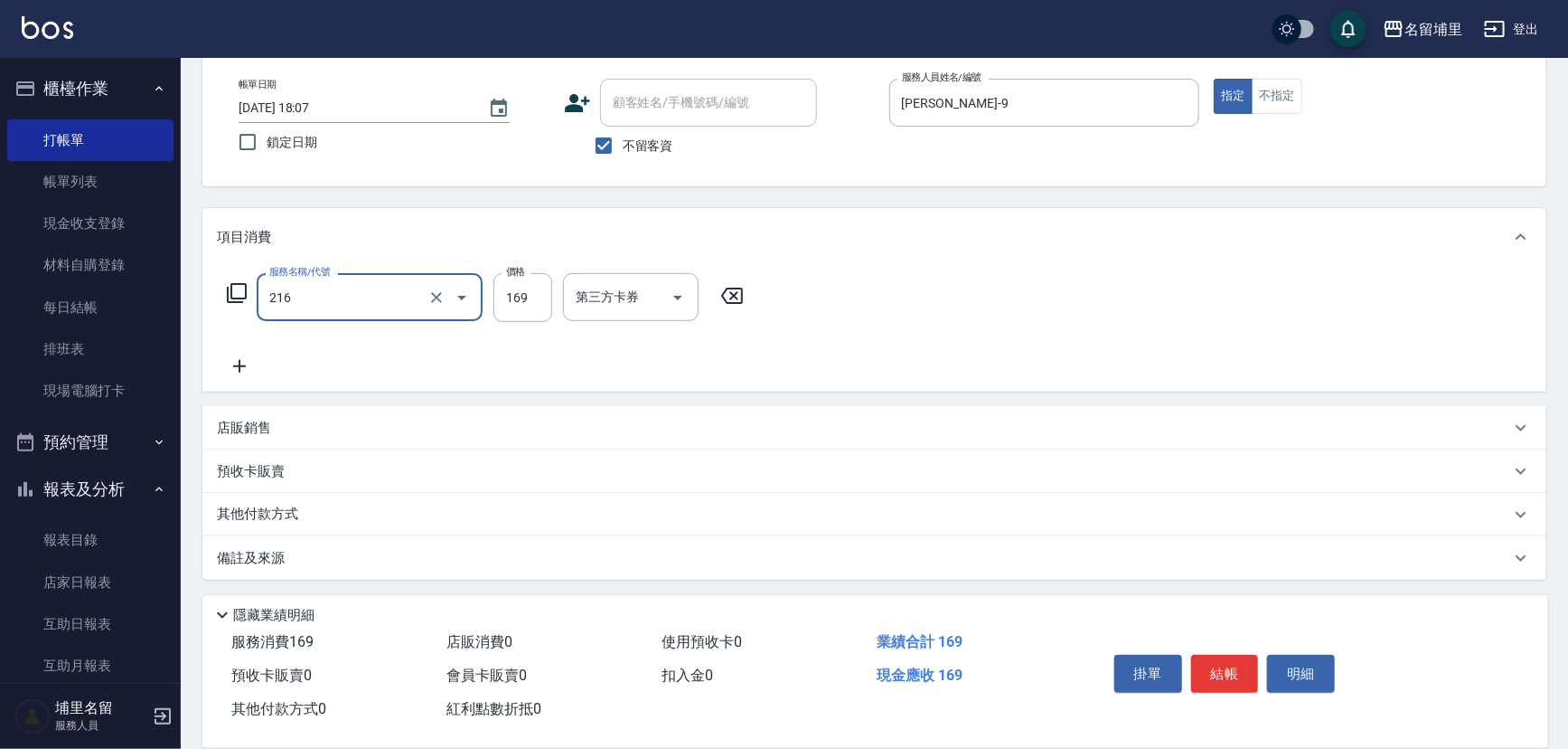
type input "剪髮169(216)"
type input "250"
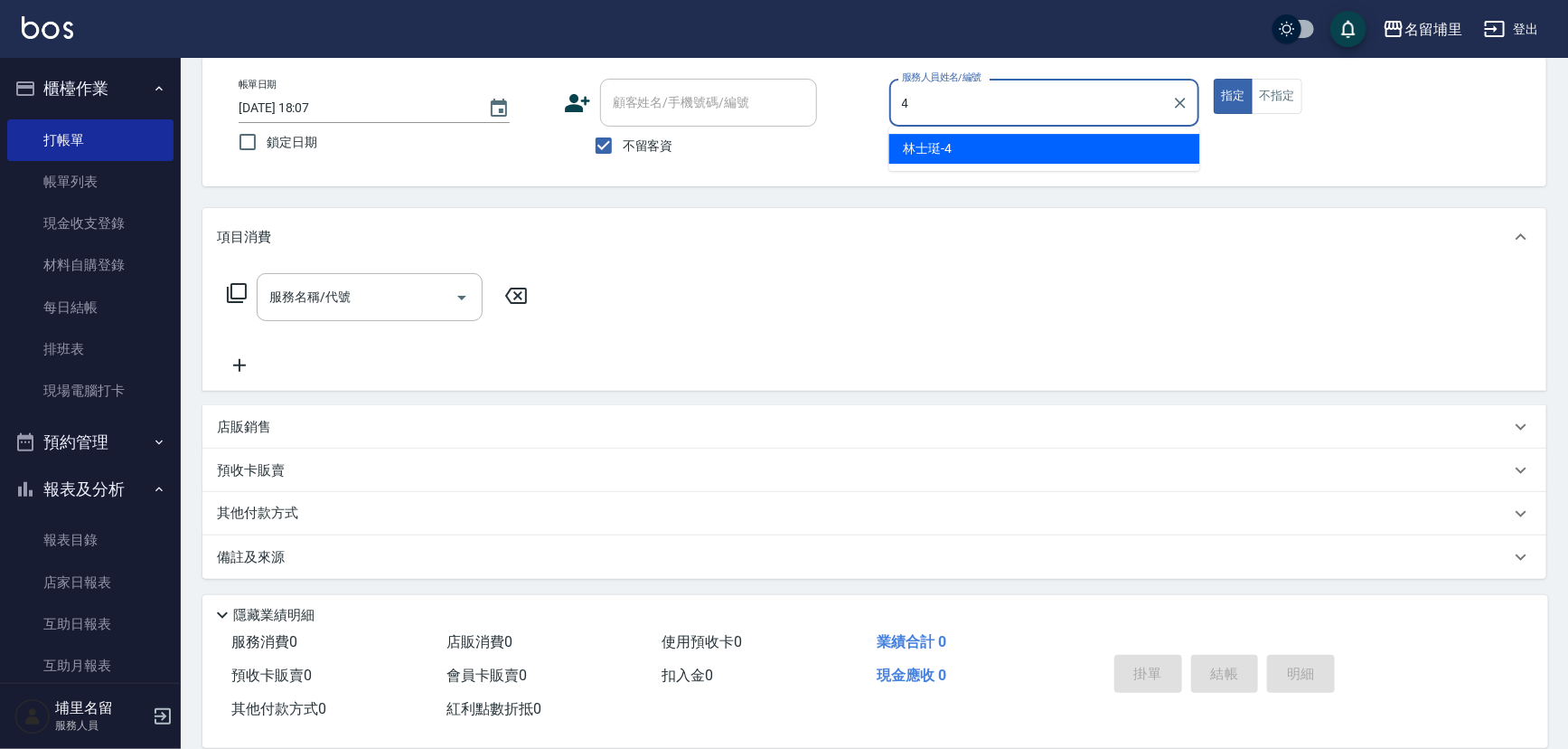
type input "林士珽-4"
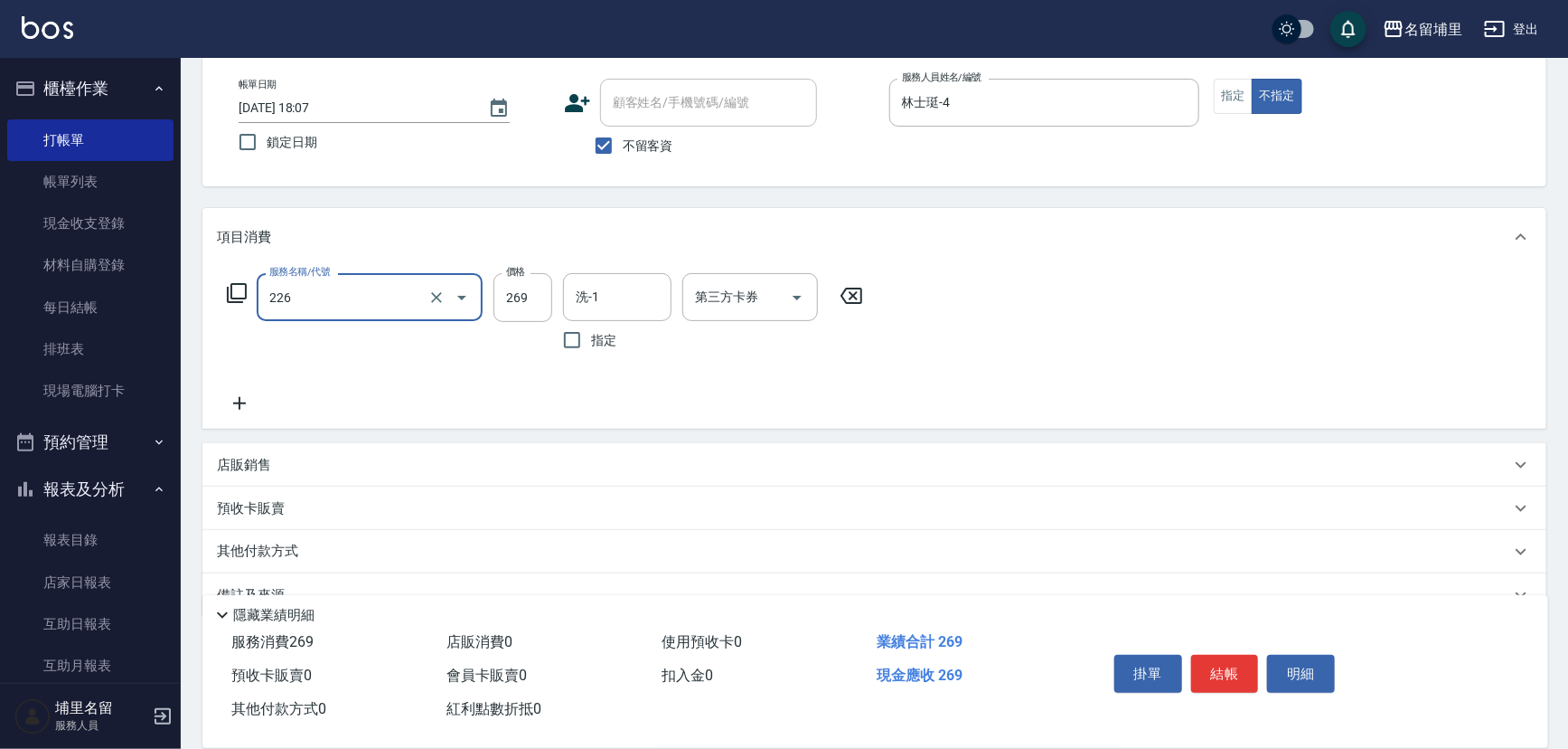
type input "洗剪269(226)"
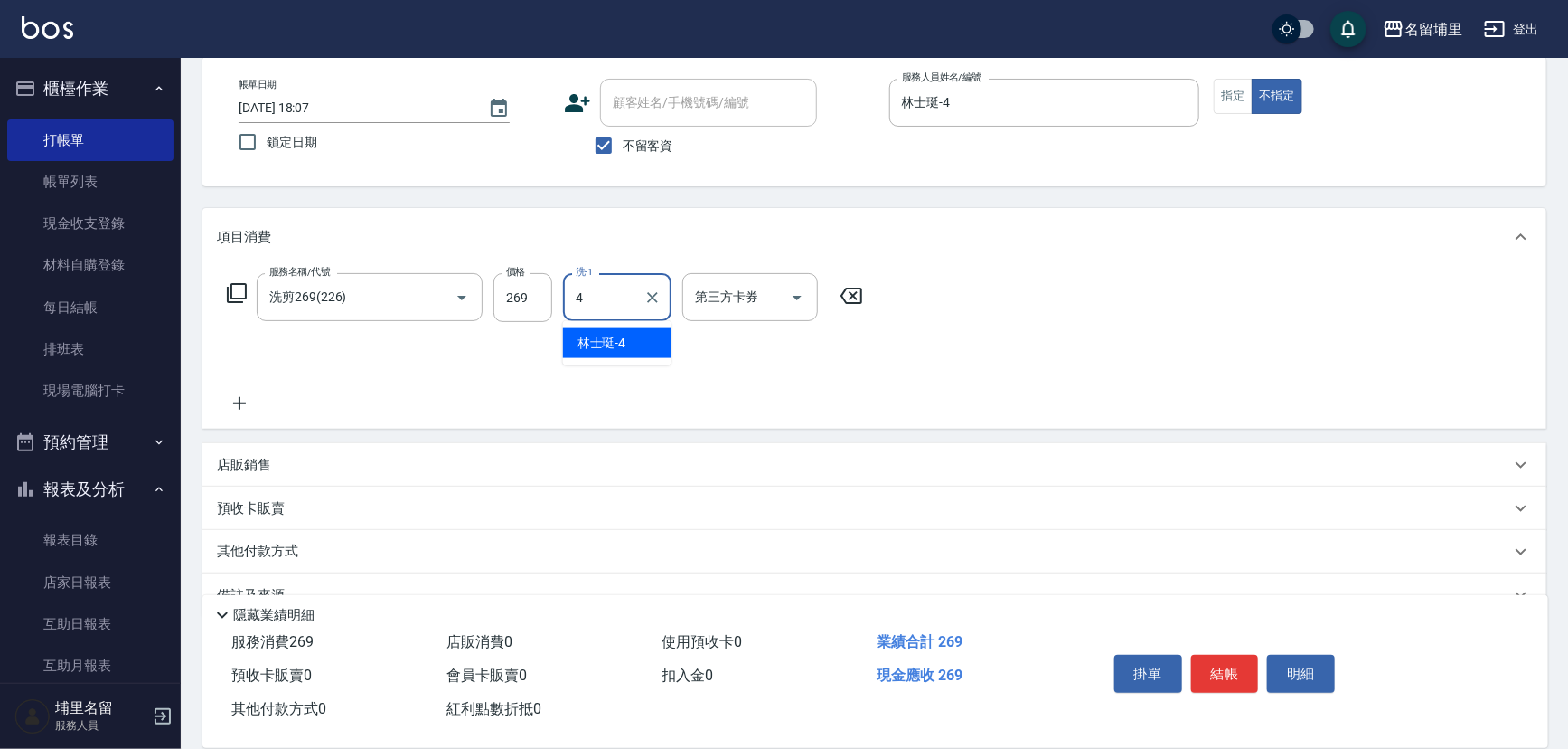
type input "林士珽-4"
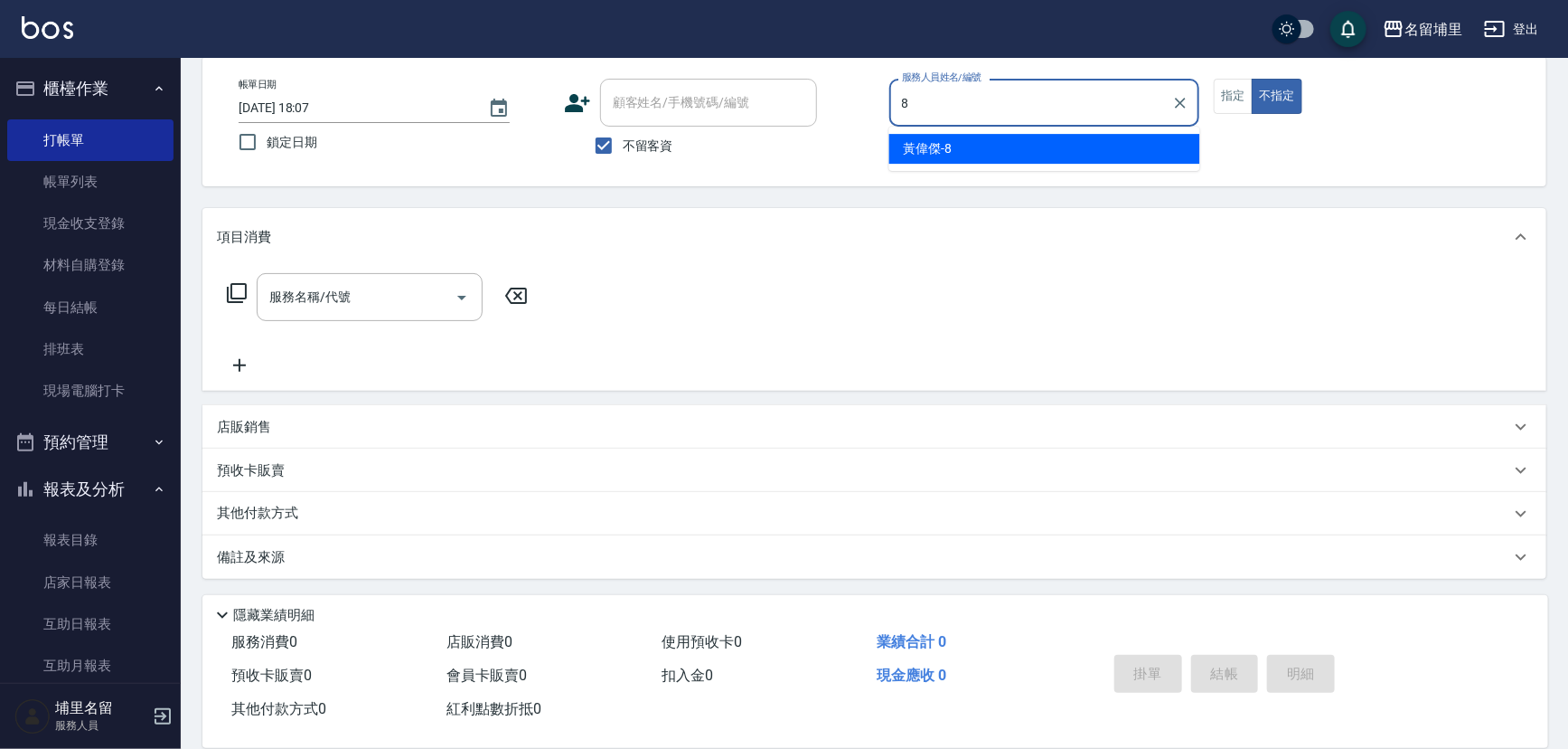
type input "[PERSON_NAME]-8"
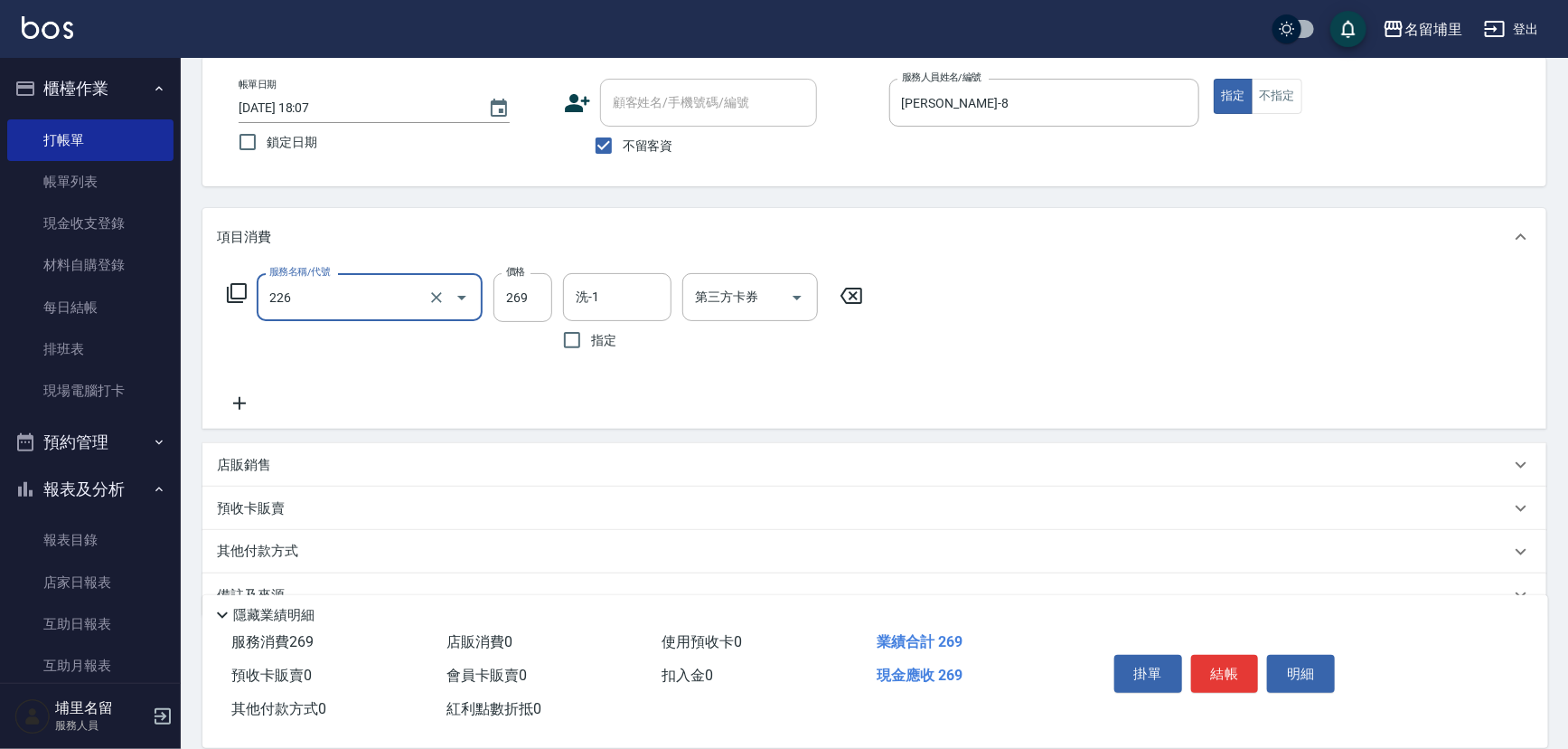
type input "洗剪269(226)"
type input "350"
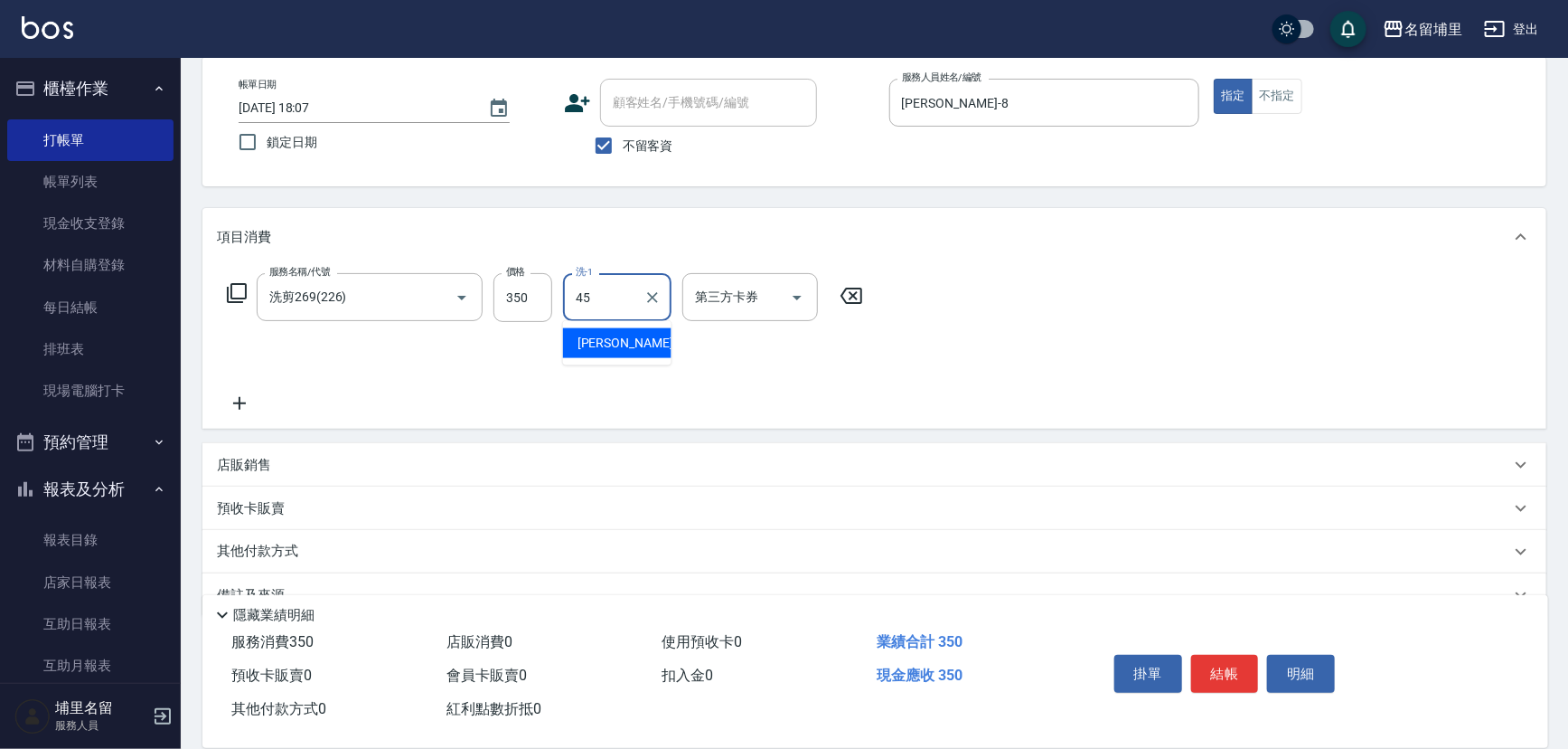
type input "[PERSON_NAME]-45"
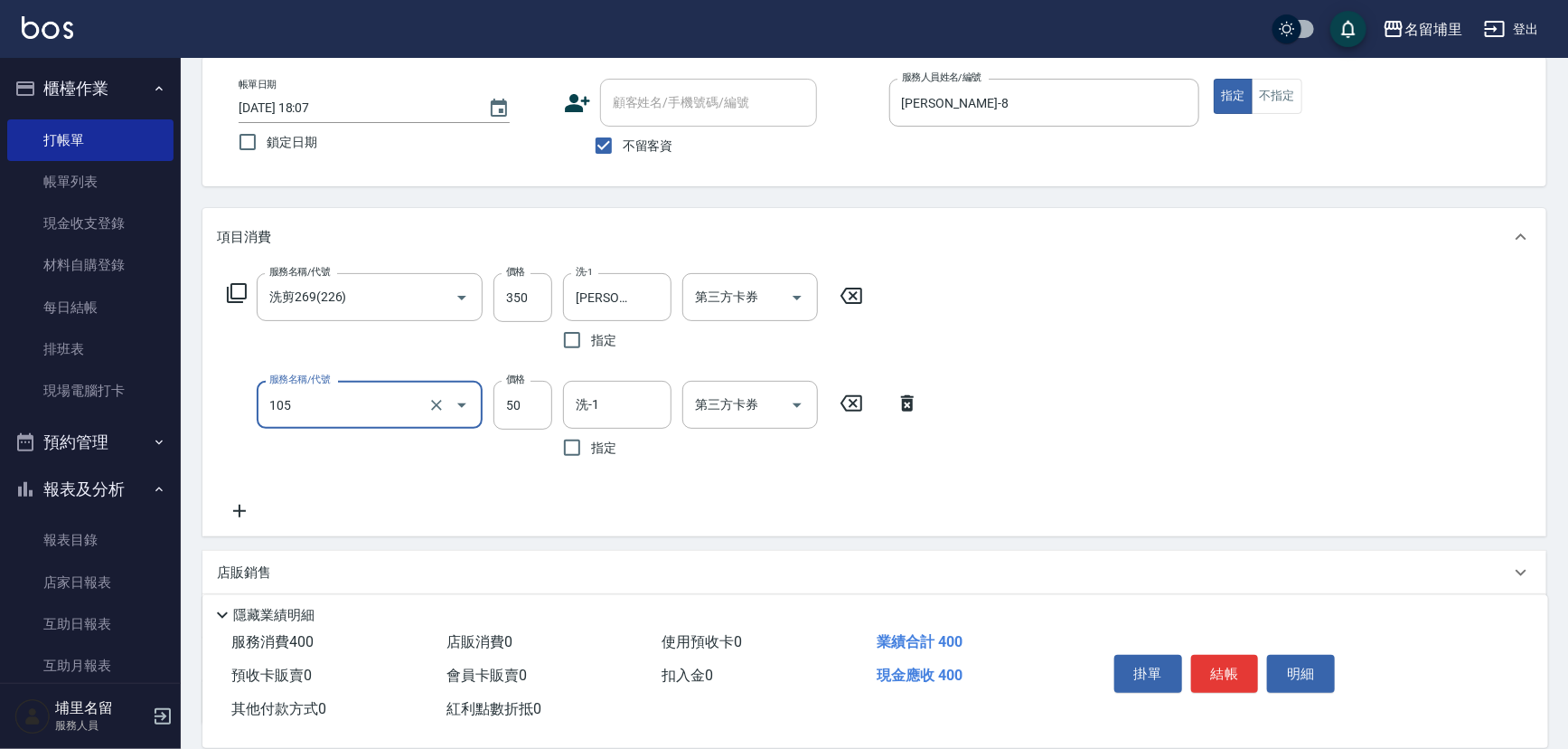
type input "精油50(105)"
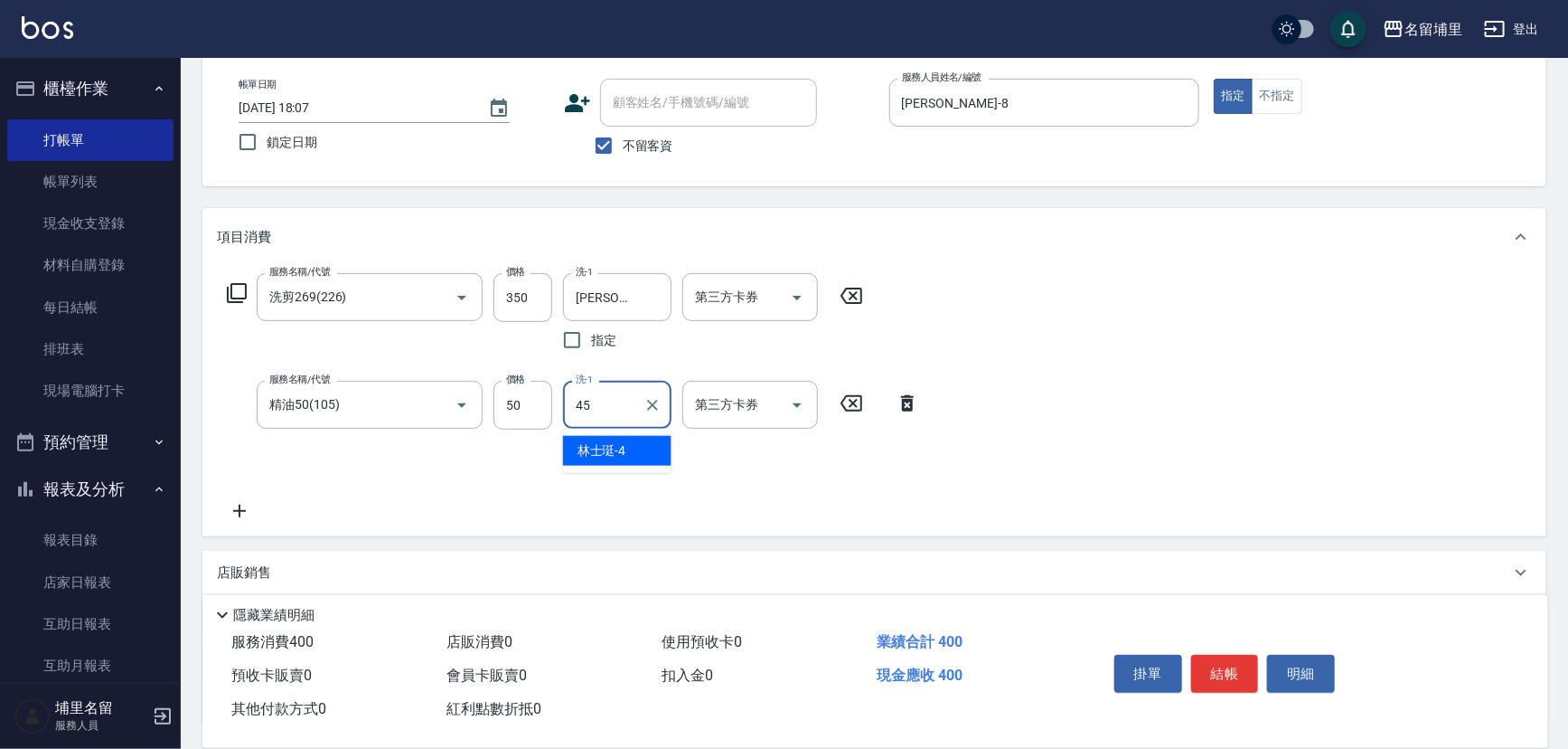
type input "[PERSON_NAME]-45"
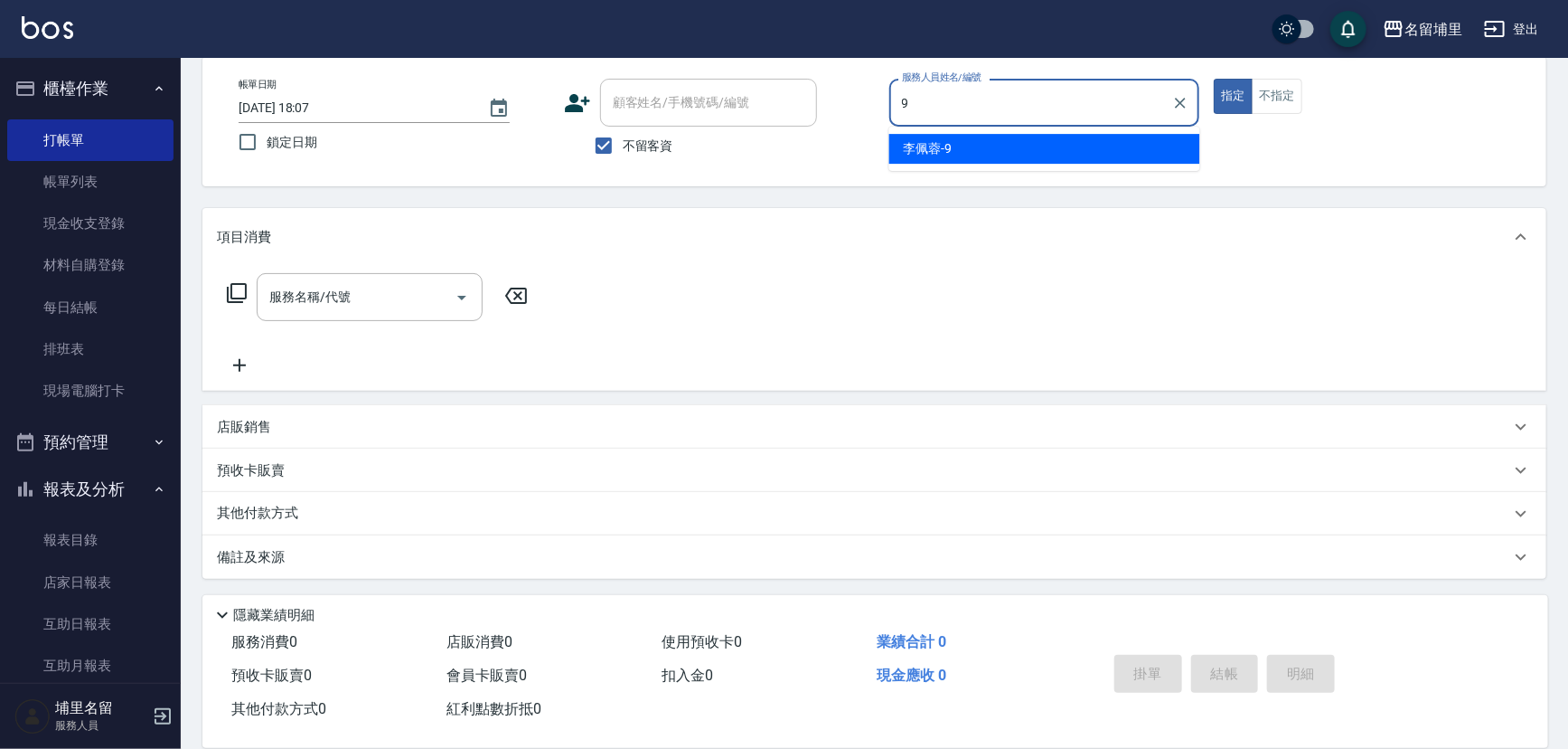
type input "[PERSON_NAME]-9"
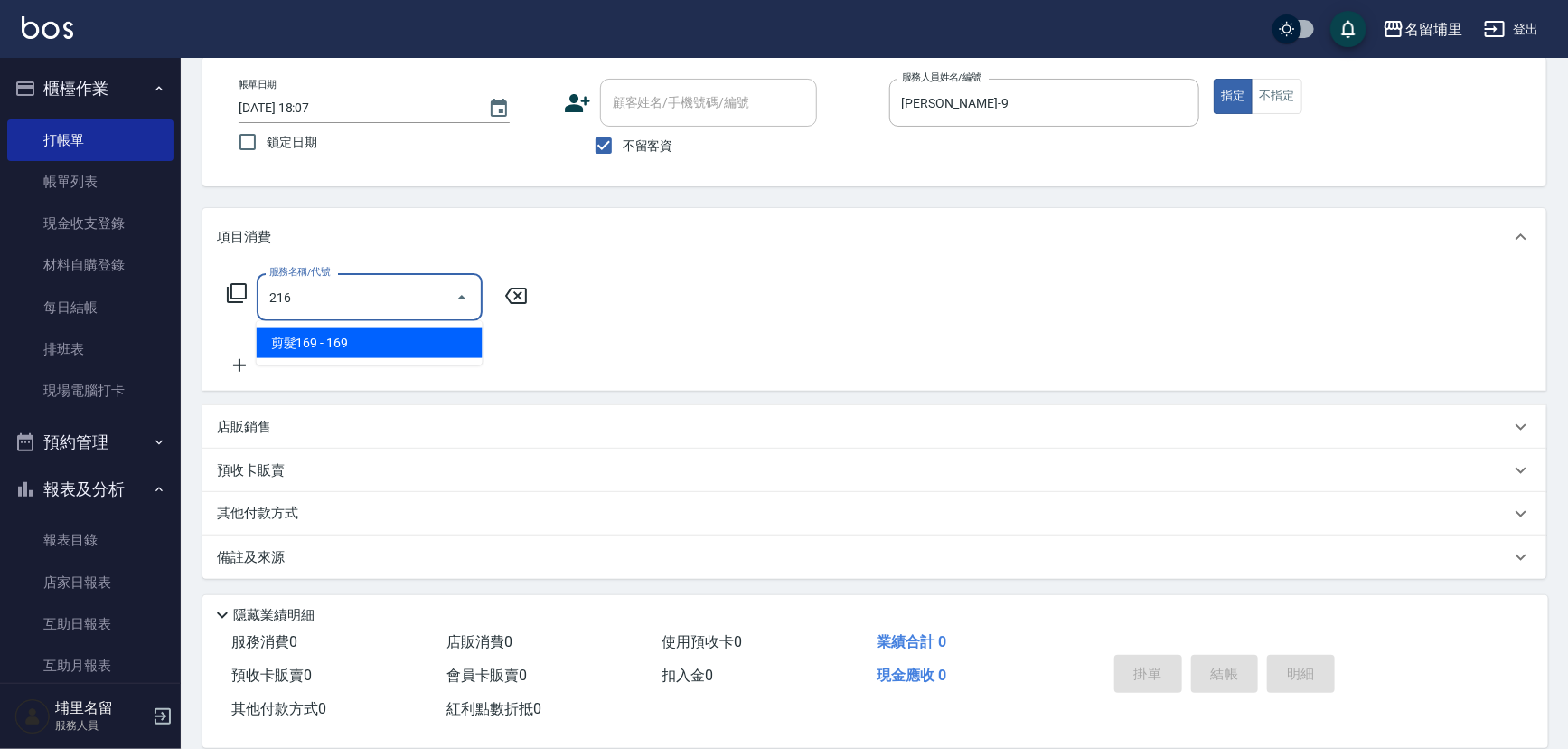
type input "剪髮169(216)"
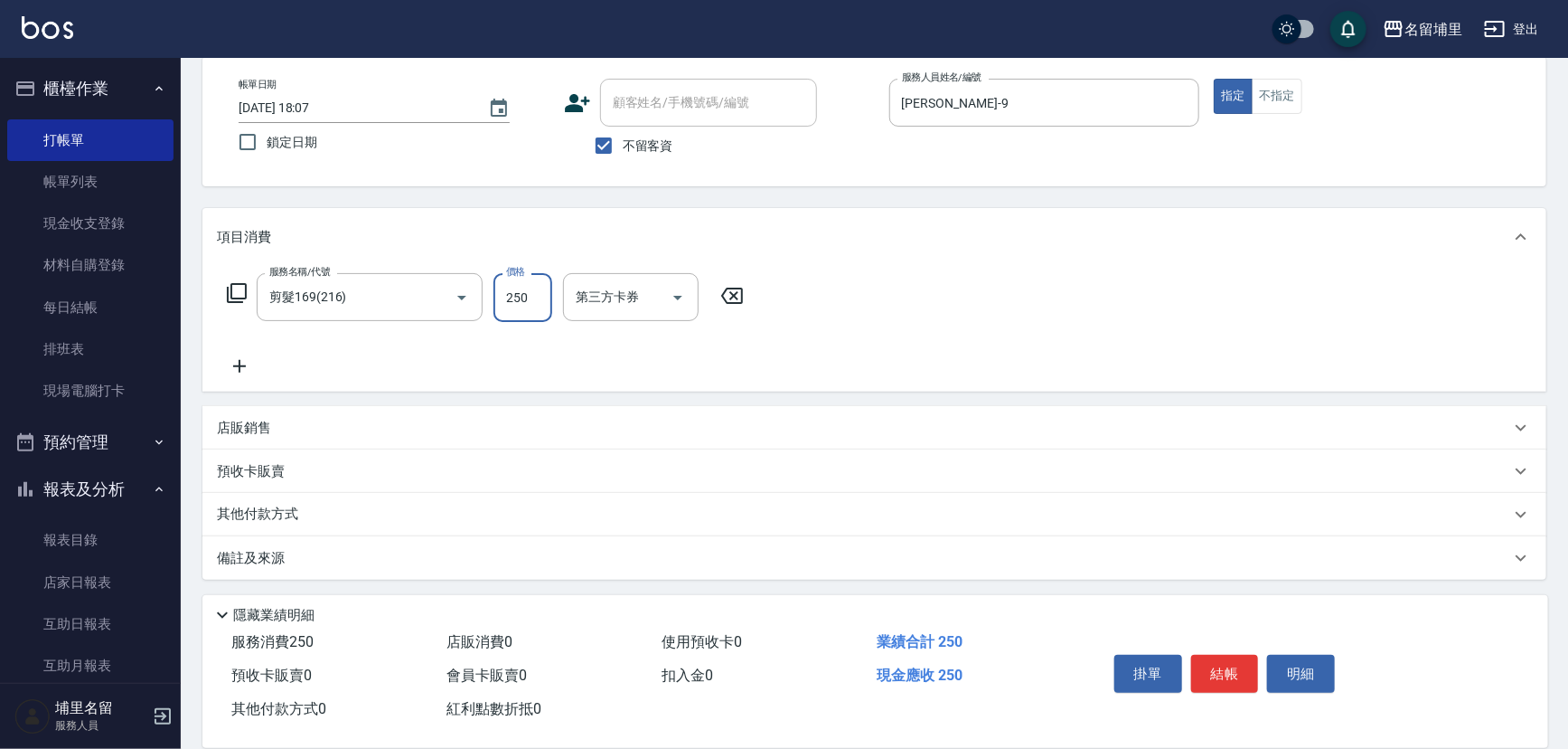
type input "250"
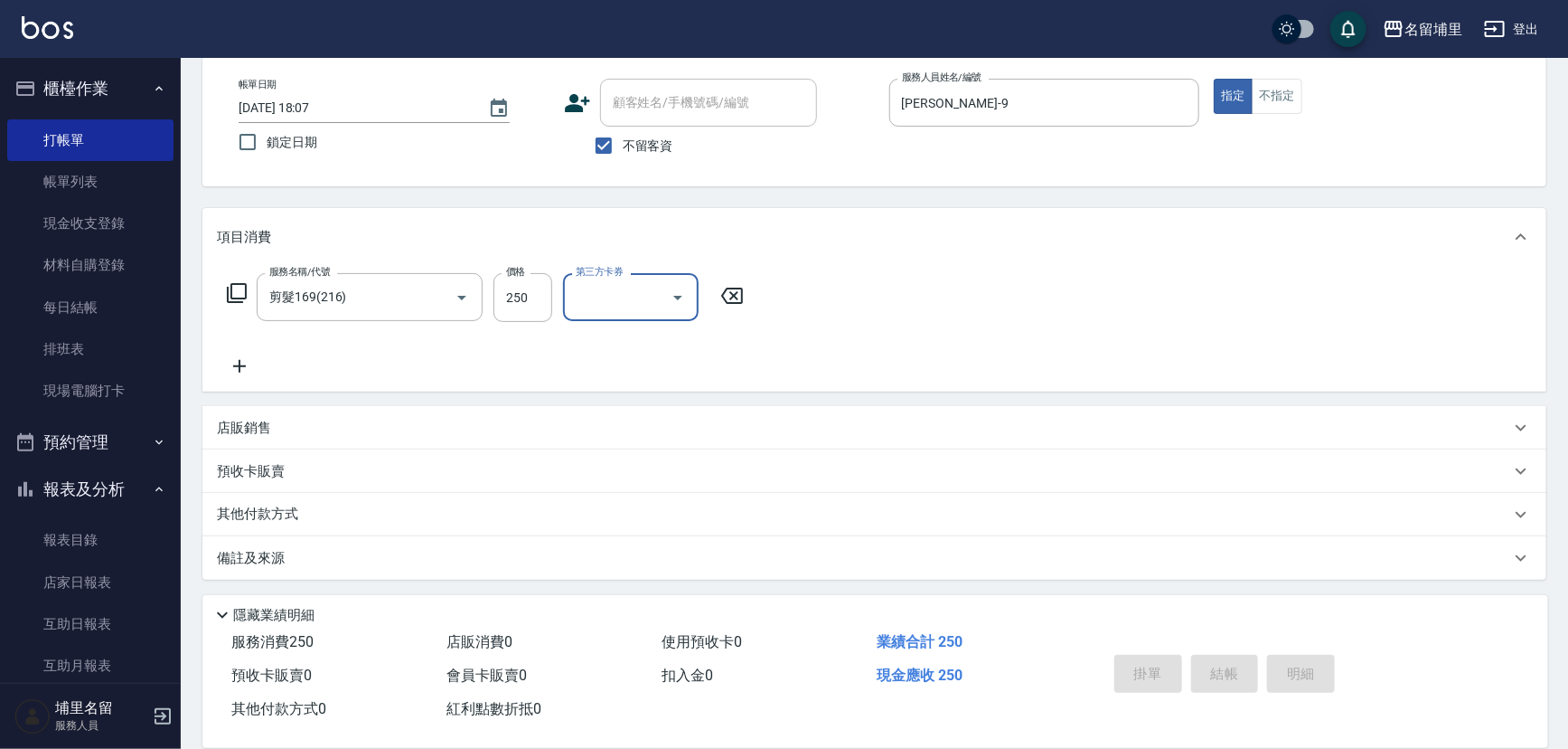
type input "[DATE] 18:08"
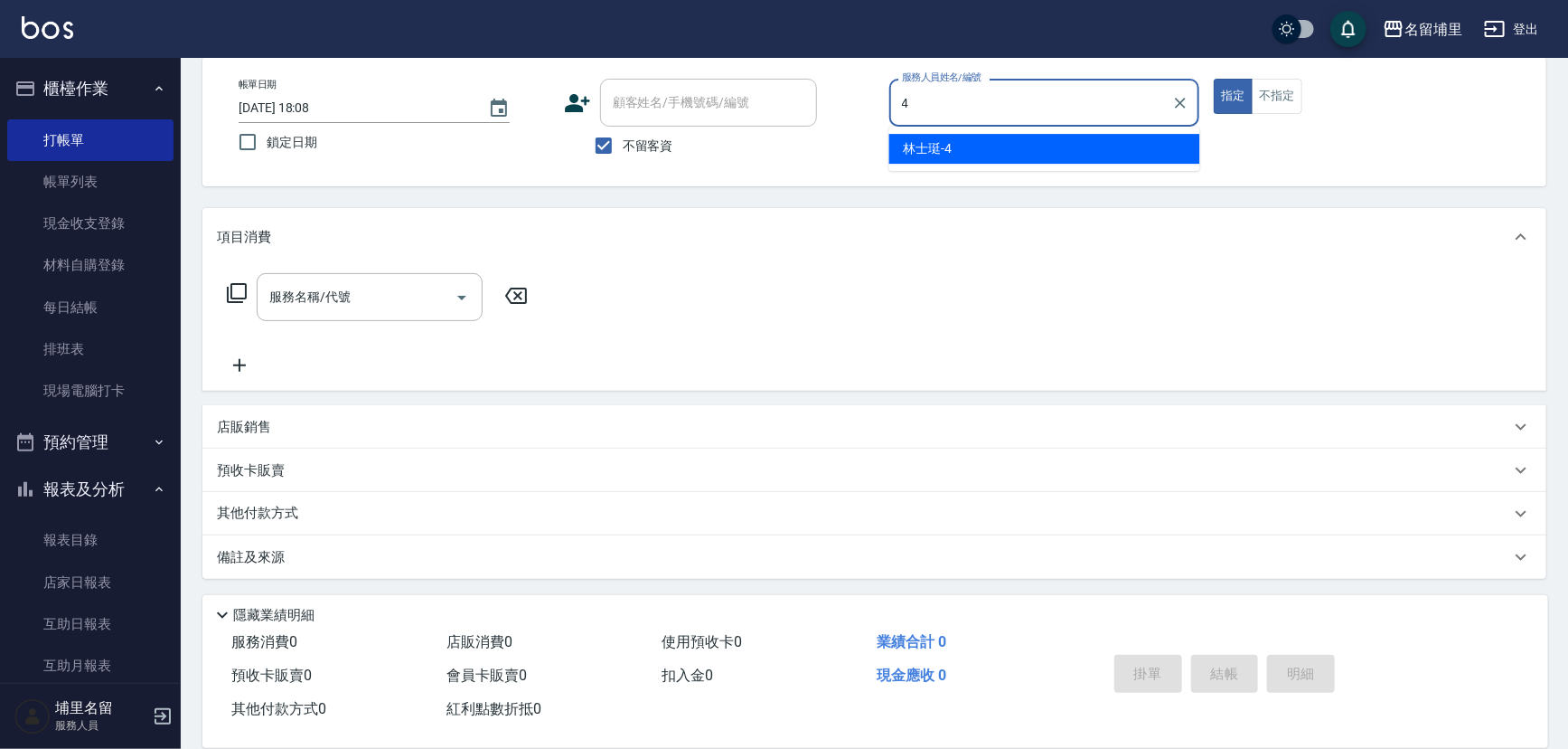
type input "林士珽-4"
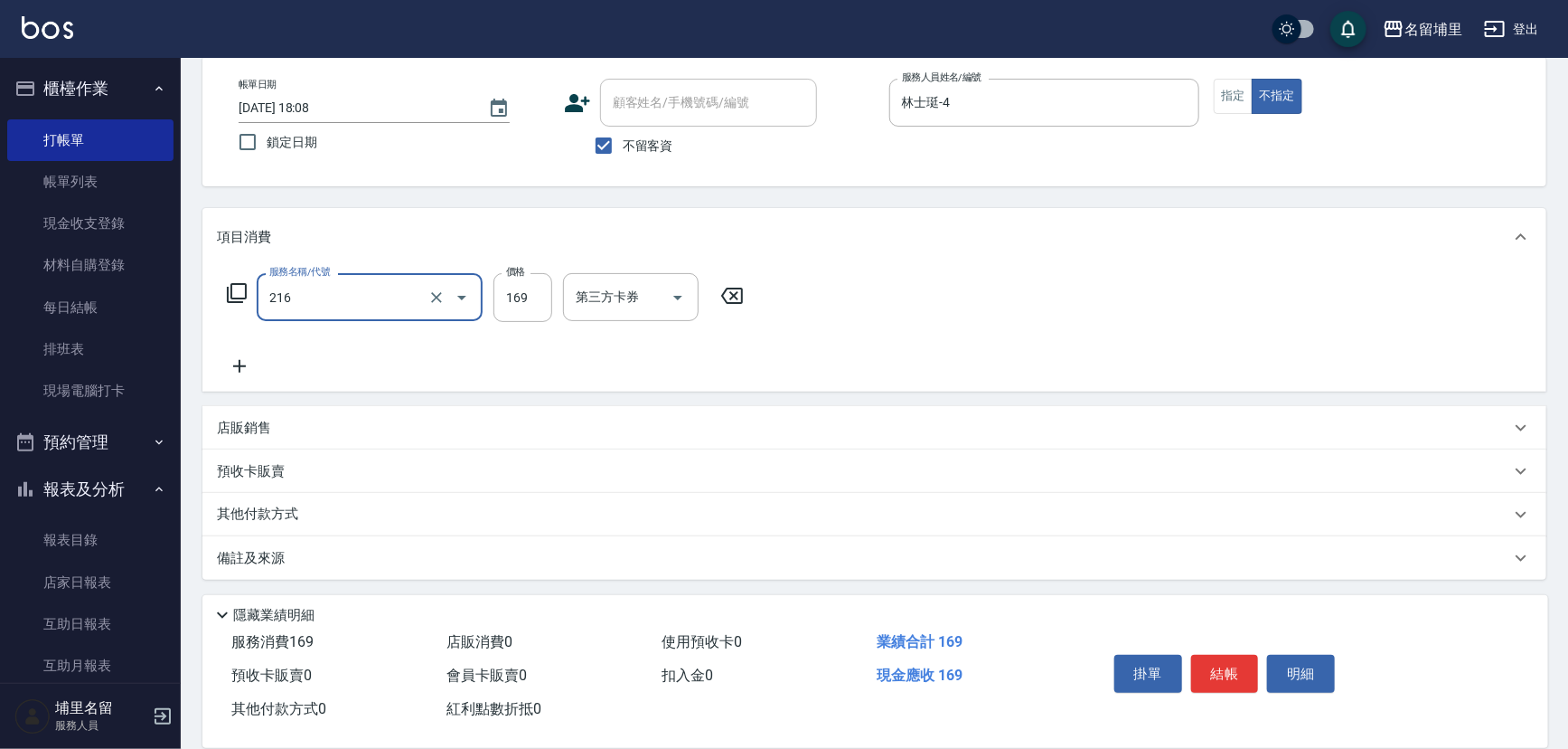
type input "剪髮169(216)"
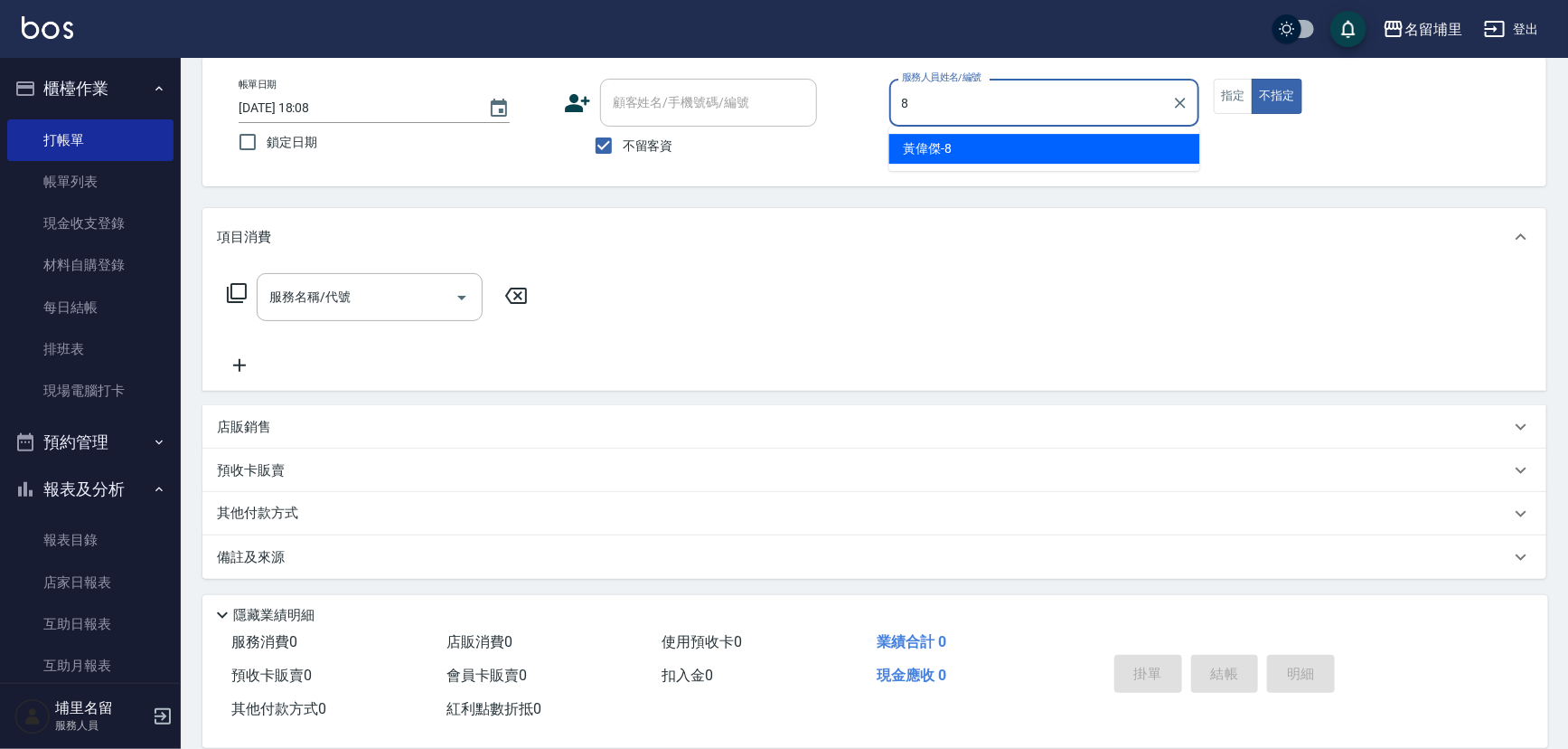
type input "[PERSON_NAME]-8"
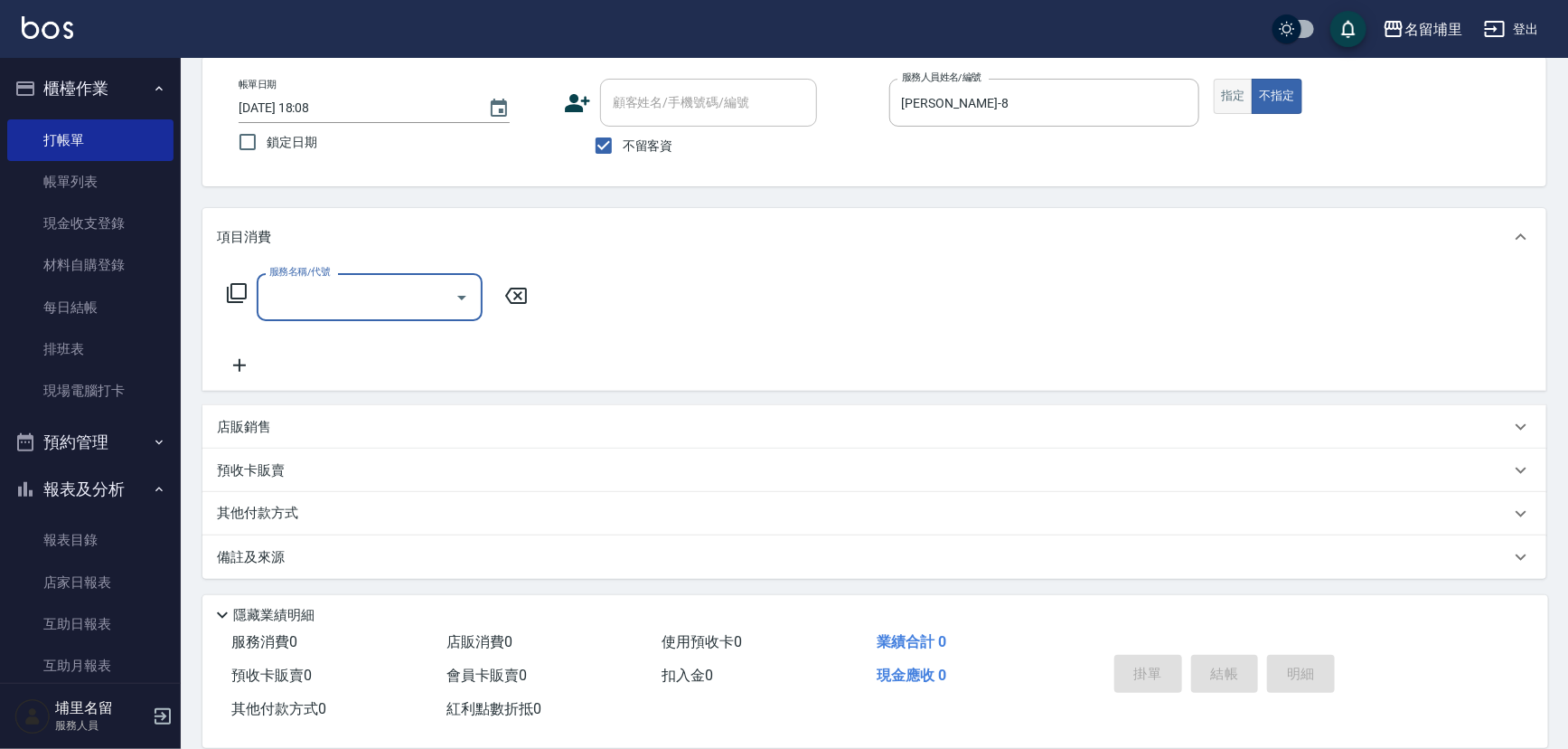
click at [1228, 99] on button "指定" at bounding box center [1233, 96] width 39 height 35
click at [397, 292] on input "服務名稱/代號" at bounding box center [357, 297] width 183 height 32
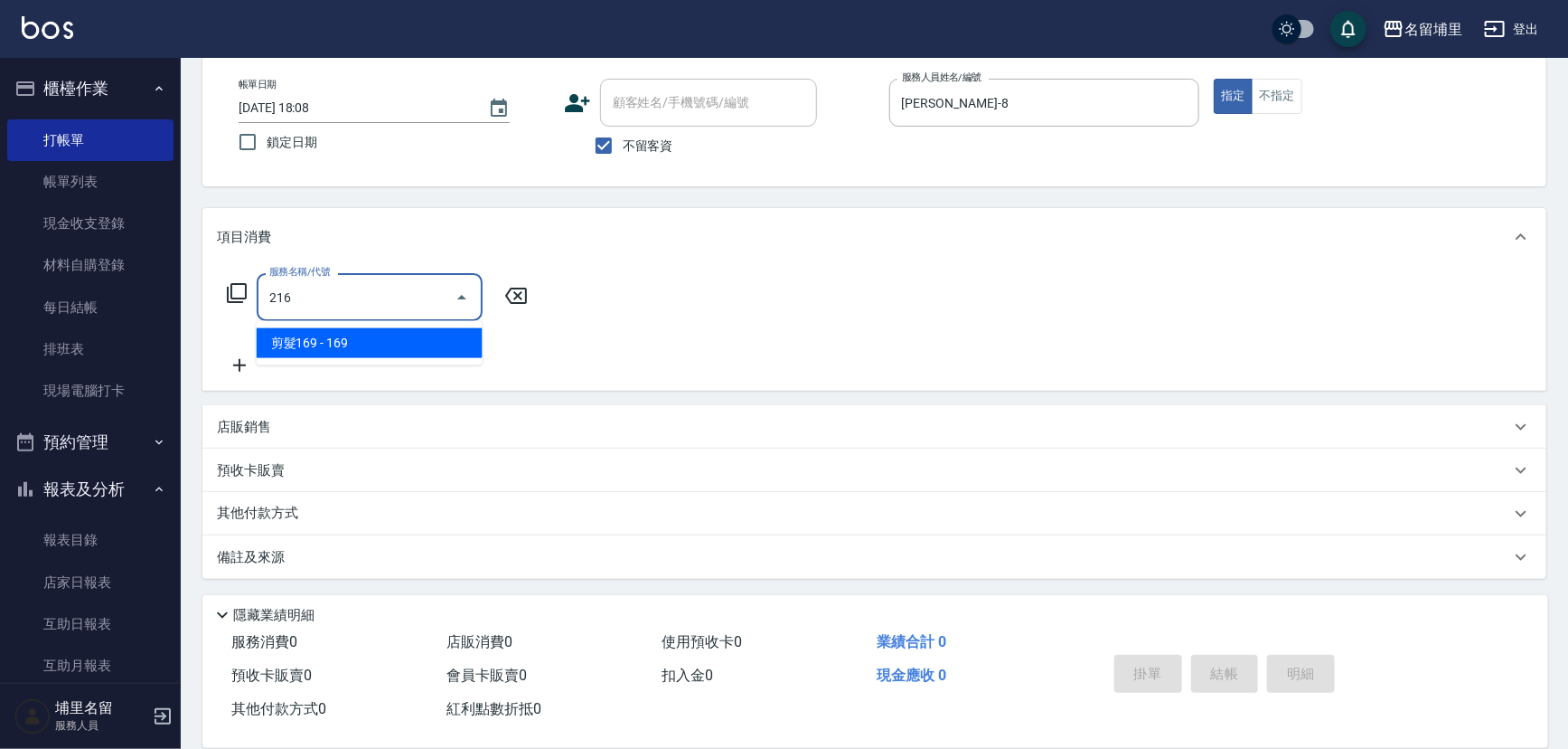
type input "剪髮169(216)"
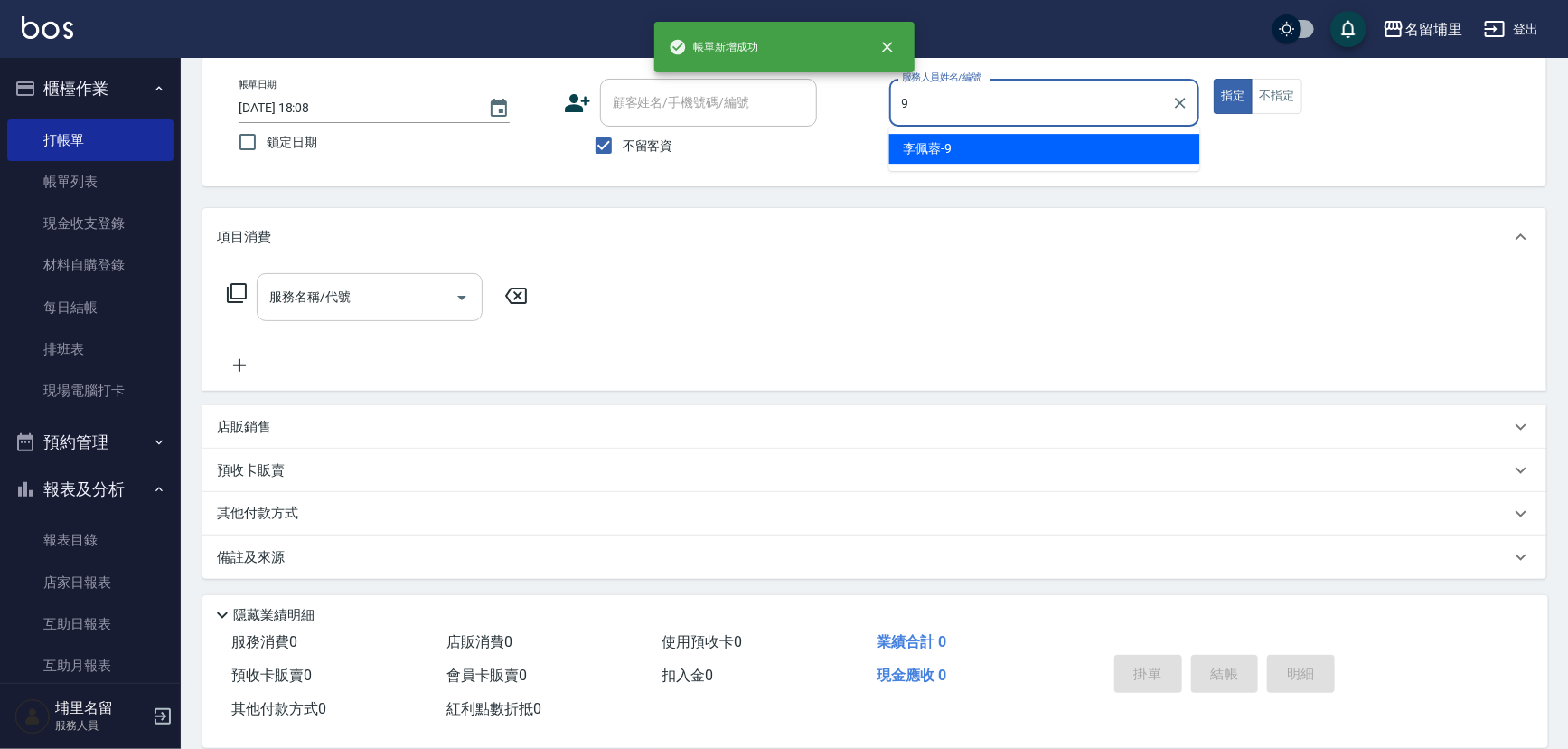
type input "[PERSON_NAME]-9"
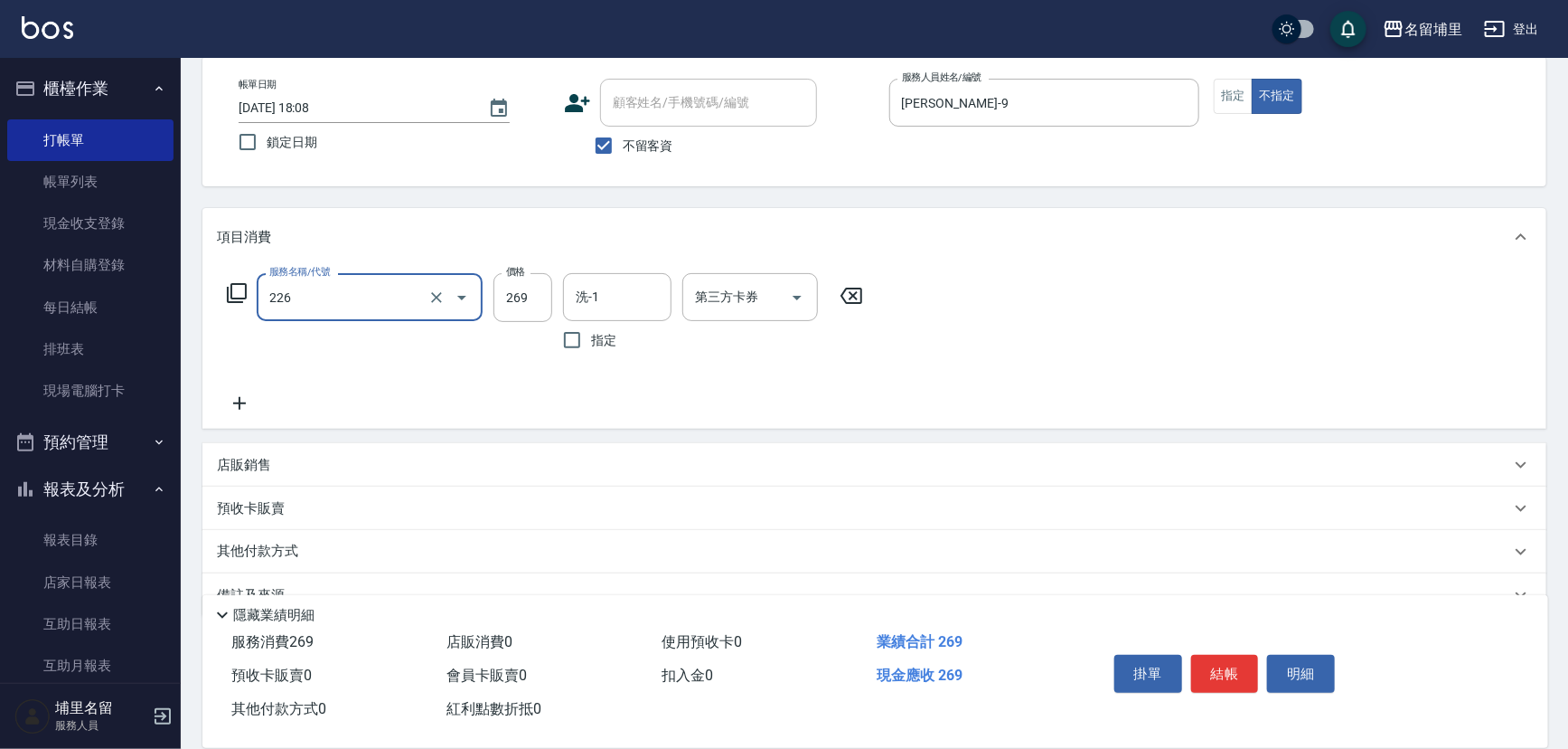
type input "洗剪269(226)"
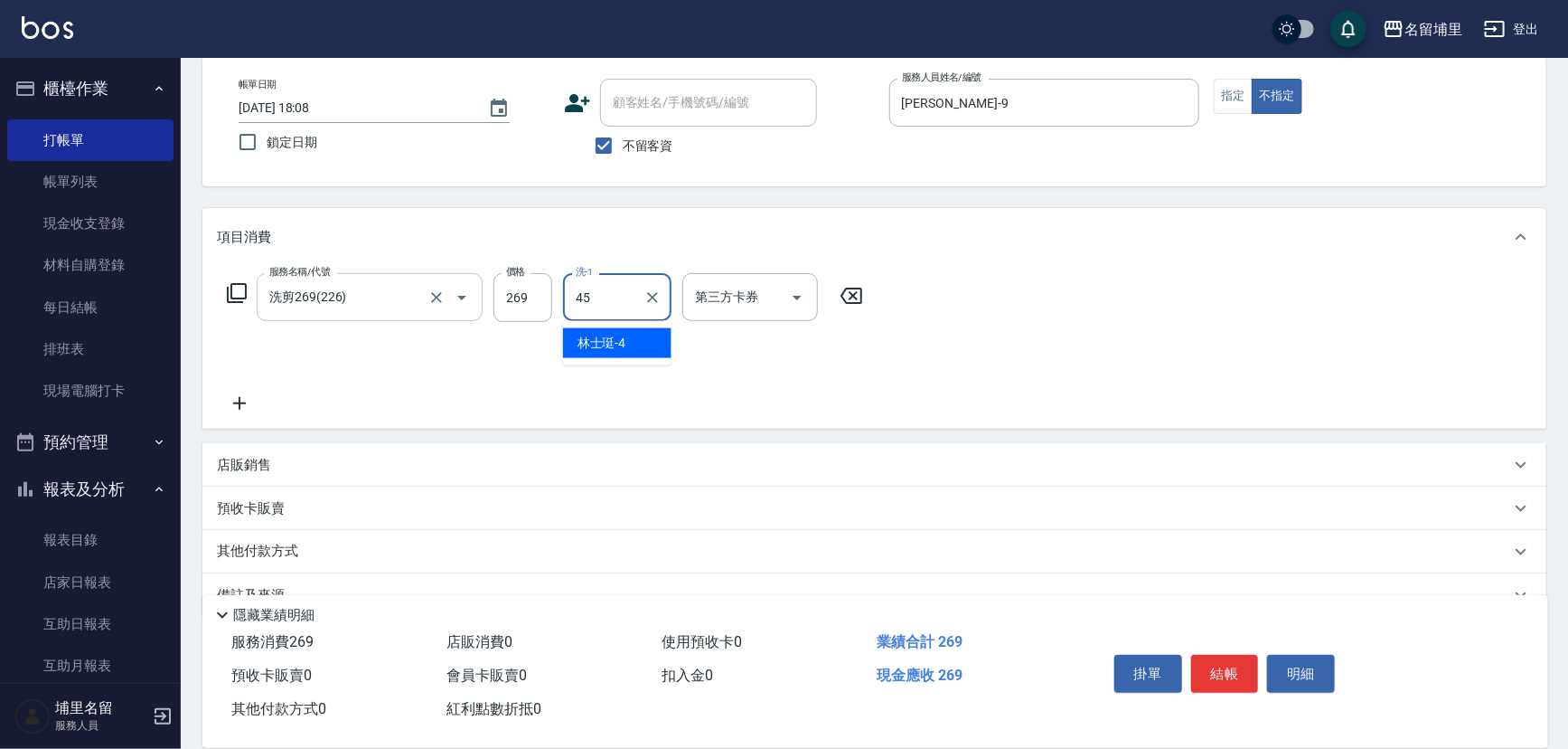
type input "[PERSON_NAME]-45"
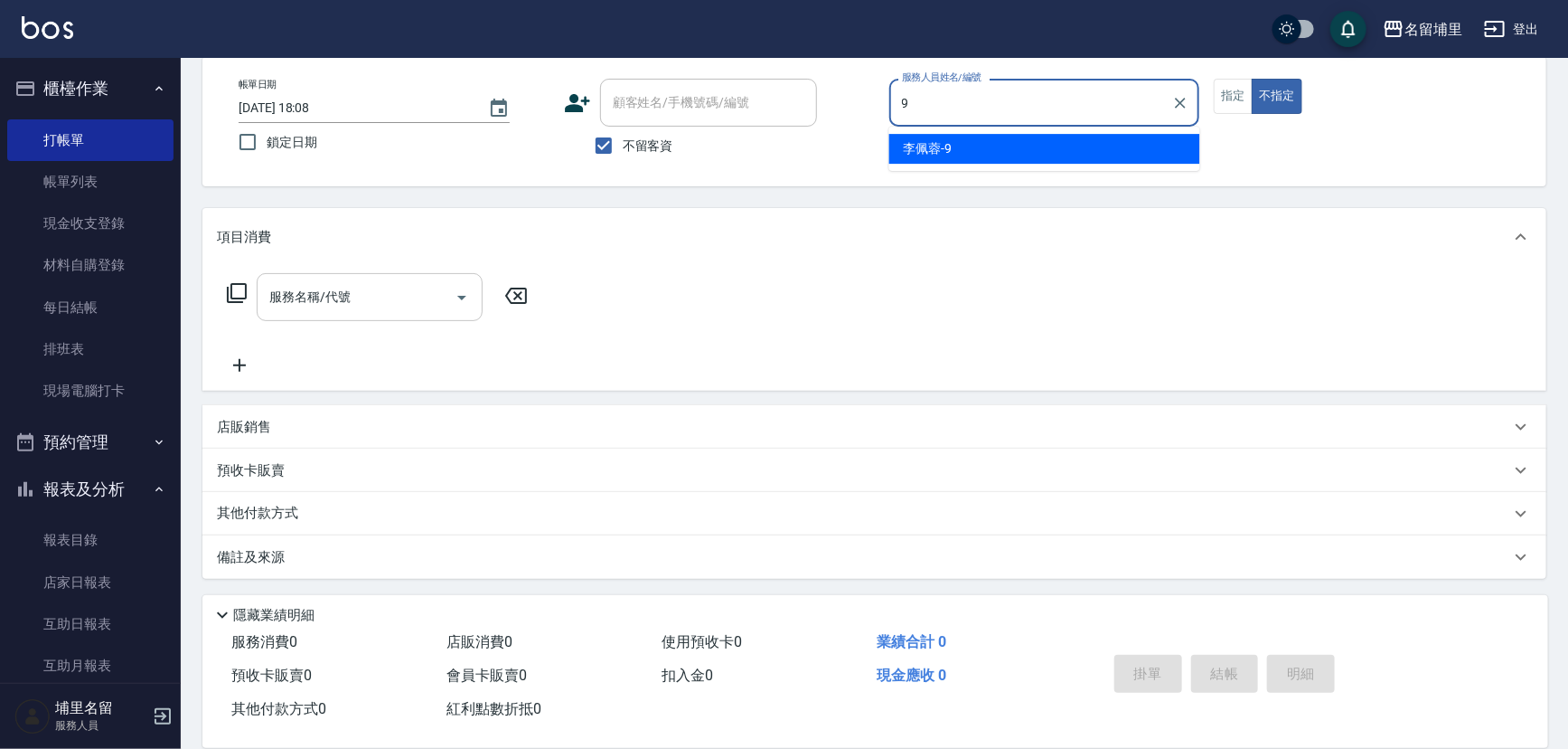
type input "[PERSON_NAME]-9"
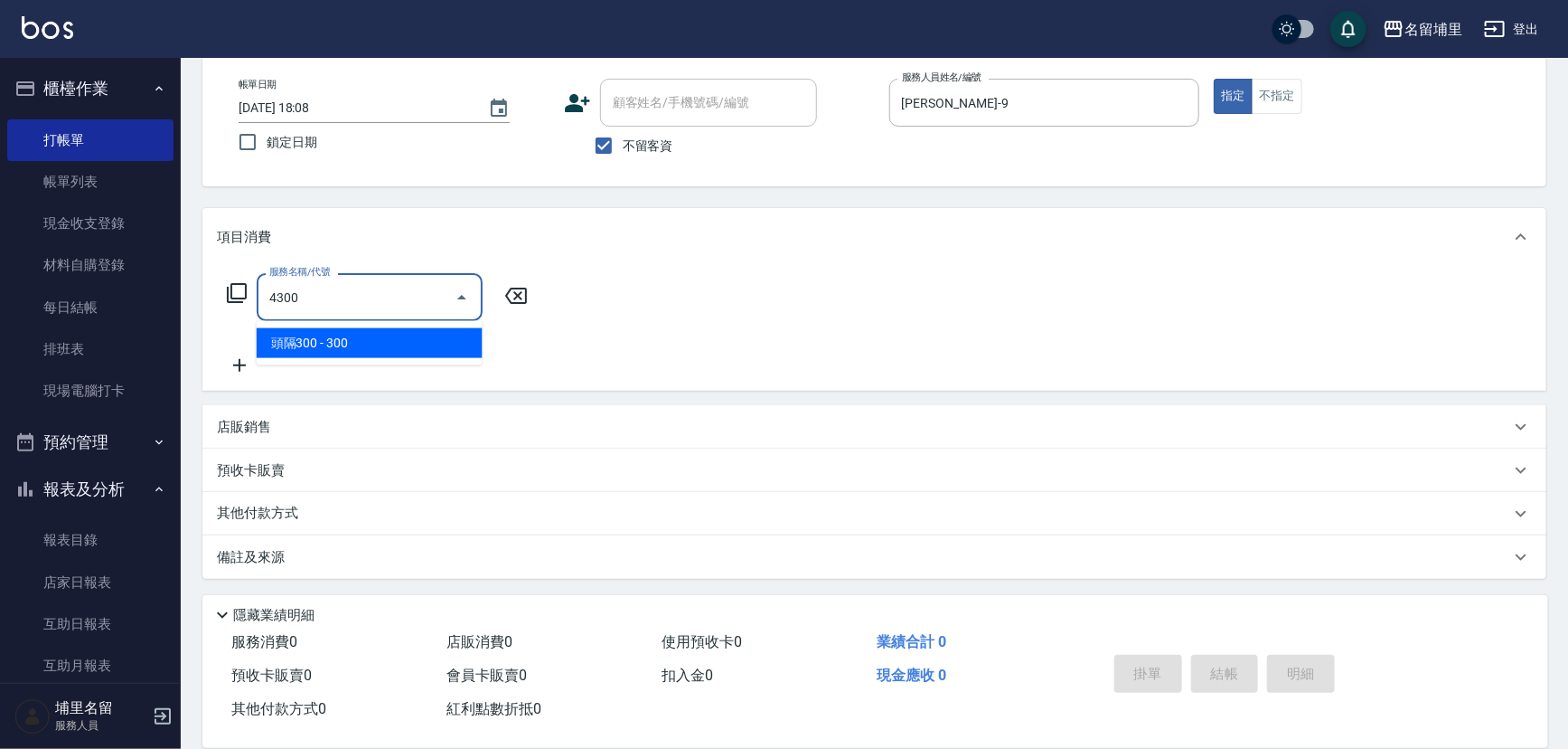
type input "頭隔300(4300)"
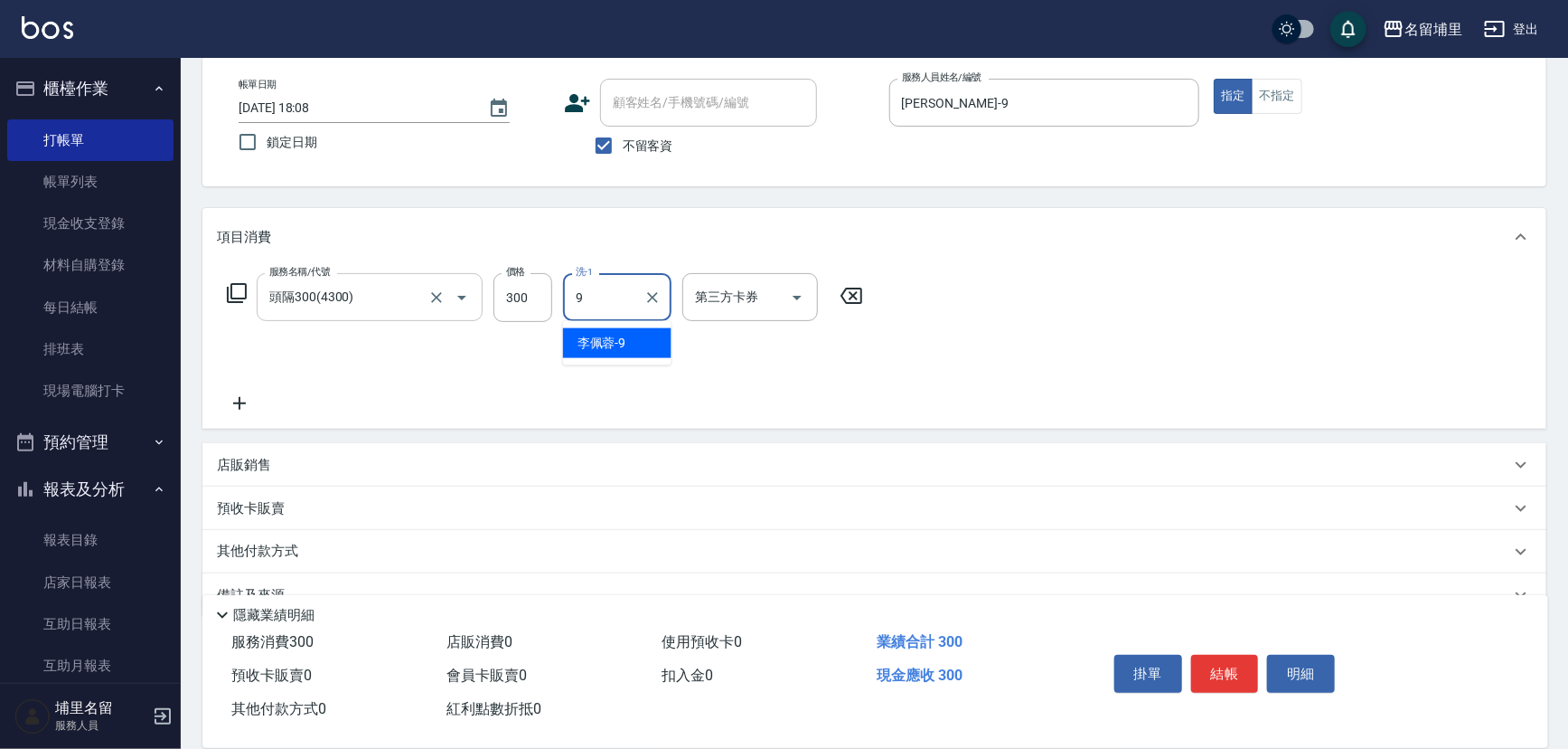
type input "[PERSON_NAME]-9"
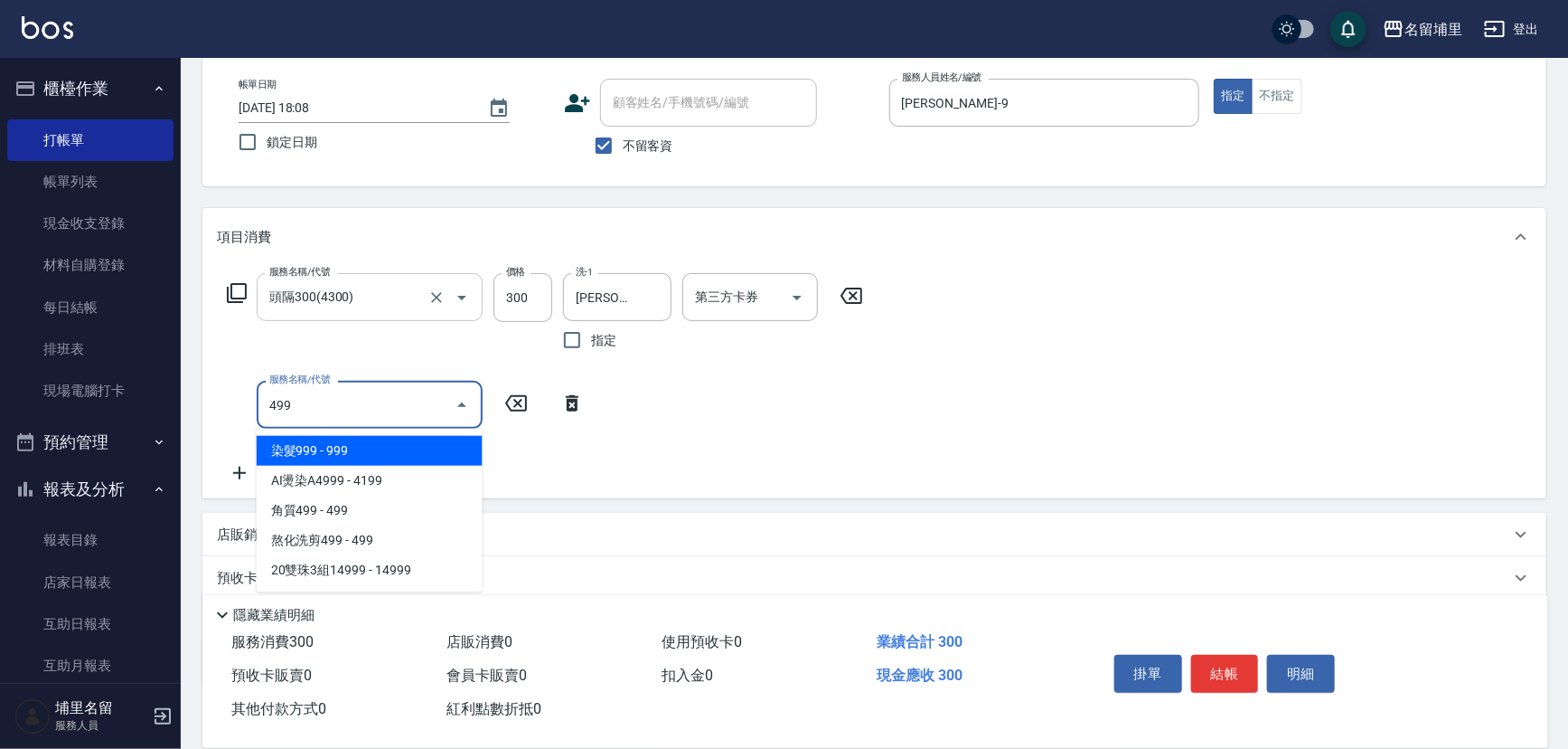
type input "染髮999(499)"
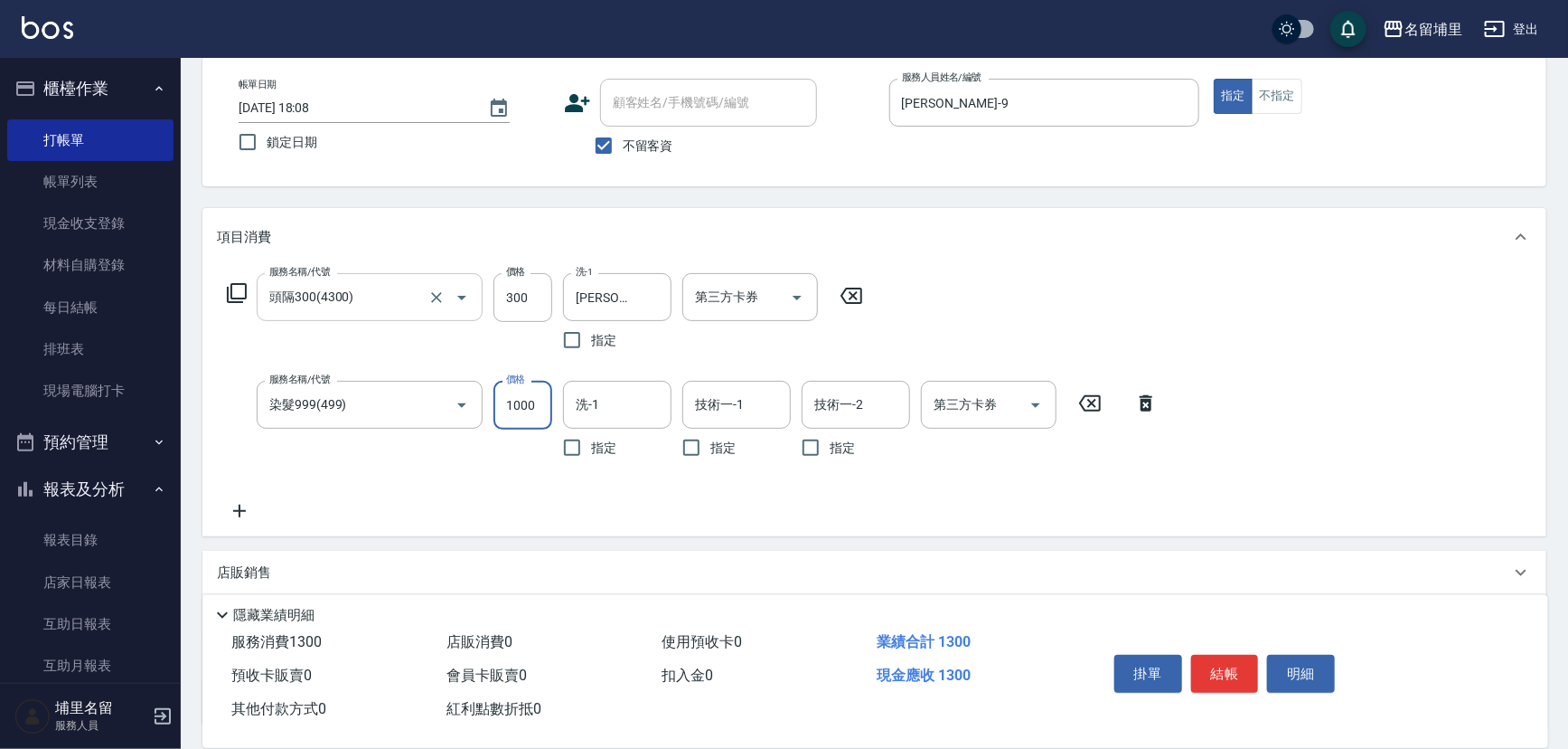
type input "1000"
type input "[PERSON_NAME]-9"
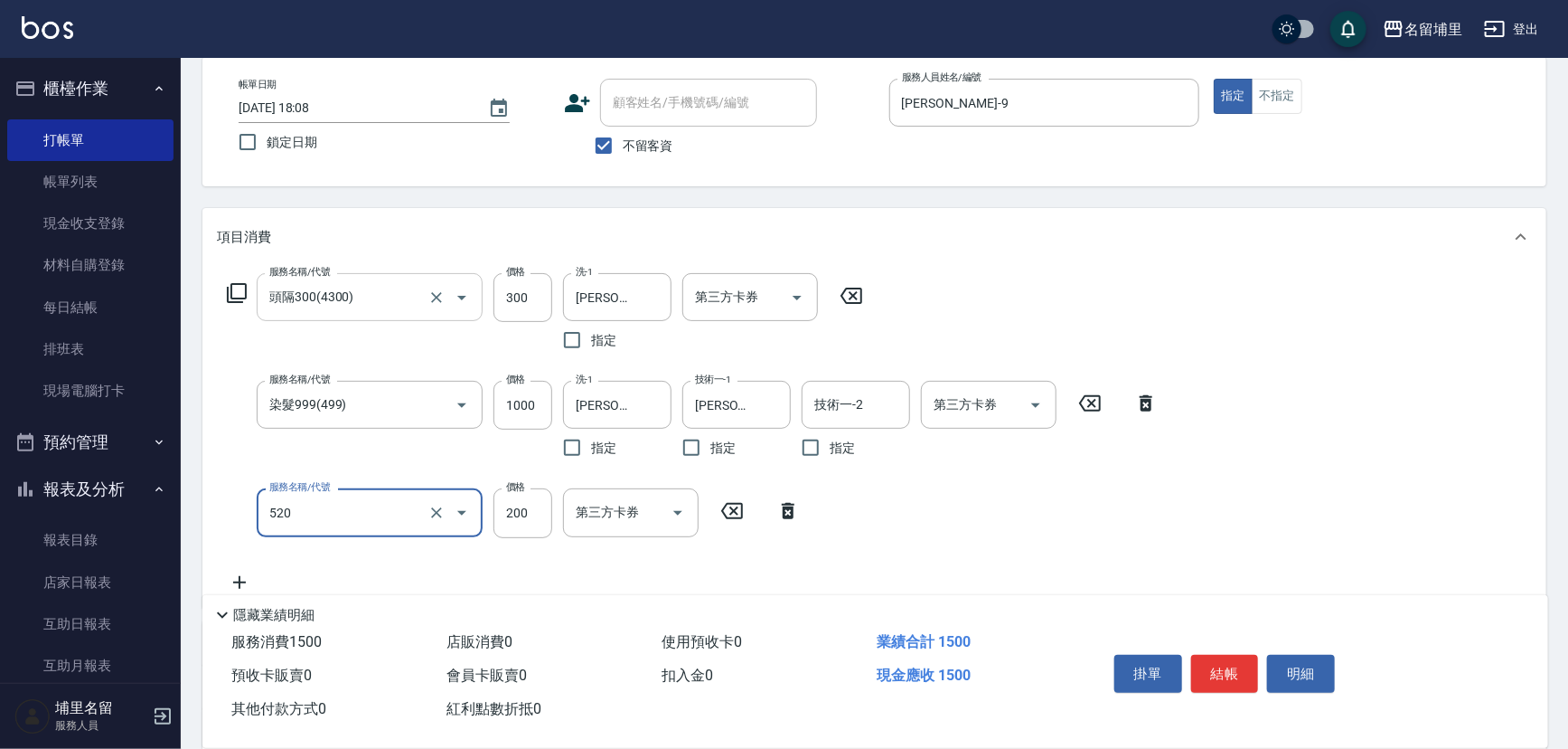
type input "200護髮(520)"
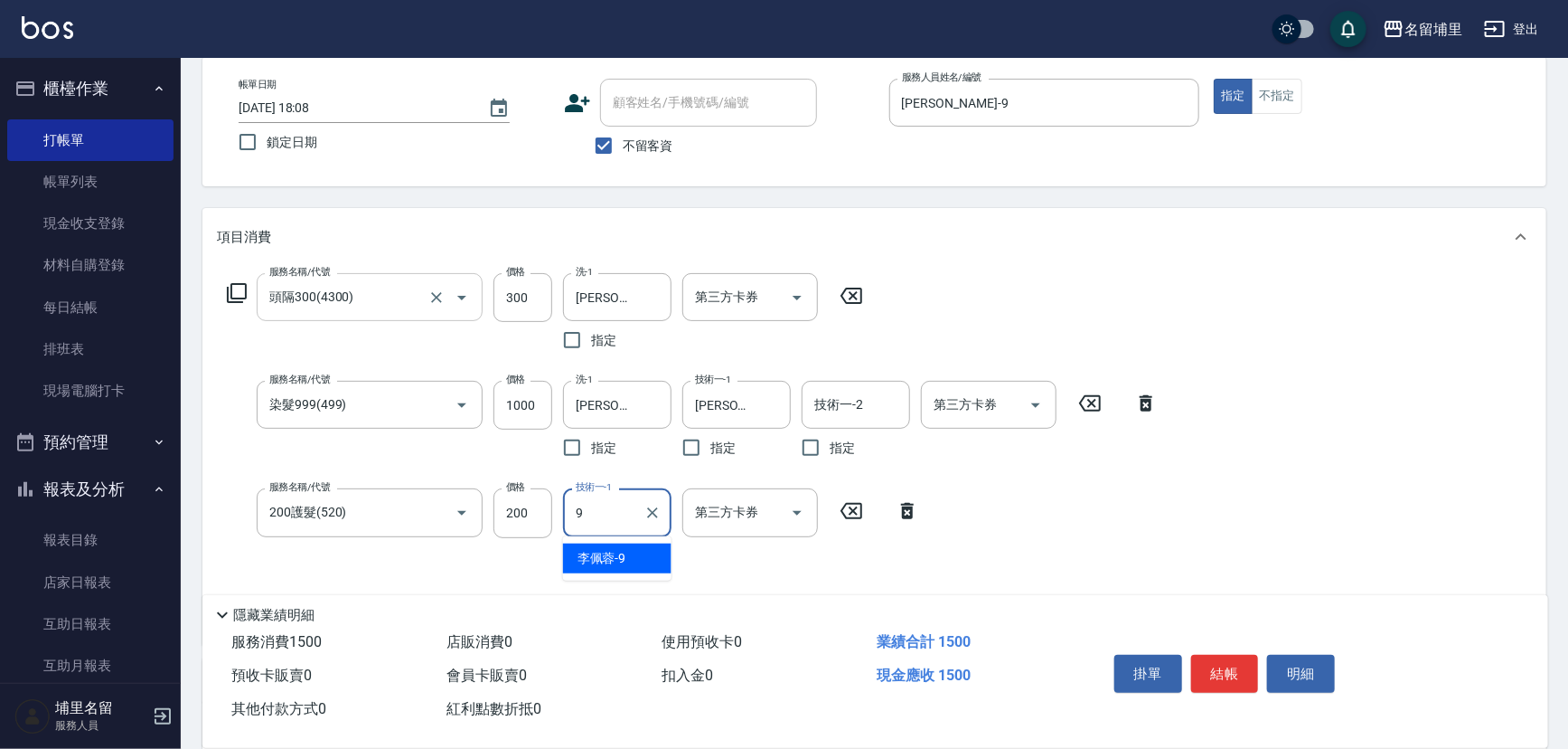
type input "[PERSON_NAME]-9"
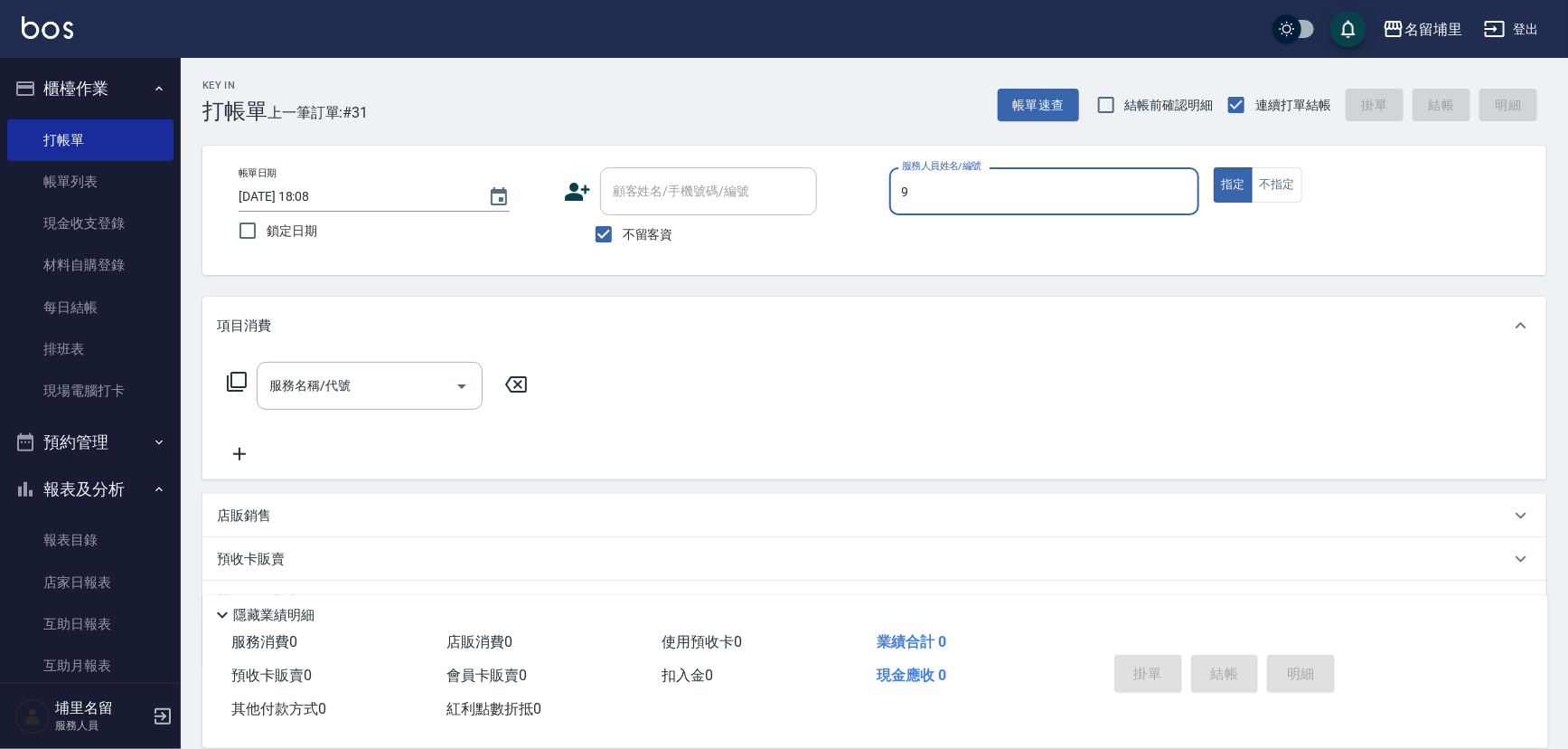
type input "[PERSON_NAME]-9"
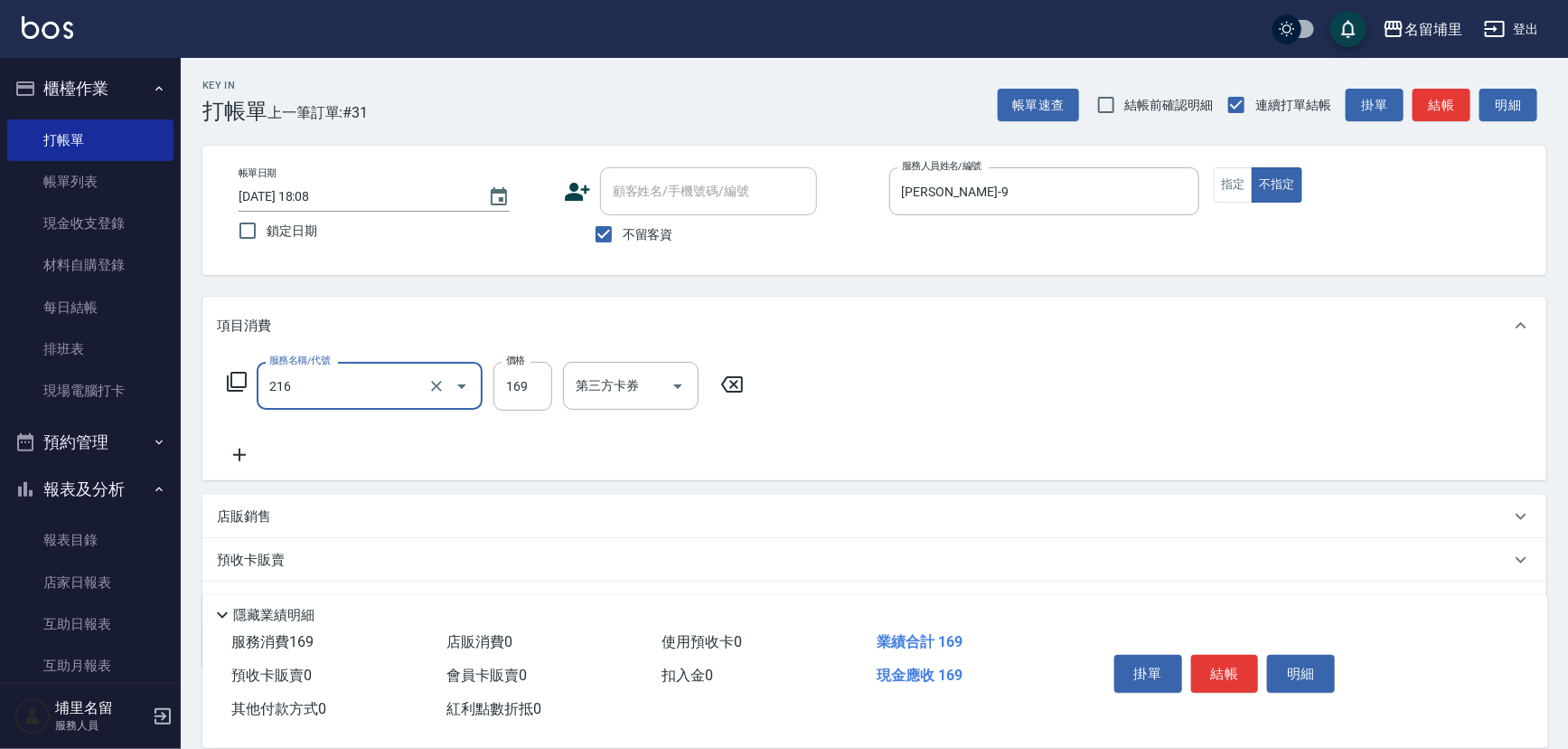
type input "剪髮169(216)"
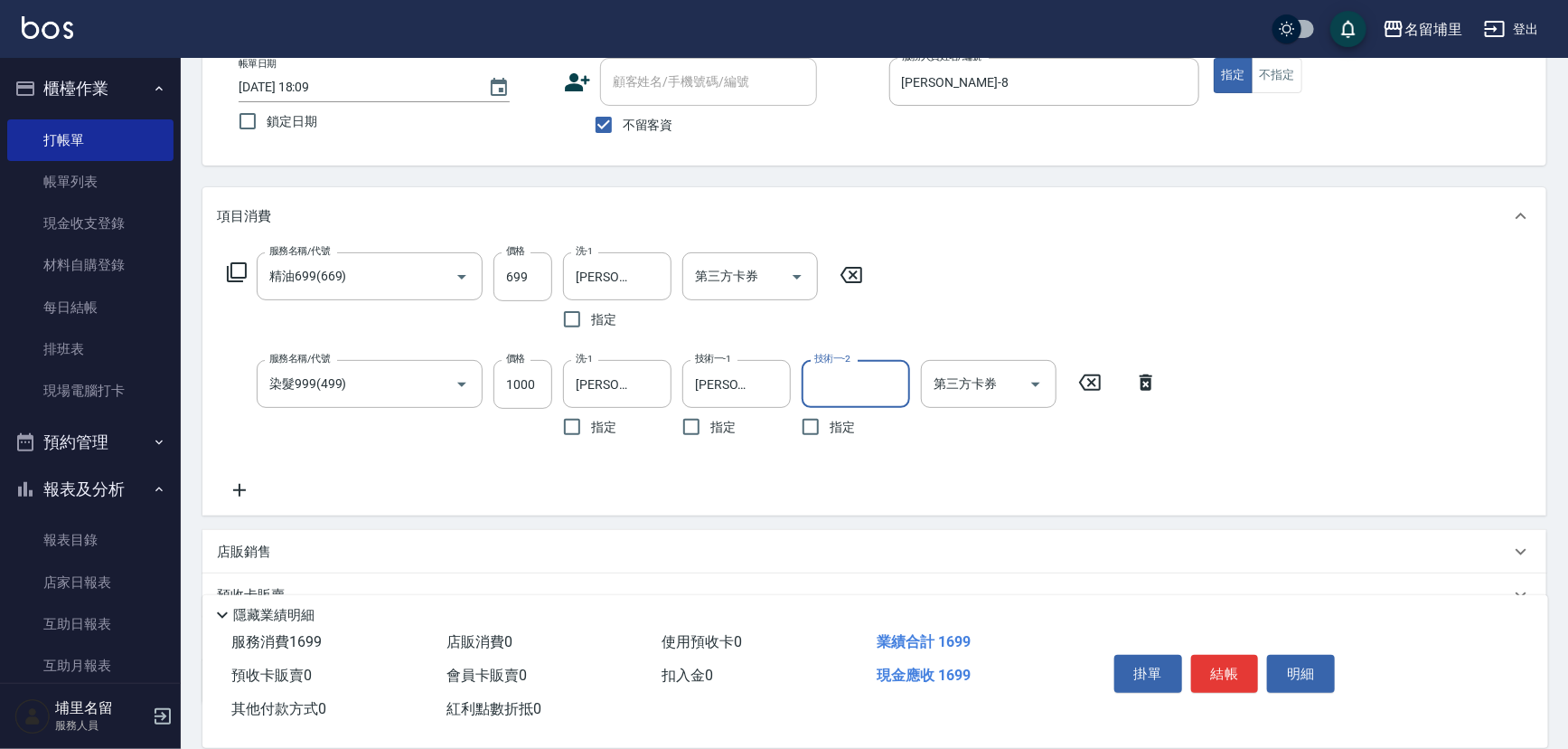
scroll to position [234, 0]
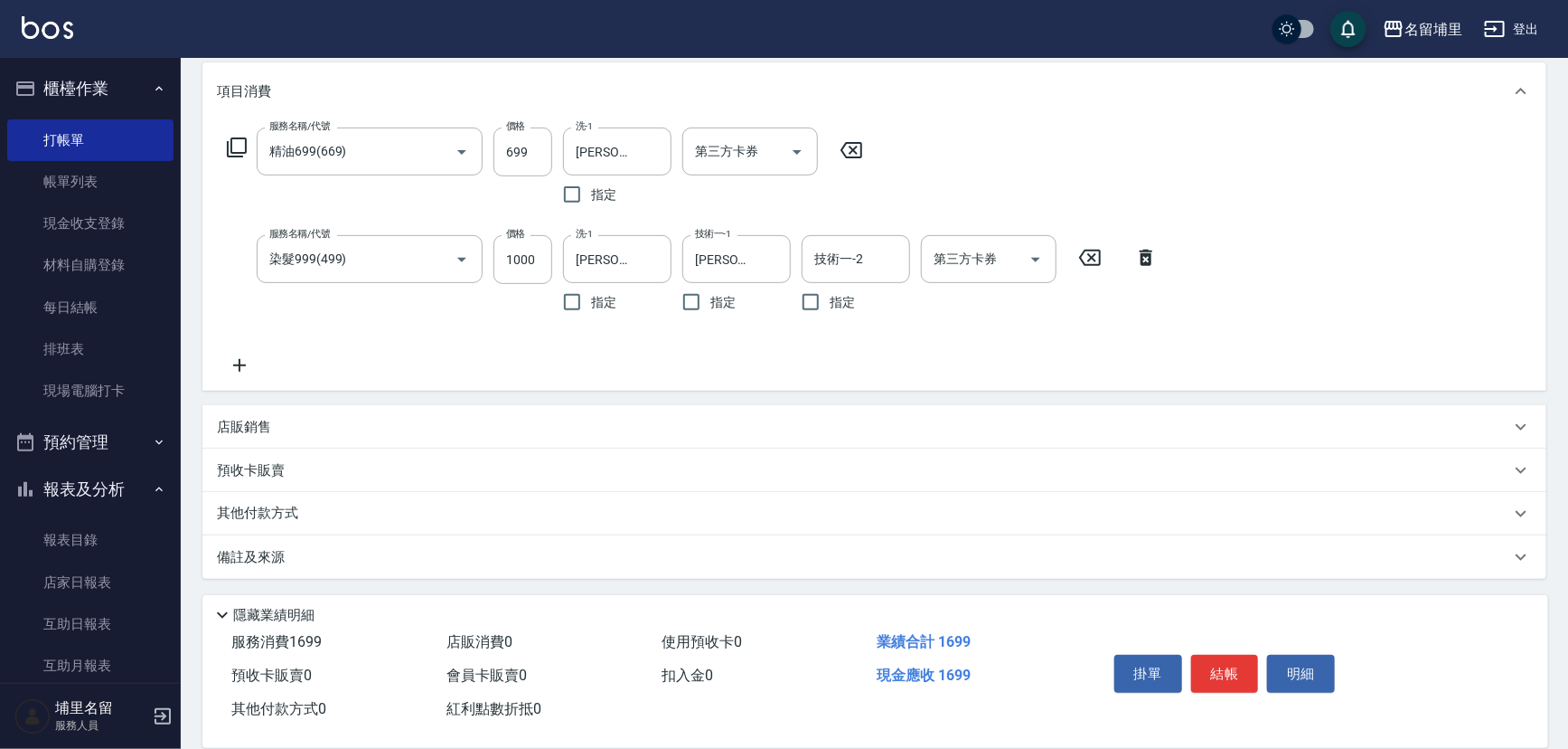
drag, startPoint x: 280, startPoint y: 417, endPoint x: 329, endPoint y: 431, distance: 51.0
click at [282, 417] on div "店販銷售" at bounding box center [863, 427] width 1294 height 19
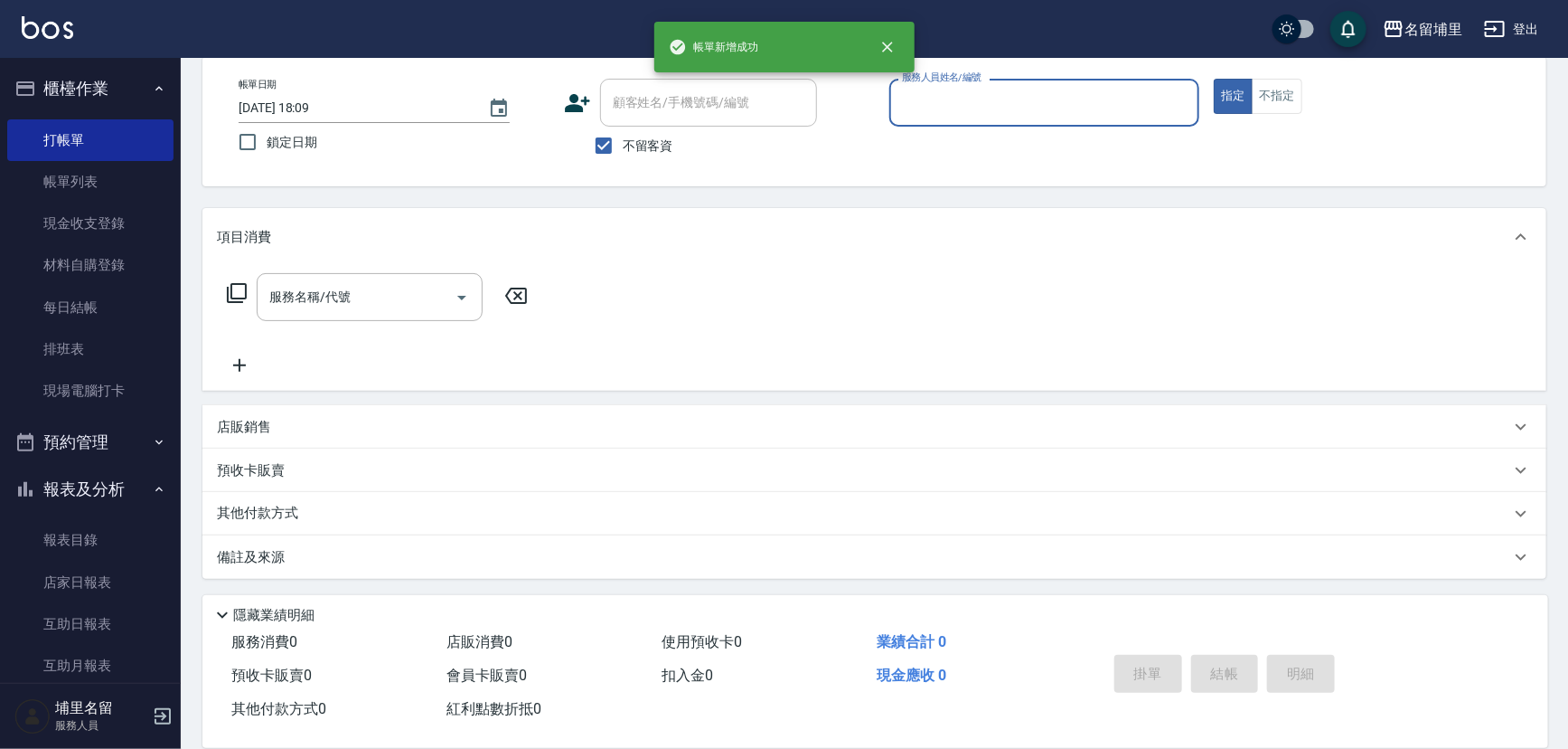
scroll to position [0, 0]
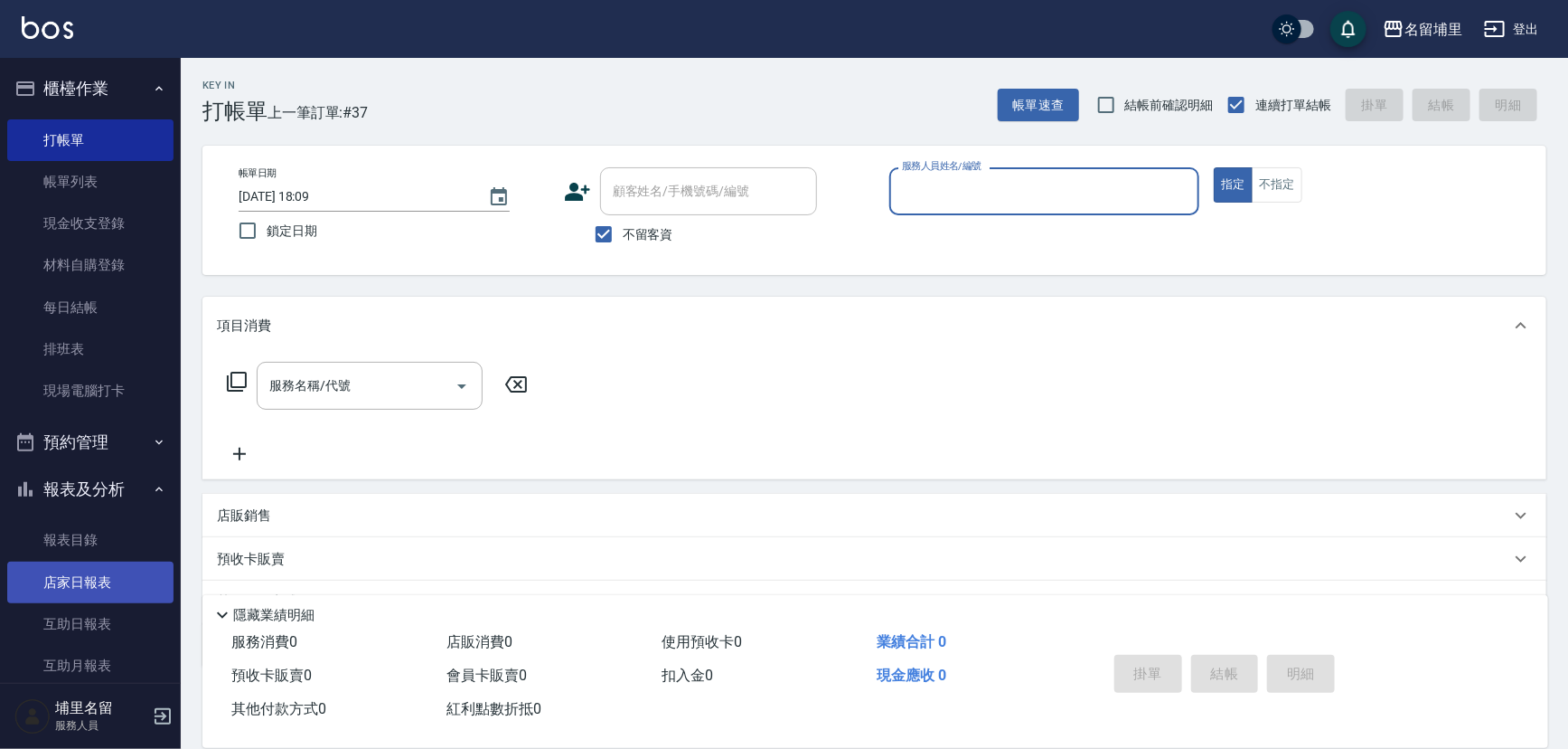
click at [76, 586] on link "店家日報表" at bounding box center [91, 582] width 166 height 42
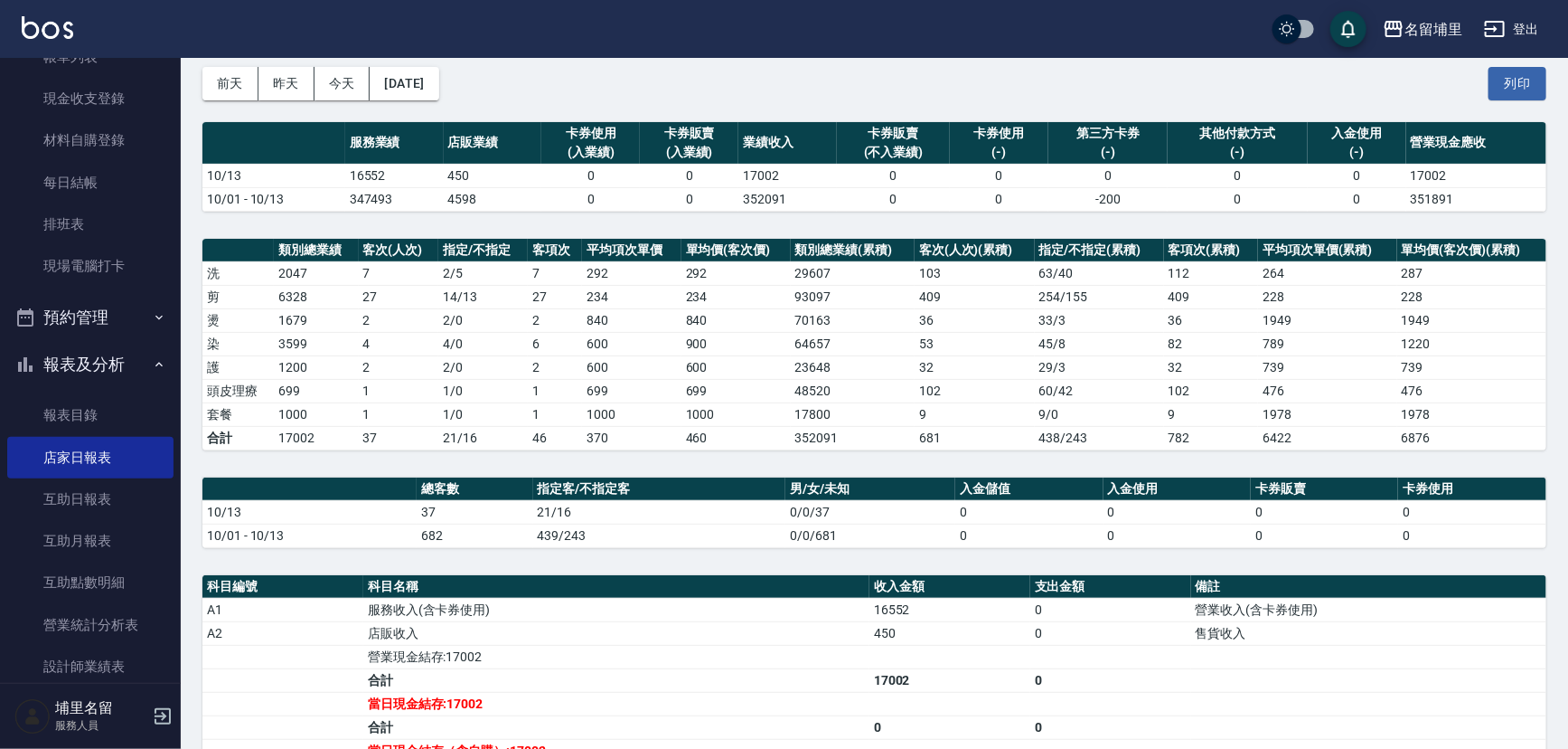
scroll to position [328, 0]
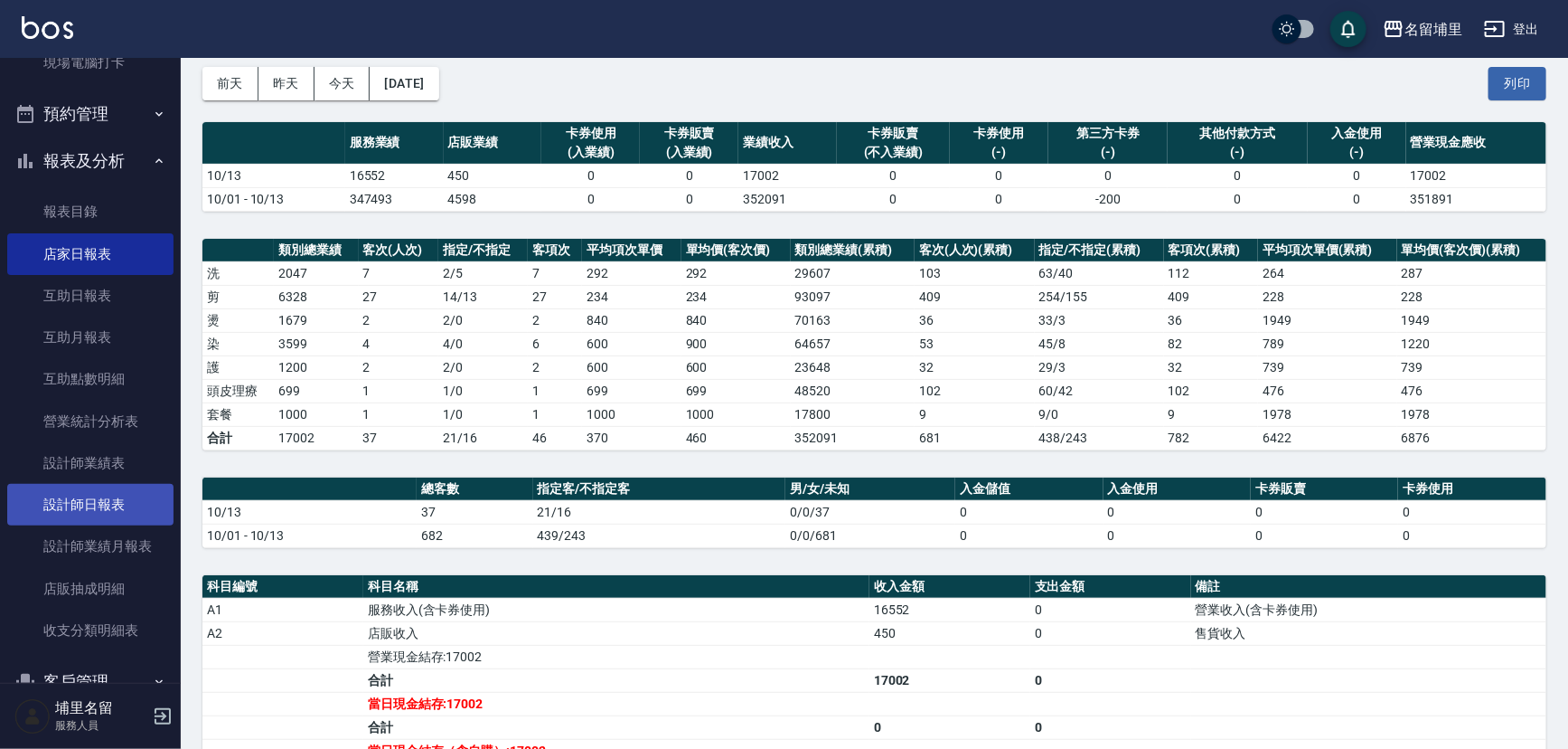
click at [120, 497] on link "設計師日報表" at bounding box center [91, 504] width 166 height 42
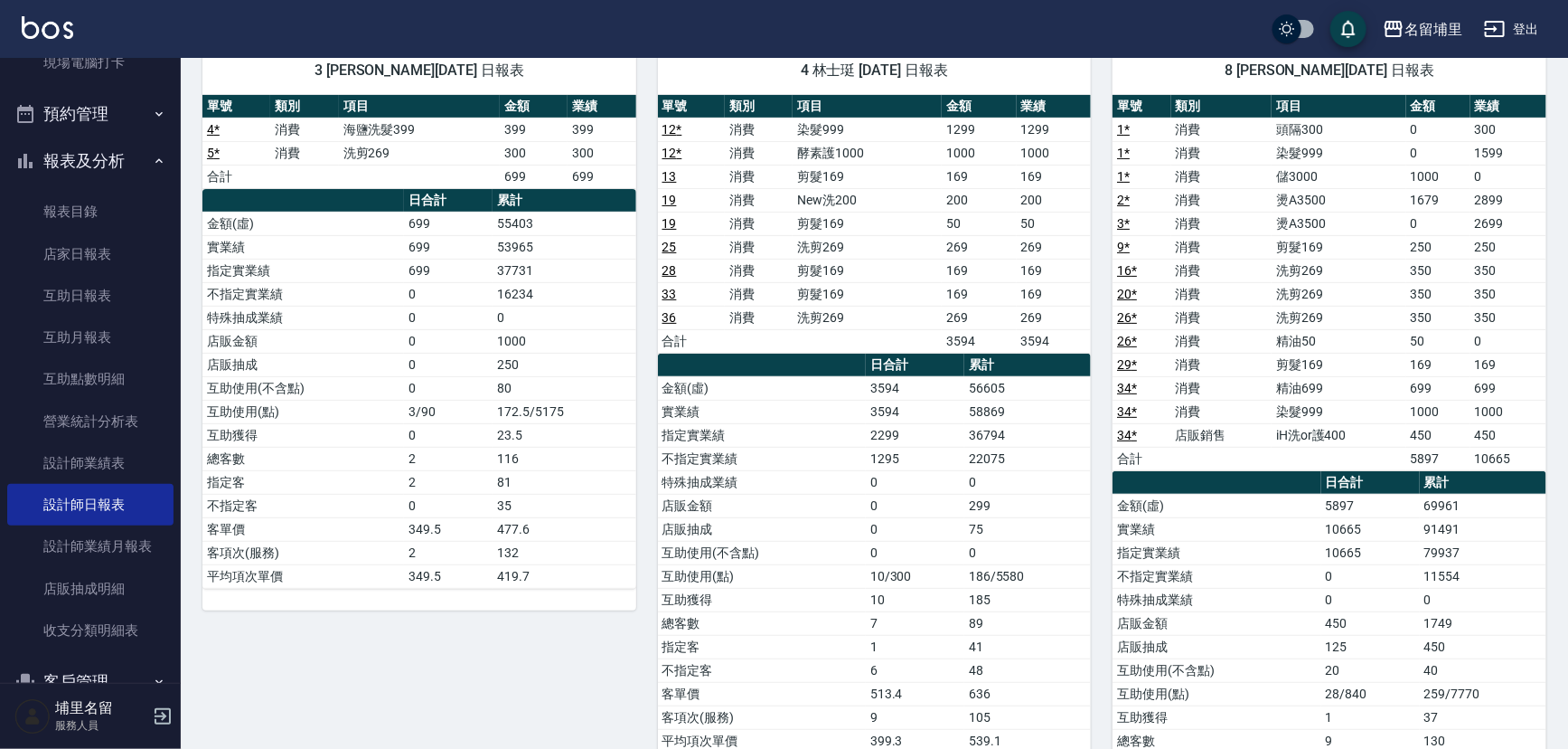
scroll to position [163, 0]
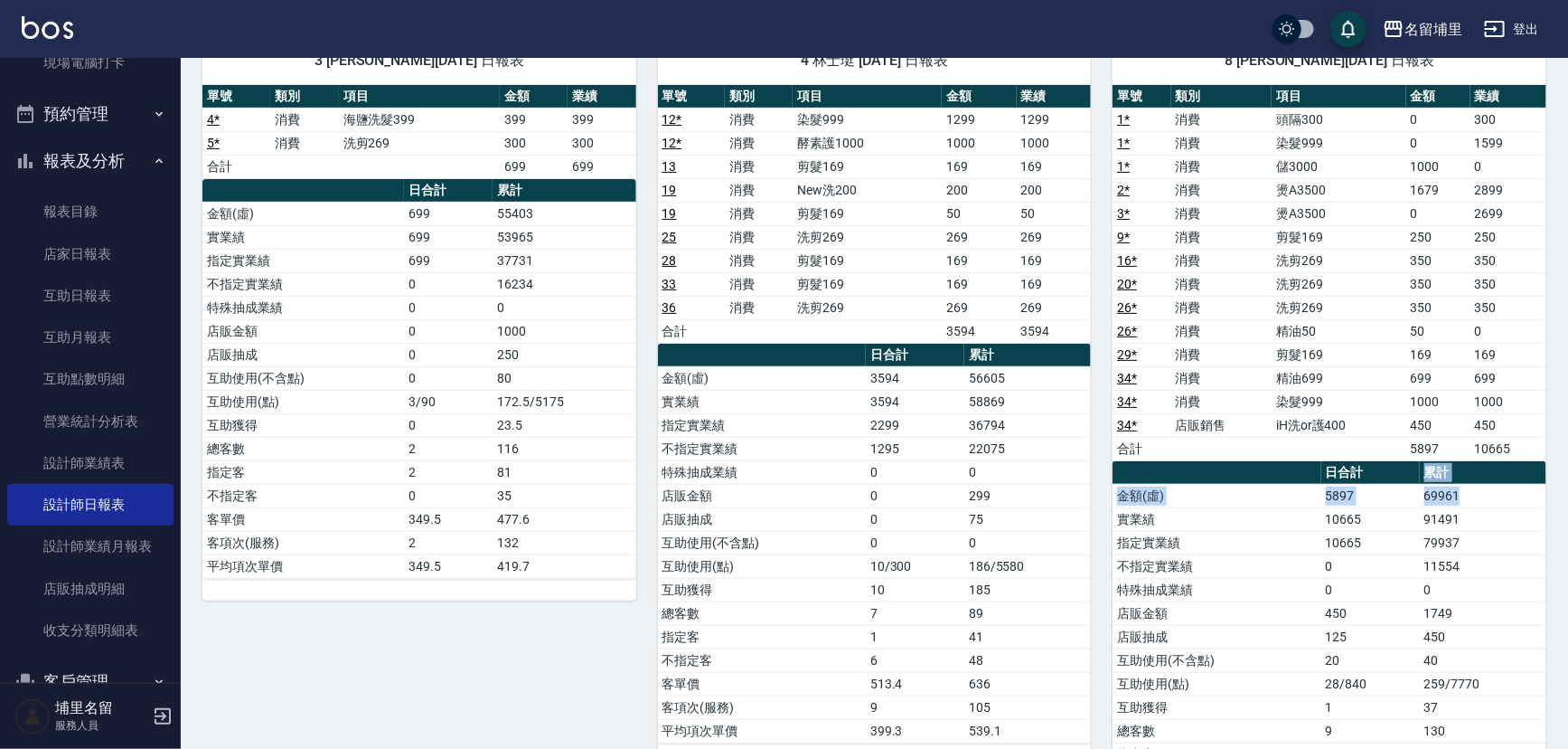
drag, startPoint x: 1484, startPoint y: 495, endPoint x: 1405, endPoint y: 478, distance: 80.8
click at [1405, 479] on table "日合計 累計 金額(虛) 5897 69961 實業績 10665 91491 指定實業績 10665 79937 不指定實業績 0 11554 特殊抽成業績…" at bounding box center [1329, 661] width 434 height 400
click at [1401, 492] on td "5897" at bounding box center [1371, 495] width 99 height 23
drag, startPoint x: 1426, startPoint y: 488, endPoint x: 1536, endPoint y: 480, distance: 110.3
click at [1536, 484] on td "69961" at bounding box center [1483, 495] width 127 height 23
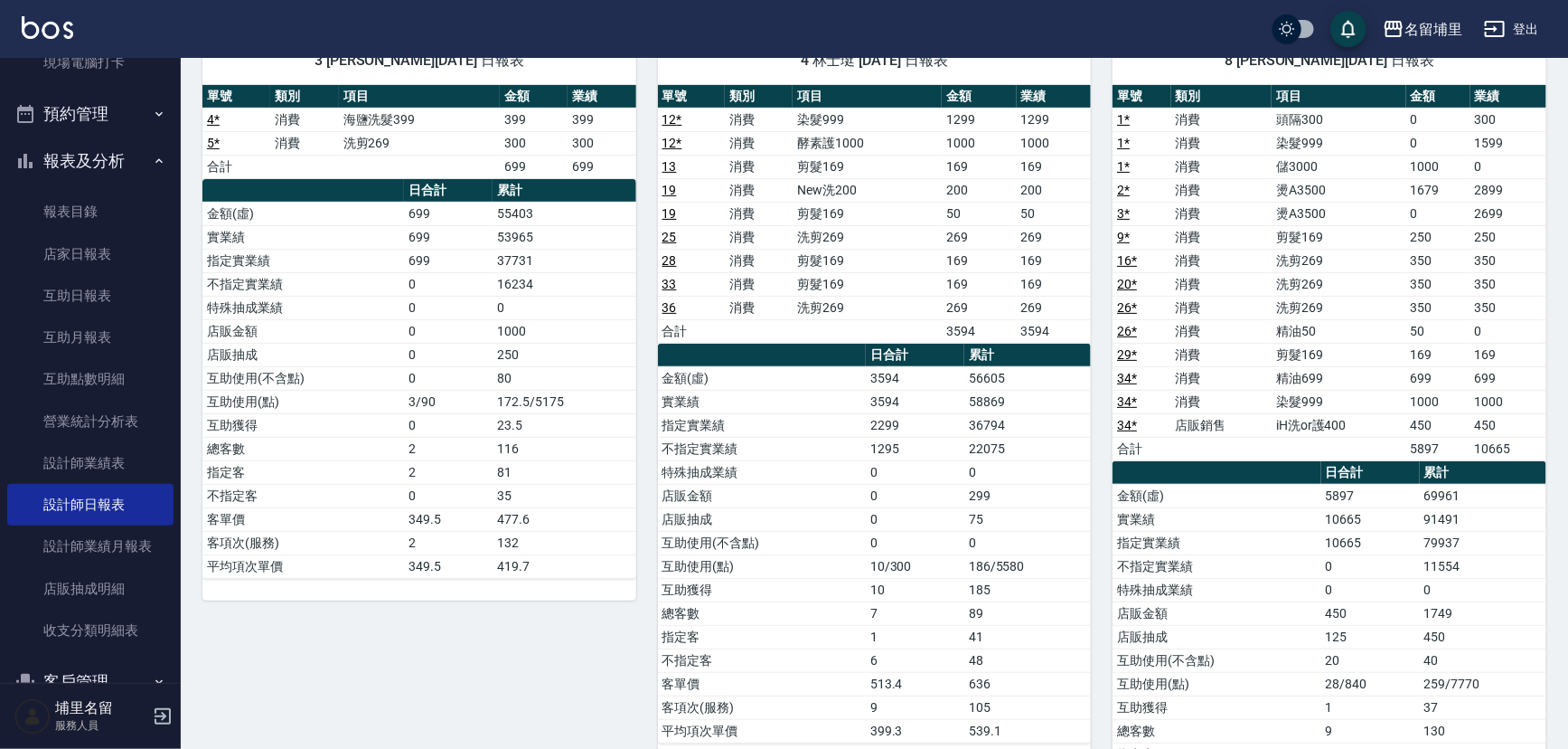
click at [1487, 507] on td "91491" at bounding box center [1483, 518] width 127 height 23
drag, startPoint x: 1485, startPoint y: 500, endPoint x: 1421, endPoint y: 521, distance: 67.4
click at [1421, 521] on tbody "金額(虛) 5897 69961 實業績 10665 91491 指定實業績 10665 79937 不指定實業績 0 11554 特殊抽成業績 0 0 店販…" at bounding box center [1329, 671] width 434 height 376
click at [1421, 521] on td "91491" at bounding box center [1483, 518] width 127 height 23
drag, startPoint x: 1403, startPoint y: 560, endPoint x: 1405, endPoint y: 537, distance: 23.1
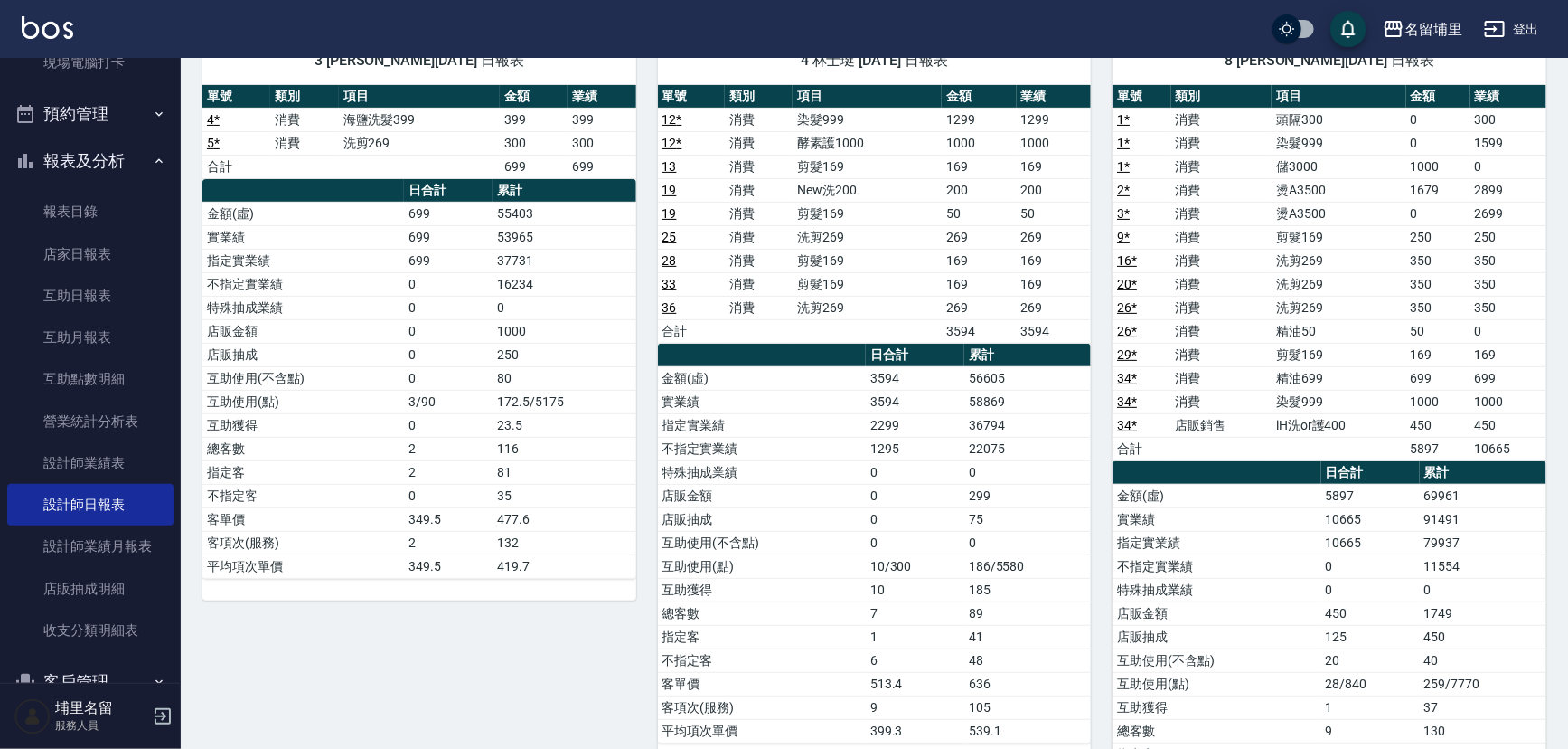
click at [1407, 558] on td "0" at bounding box center [1371, 566] width 99 height 23
click at [111, 261] on link "店家日報表" at bounding box center [91, 254] width 166 height 42
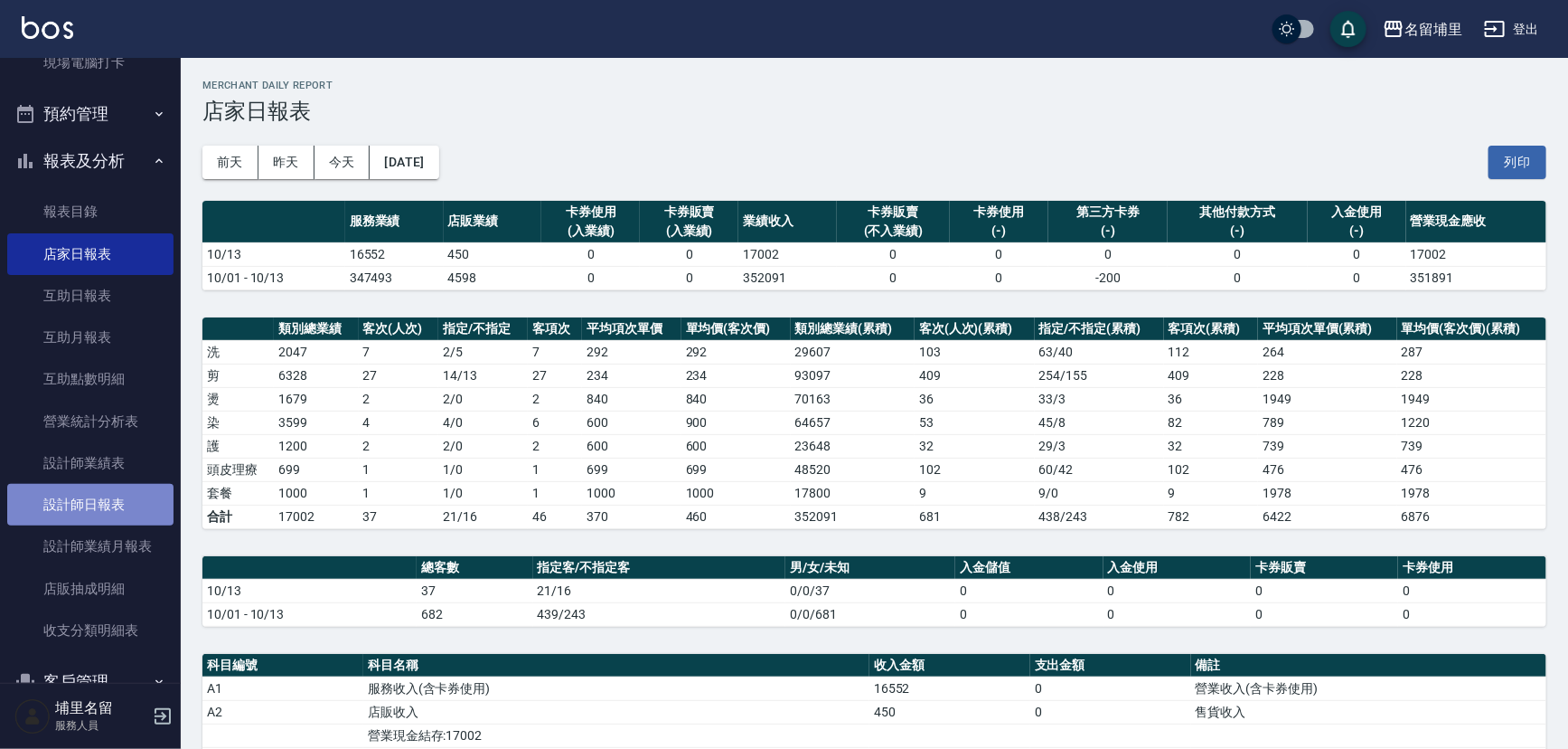
click at [93, 509] on link "設計師日報表" at bounding box center [91, 504] width 166 height 42
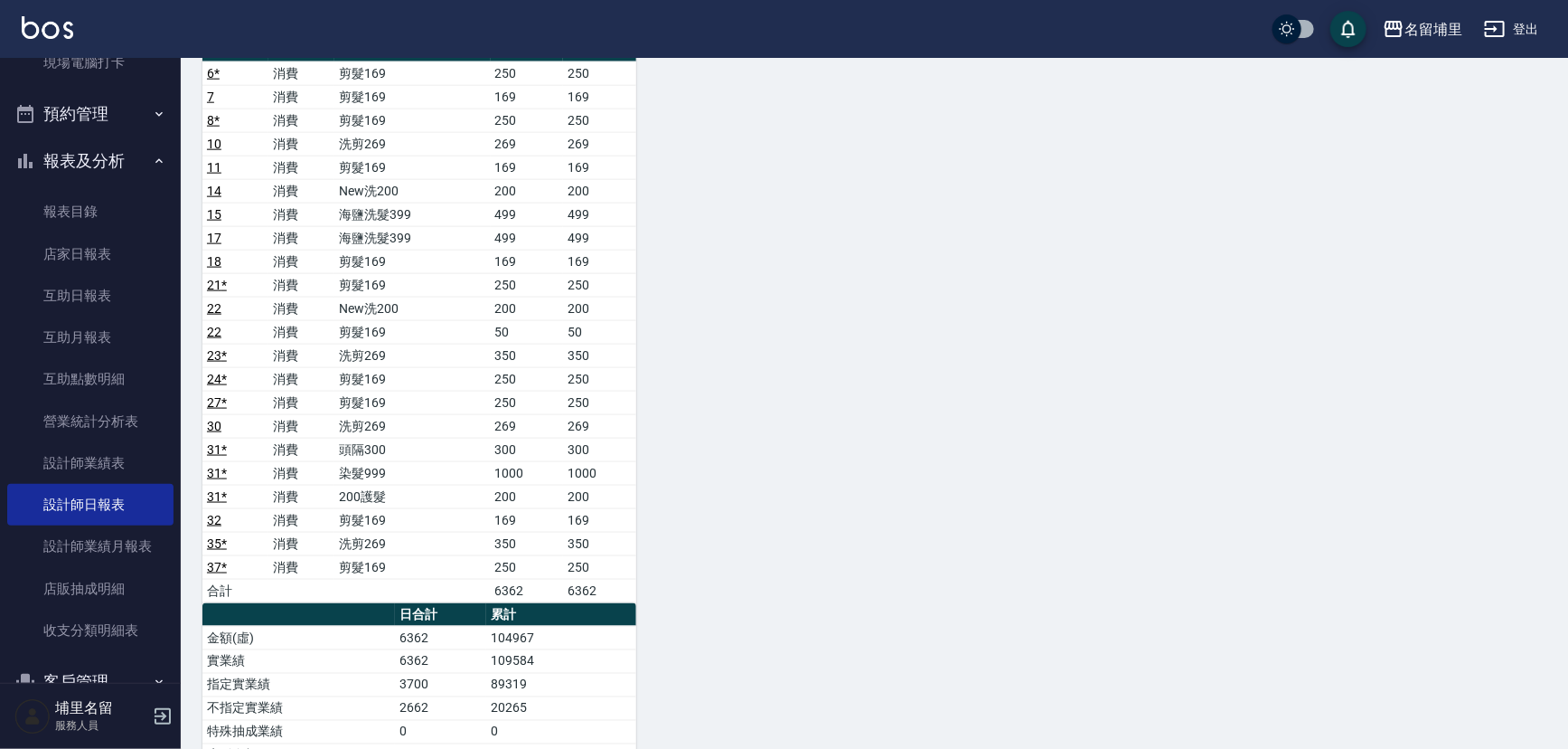
scroll to position [1365, 0]
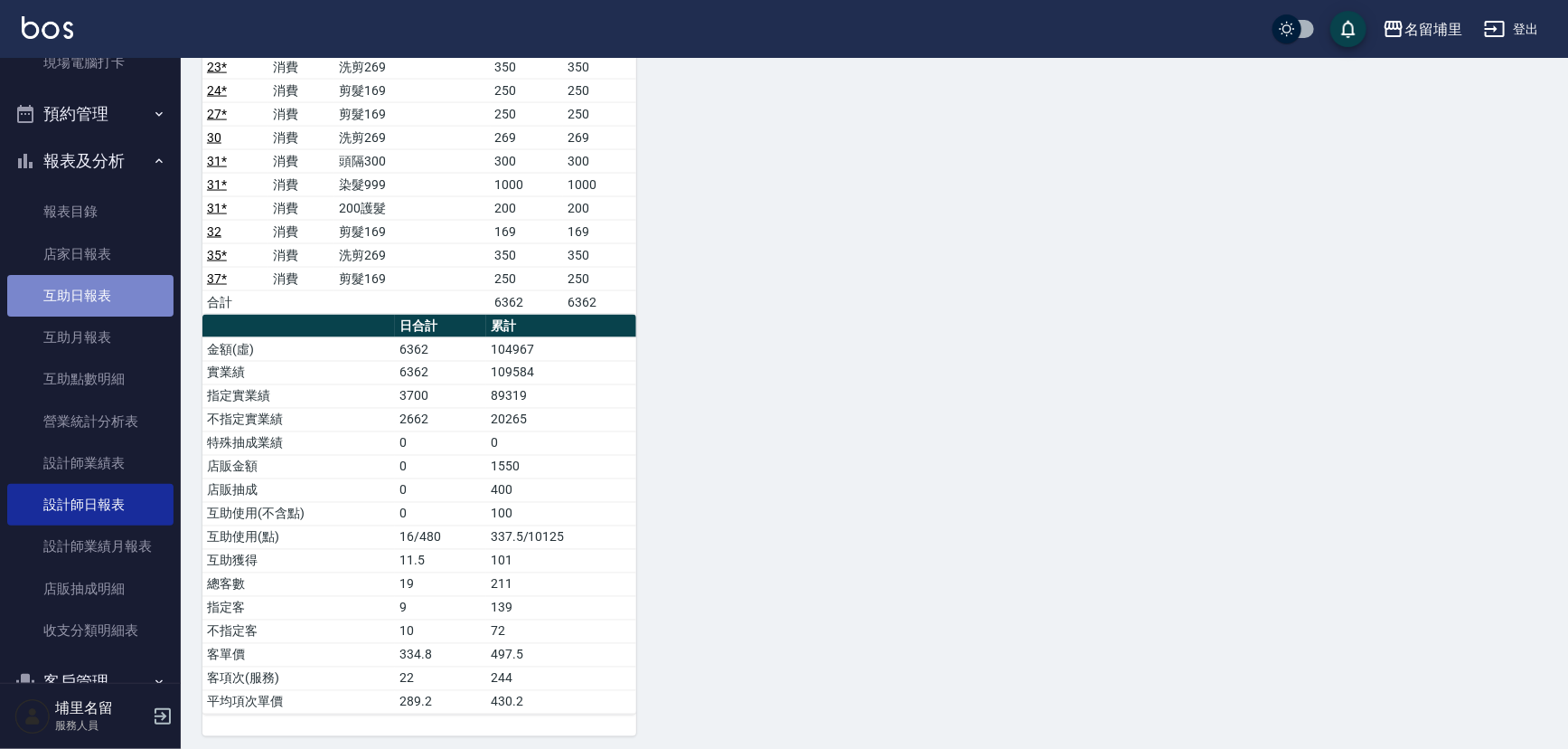
click at [109, 297] on link "互助日報表" at bounding box center [91, 295] width 166 height 42
